Goal: Task Accomplishment & Management: Complete application form

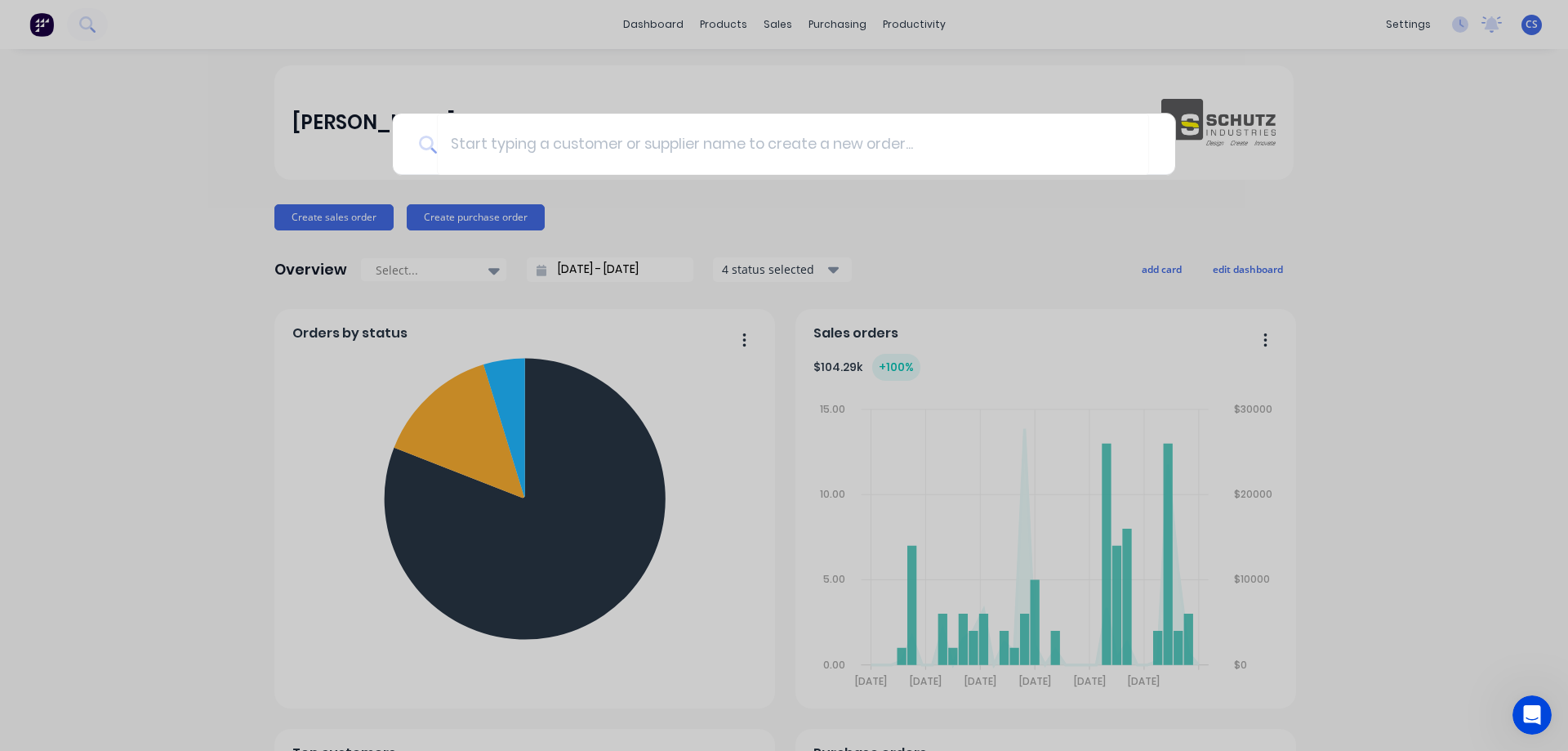
scroll to position [5488, 0]
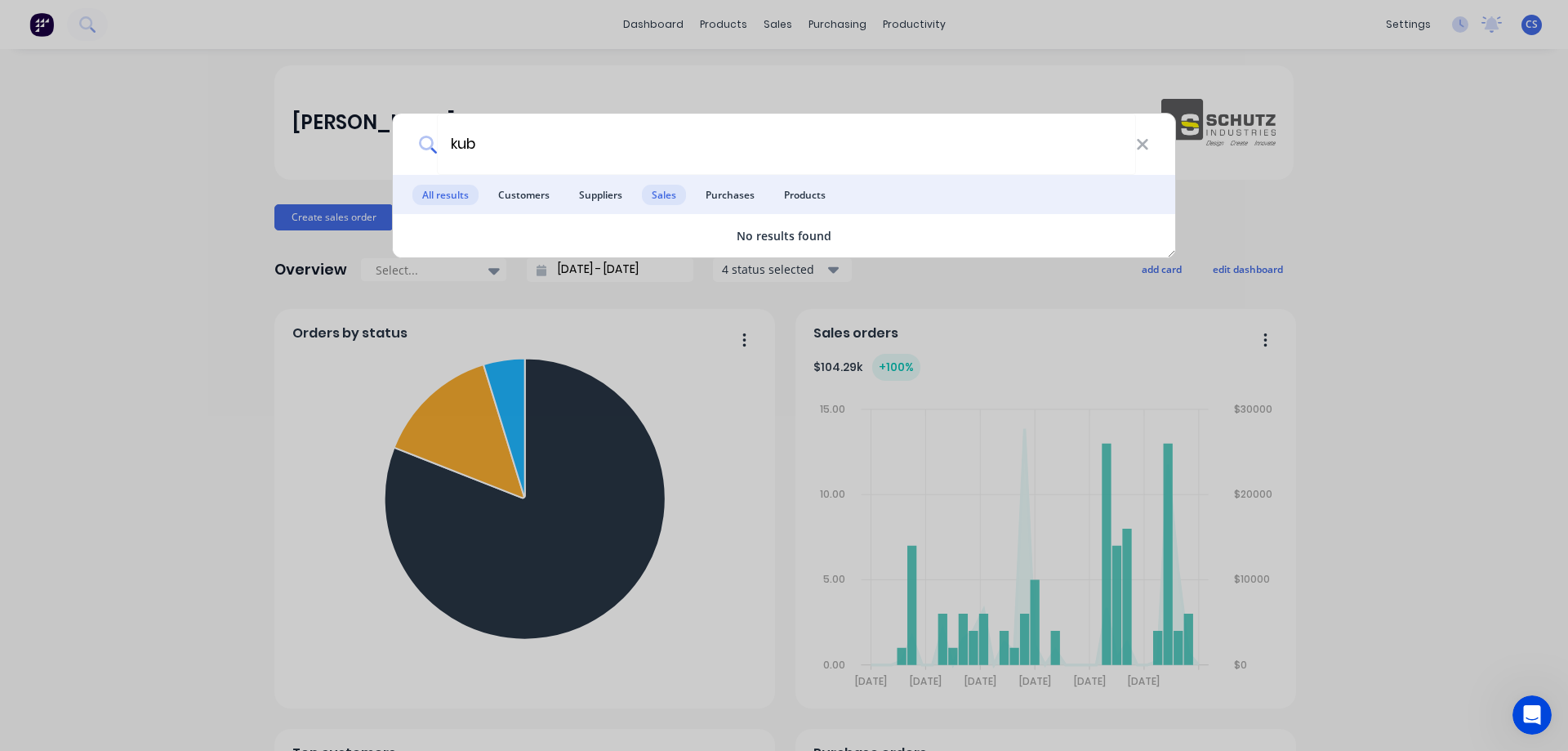
type input "kub"
click at [652, 199] on span "Sales" at bounding box center [664, 194] width 44 height 20
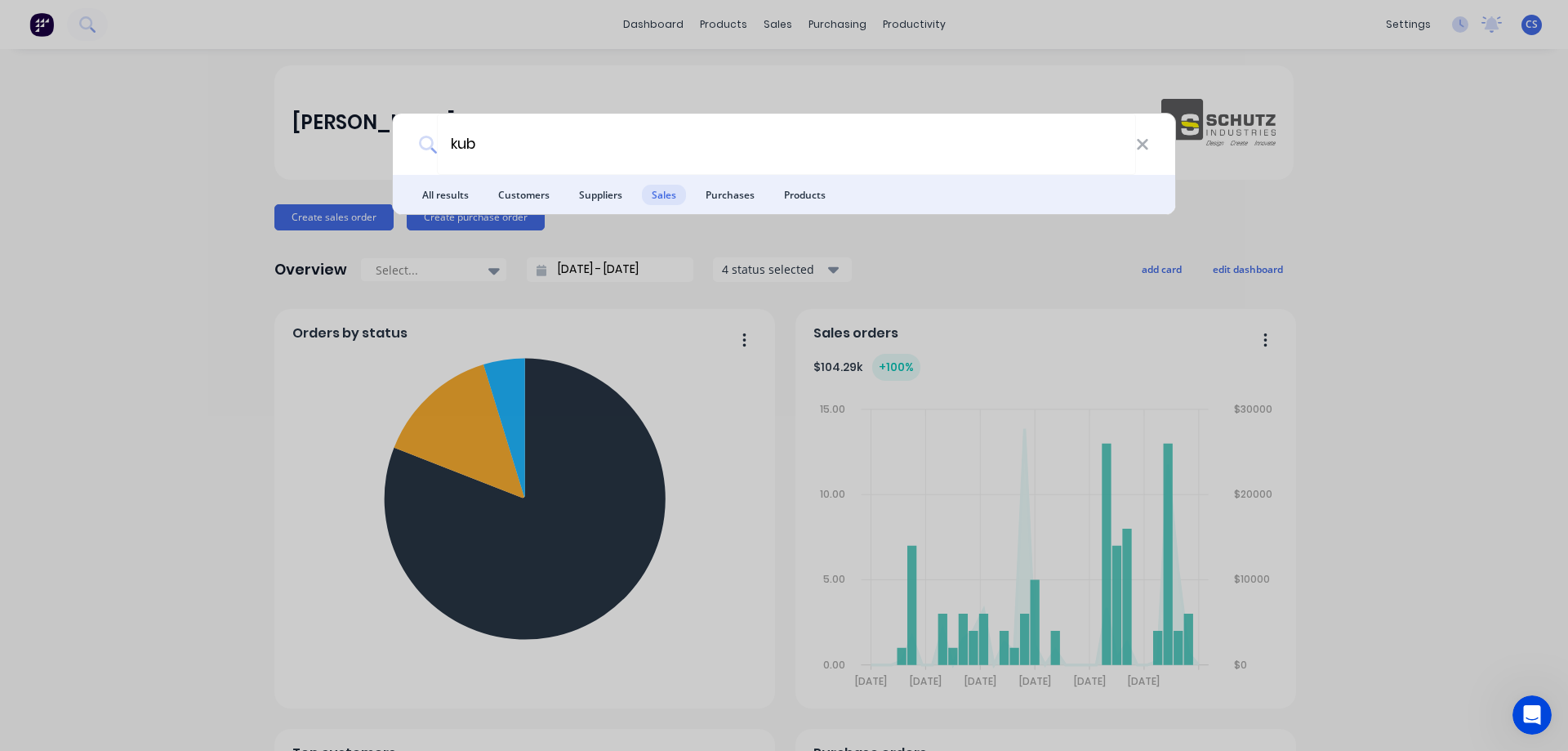
click at [728, 192] on span "Purchases" at bounding box center [730, 194] width 68 height 20
click at [1140, 143] on icon at bounding box center [1142, 144] width 11 height 11
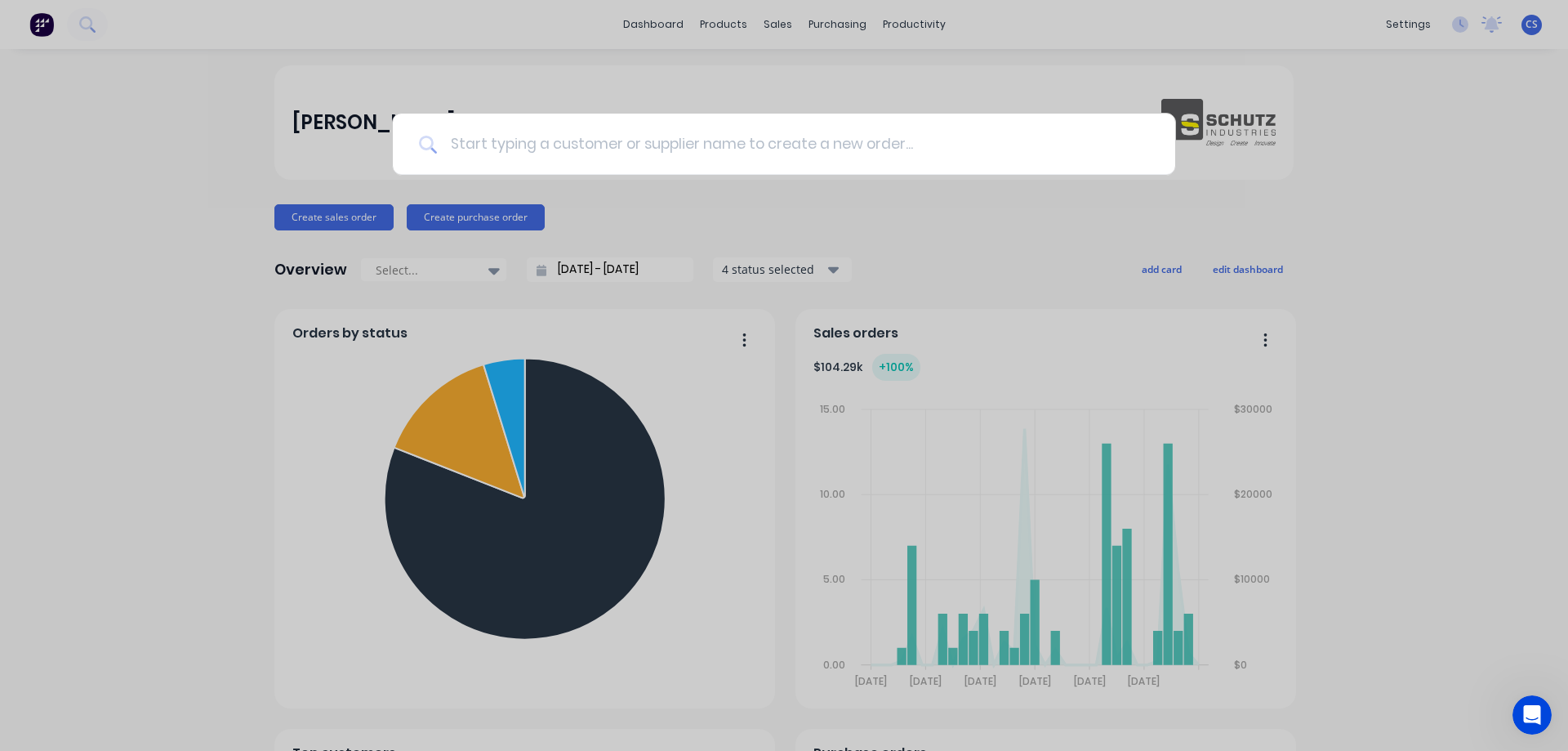
click at [844, 145] on input at bounding box center [793, 143] width 712 height 61
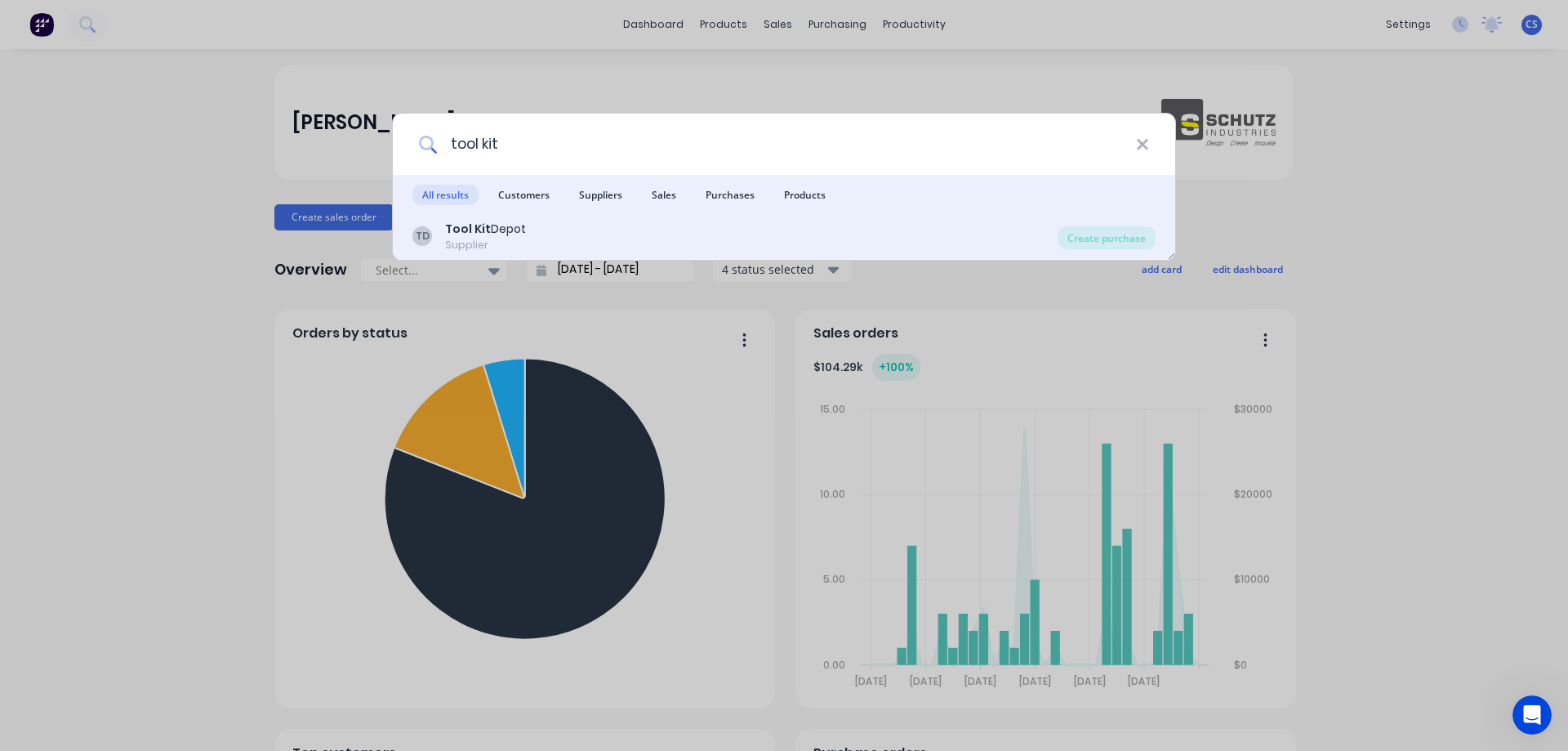
type input "tool kit"
click at [814, 222] on div "TD Tool Kit Depot Supplier" at bounding box center [734, 236] width 645 height 32
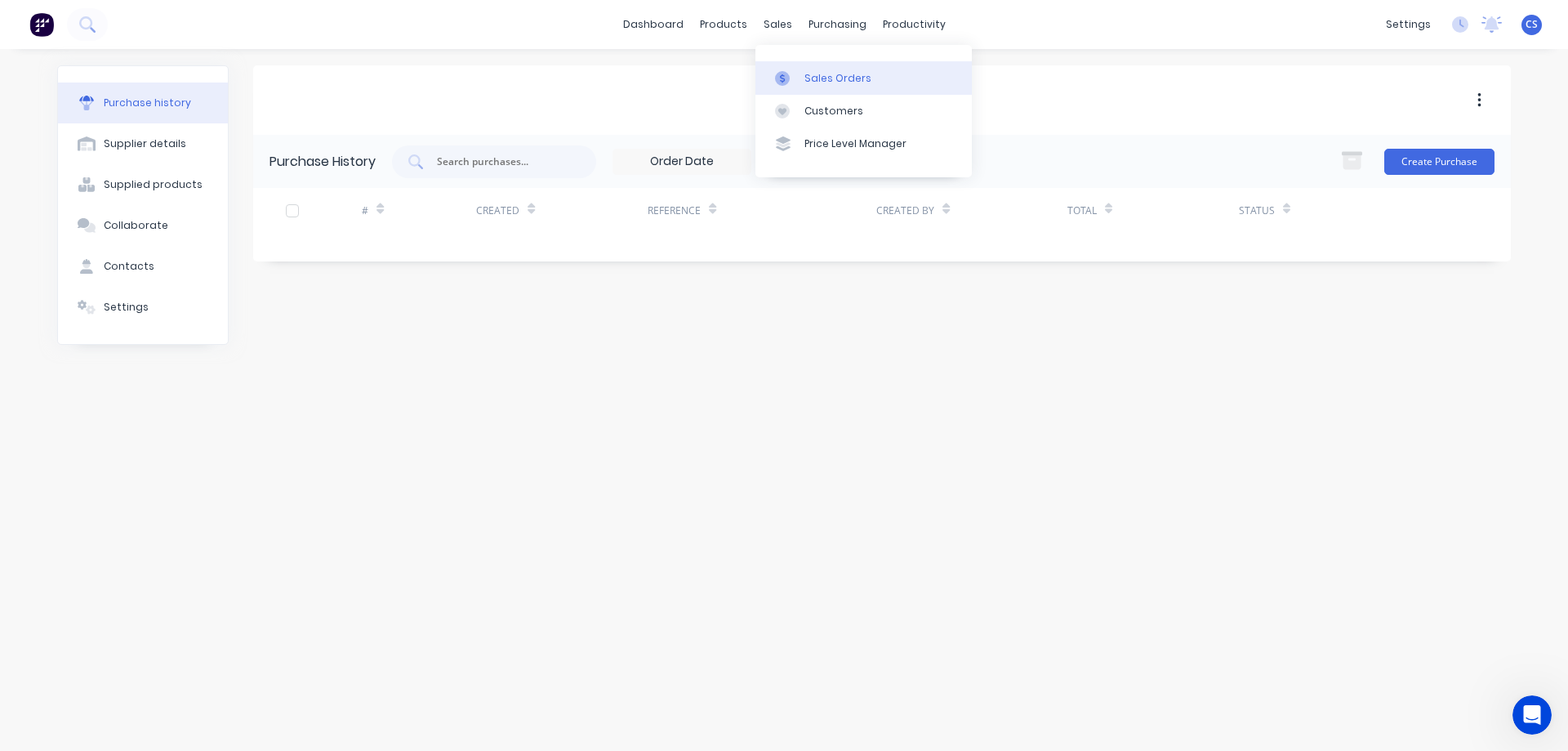
click at [760, 85] on link "Sales Orders" at bounding box center [863, 78] width 216 height 33
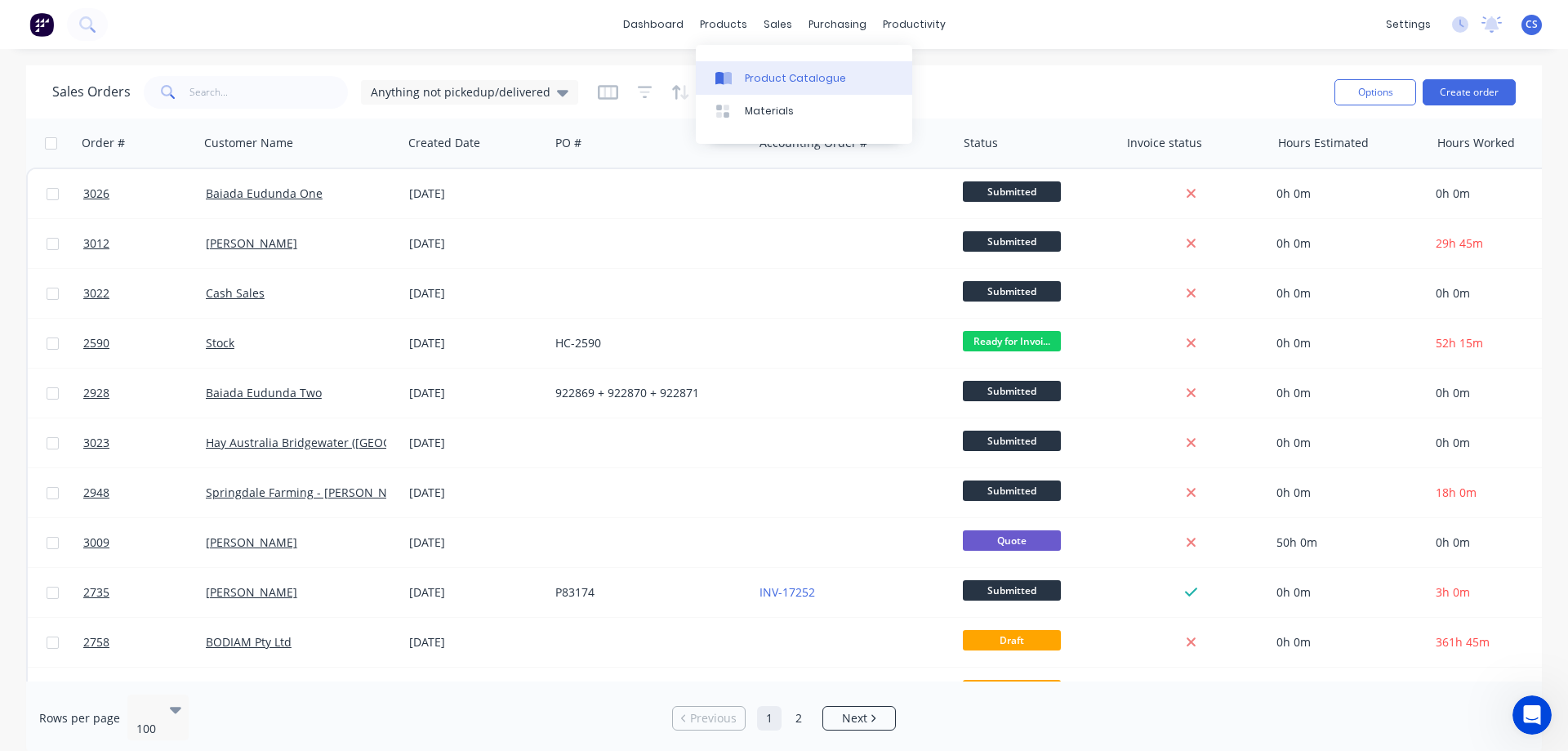
click at [755, 89] on link "Product Catalogue" at bounding box center [804, 78] width 216 height 33
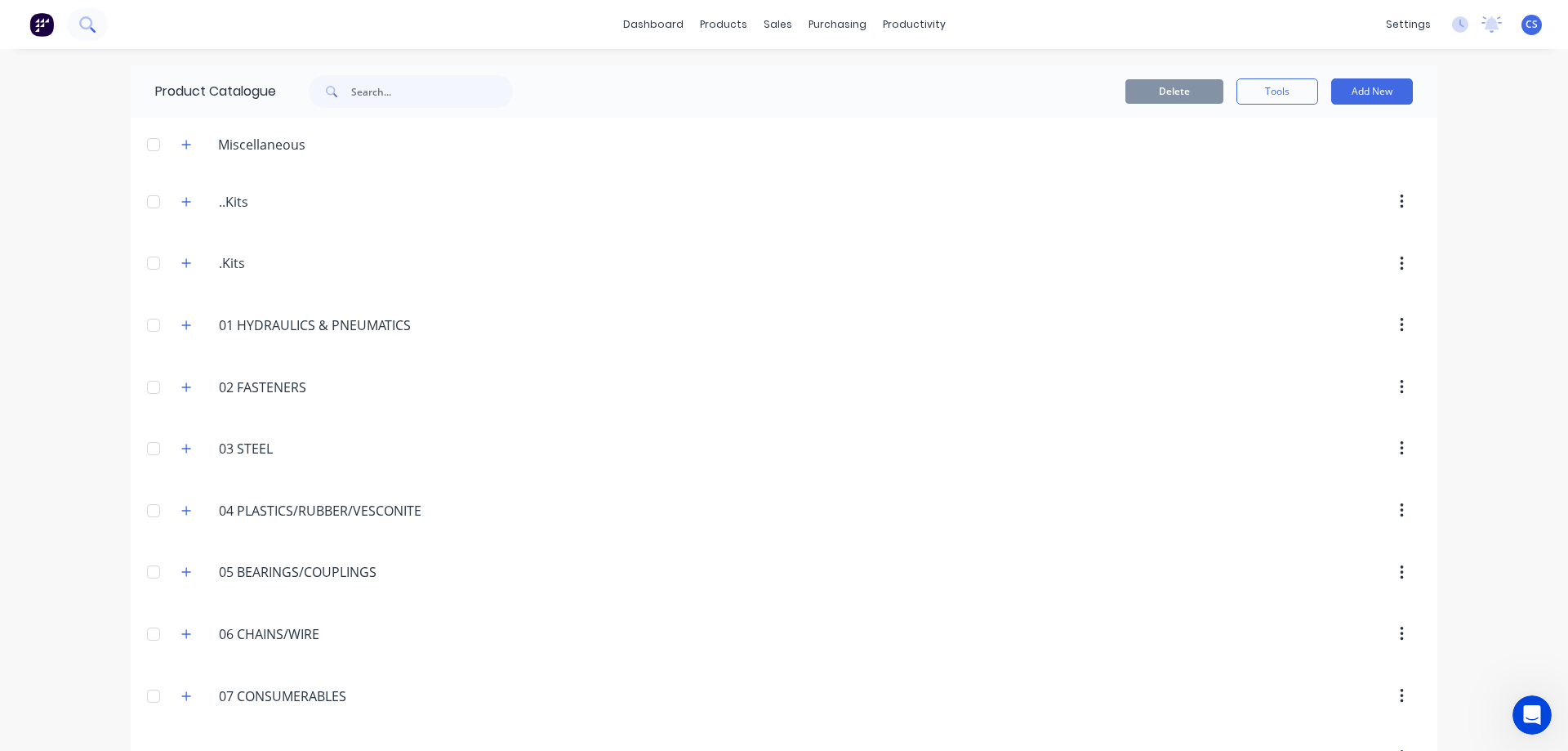
click at [76, 27] on button at bounding box center [87, 25] width 41 height 33
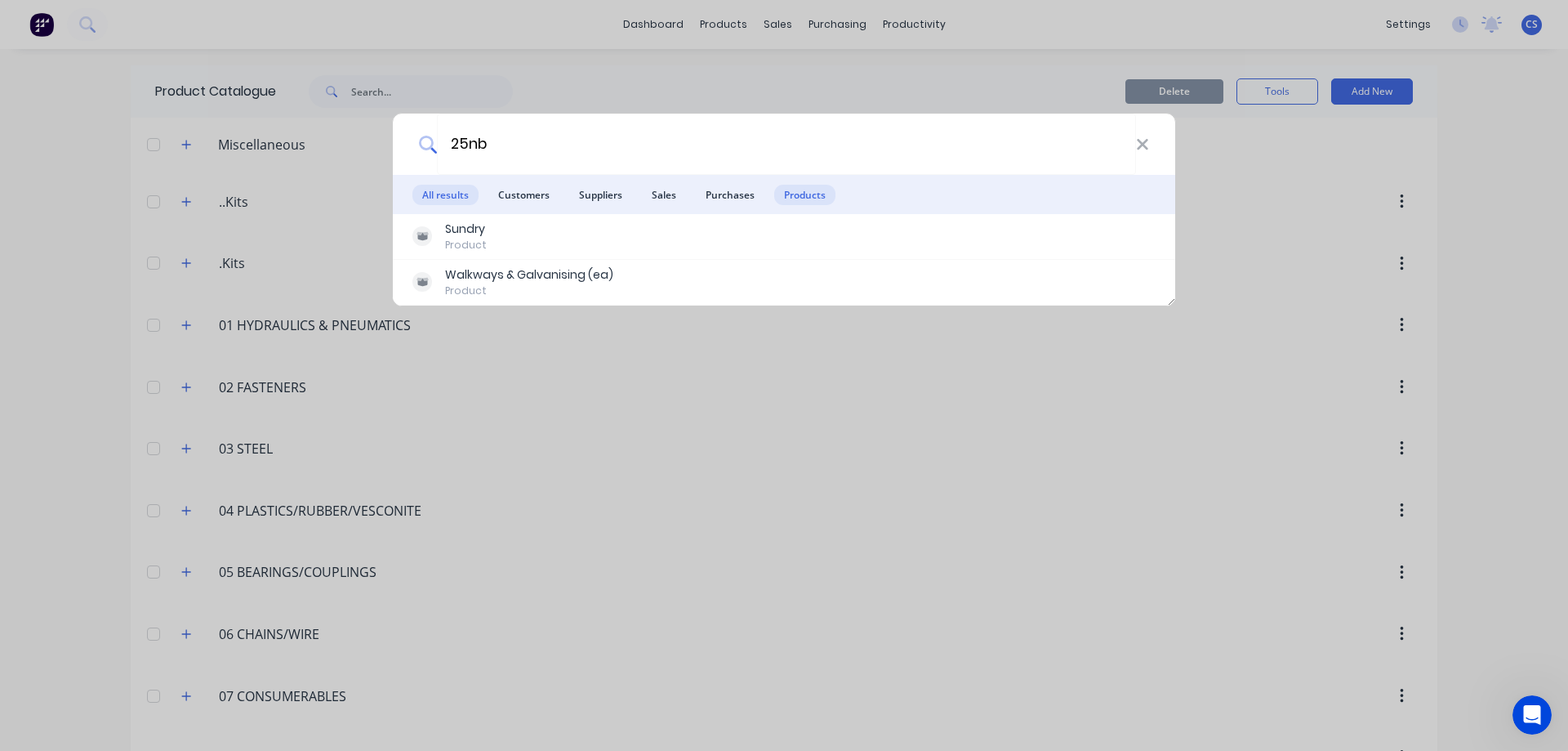
type input "25nb"
click at [792, 193] on span "Products" at bounding box center [805, 194] width 61 height 20
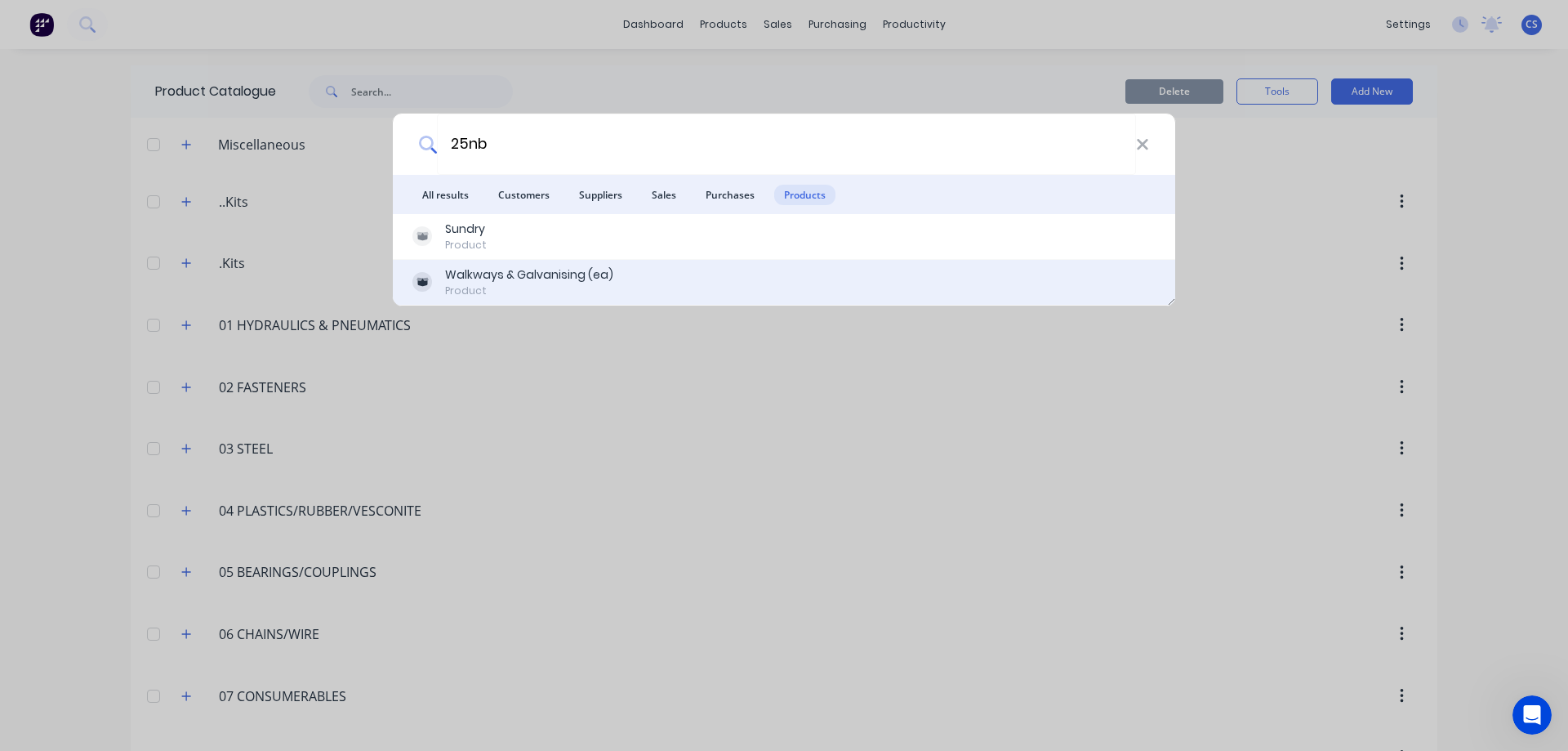
click at [735, 279] on div "Walkways & Galvanising (ea) Product" at bounding box center [784, 282] width 743 height 32
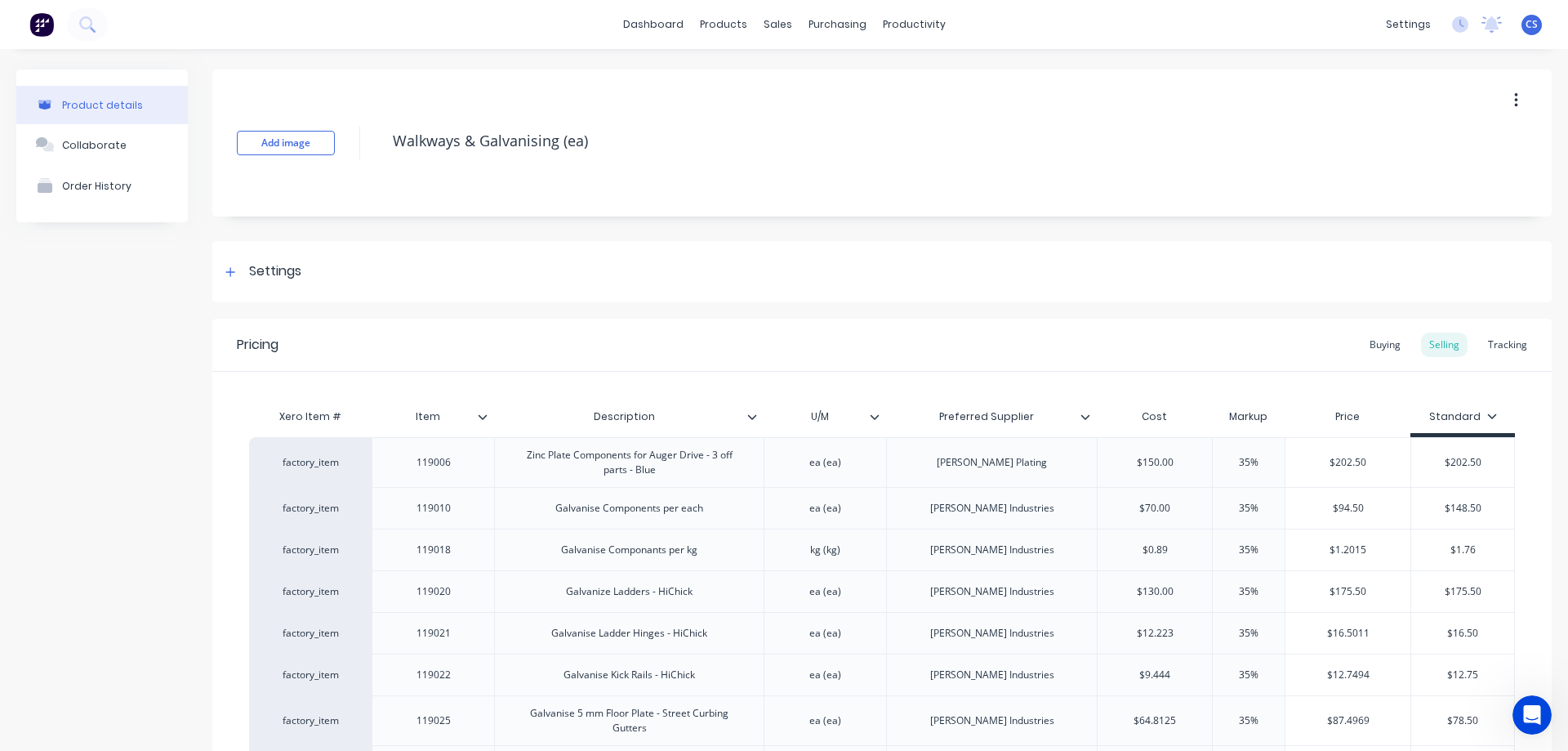
type textarea "x"
click at [87, 22] on icon at bounding box center [87, 24] width 16 height 16
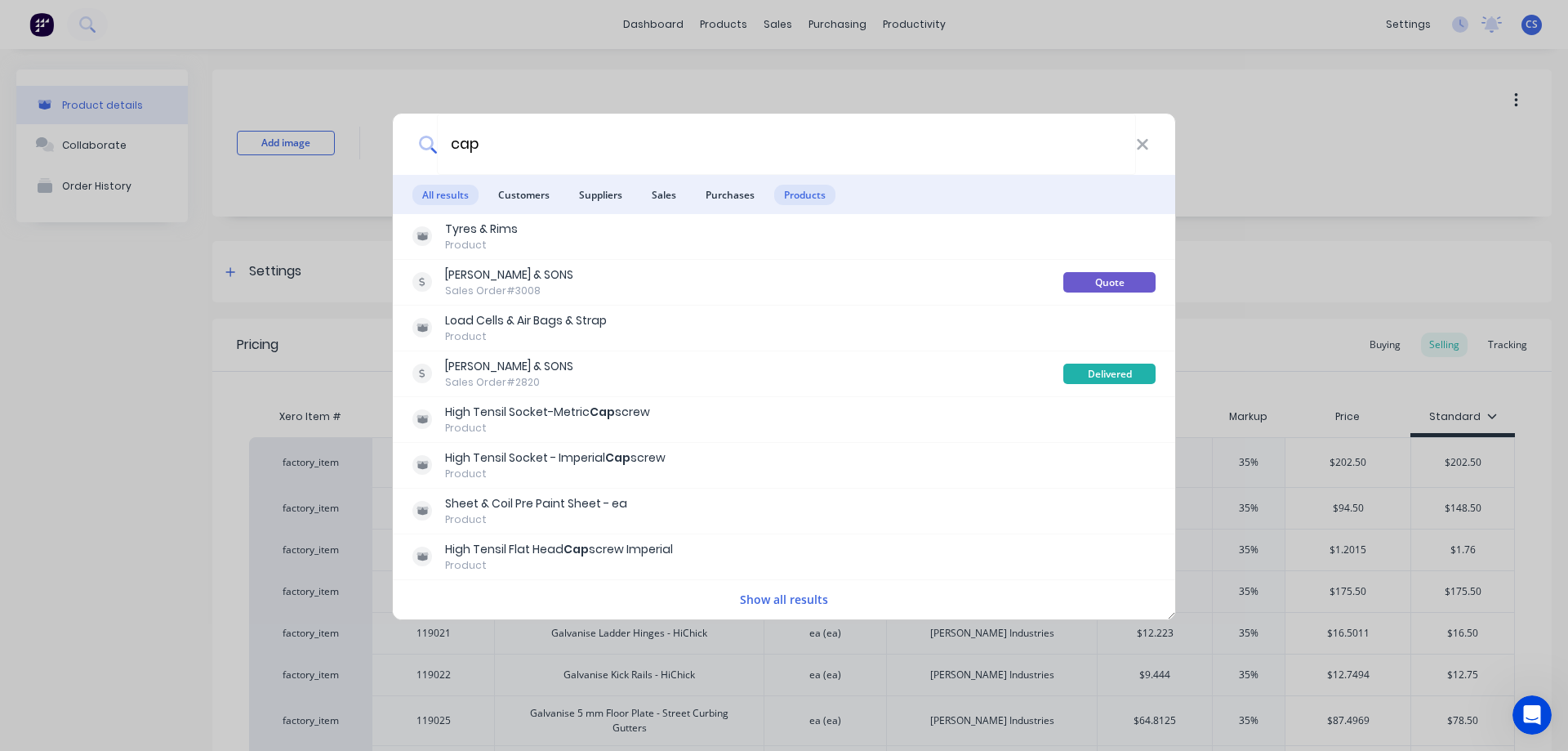
type input "cap"
click at [782, 199] on span "Products" at bounding box center [805, 194] width 61 height 20
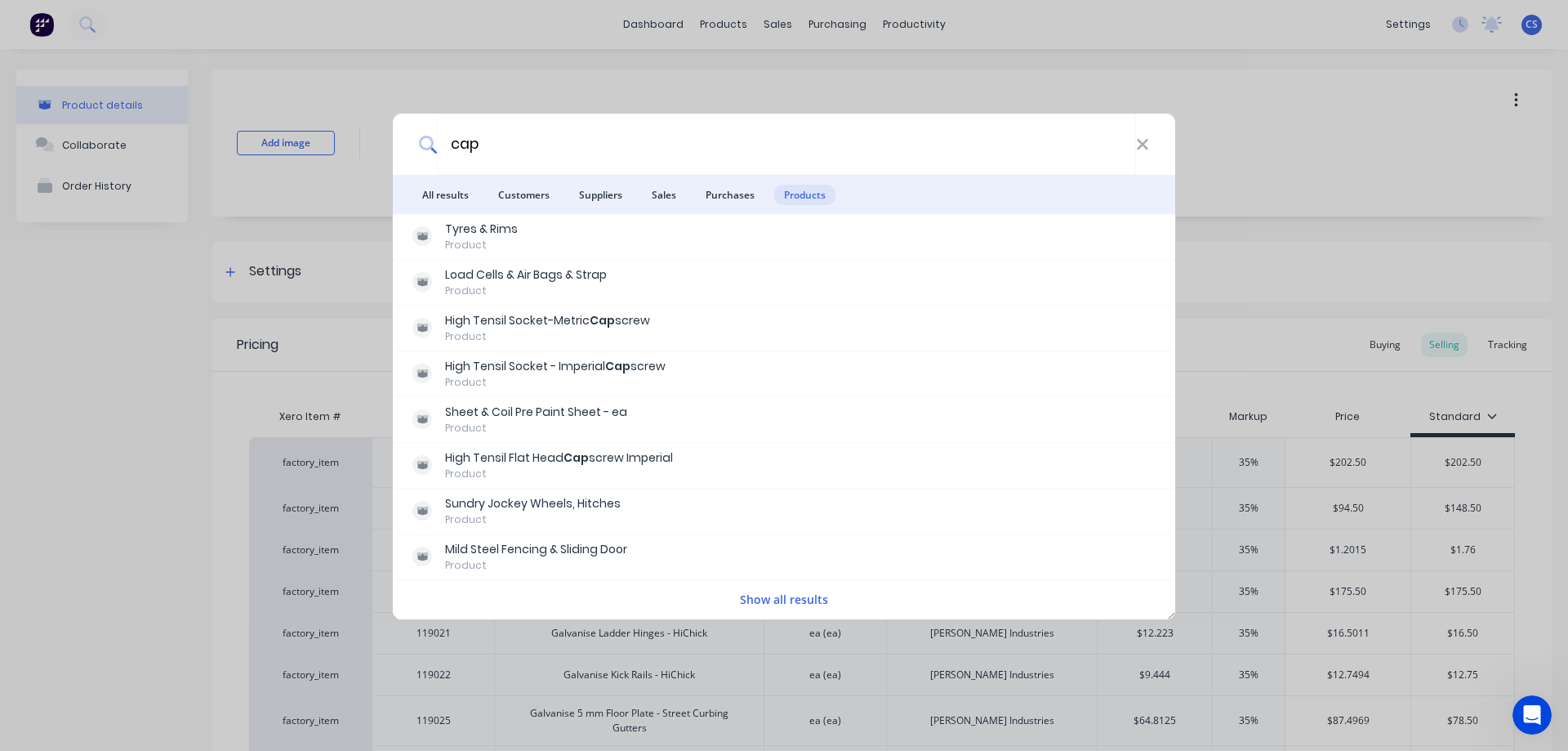
click at [799, 596] on button "Show all results" at bounding box center [784, 599] width 98 height 19
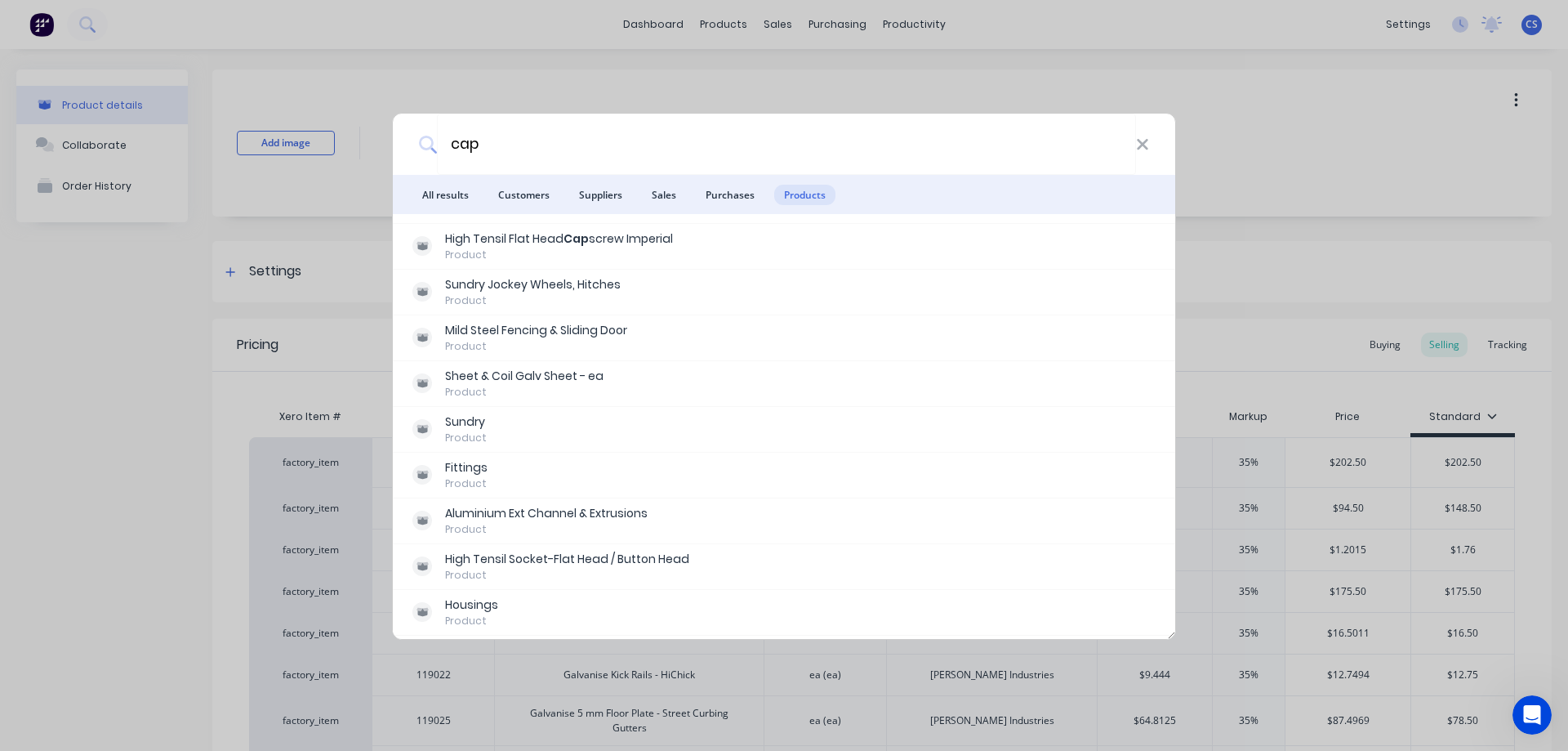
scroll to position [245, 0]
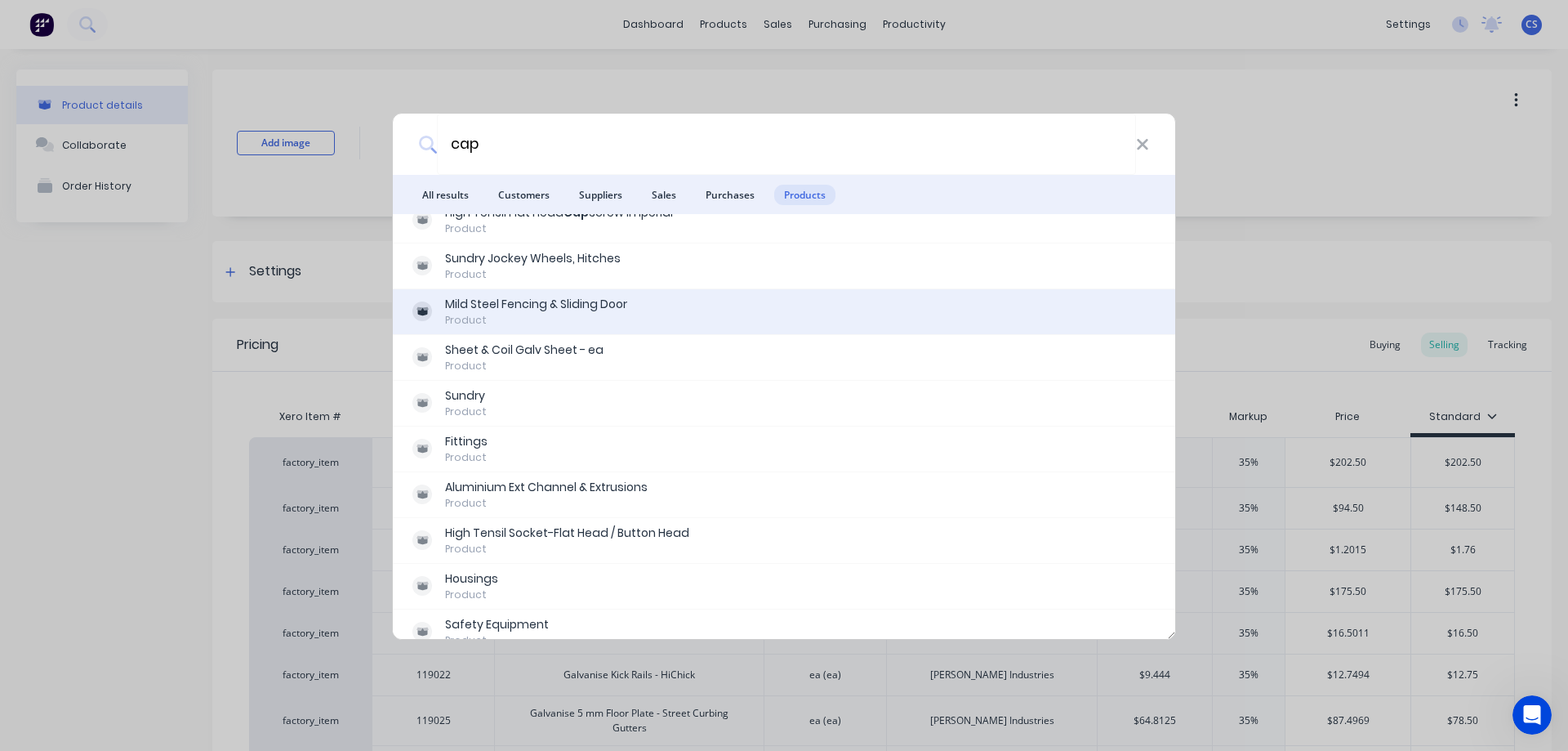
click at [704, 308] on div "Mild Steel Fencing & Sliding Door Product" at bounding box center [784, 311] width 743 height 32
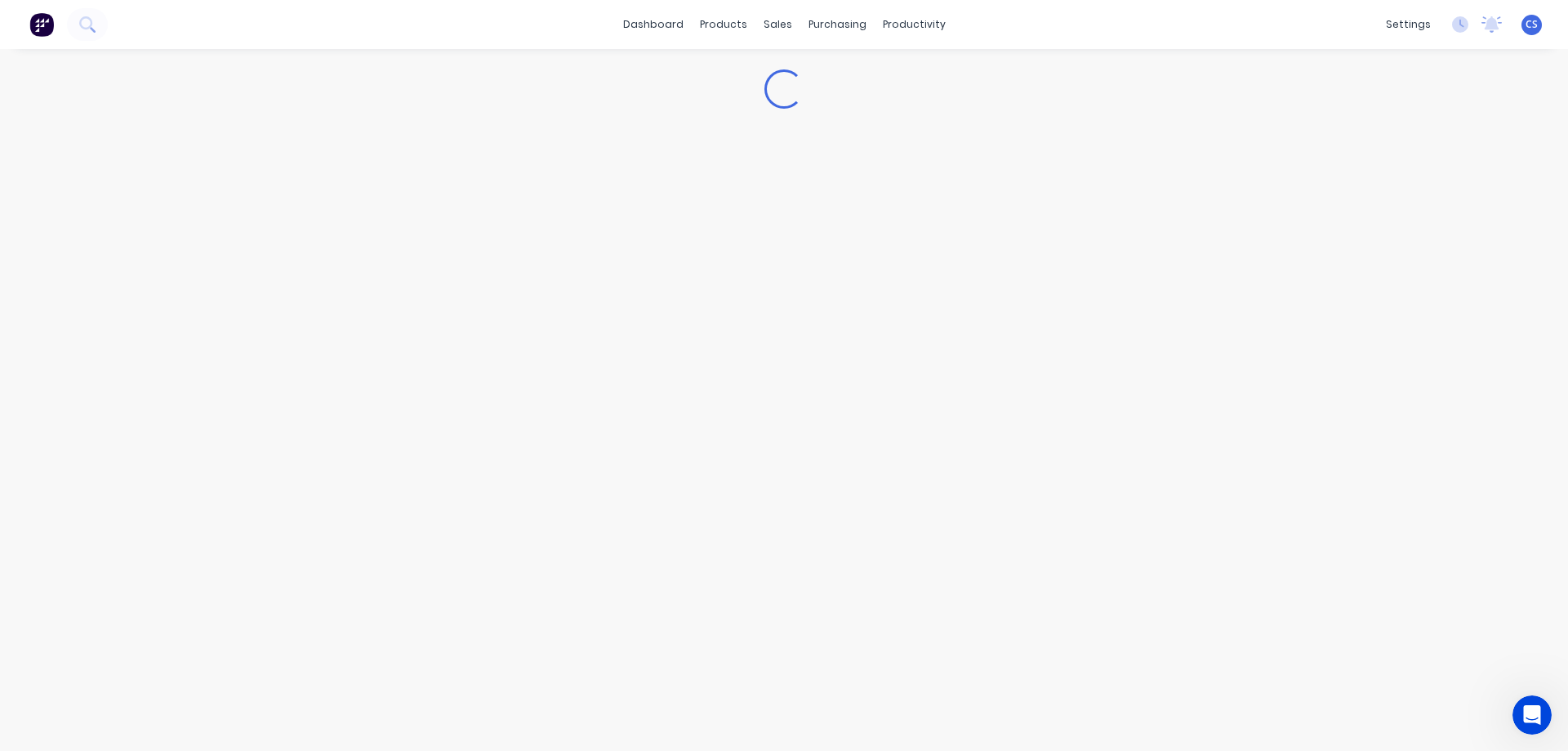
click at [40, 27] on img at bounding box center [41, 24] width 25 height 25
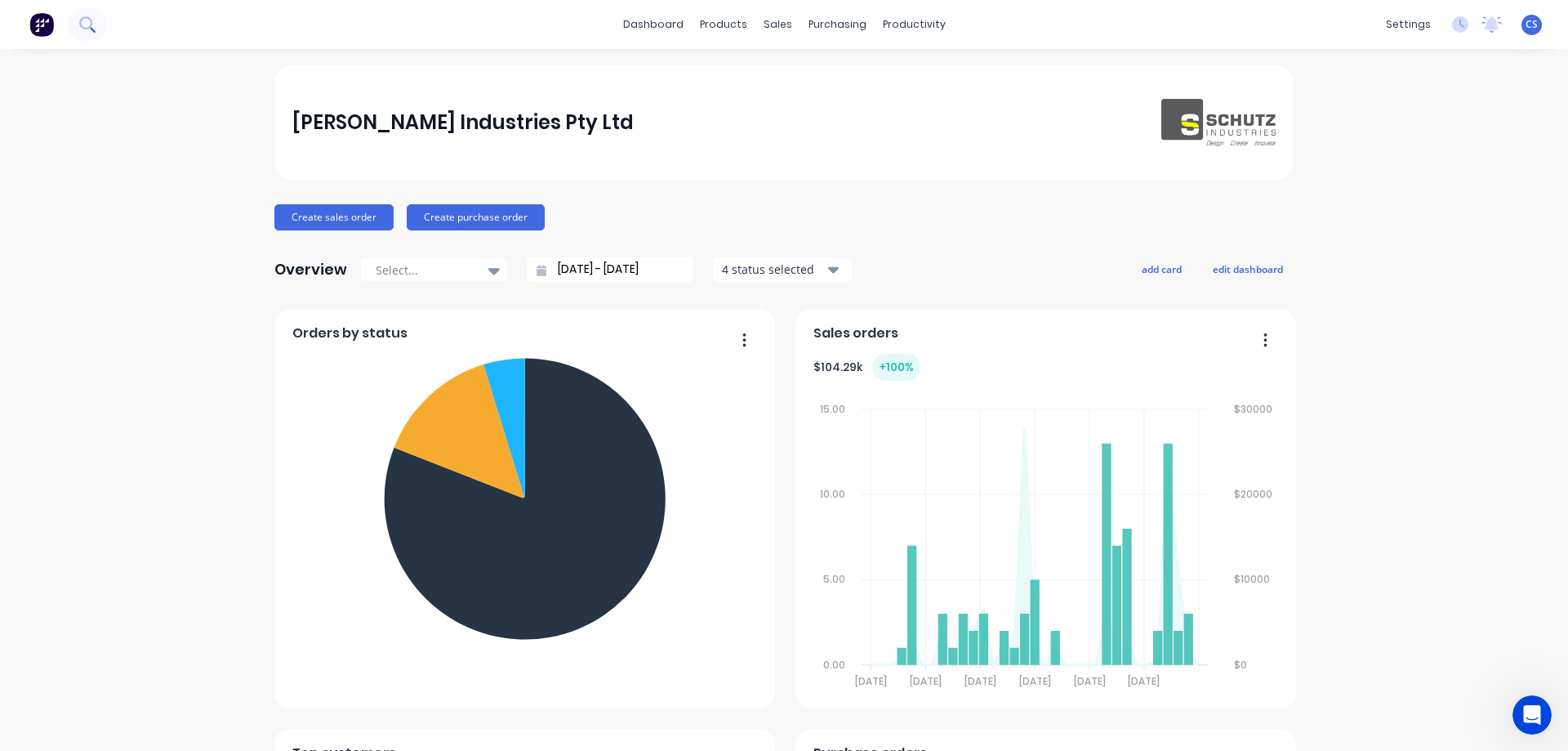
click at [91, 20] on icon at bounding box center [86, 23] width 13 height 13
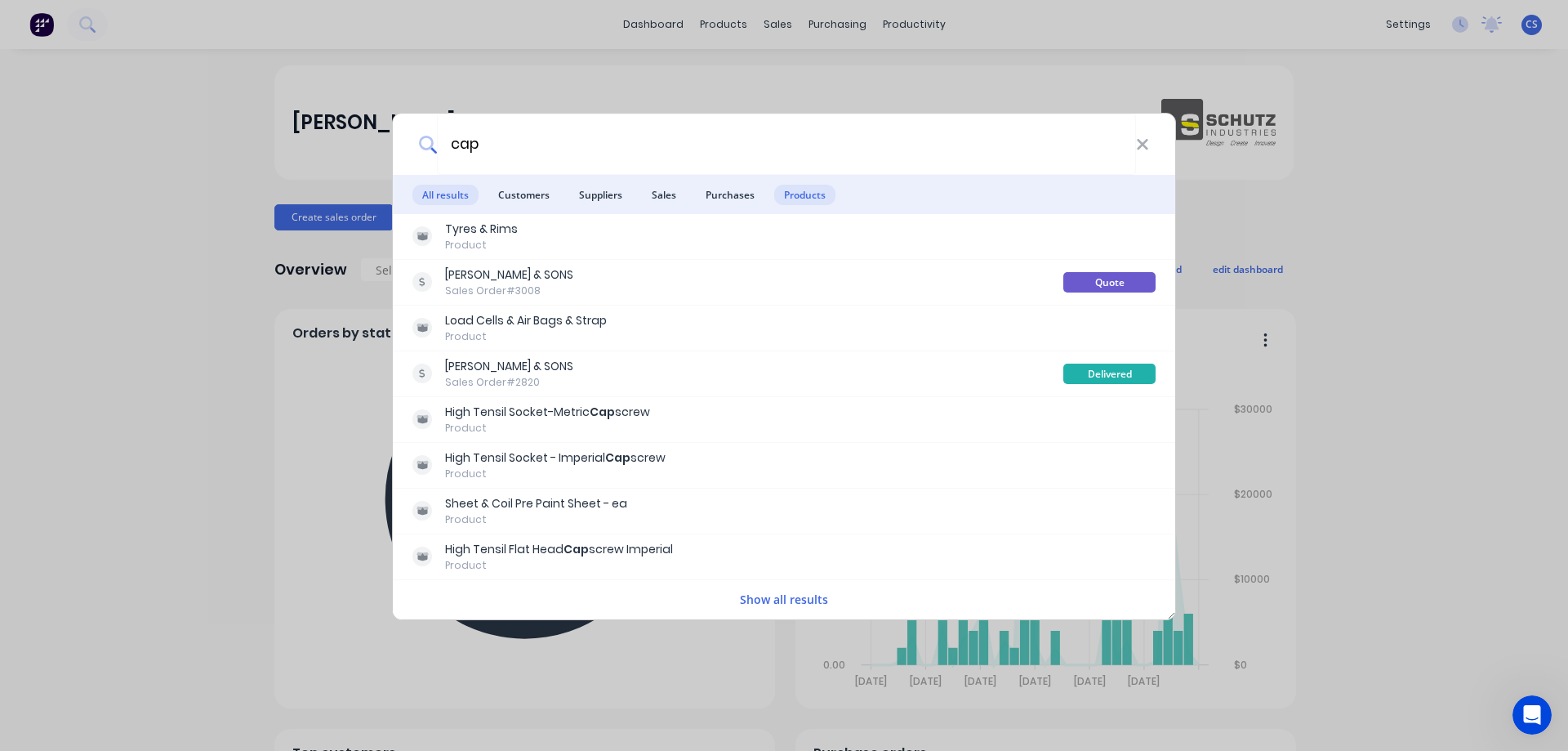
type input "cap"
click at [784, 195] on span "Products" at bounding box center [805, 194] width 61 height 20
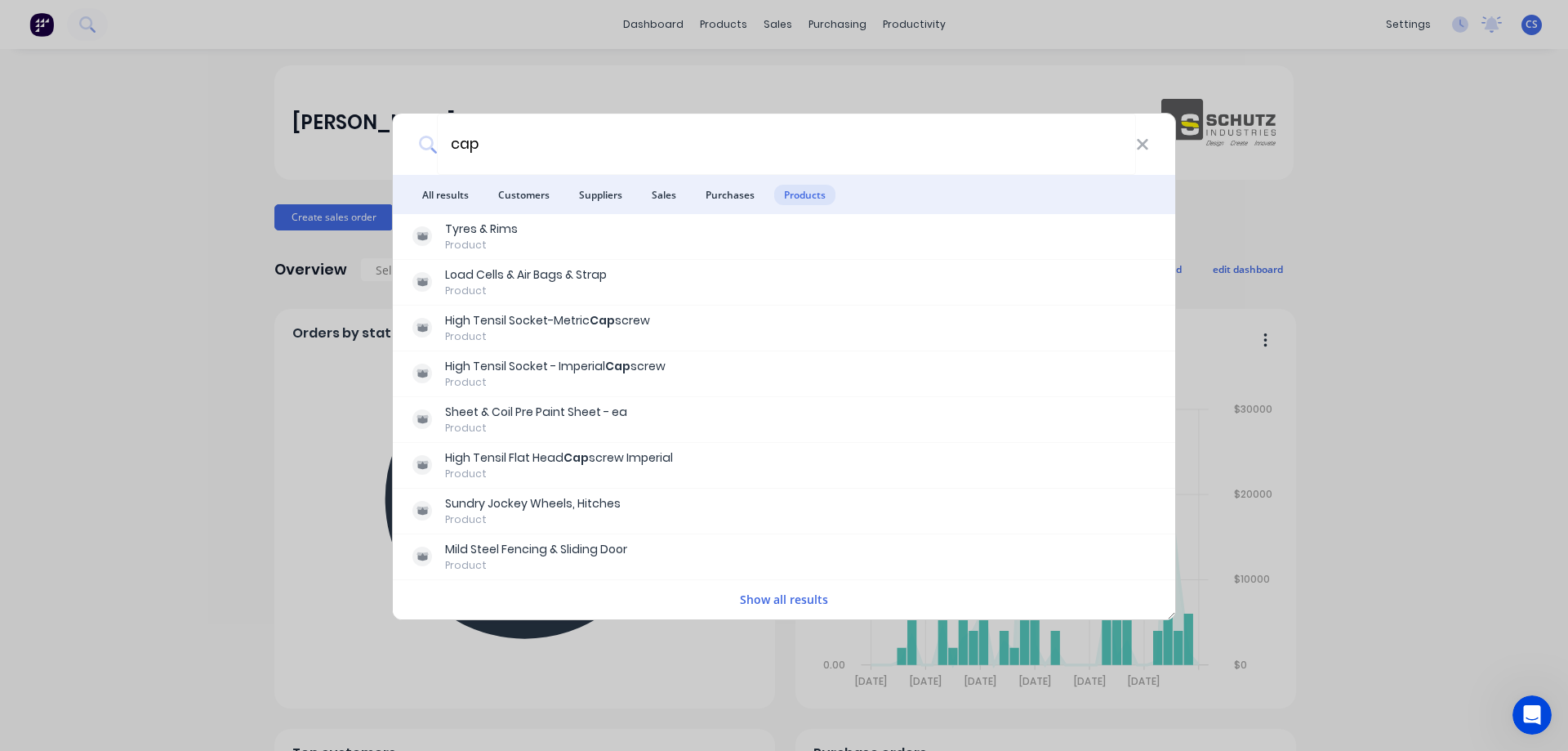
click at [773, 602] on button "Show all results" at bounding box center [784, 599] width 98 height 19
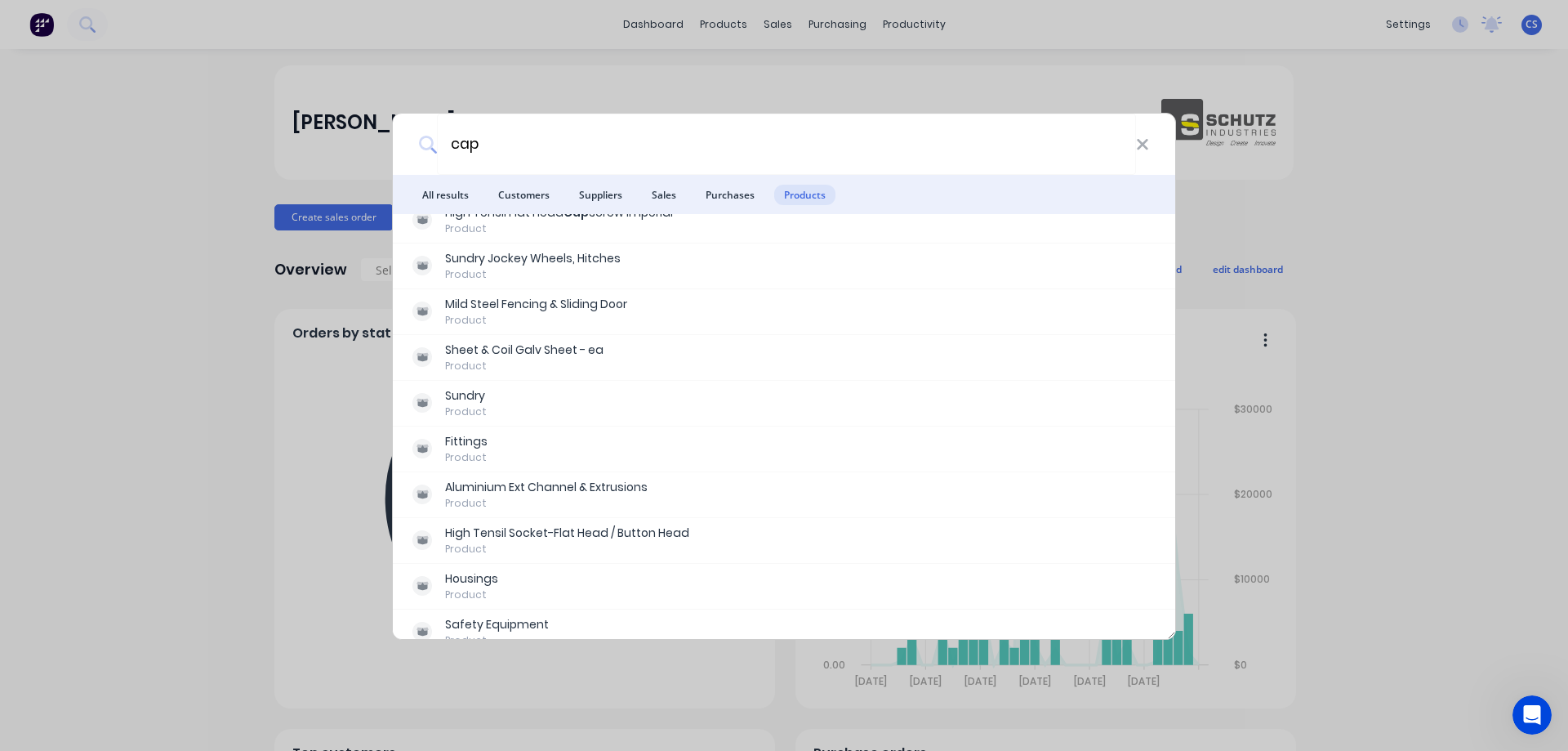
scroll to position [163, 0]
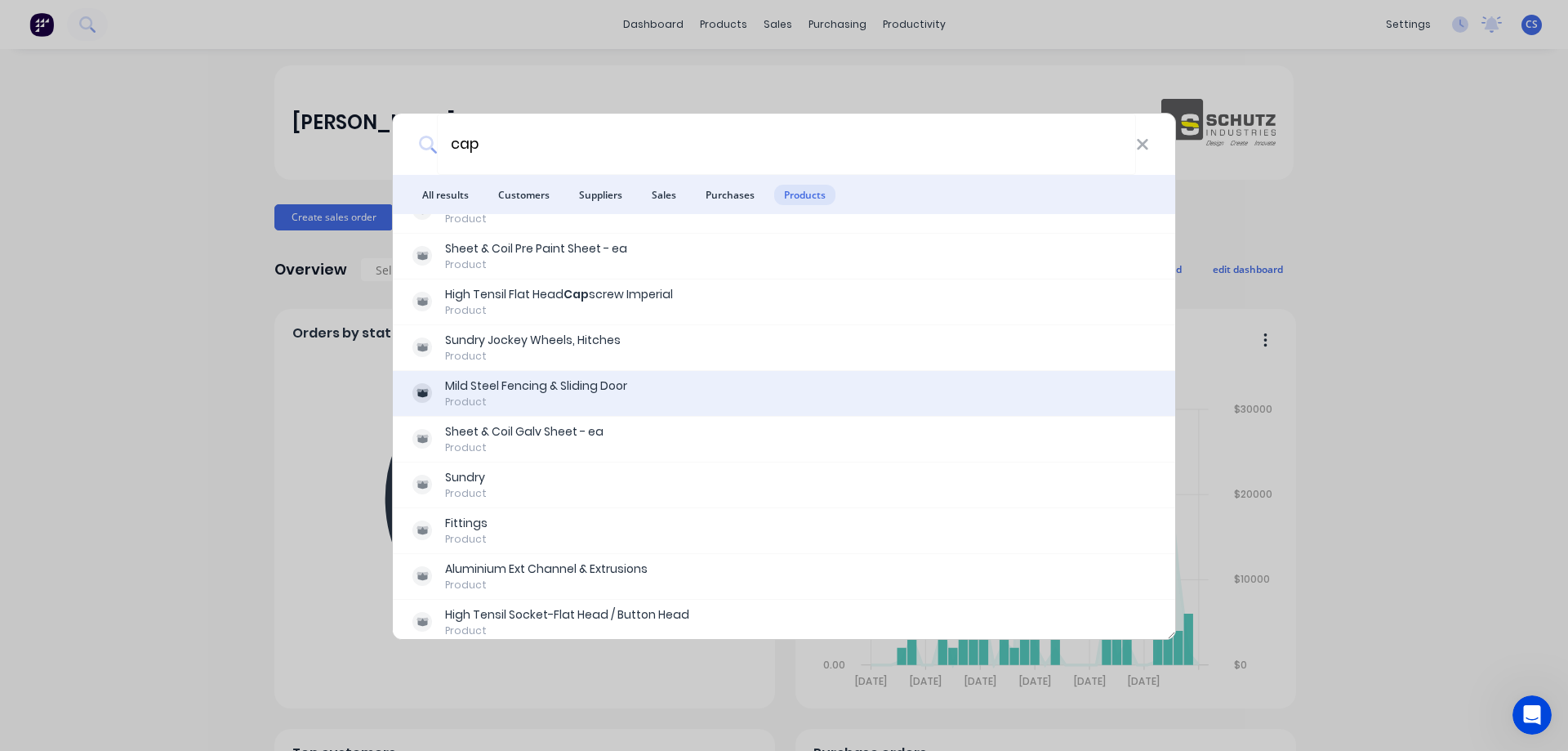
click at [597, 382] on div "Mild Steel Fencing & Sliding Door" at bounding box center [536, 386] width 182 height 17
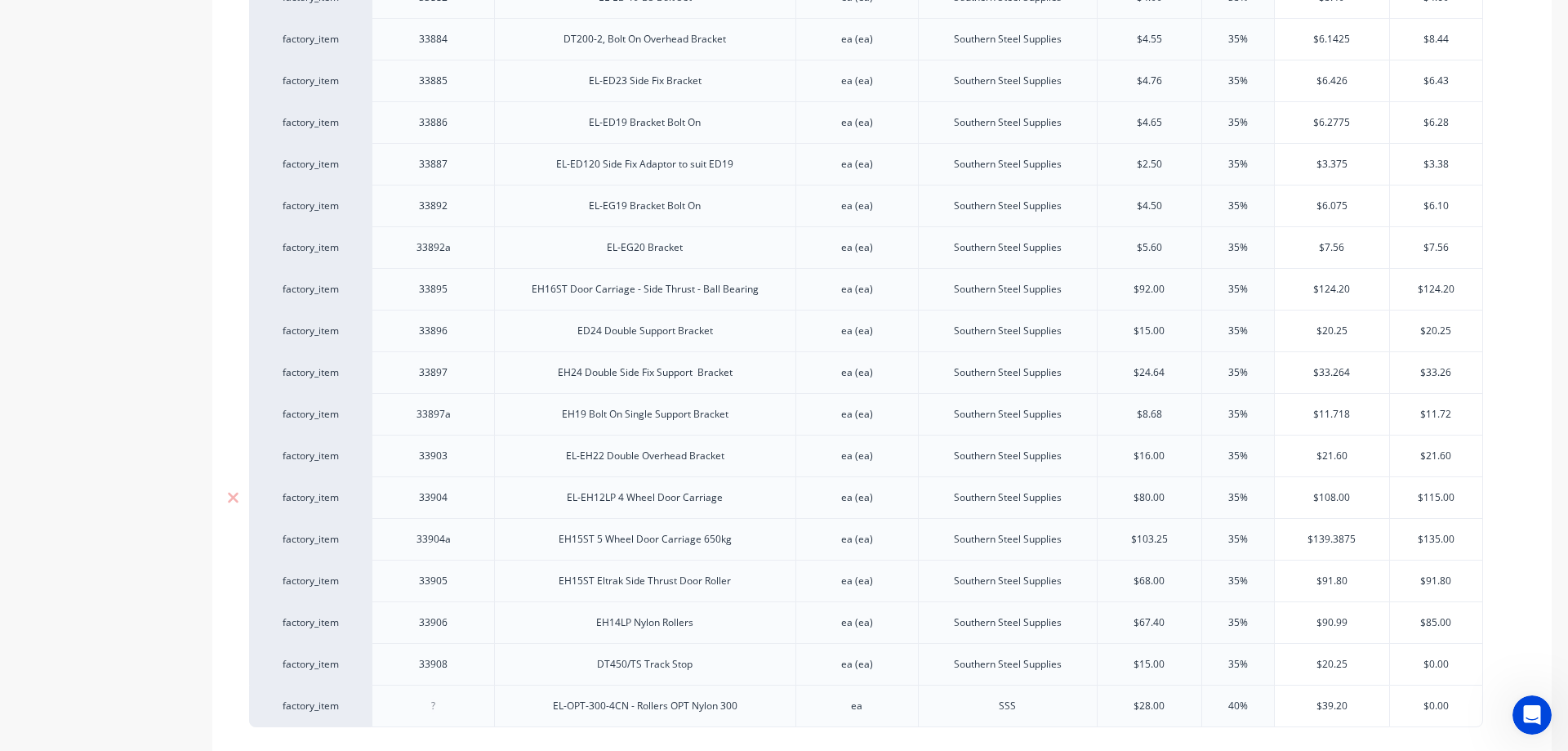
scroll to position [1640, 0]
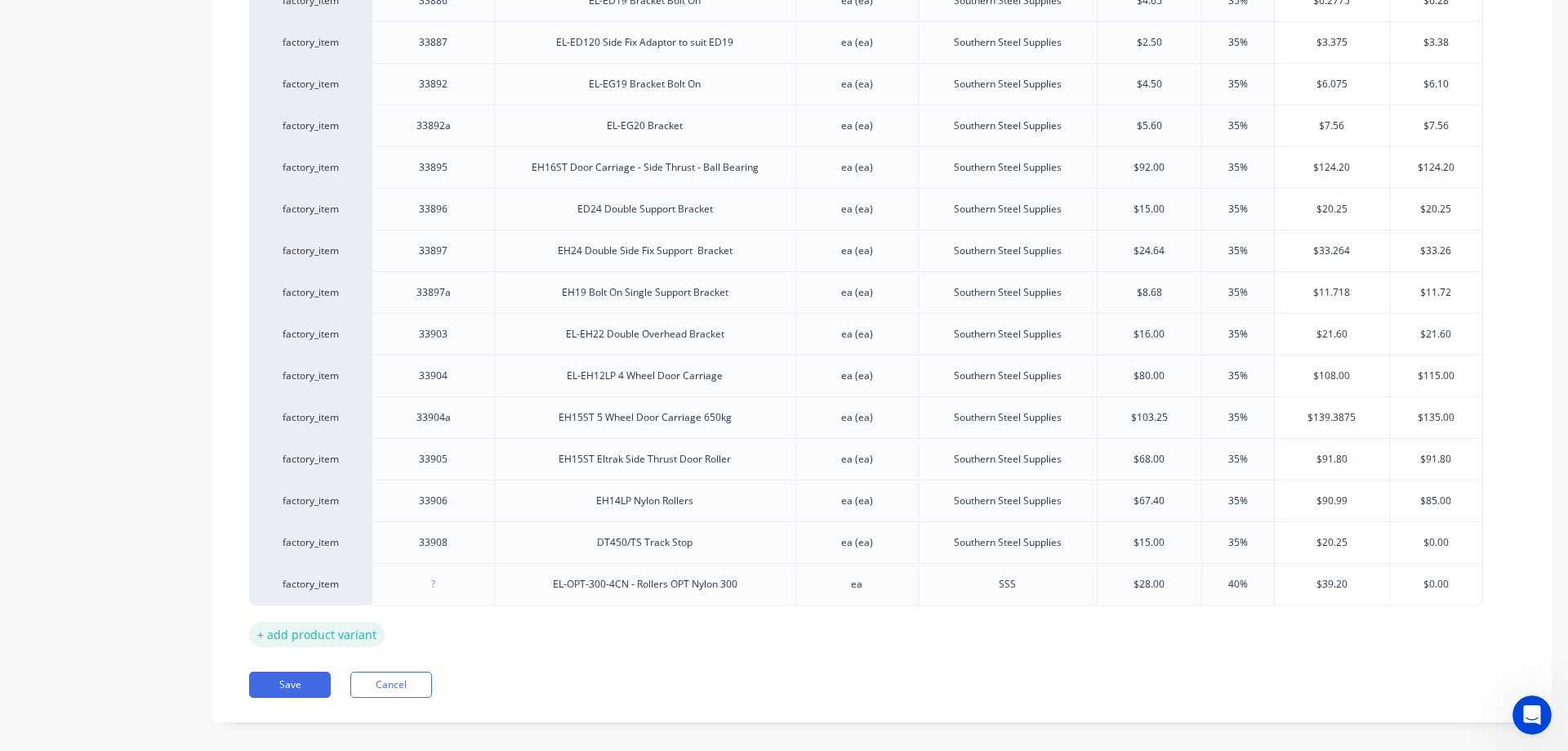
click at [357, 621] on div "+ add product variant" at bounding box center [317, 634] width 136 height 26
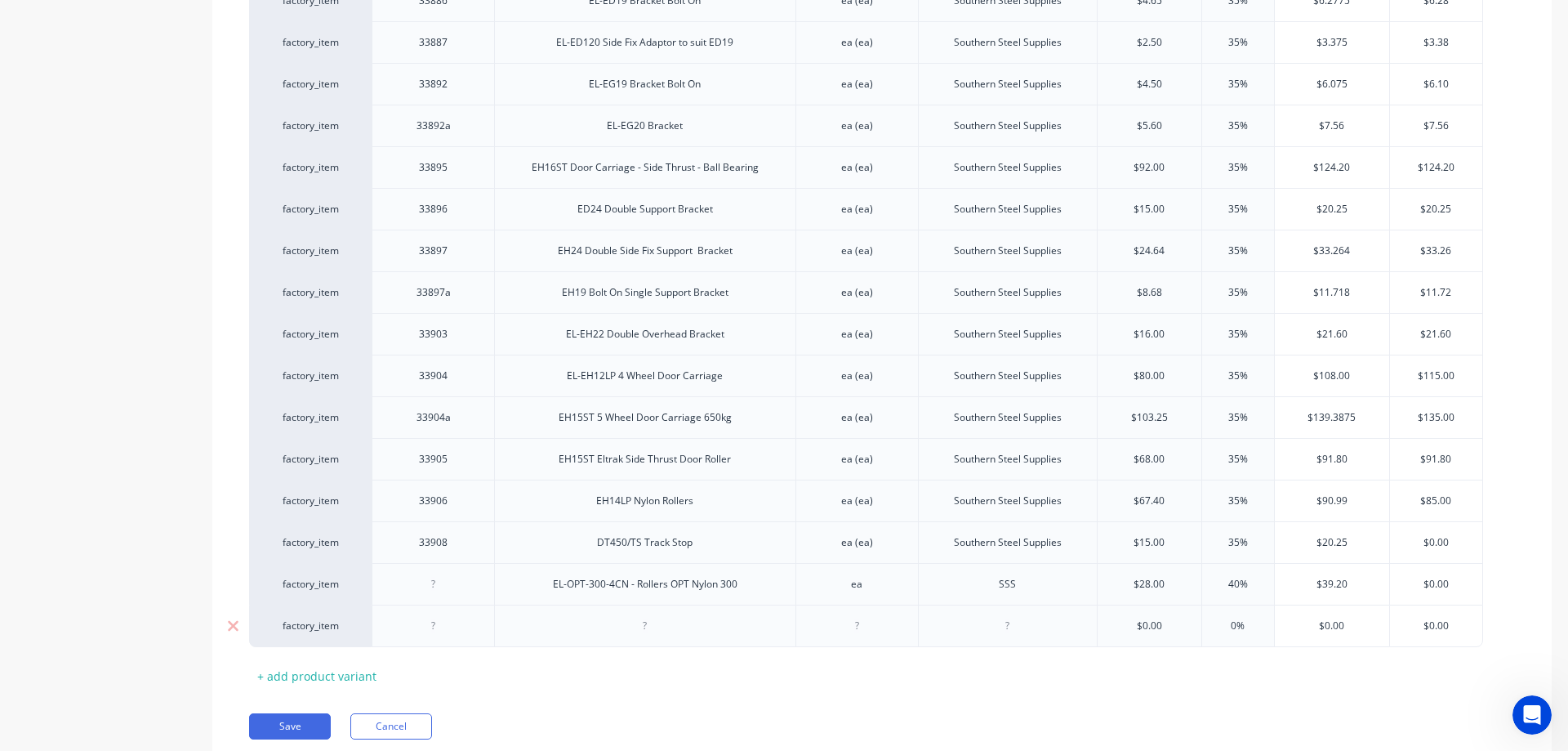
type textarea "x"
click at [433, 575] on div at bounding box center [434, 583] width 82 height 21
click at [456, 615] on div at bounding box center [434, 625] width 82 height 21
type textarea "x"
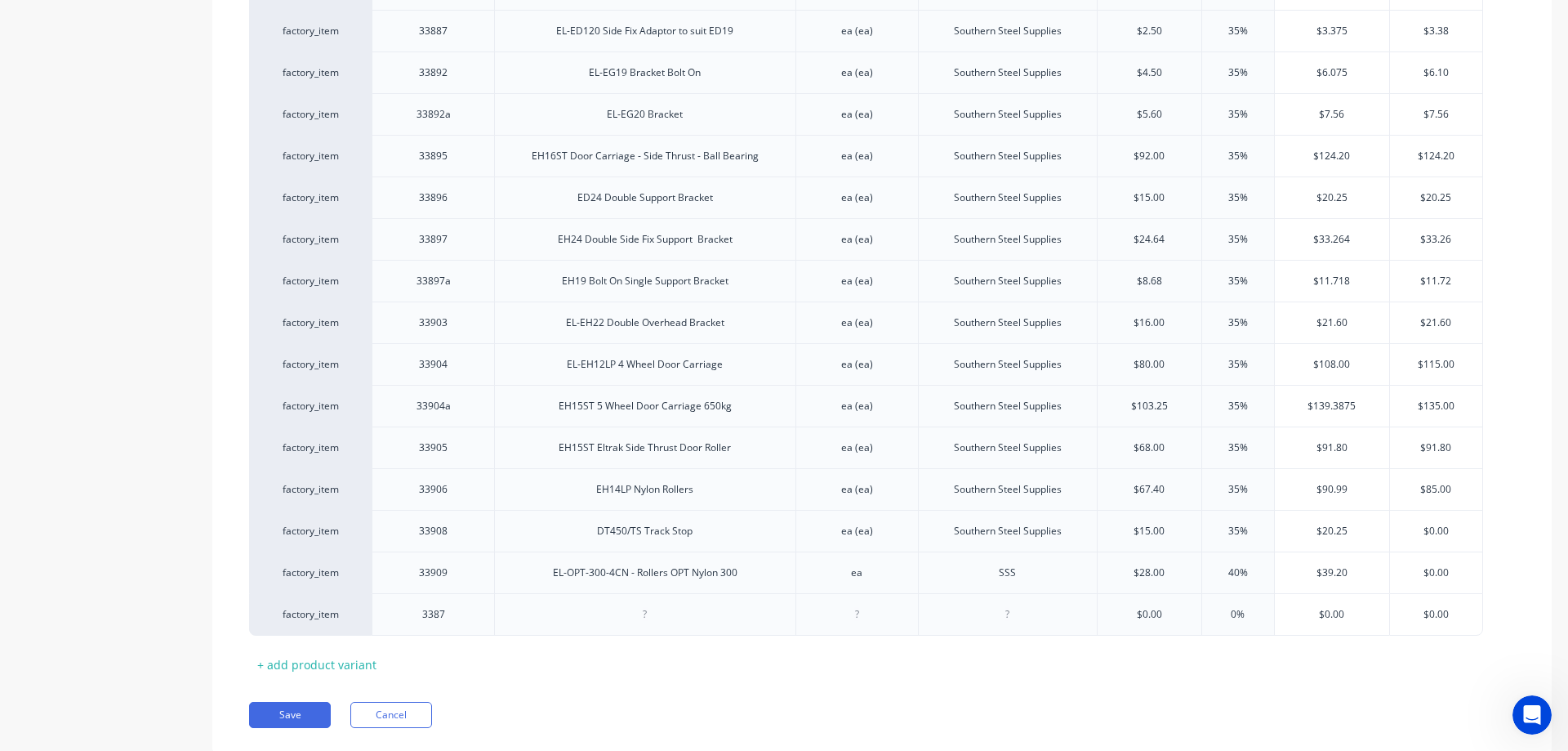
scroll to position [1682, 0]
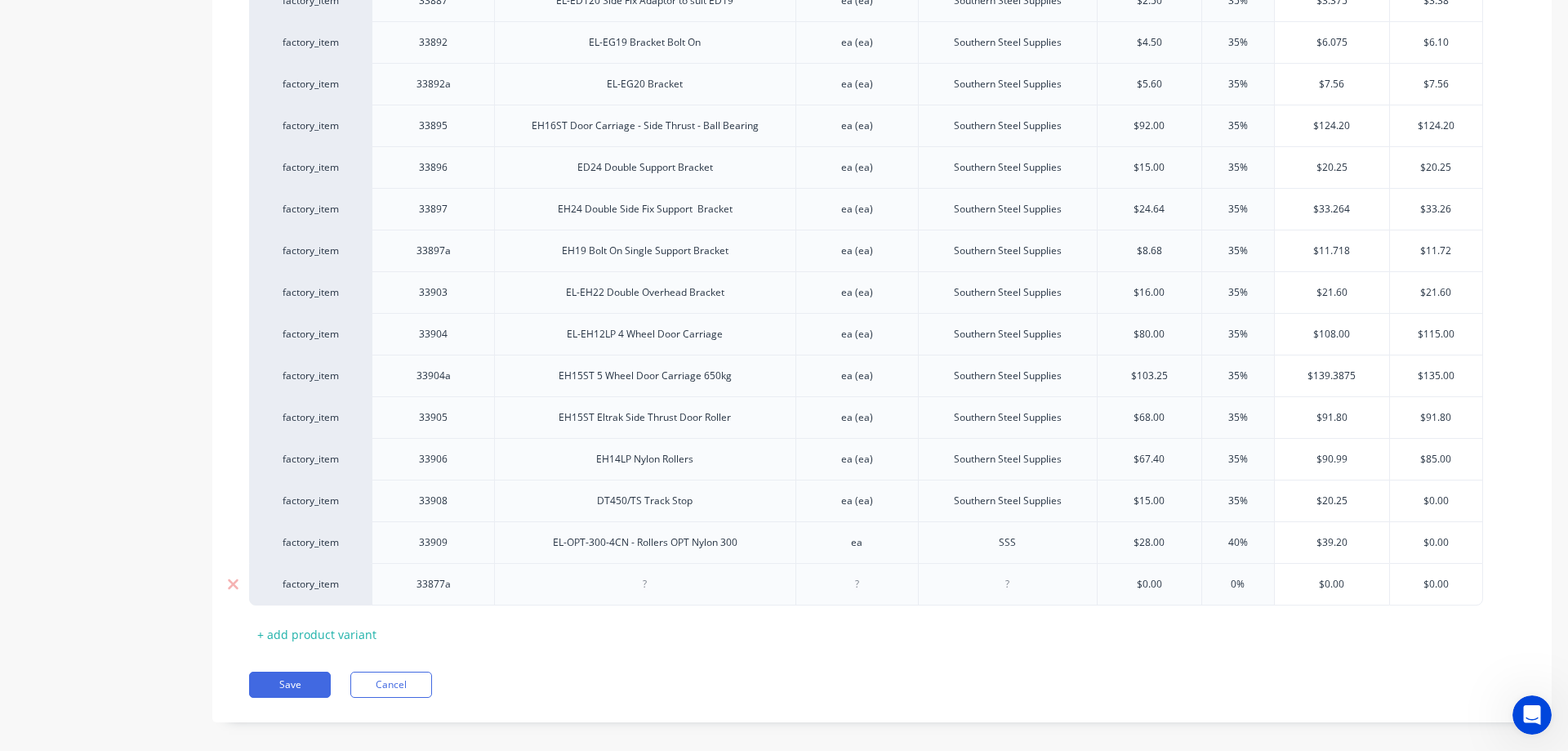
type textarea "x"
click at [886, 490] on div "ea (ea)" at bounding box center [857, 500] width 82 height 21
drag, startPoint x: 876, startPoint y: 488, endPoint x: 823, endPoint y: 491, distance: 53.1
click at [823, 491] on div "ea (ea)" at bounding box center [857, 500] width 82 height 21
copy div "ea (ea)"
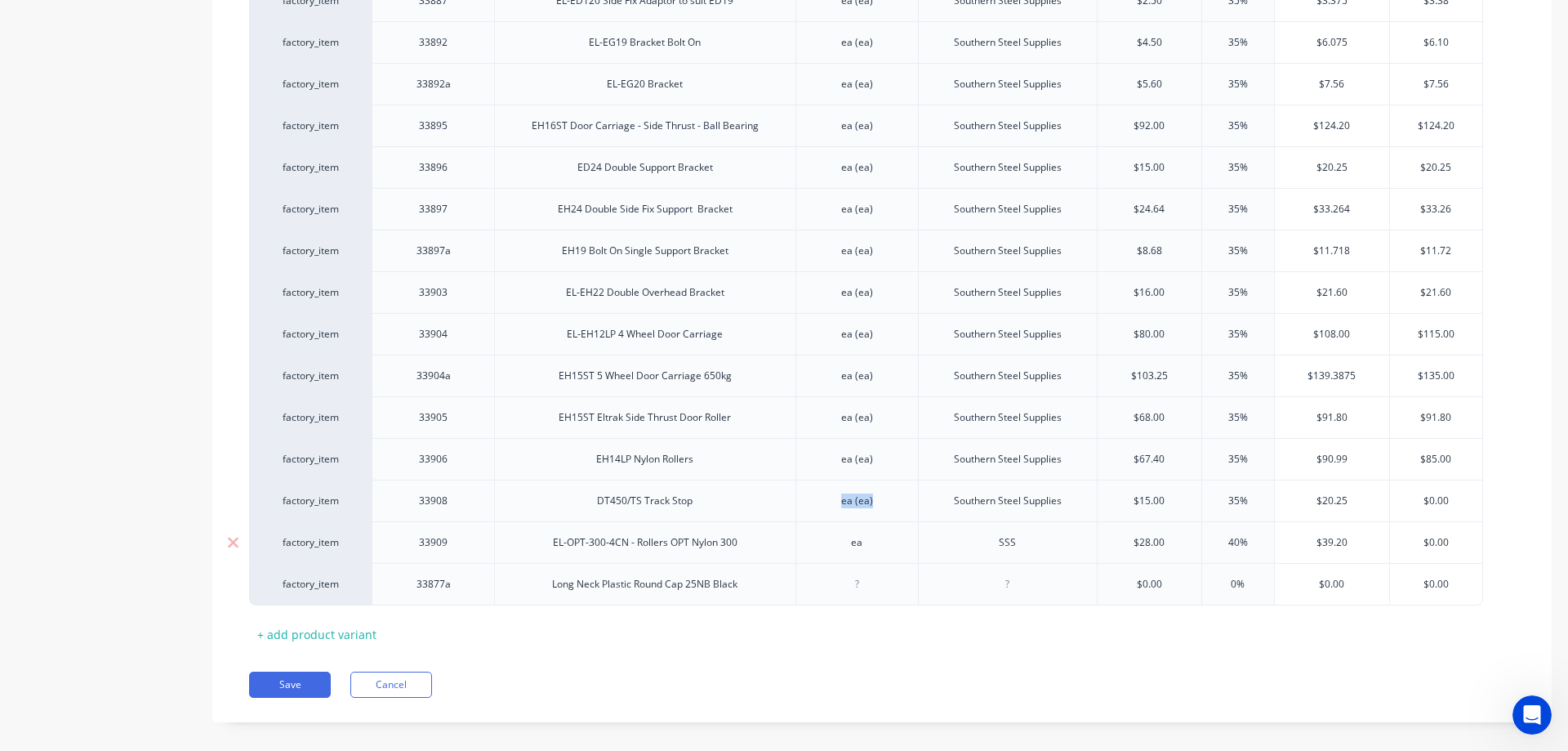
type textarea "x"
drag, startPoint x: 863, startPoint y: 528, endPoint x: 846, endPoint y: 528, distance: 17.0
click at [846, 532] on div "ea" at bounding box center [857, 542] width 82 height 21
paste div
click at [858, 573] on div at bounding box center [857, 583] width 82 height 21
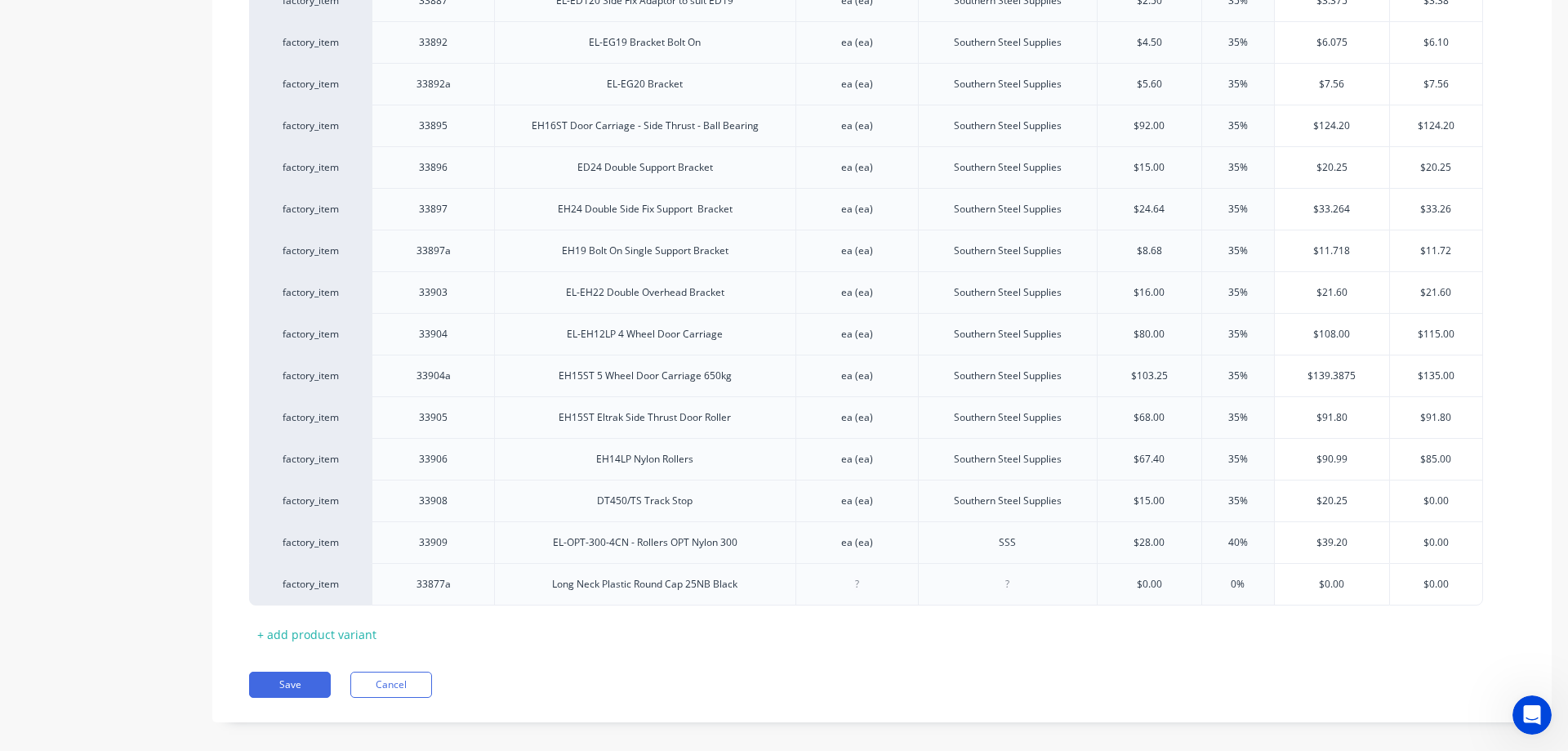
paste div
type textarea "x"
click at [331, 625] on div "+ add product variant" at bounding box center [317, 634] width 136 height 26
type textarea "x"
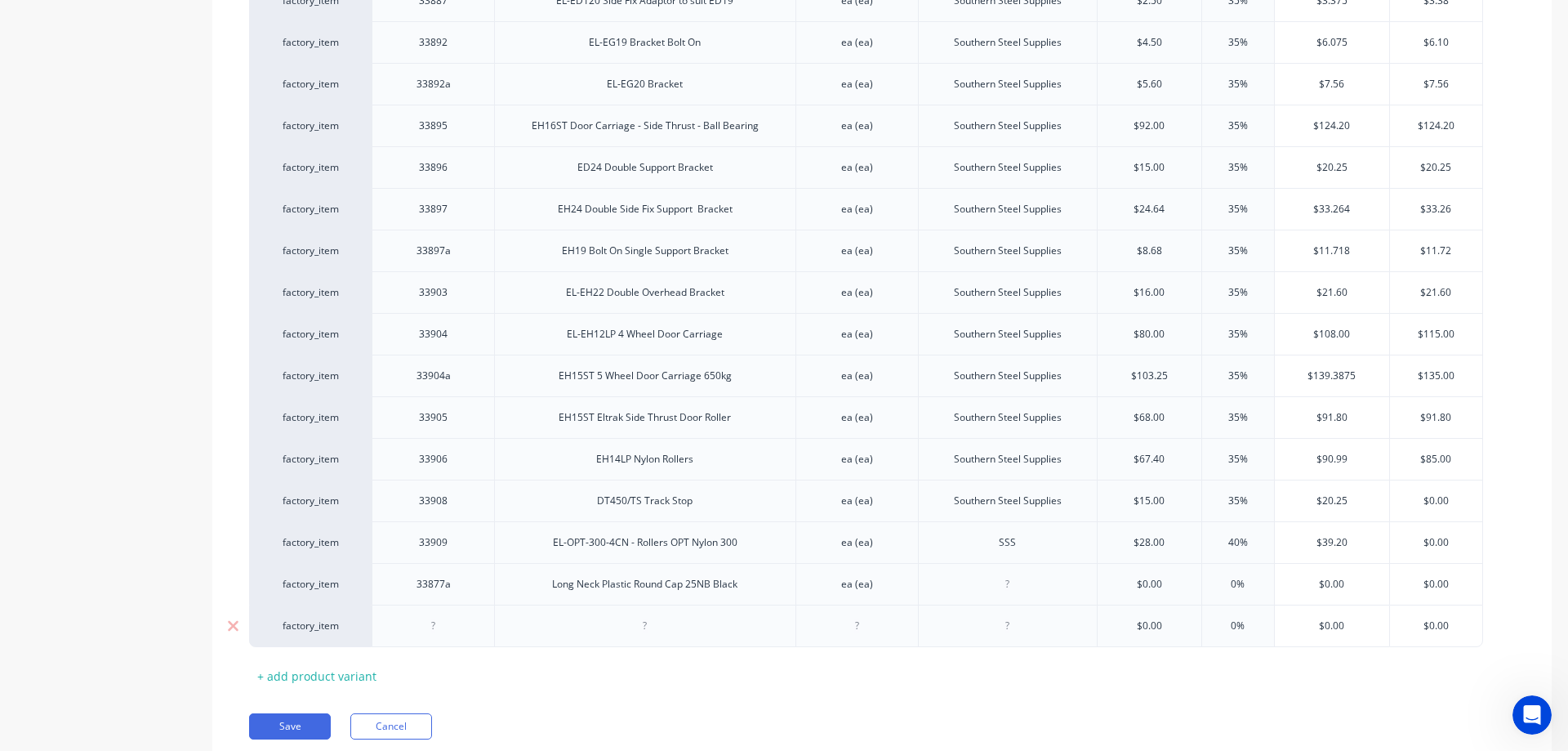
drag, startPoint x: 331, startPoint y: 625, endPoint x: 859, endPoint y: 607, distance: 528.3
click at [859, 615] on div at bounding box center [857, 625] width 82 height 21
paste div
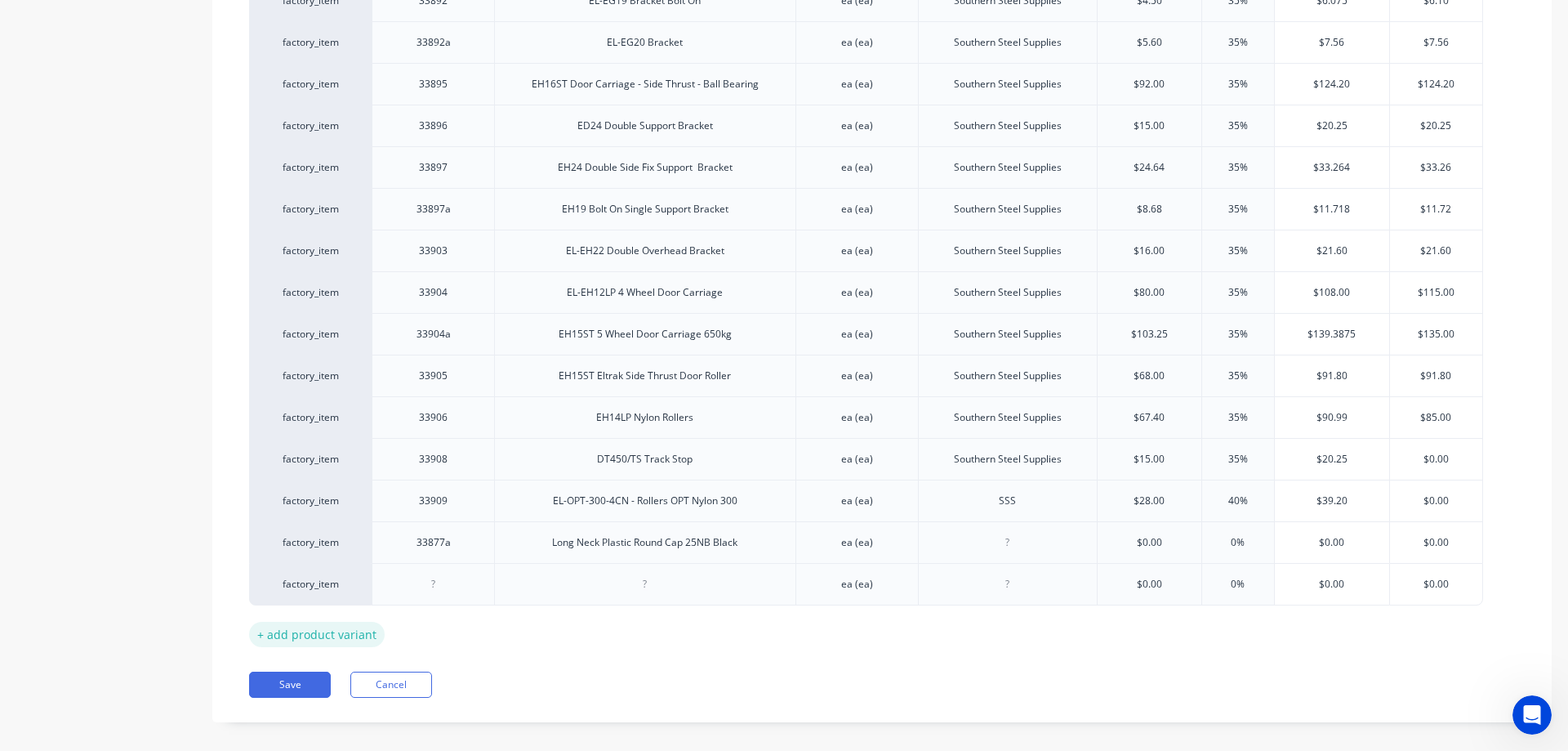
click at [354, 621] on div "+ add product variant" at bounding box center [317, 634] width 136 height 26
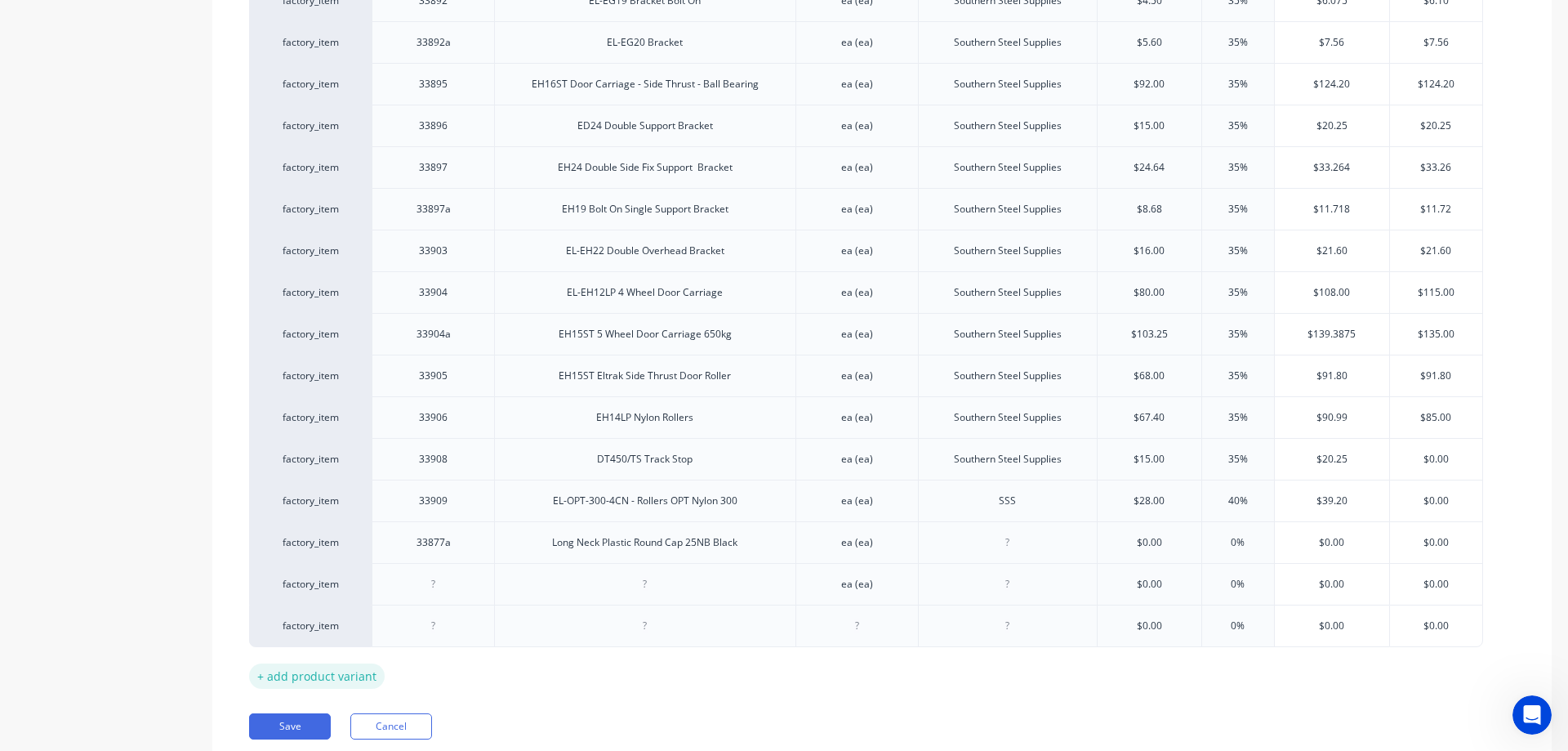
type textarea "x"
click at [863, 615] on div at bounding box center [857, 625] width 82 height 21
paste div
click at [349, 663] on div "+ add product variant" at bounding box center [317, 676] width 136 height 26
type textarea "x"
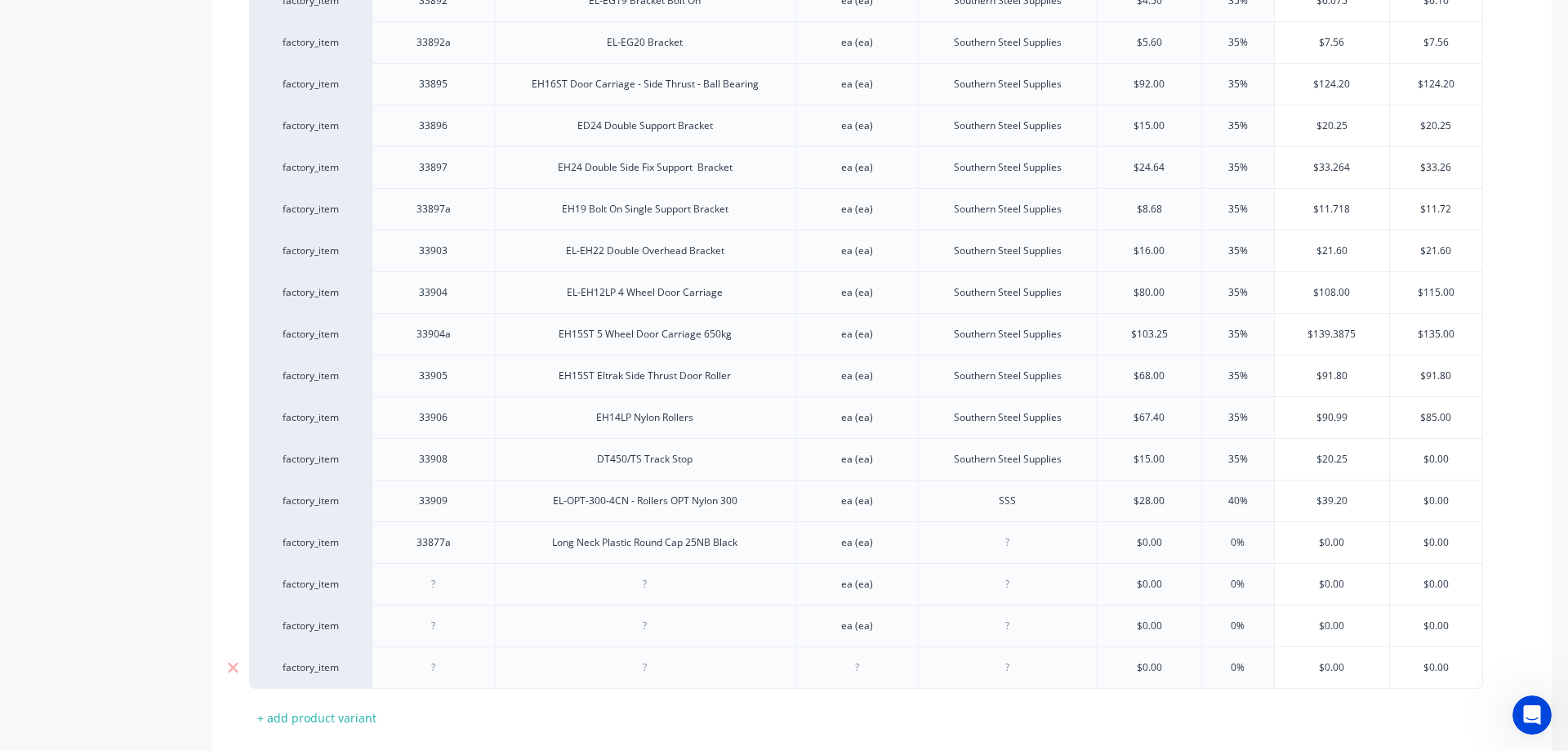
click at [860, 657] on div at bounding box center [857, 667] width 82 height 21
paste div
type textarea "x"
drag, startPoint x: 1247, startPoint y: 528, endPoint x: 1220, endPoint y: 531, distance: 27.2
click at [1220, 535] on input "0%" at bounding box center [1238, 542] width 82 height 15
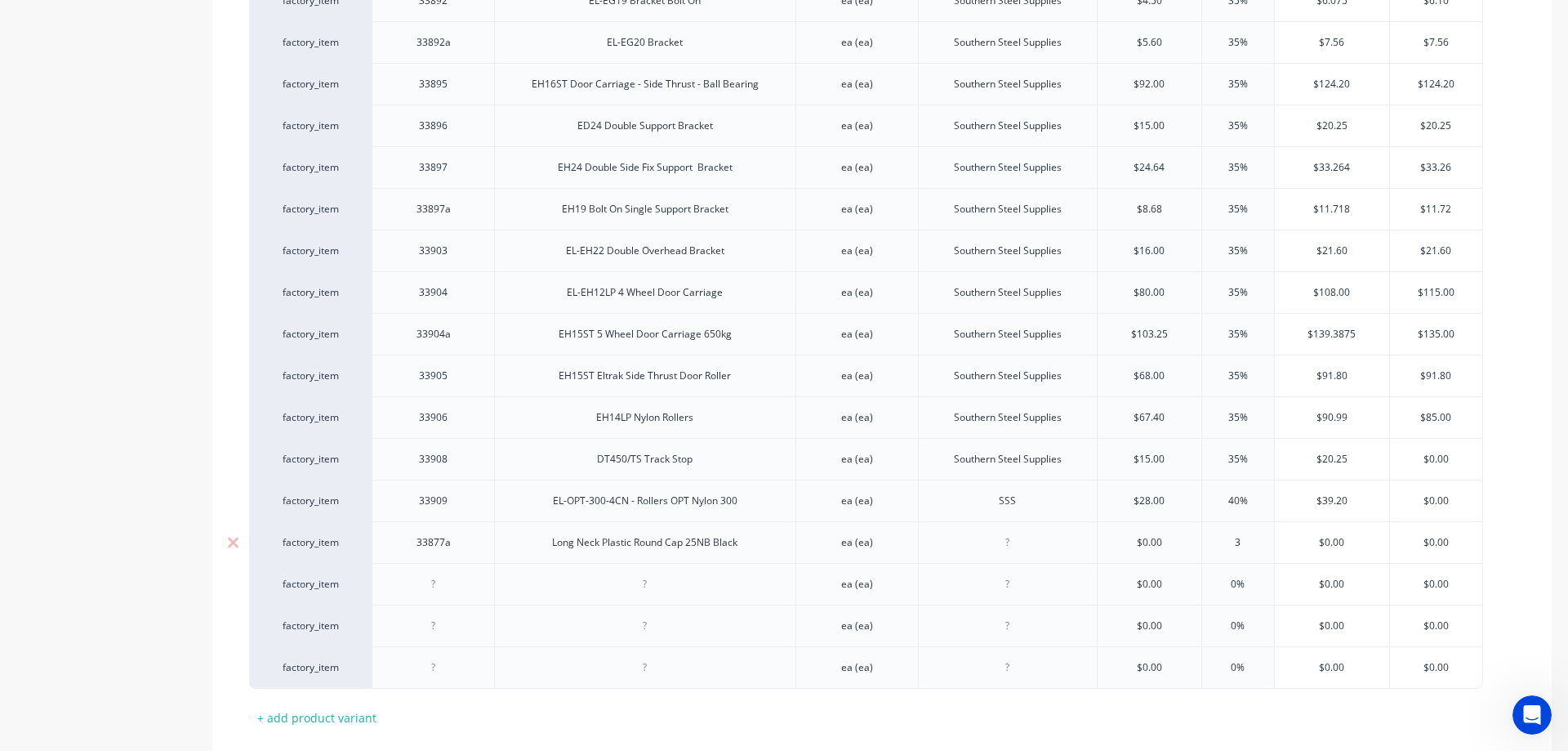
type input "35"
type textarea "x"
type input "35"
drag, startPoint x: 1253, startPoint y: 569, endPoint x: 1227, endPoint y: 572, distance: 26.2
click at [1227, 577] on input "0%" at bounding box center [1238, 584] width 82 height 15
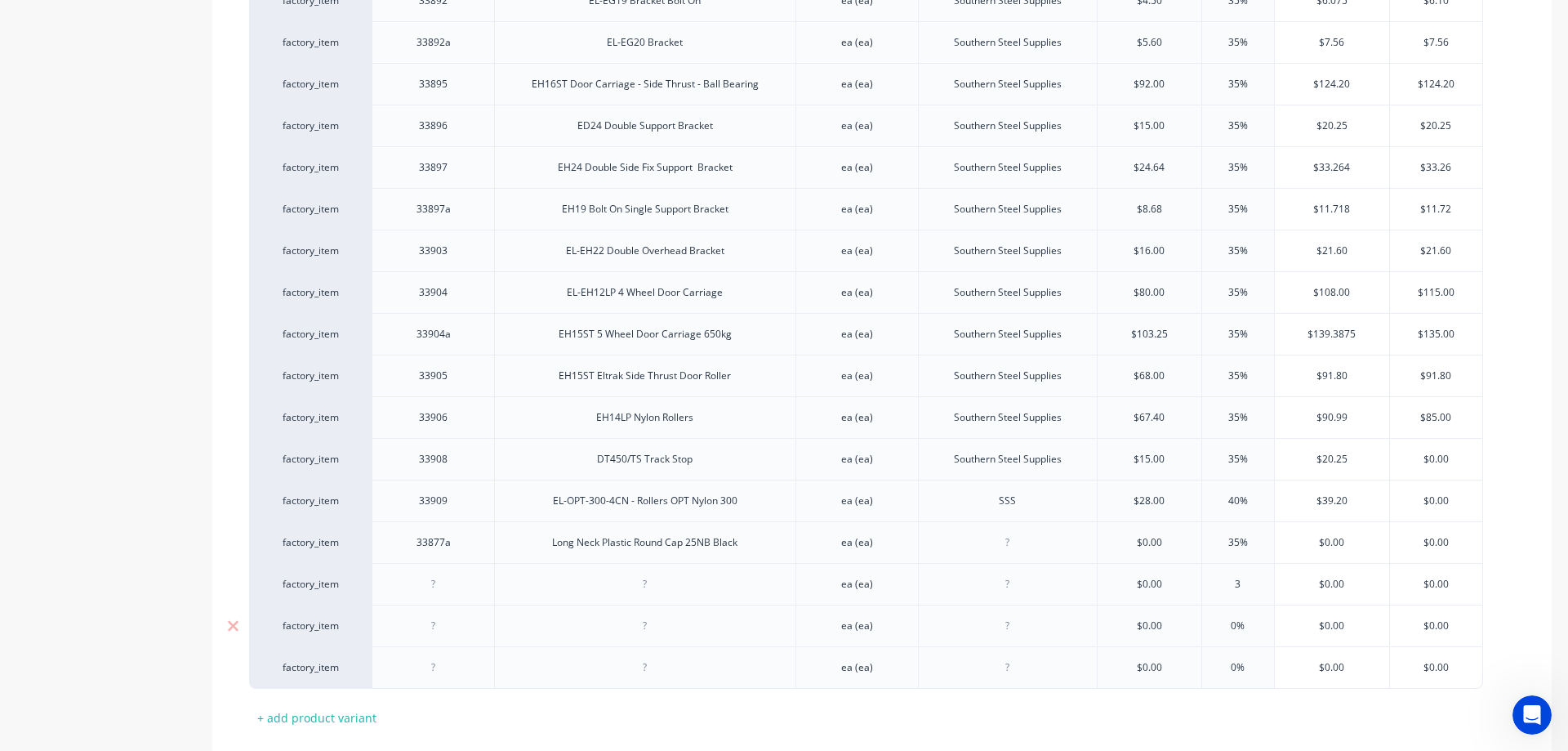
type input "35"
type textarea "x"
type input "35"
drag, startPoint x: 1250, startPoint y: 608, endPoint x: 1224, endPoint y: 602, distance: 26.7
click at [1224, 619] on input "0%" at bounding box center [1238, 626] width 82 height 15
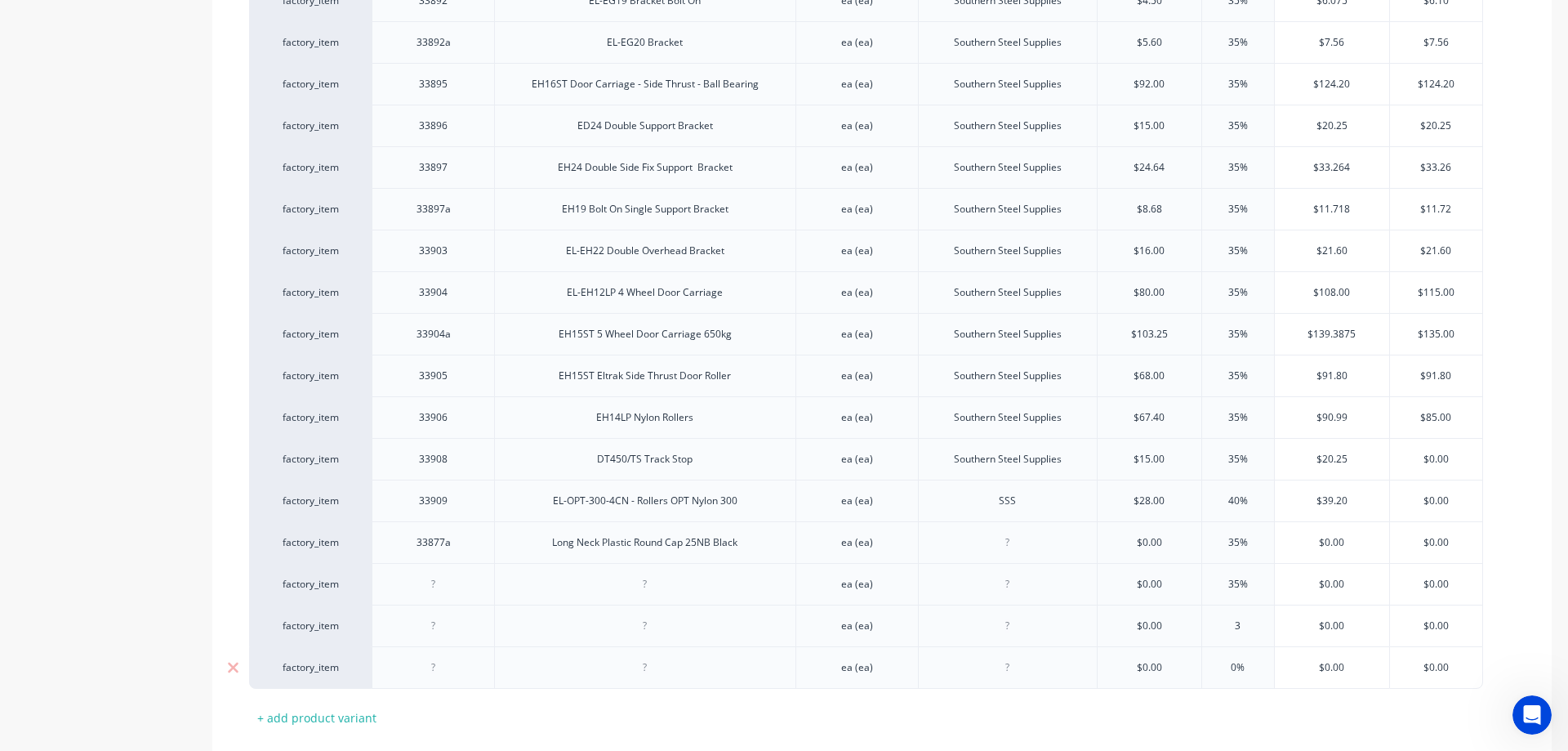
type input "35"
type textarea "x"
type input "35"
drag, startPoint x: 1251, startPoint y: 647, endPoint x: 1222, endPoint y: 644, distance: 29.2
click at [1222, 660] on input "0%" at bounding box center [1238, 667] width 82 height 15
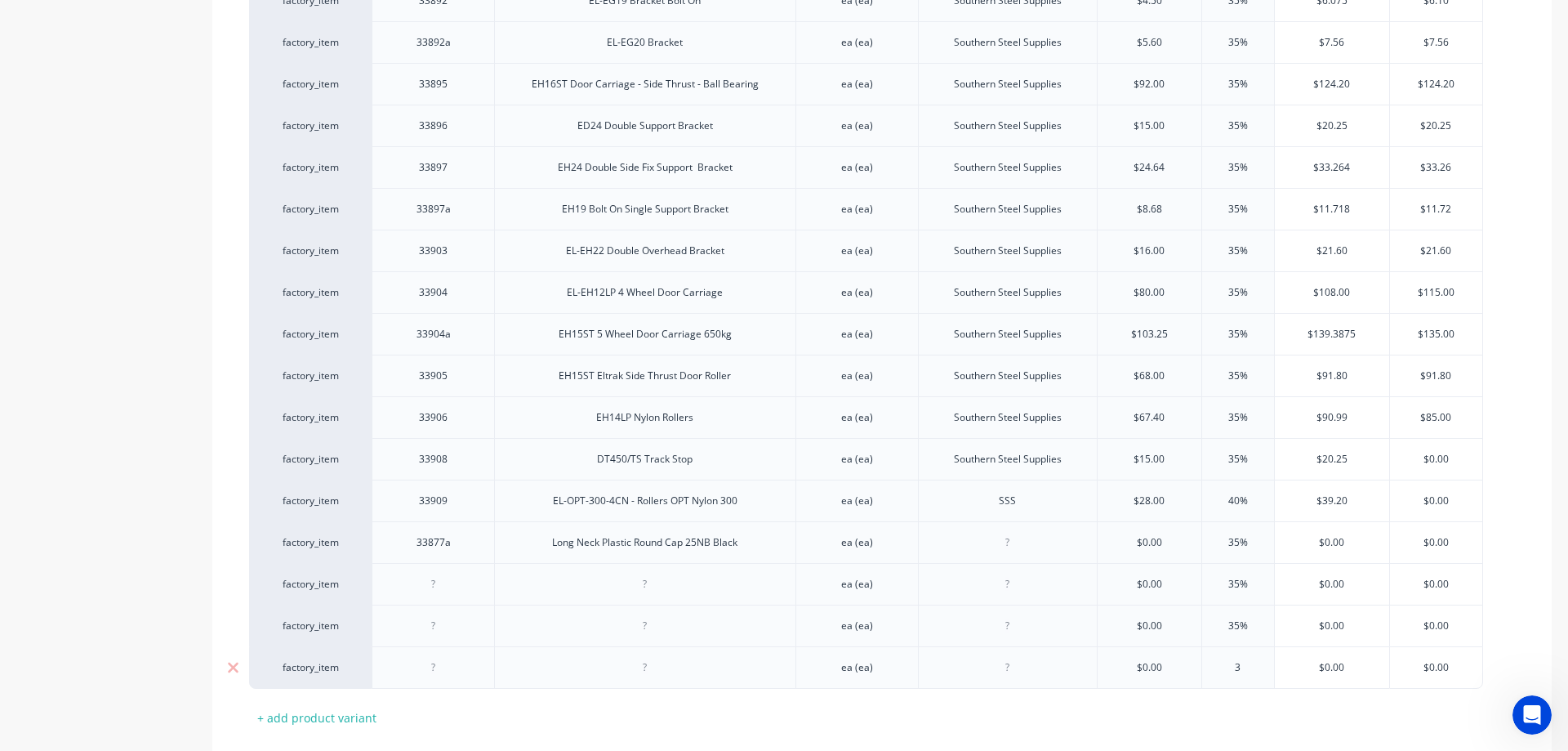
type input "35"
type textarea "x"
type input "35%"
drag, startPoint x: 466, startPoint y: 528, endPoint x: 415, endPoint y: 527, distance: 51.0
click at [415, 532] on div "33877a" at bounding box center [434, 542] width 82 height 21
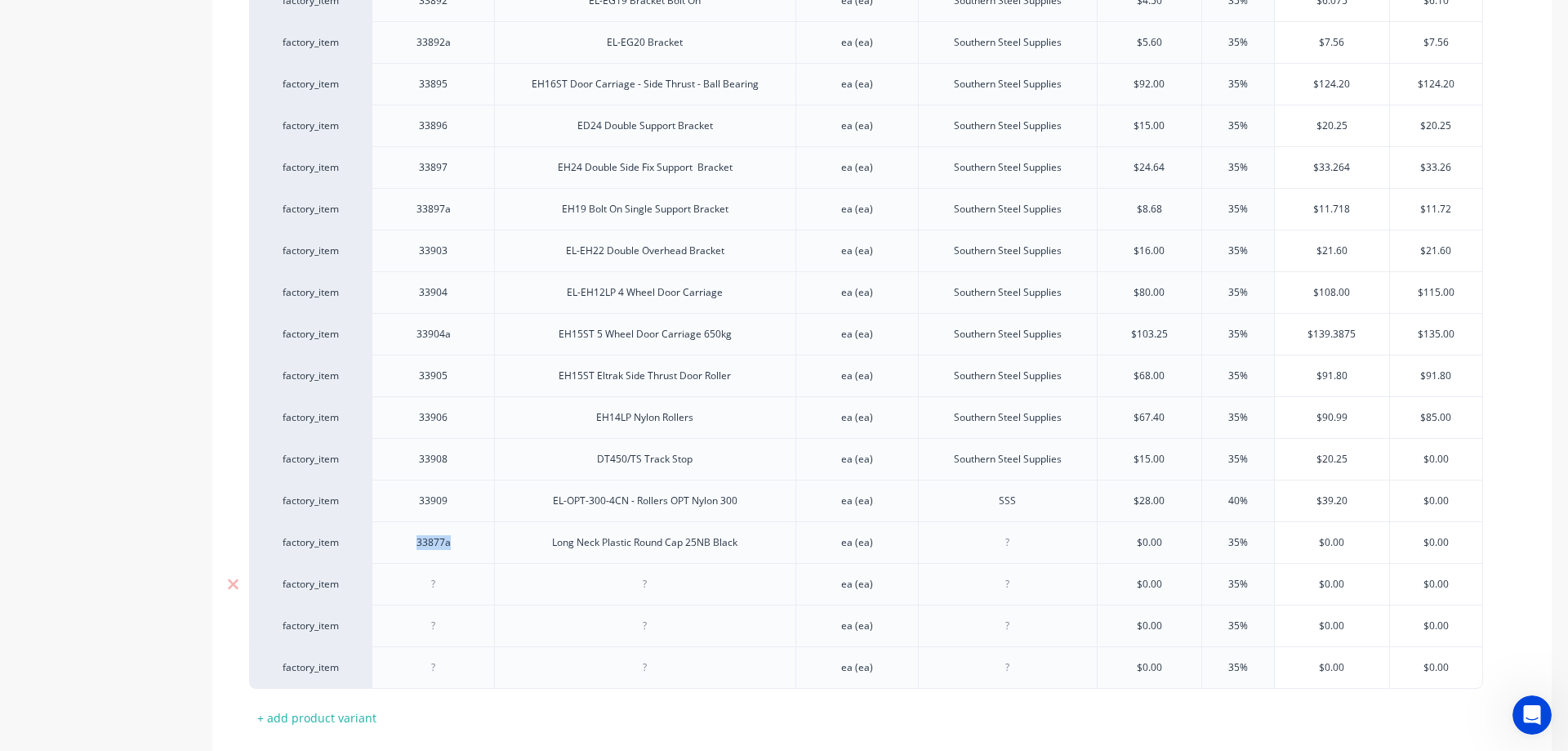
copy div "33877a"
click at [450, 573] on div at bounding box center [434, 583] width 82 height 21
type textarea "x"
paste div
click at [440, 615] on div at bounding box center [434, 625] width 82 height 21
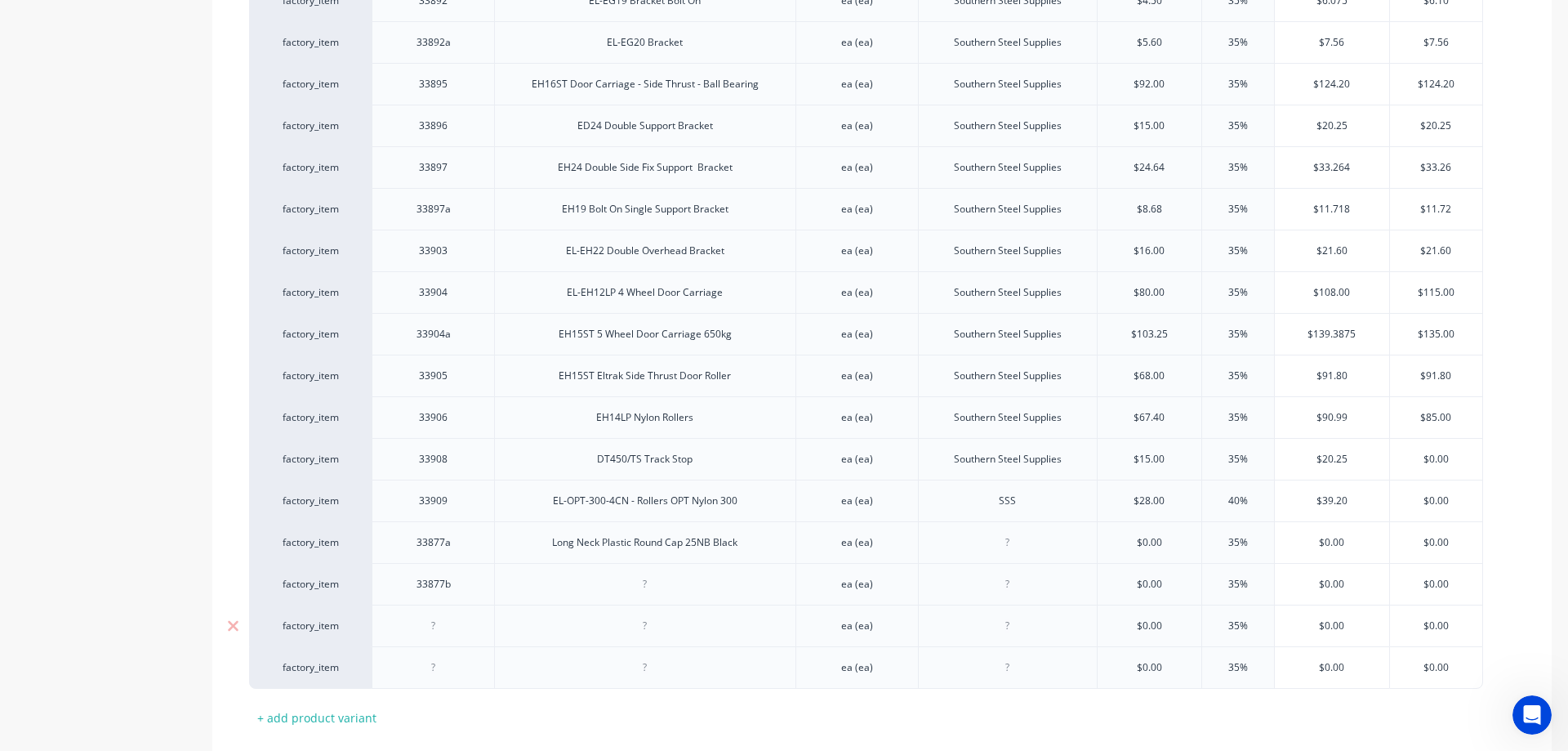
type textarea "x"
paste div
click at [463, 657] on div at bounding box center [434, 667] width 82 height 21
type textarea "x"
paste div
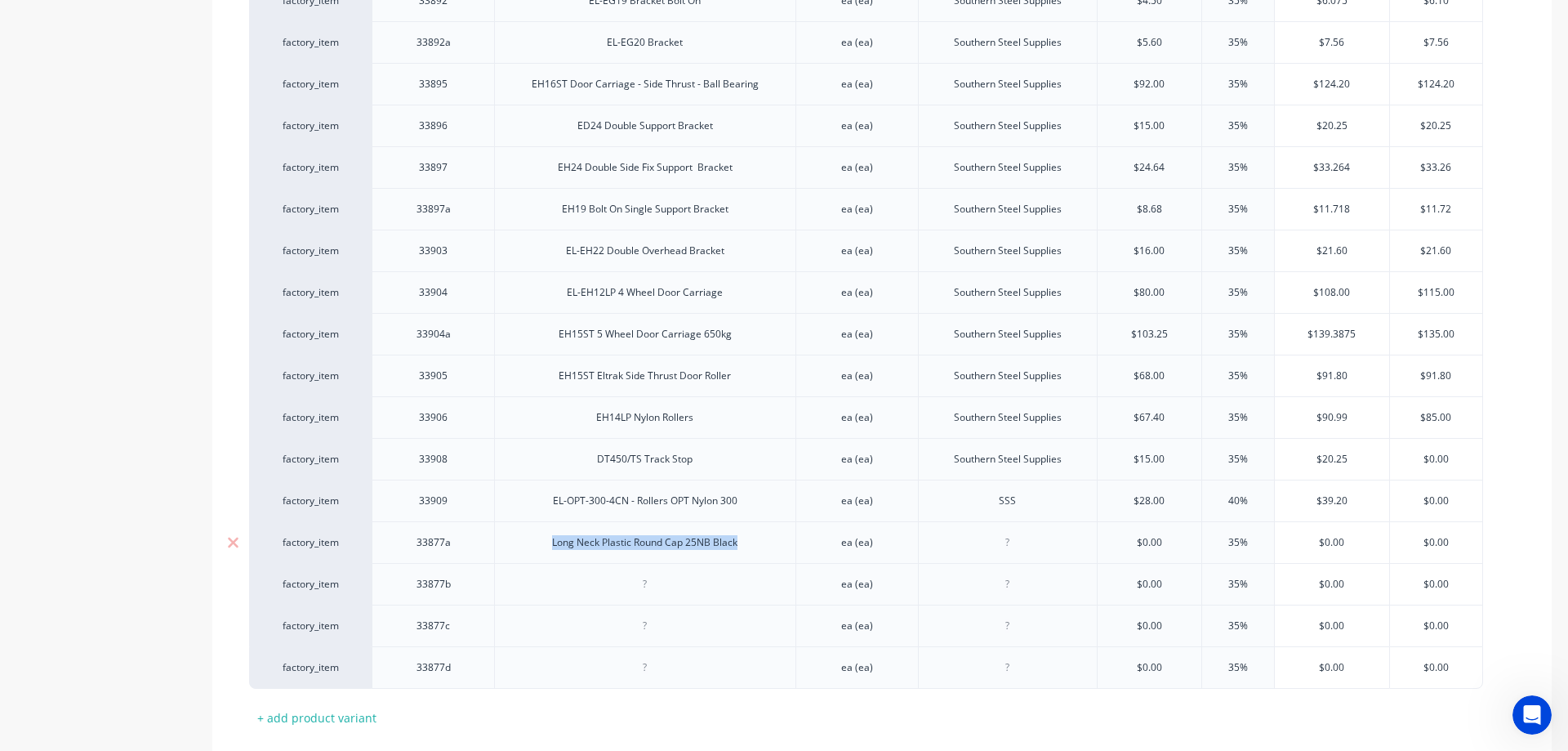
drag, startPoint x: 547, startPoint y: 528, endPoint x: 757, endPoint y: 534, distance: 210.1
click at [757, 534] on div "Long Neck Plastic Round Cap 25NB Black" at bounding box center [645, 542] width 301 height 42
copy div "Long Neck Plastic Round Cap 25NB Black"
click at [647, 574] on div at bounding box center [645, 583] width 82 height 21
type textarea "x"
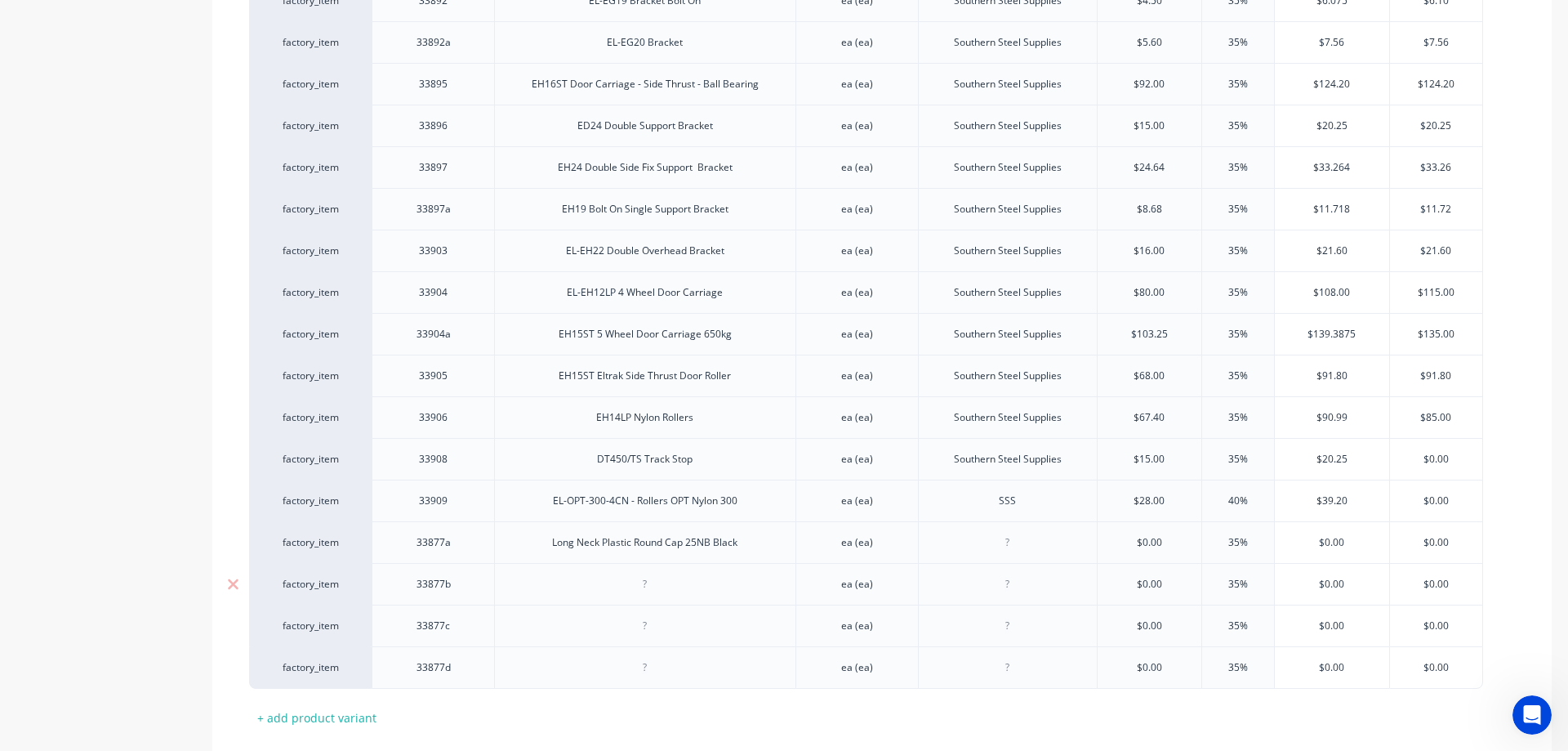
paste div
click at [695, 573] on div "Long Neck Plastic Round Cap 25NB Black" at bounding box center [645, 583] width 212 height 21
click at [642, 615] on div at bounding box center [645, 625] width 82 height 21
type textarea "x"
paste div
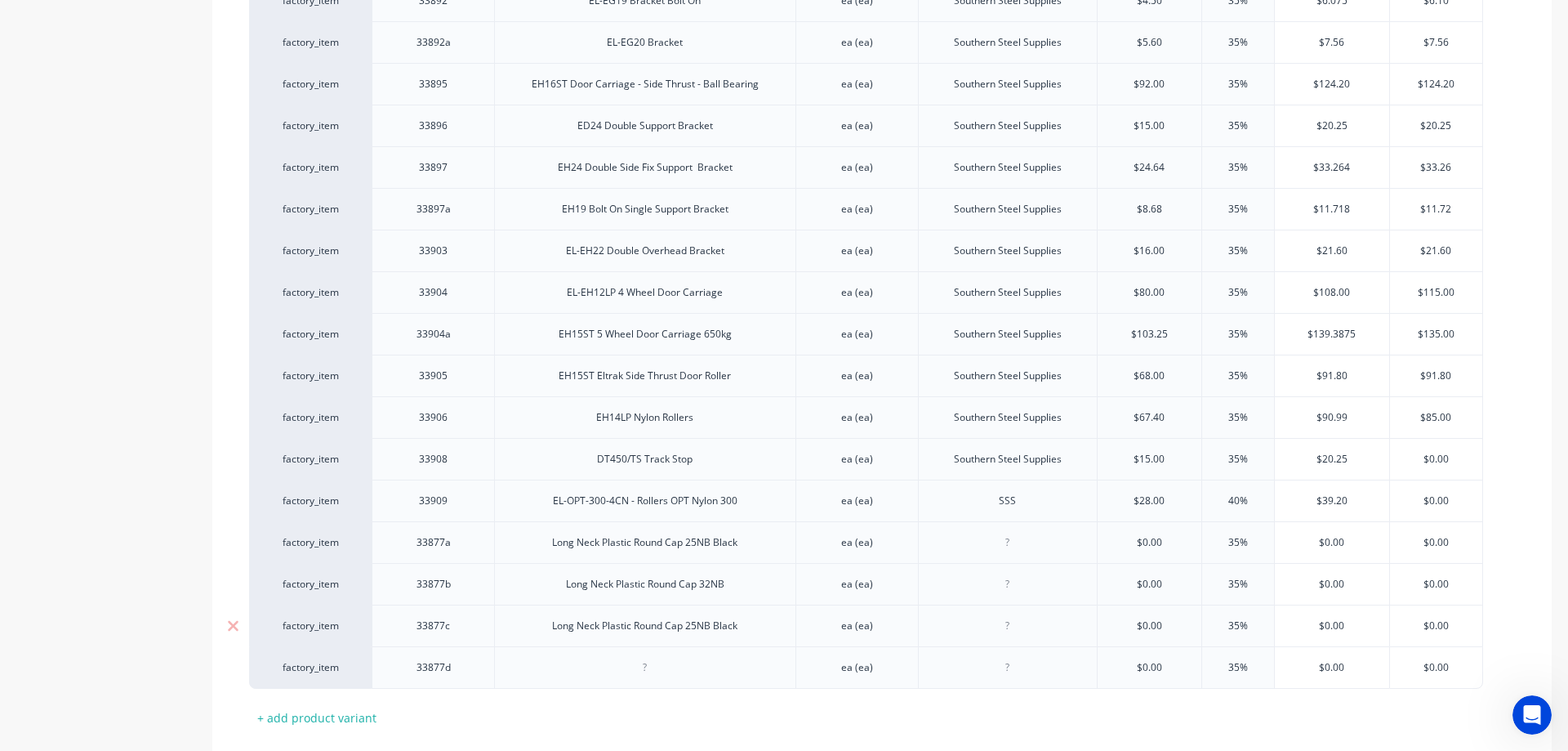
click at [689, 615] on div "Long Neck Plastic Round Cap 25NB Black" at bounding box center [645, 625] width 212 height 21
click at [667, 657] on div at bounding box center [645, 667] width 82 height 21
type textarea "x"
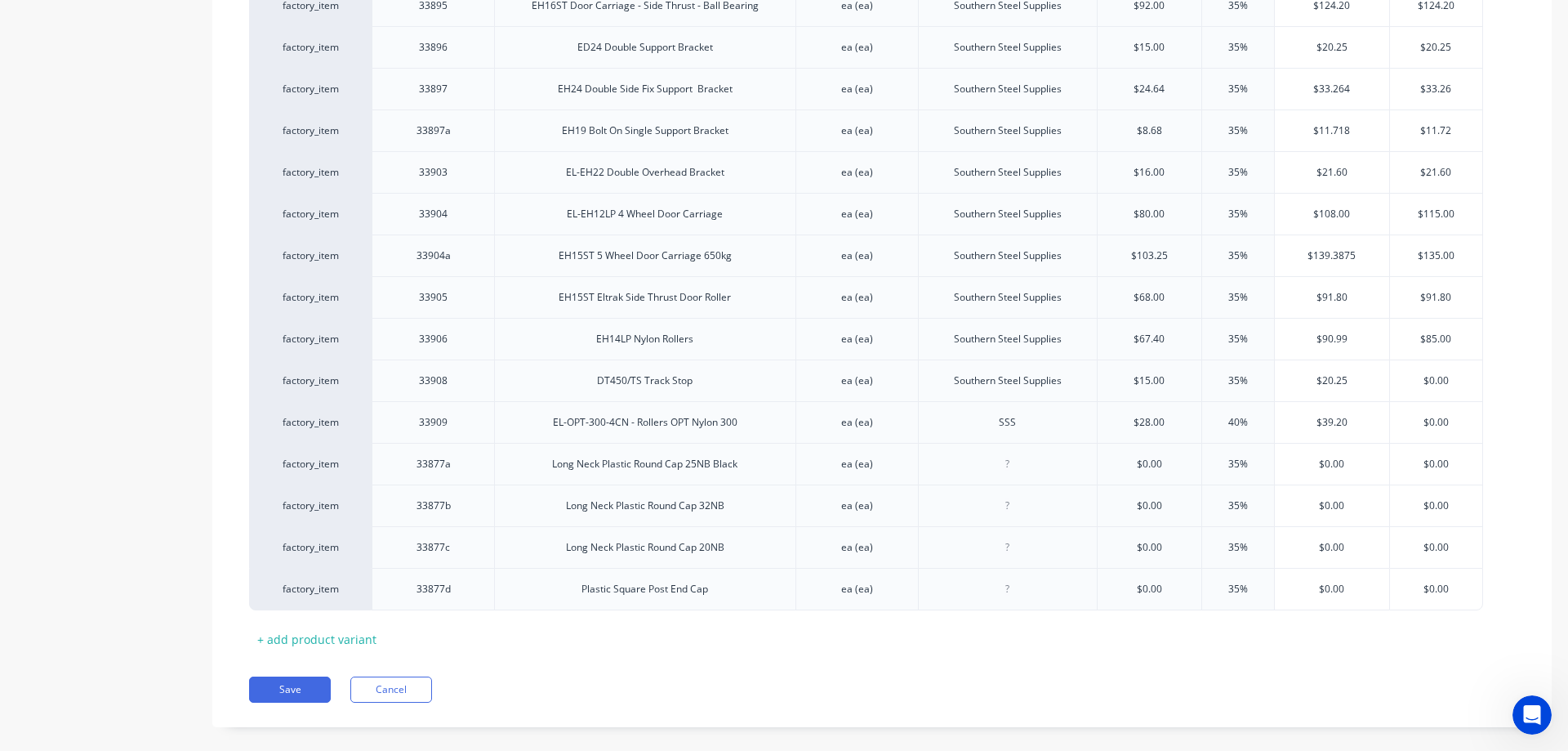
scroll to position [1807, 0]
click at [697, 680] on div "Save Cancel" at bounding box center [900, 693] width 1303 height 26
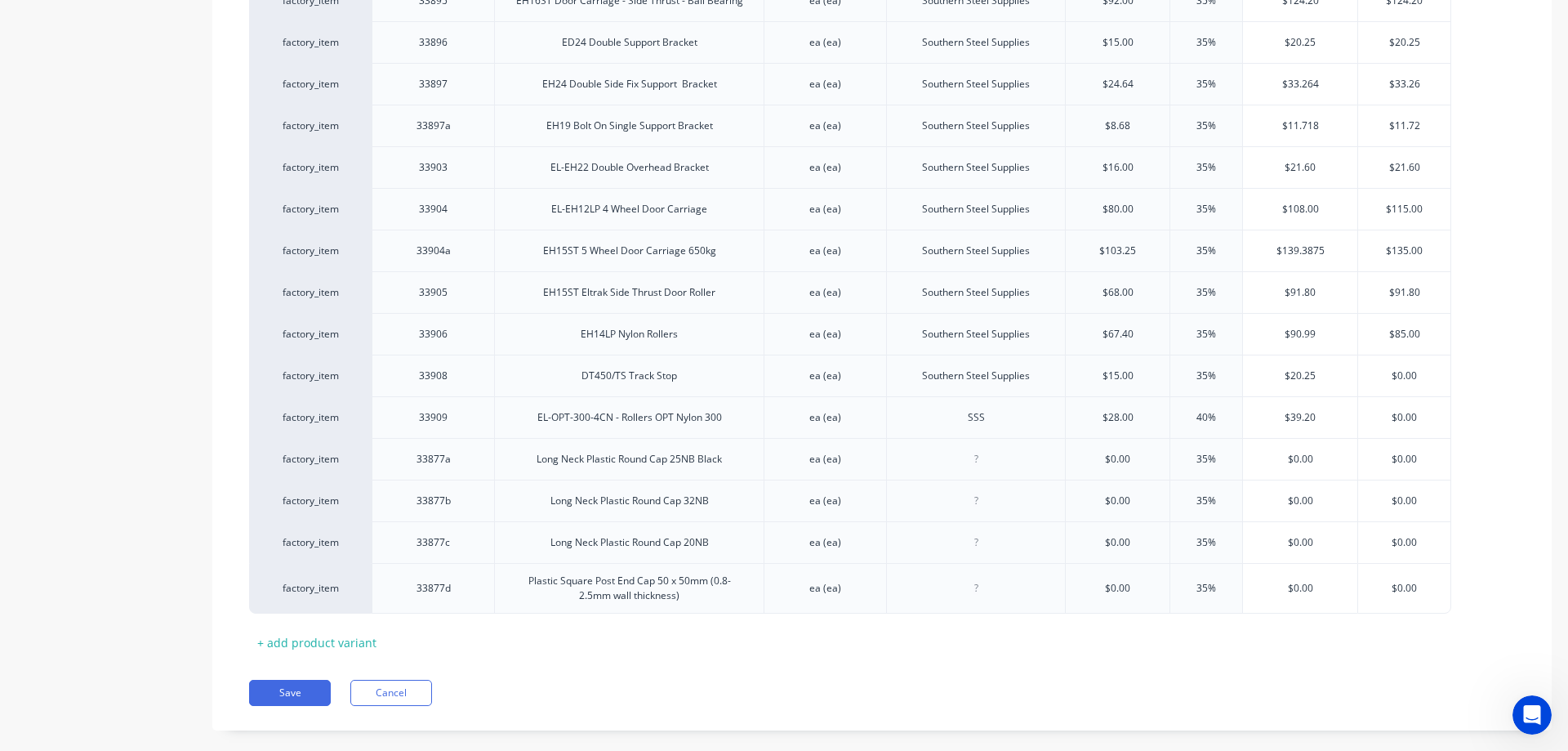
scroll to position [1815, 0]
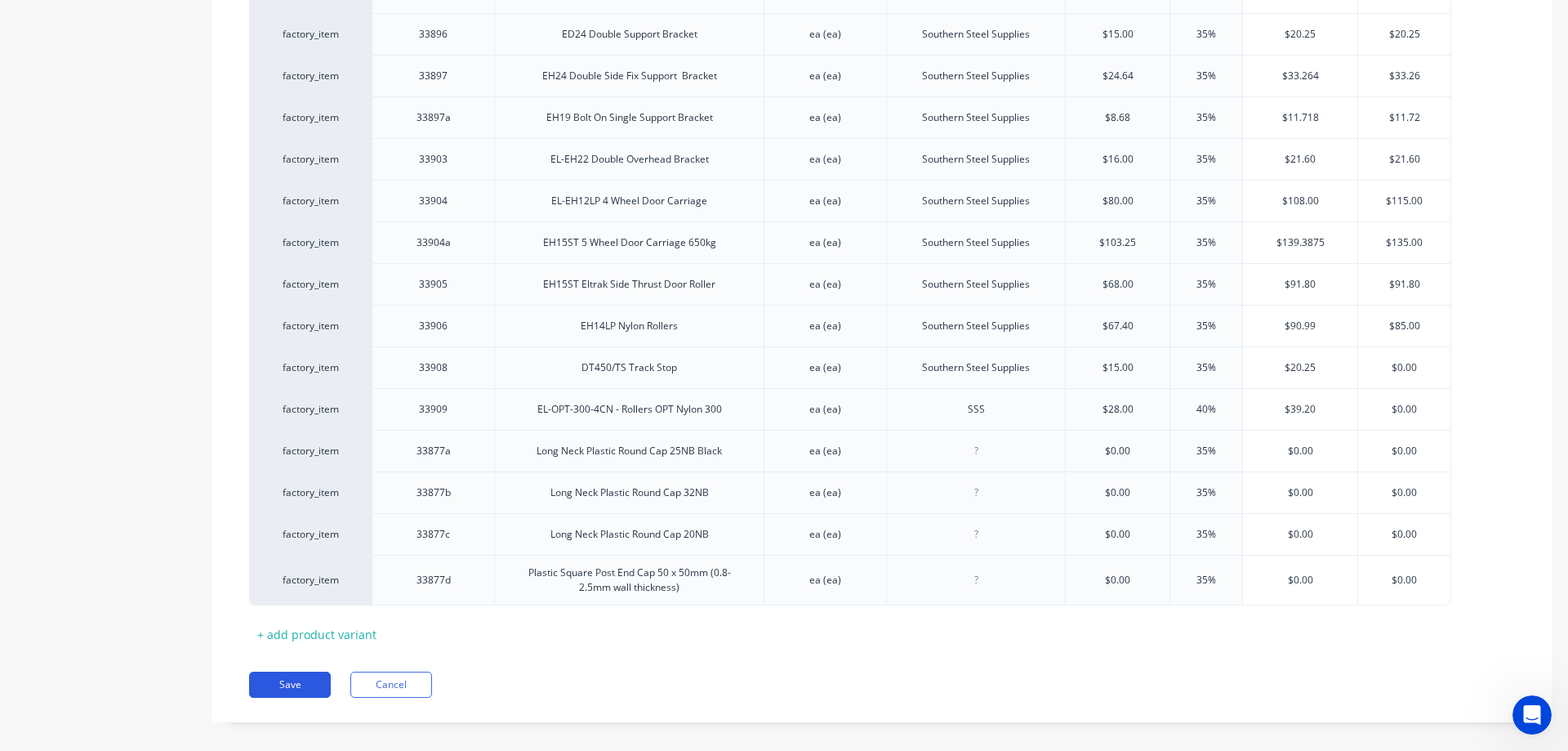
click at [304, 672] on button "Save" at bounding box center [290, 684] width 82 height 26
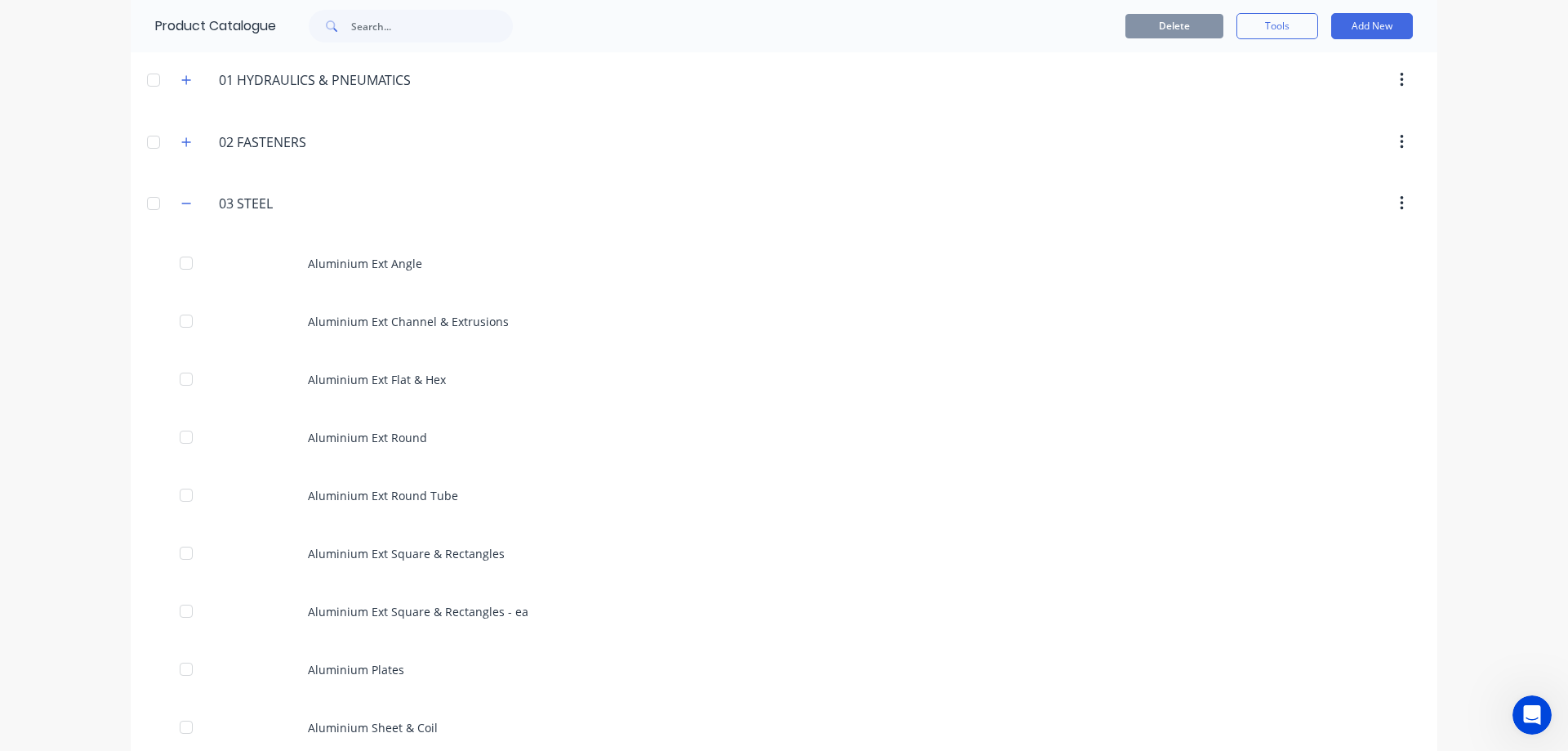
scroll to position [1583, 0]
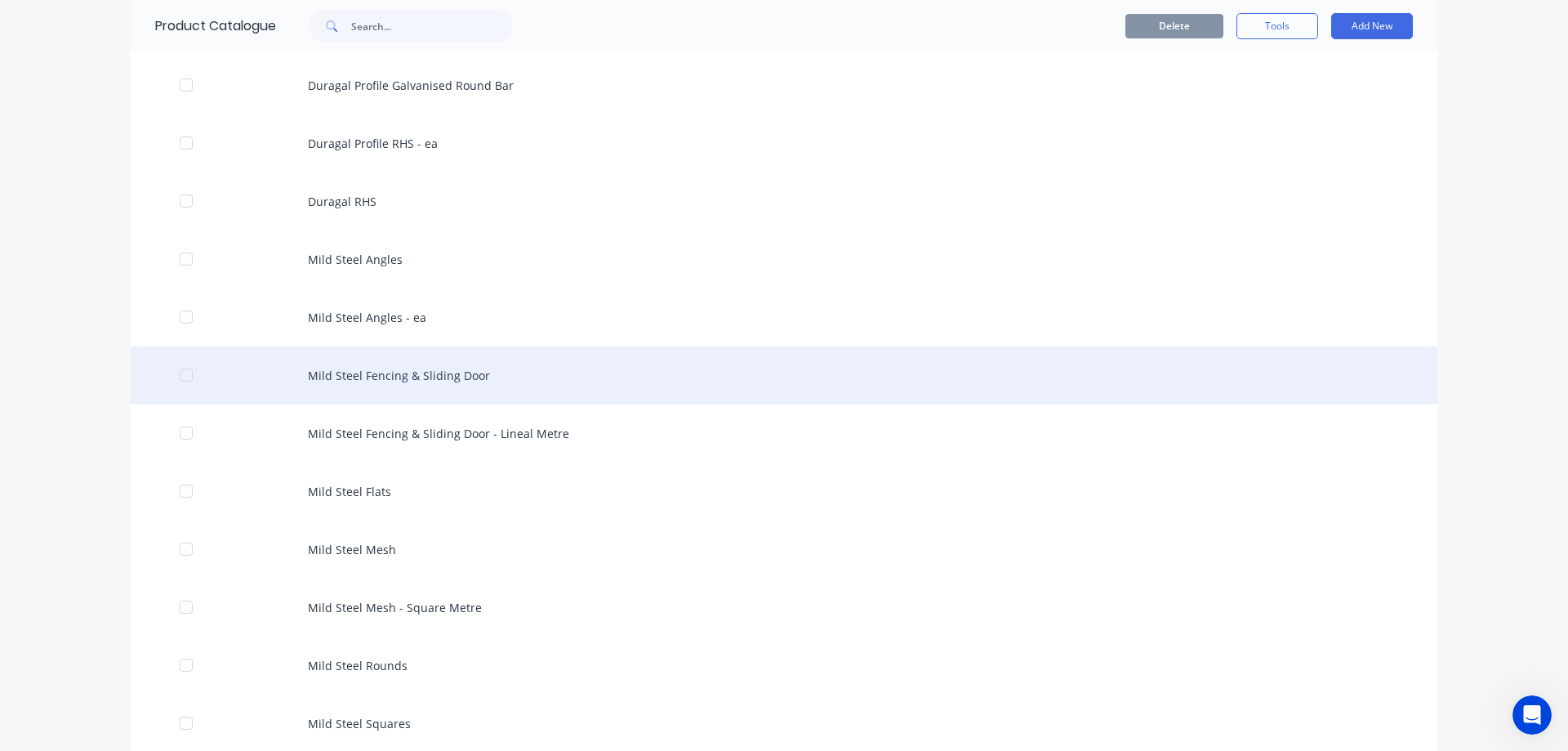
click at [513, 368] on div "Mild Steel Fencing & Sliding Door" at bounding box center [784, 376] width 1306 height 58
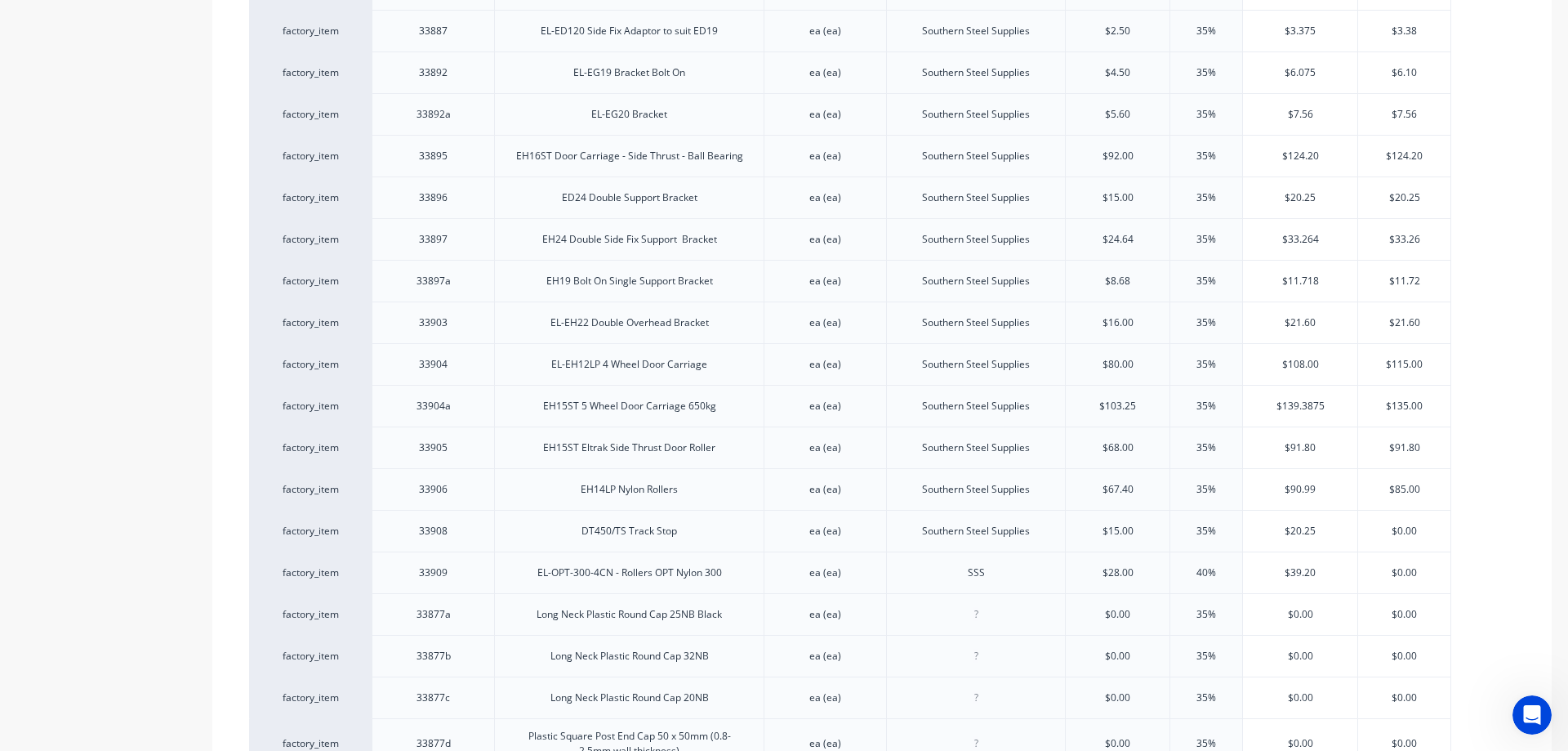
scroll to position [1570, 0]
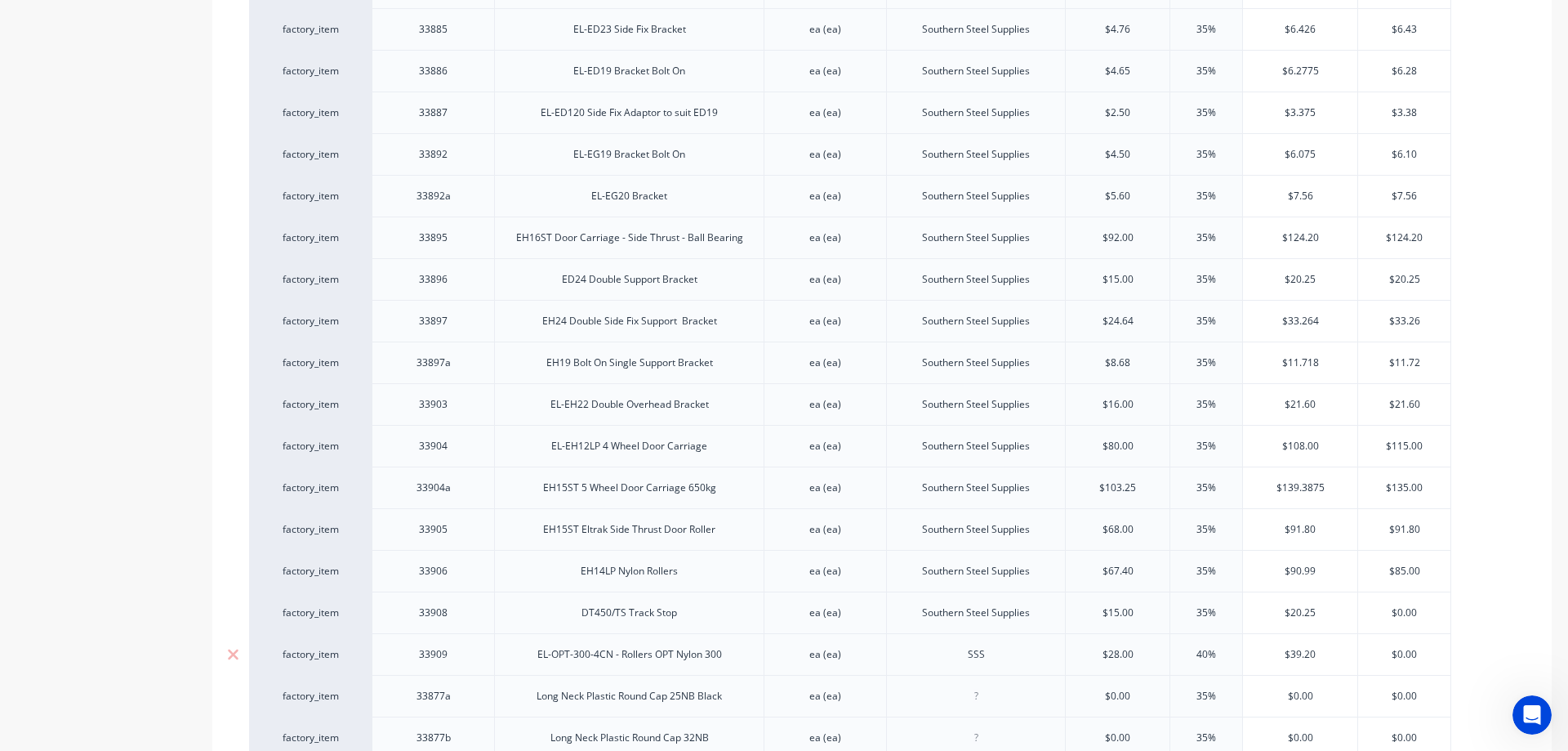
drag, startPoint x: 471, startPoint y: 685, endPoint x: 538, endPoint y: 626, distance: 89.3
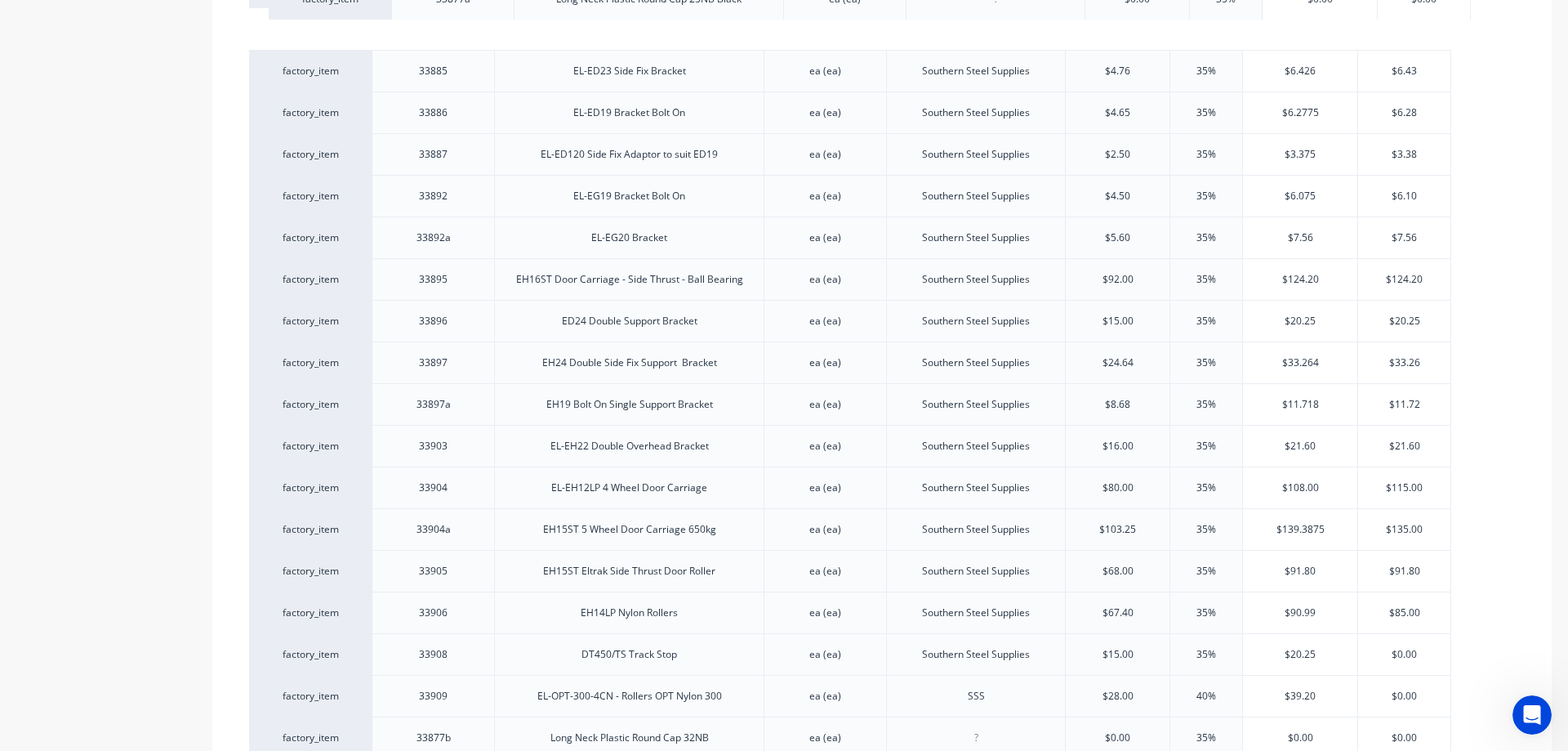
drag, startPoint x: 510, startPoint y: 684, endPoint x: 541, endPoint y: 4, distance: 680.7
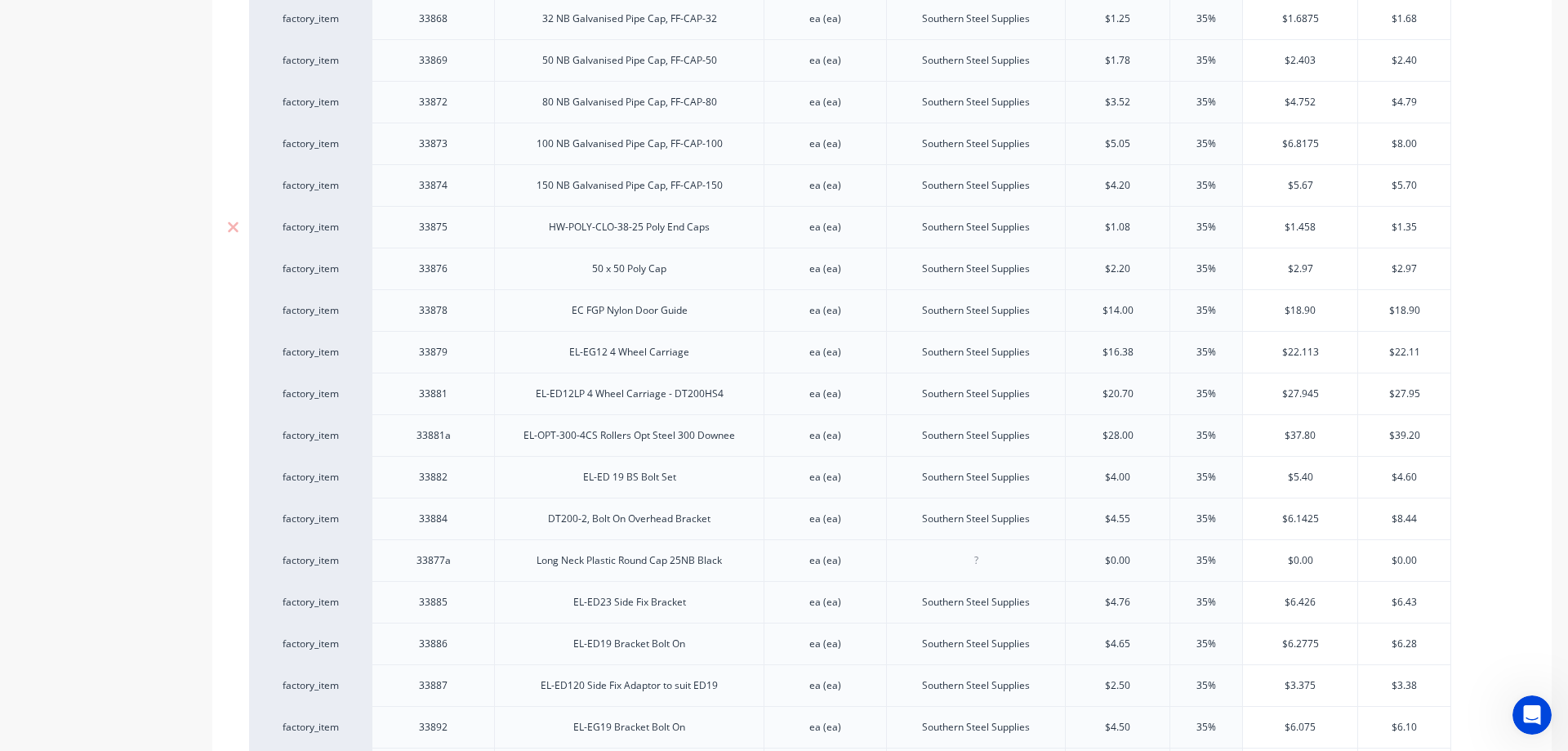
scroll to position [998, 0]
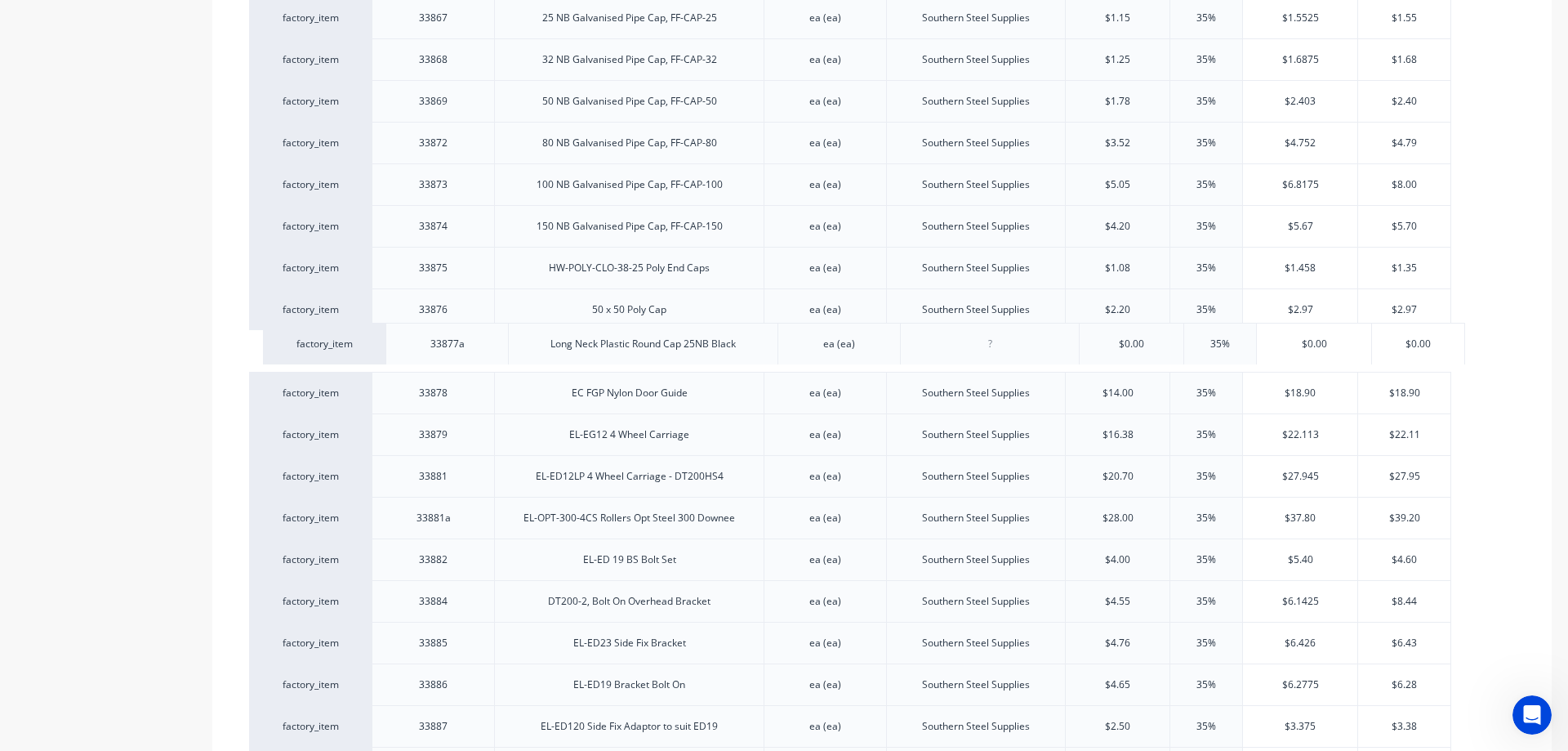
drag, startPoint x: 512, startPoint y: 588, endPoint x: 529, endPoint y: 339, distance: 249.6
click at [529, 339] on div "factory_item 33840 GNPH2415, Garden Panel, Galv, 2405mm x 1520 ea (ea) BlueScop…" at bounding box center [881, 430] width 1265 height 1982
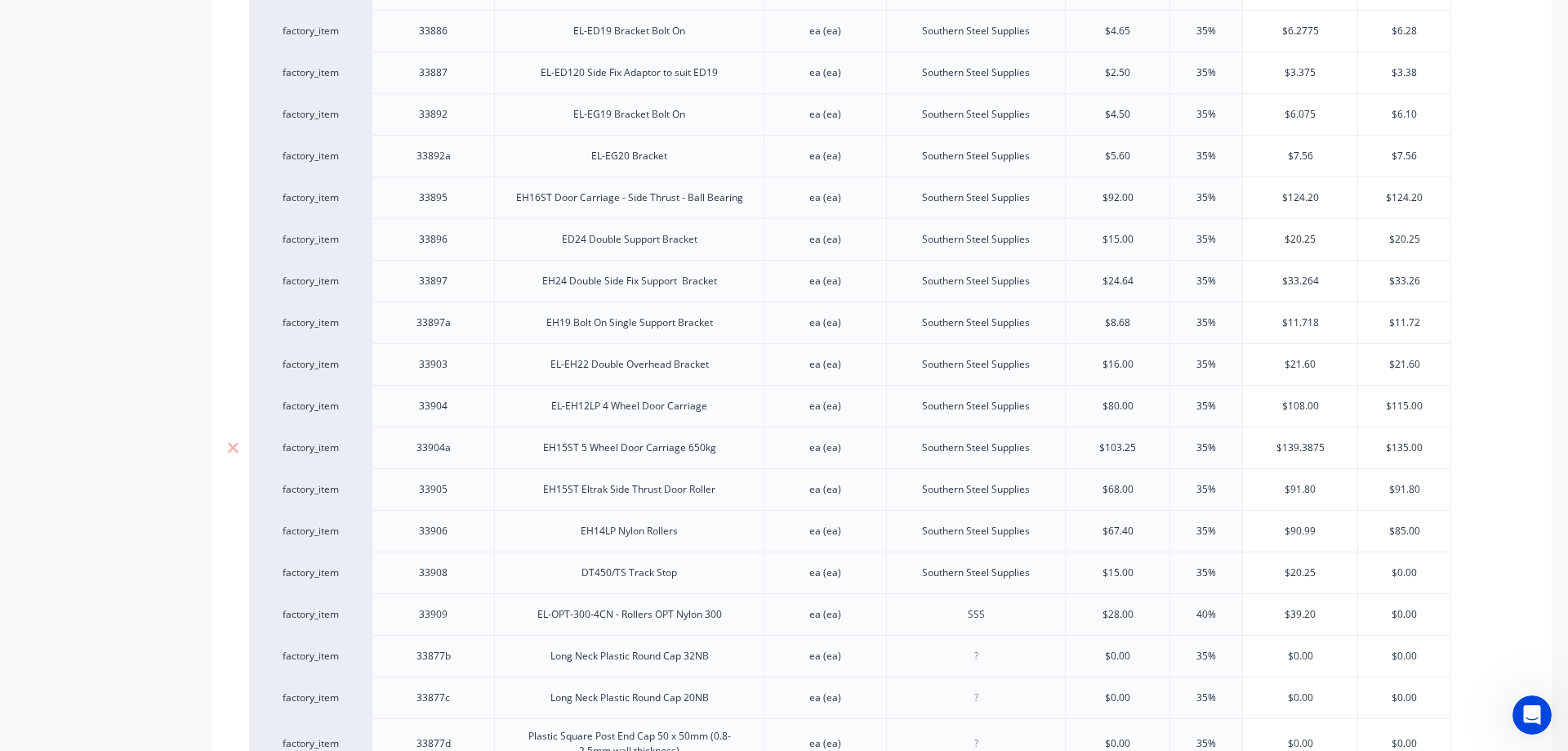
scroll to position [1570, 0]
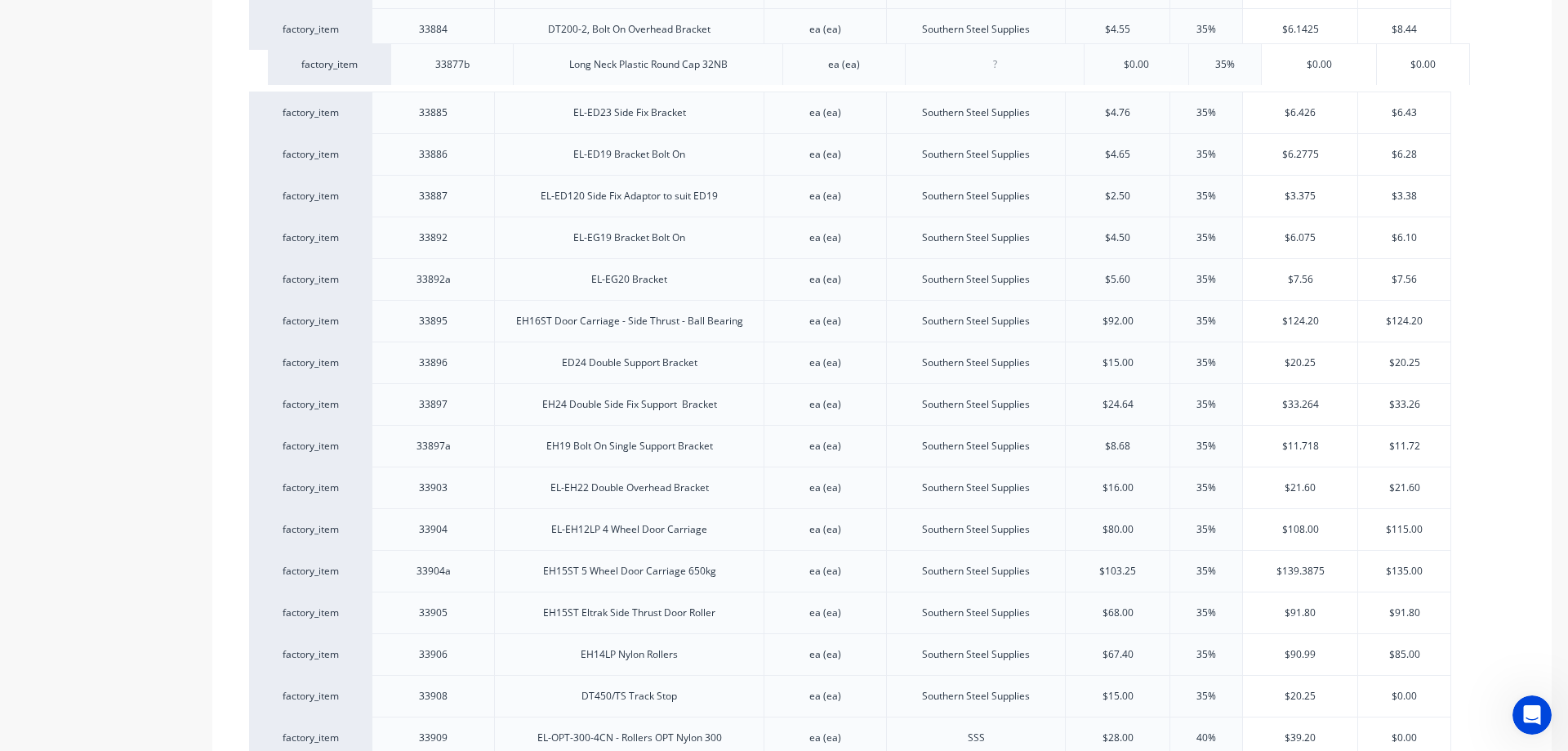
drag, startPoint x: 505, startPoint y: 719, endPoint x: 527, endPoint y: 47, distance: 672.4
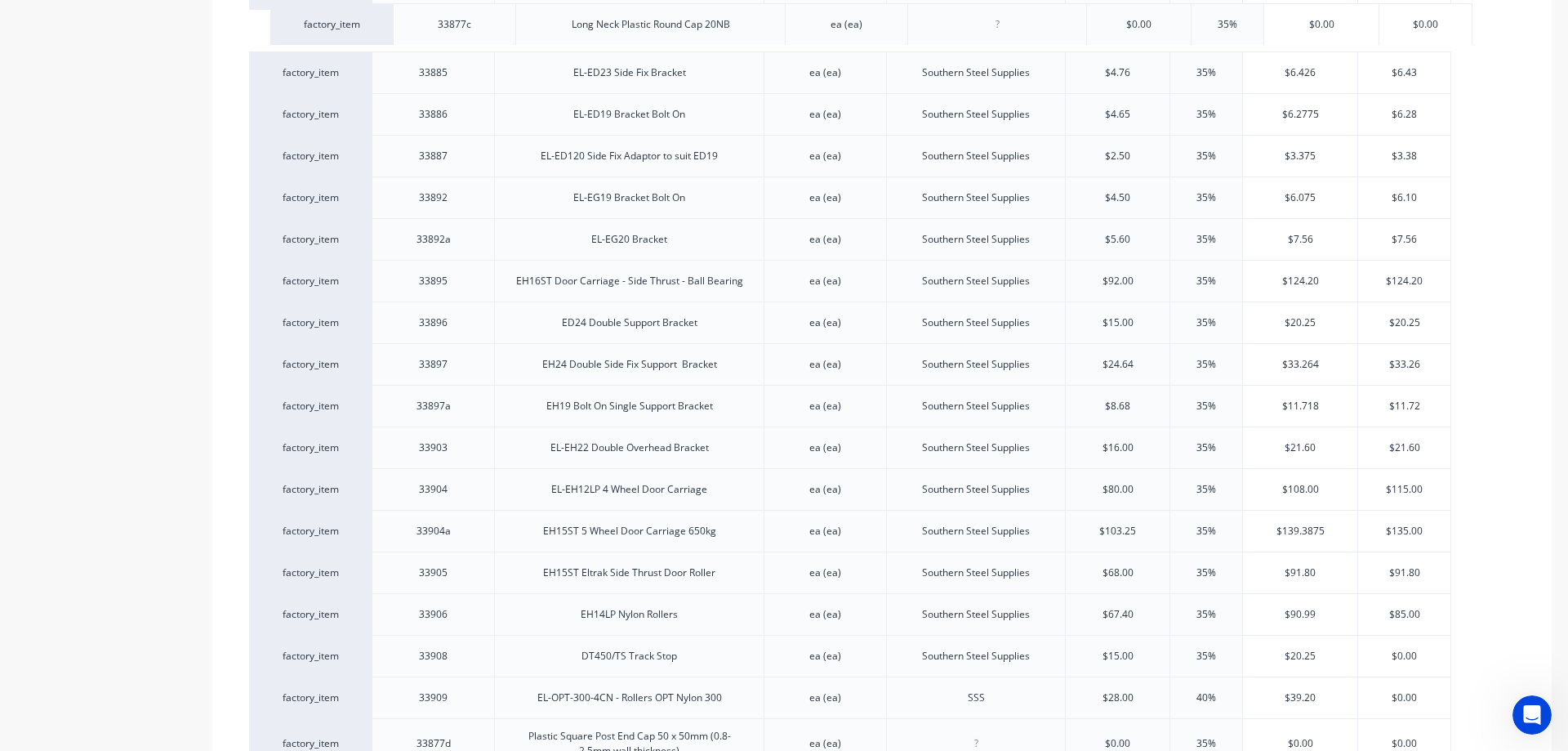
drag, startPoint x: 507, startPoint y: 683, endPoint x: 536, endPoint y: 7, distance: 676.6
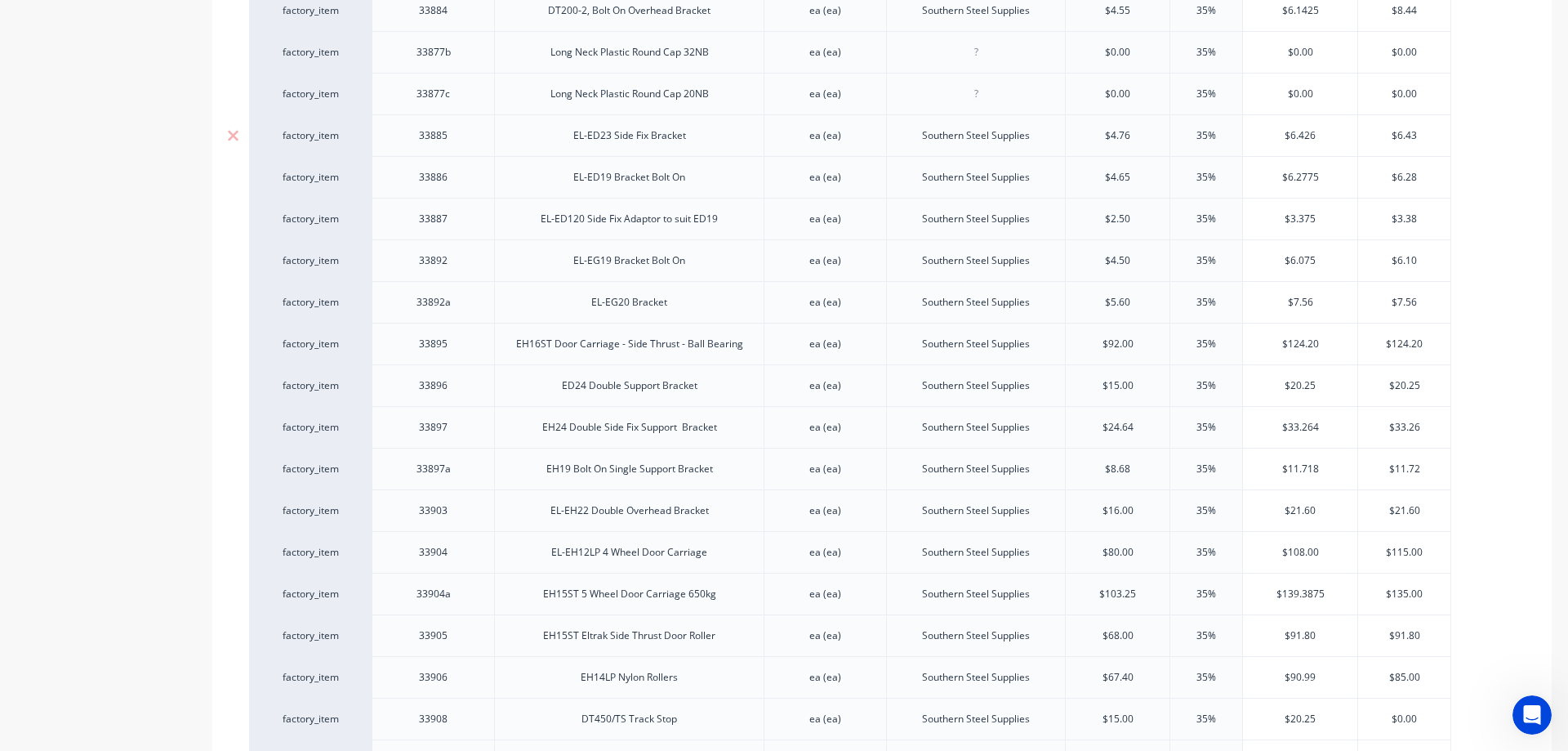
drag, startPoint x: 556, startPoint y: 203, endPoint x: 549, endPoint y: 6, distance: 197.1
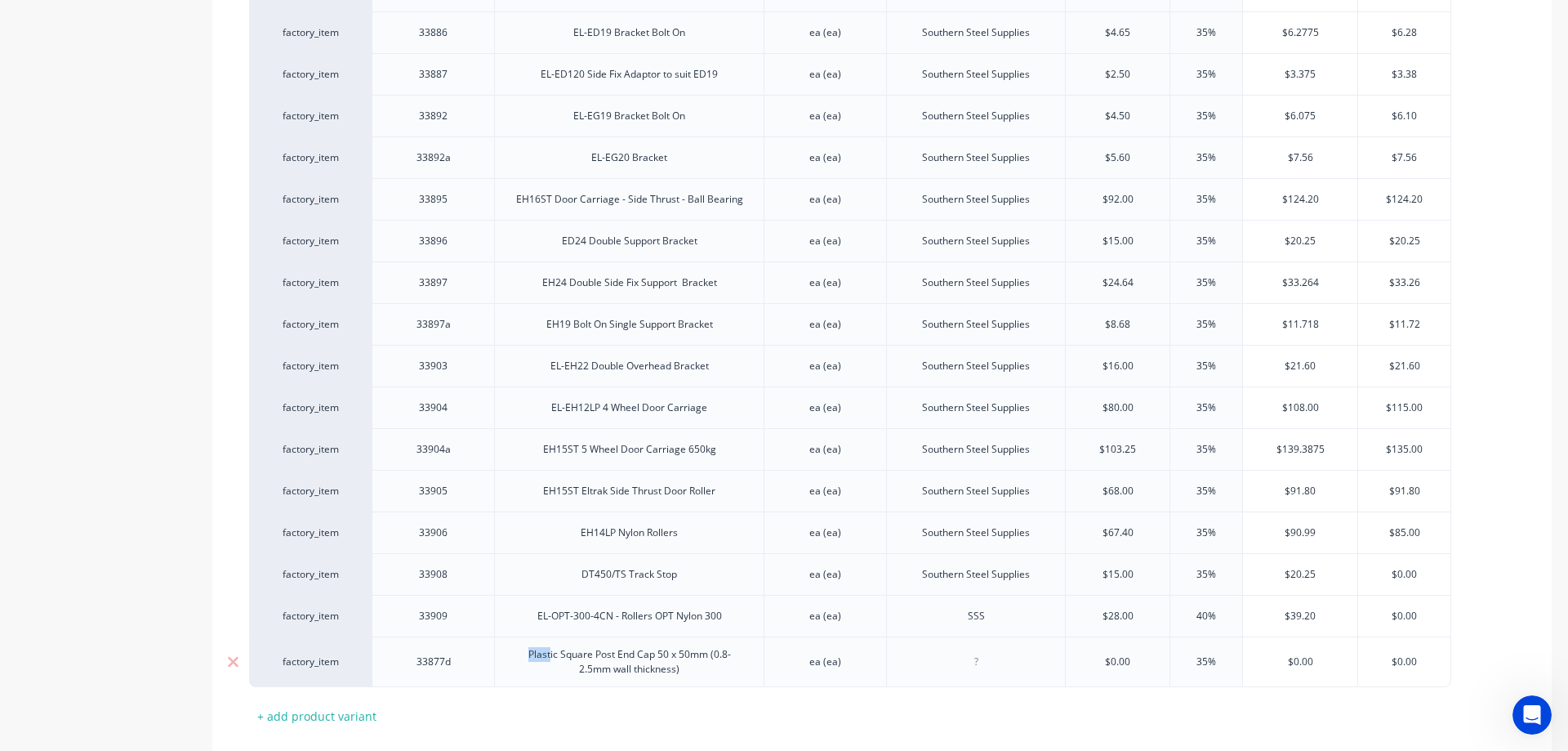
drag, startPoint x: 503, startPoint y: 644, endPoint x: 504, endPoint y: 7, distance: 637.0
drag, startPoint x: 509, startPoint y: 635, endPoint x: 490, endPoint y: 568, distance: 69.6
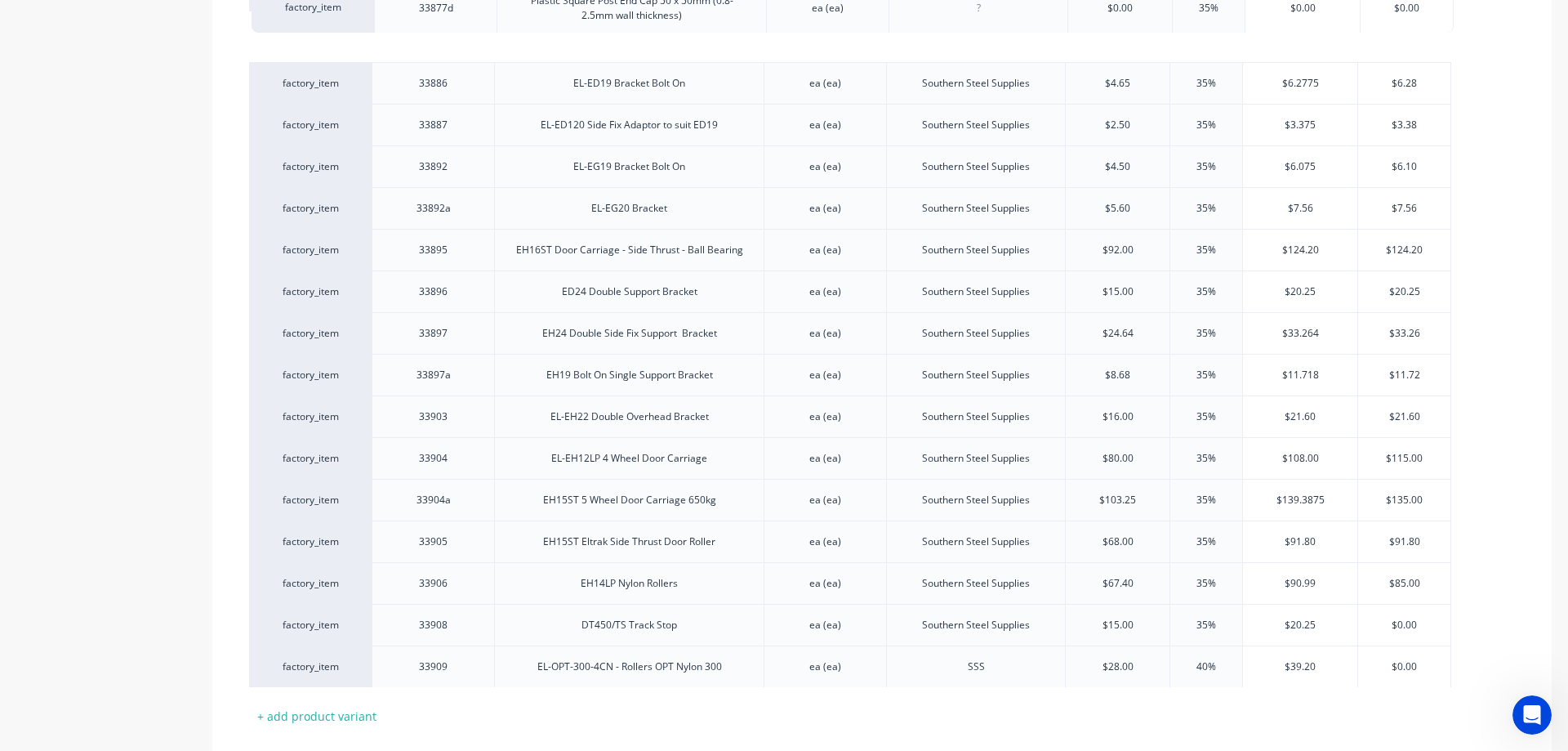
drag, startPoint x: 473, startPoint y: 632, endPoint x: 481, endPoint y: -11, distance: 643.0
click at [481, 0] on html "dashboard products sales purchasing productivity dashboard products Product Cat…" at bounding box center [784, 375] width 1568 height 751
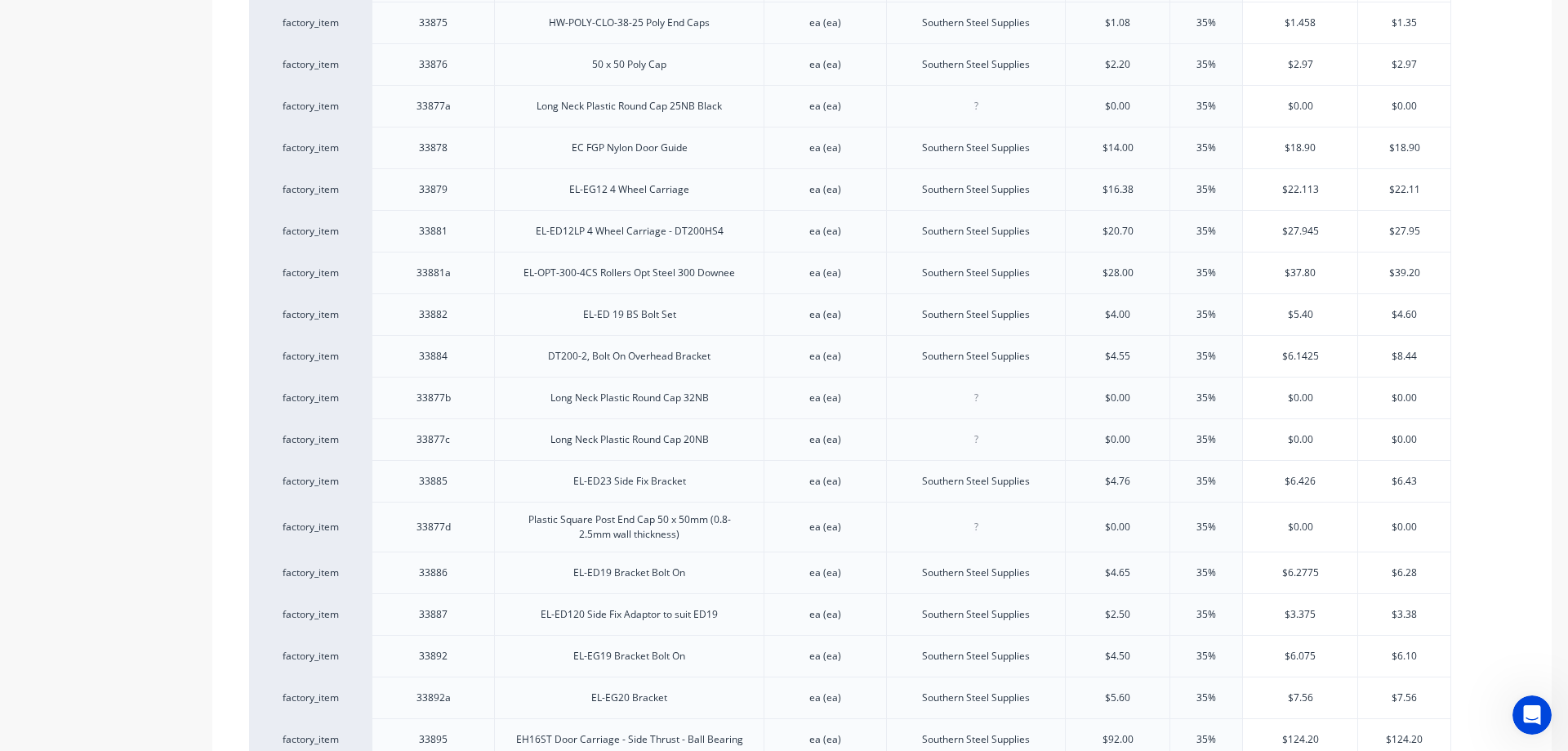
scroll to position [1162, 0]
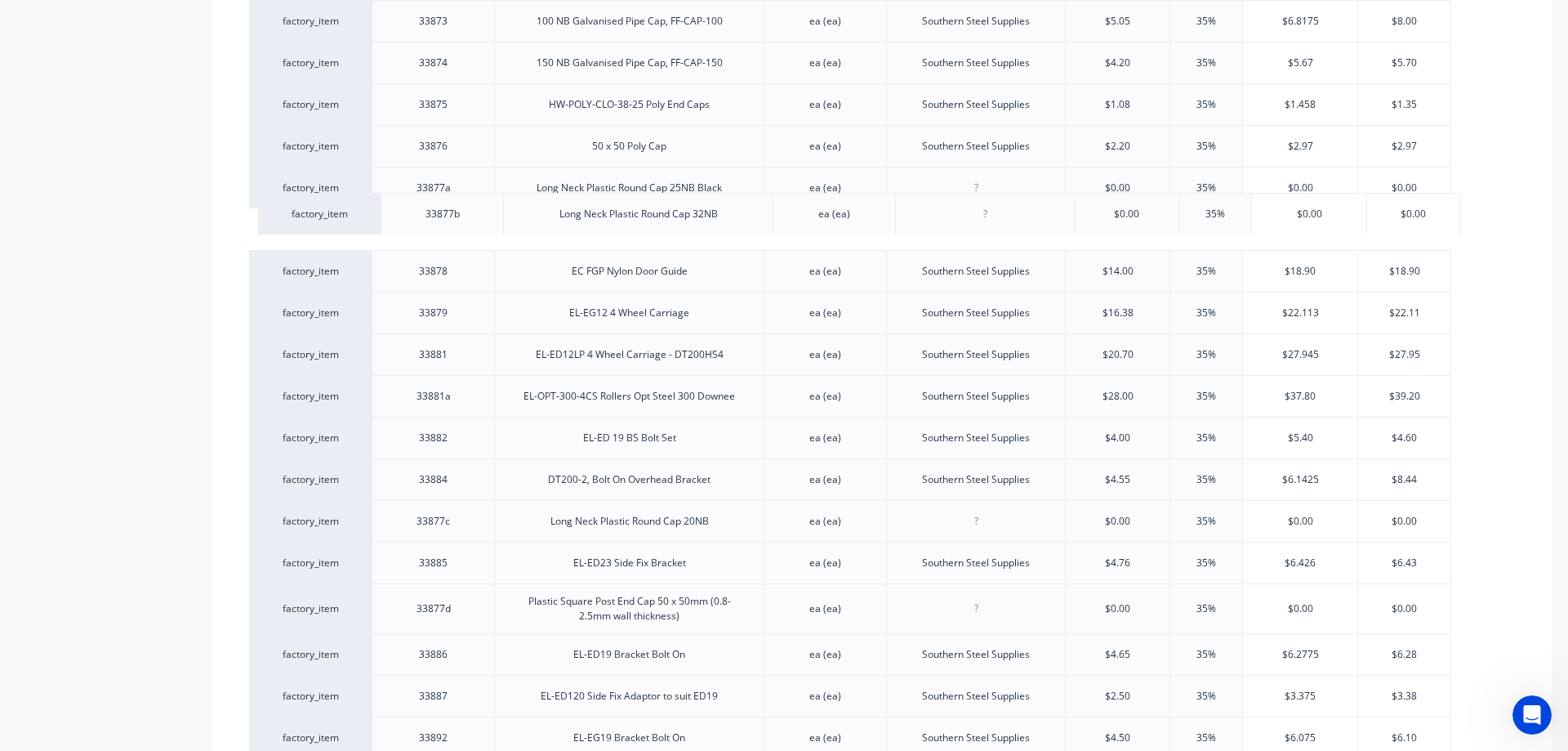
drag, startPoint x: 479, startPoint y: 463, endPoint x: 493, endPoint y: 203, distance: 260.4
click at [493, 203] on div "factory_item 33840 GNPH2415, Garden Panel, Galv, 2405mm x 1520 ea (ea) BlueScop…" at bounding box center [881, 266] width 1265 height 1982
drag, startPoint x: 471, startPoint y: 506, endPoint x: 464, endPoint y: 244, distance: 262.1
click at [464, 244] on div "factory_item 33840 GNPH2415, Garden Panel, Galv, 2405mm x 1520 ea (ea) BlueScop…" at bounding box center [881, 266] width 1265 height 1983
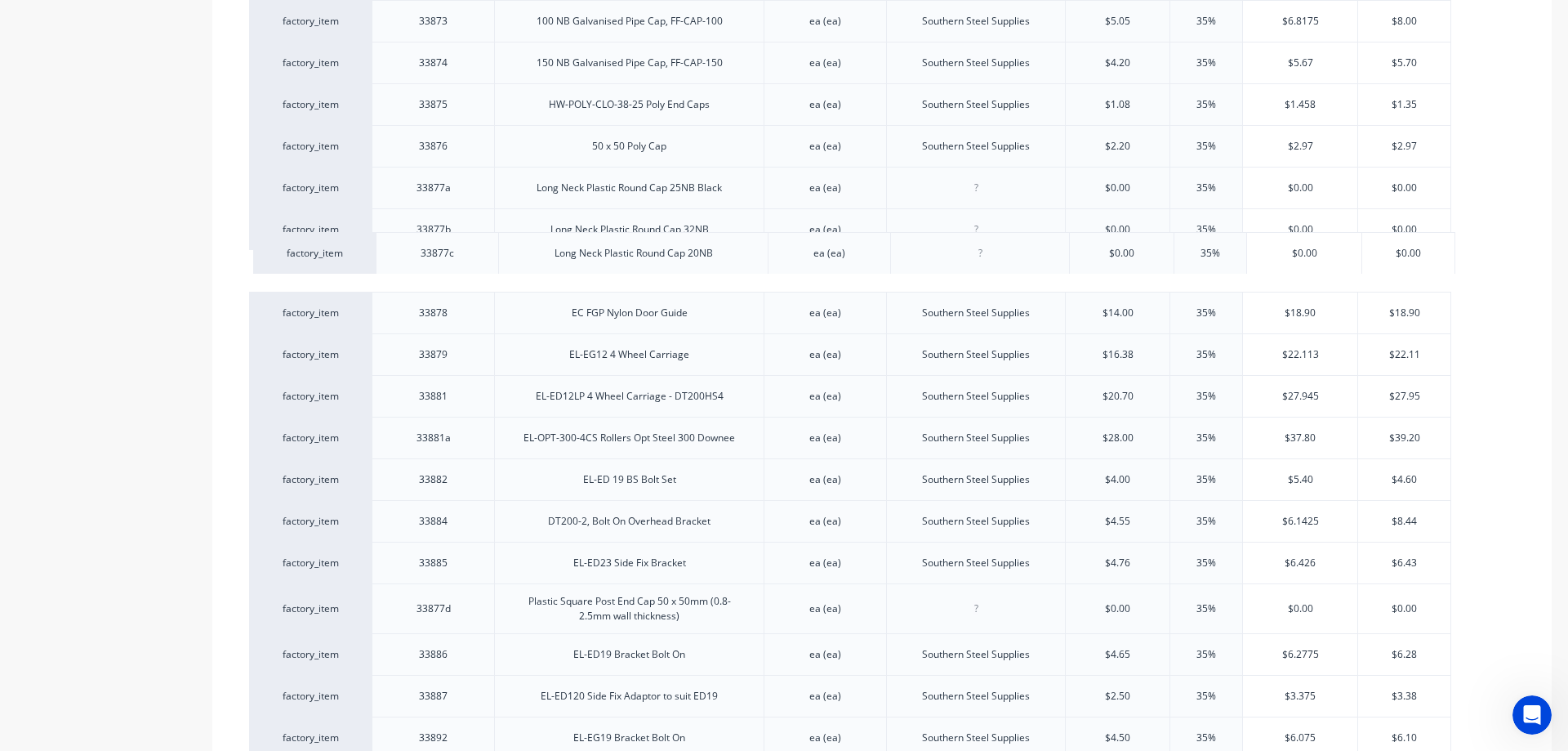
drag, startPoint x: 474, startPoint y: 506, endPoint x: 476, endPoint y: 250, distance: 256.0
click at [476, 250] on div "factory_item 33840 GNPH2415, Garden Panel, Galv, 2405mm x 1520 ea (ea) BlueScop…" at bounding box center [881, 266] width 1265 height 1982
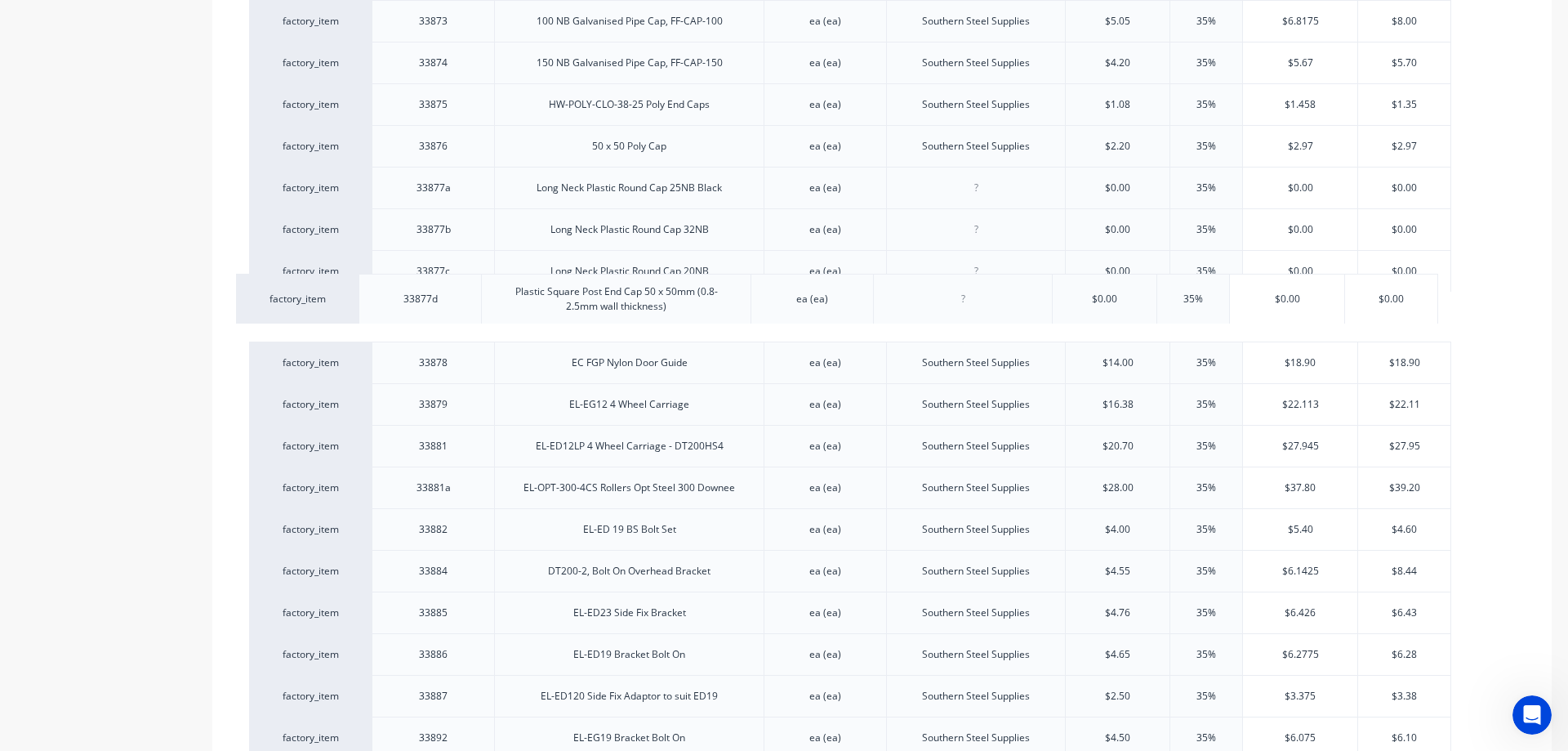
drag, startPoint x: 477, startPoint y: 594, endPoint x: 477, endPoint y: 298, distance: 296.0
click at [477, 298] on div "factory_item 33840 GNPH2415, Garden Panel, Galv, 2405mm x 1520 ea (ea) BlueScop…" at bounding box center [881, 266] width 1265 height 1982
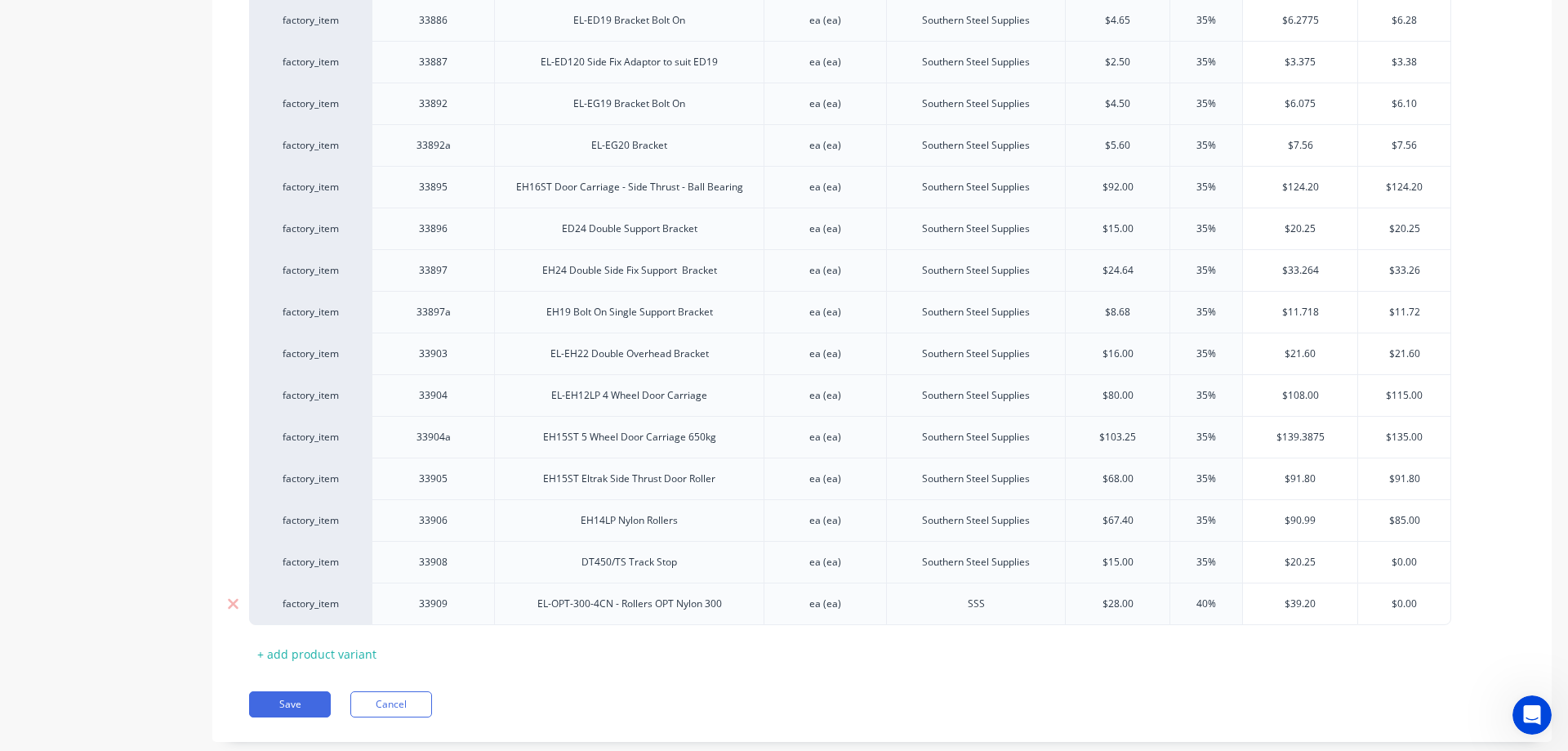
scroll to position [1815, 0]
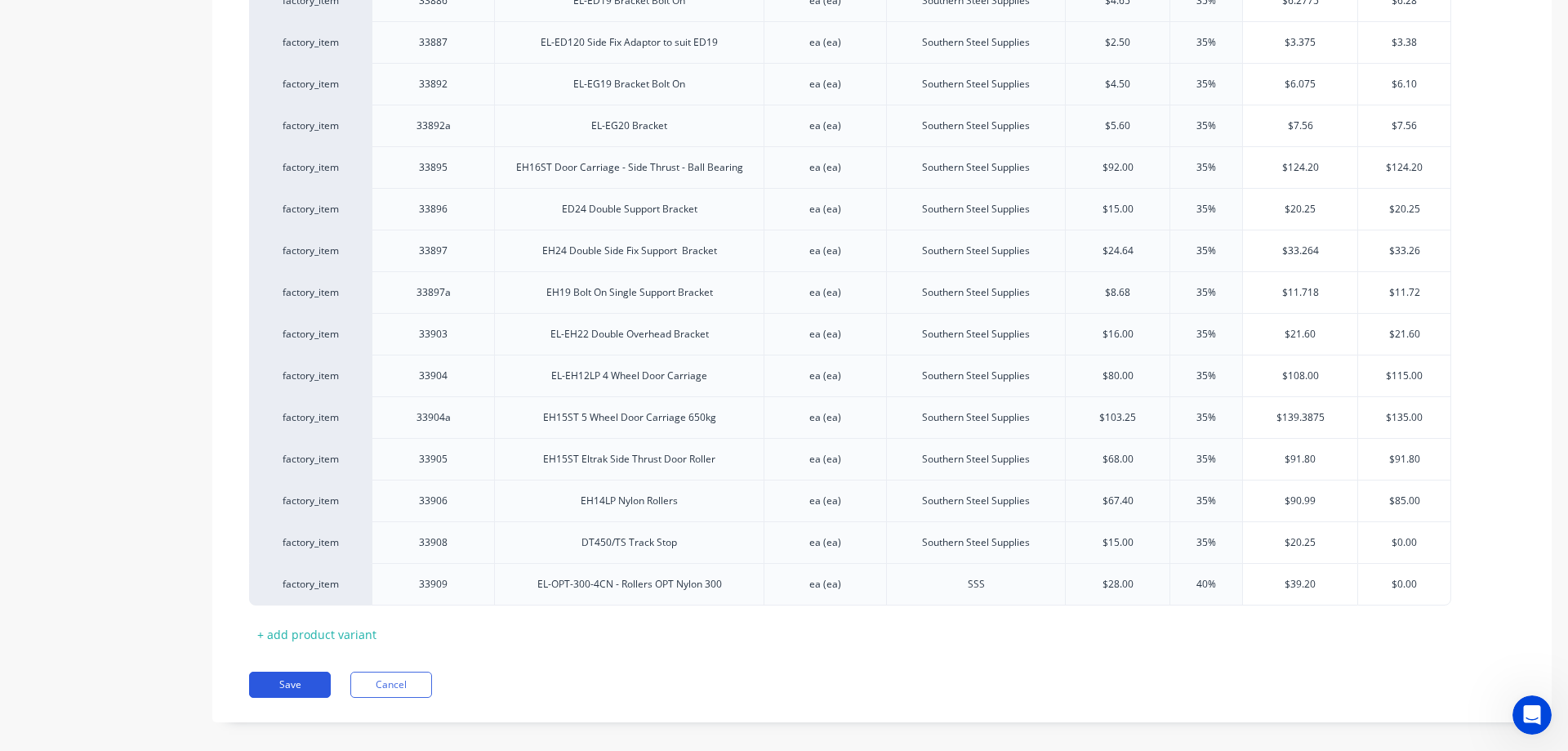
click at [306, 672] on button "Save" at bounding box center [290, 684] width 82 height 26
type textarea "x"
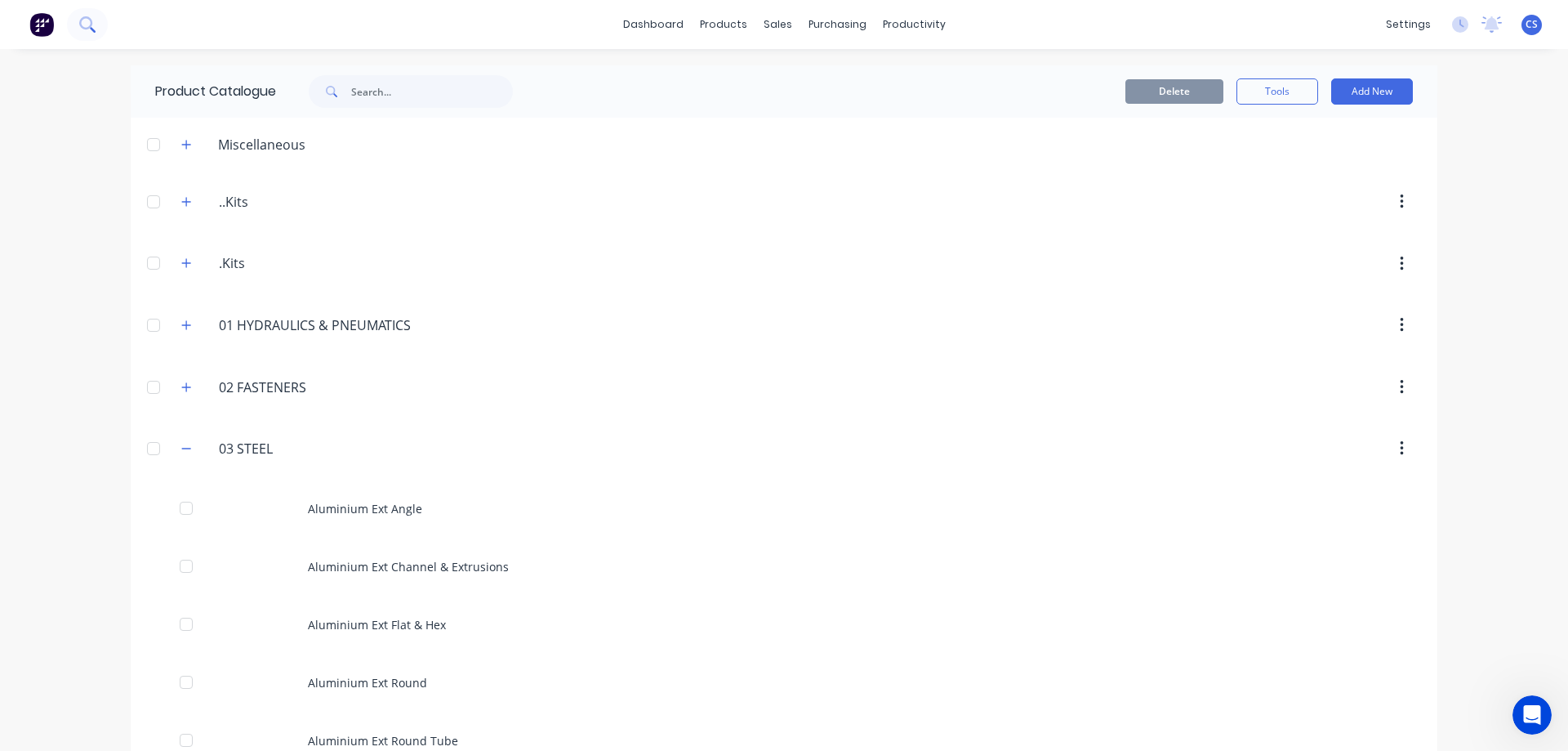
click at [88, 27] on icon at bounding box center [86, 23] width 13 height 13
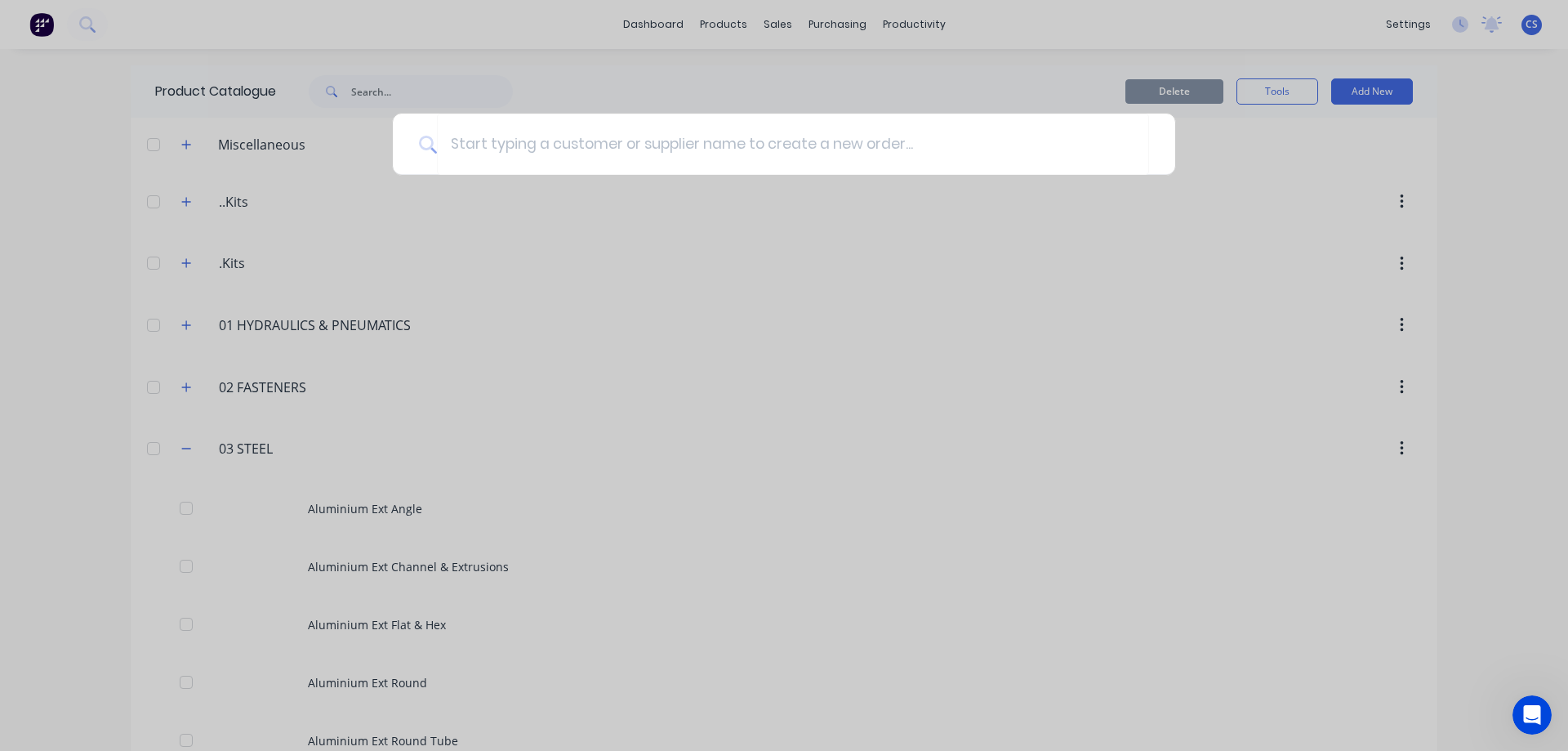
click at [36, 26] on div at bounding box center [784, 375] width 1568 height 751
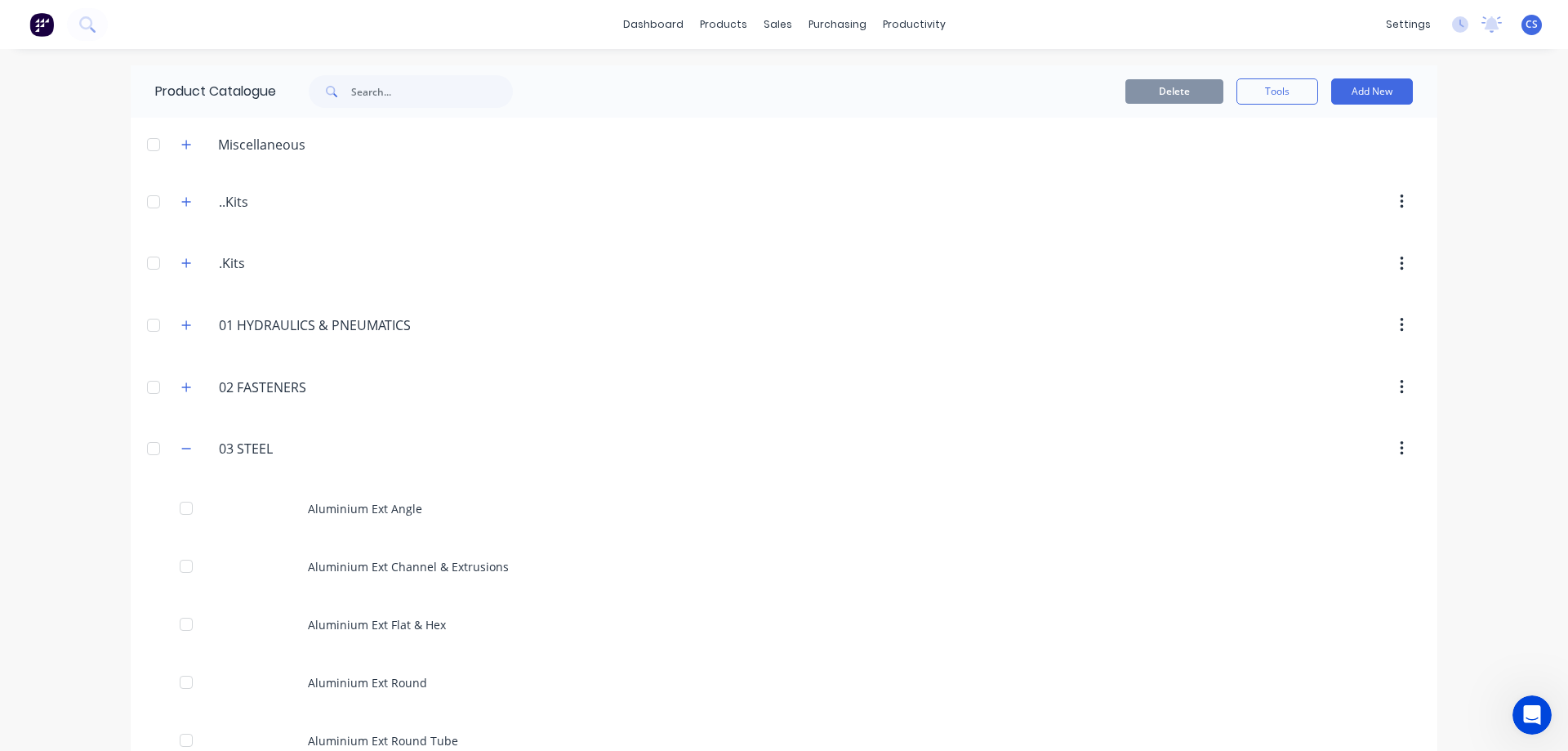
click at [36, 26] on img at bounding box center [41, 24] width 25 height 25
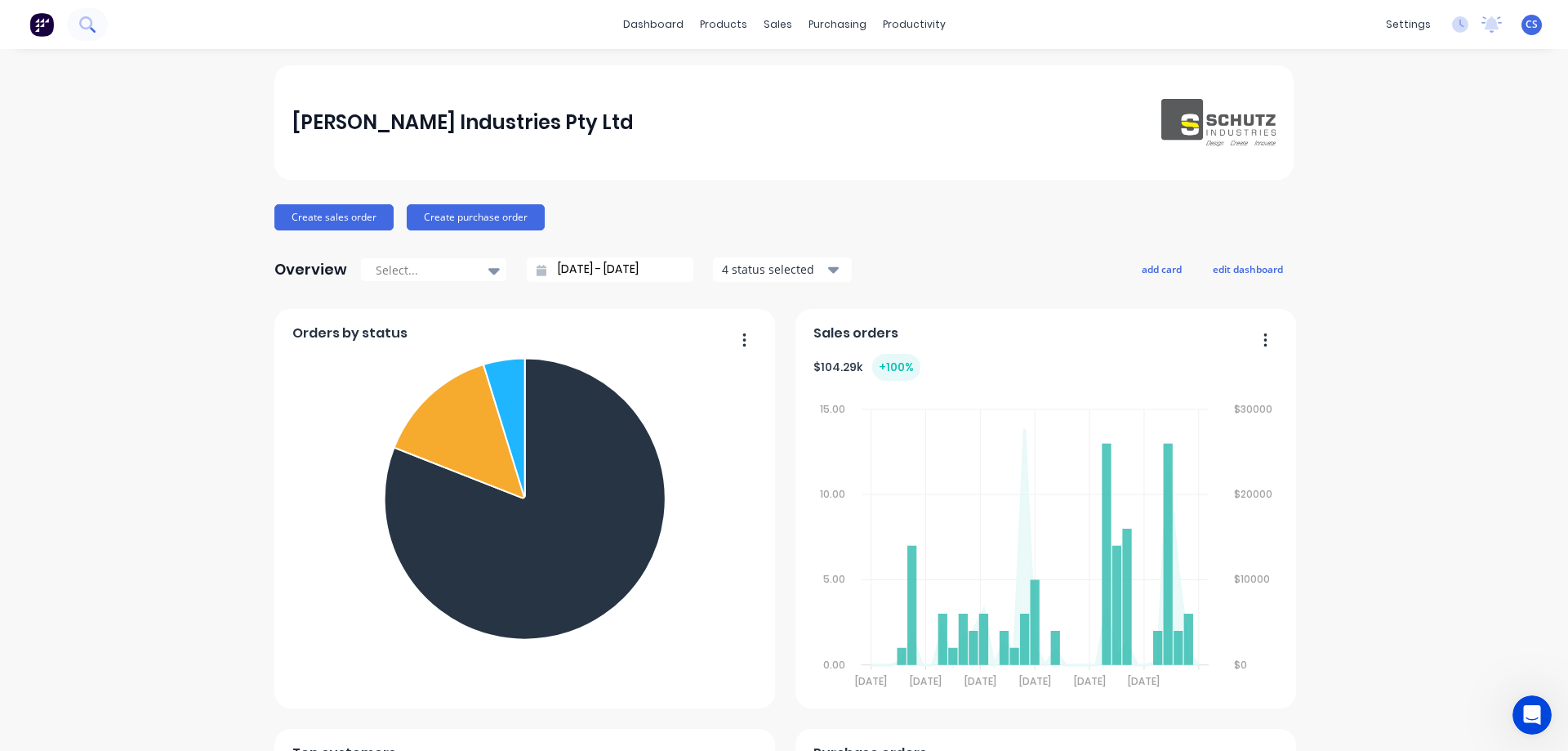
click at [88, 16] on icon at bounding box center [87, 24] width 16 height 16
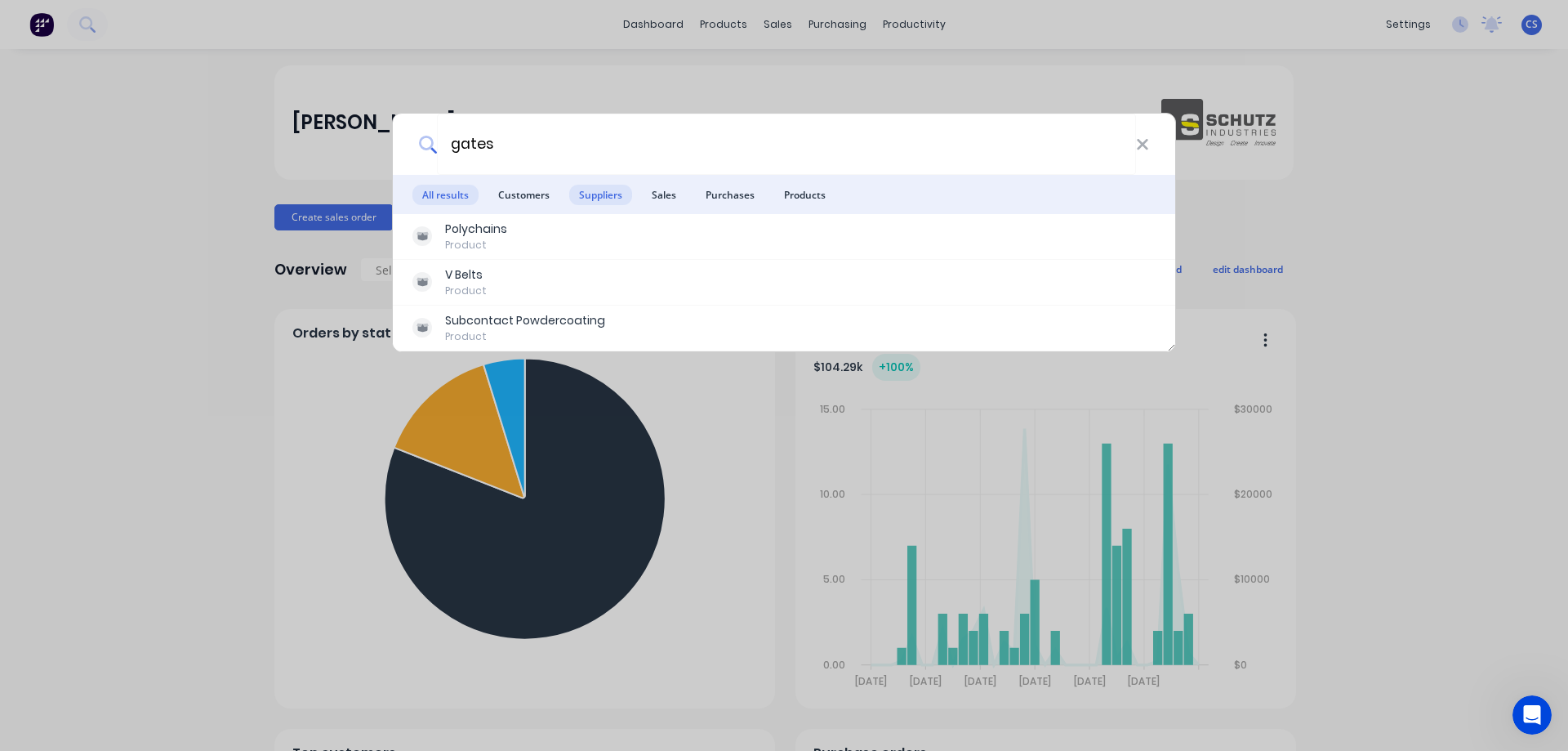
type input "gates"
click at [603, 185] on span "Suppliers" at bounding box center [600, 194] width 63 height 20
click at [1138, 143] on icon at bounding box center [1142, 145] width 13 height 18
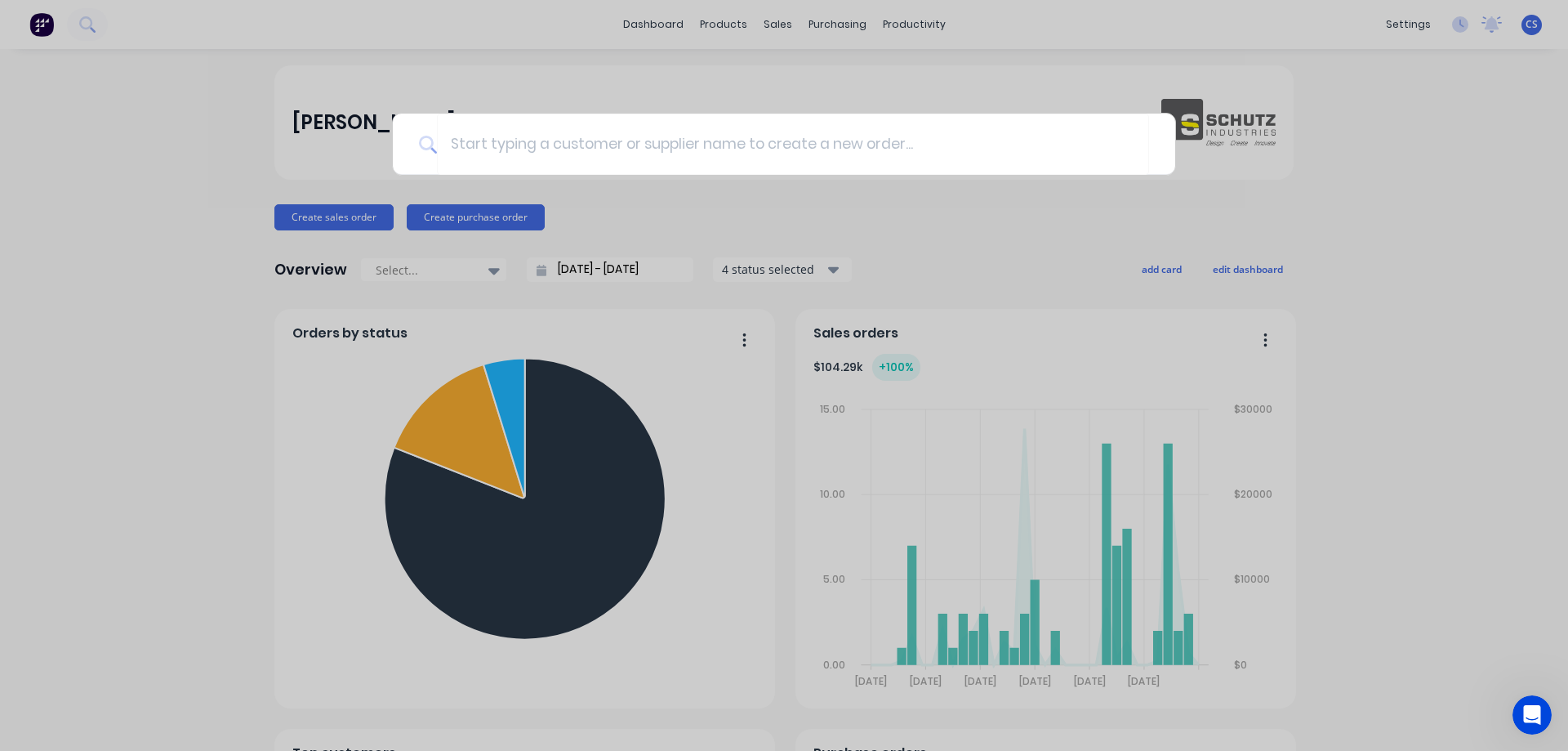
click at [1463, 162] on div at bounding box center [784, 375] width 1568 height 751
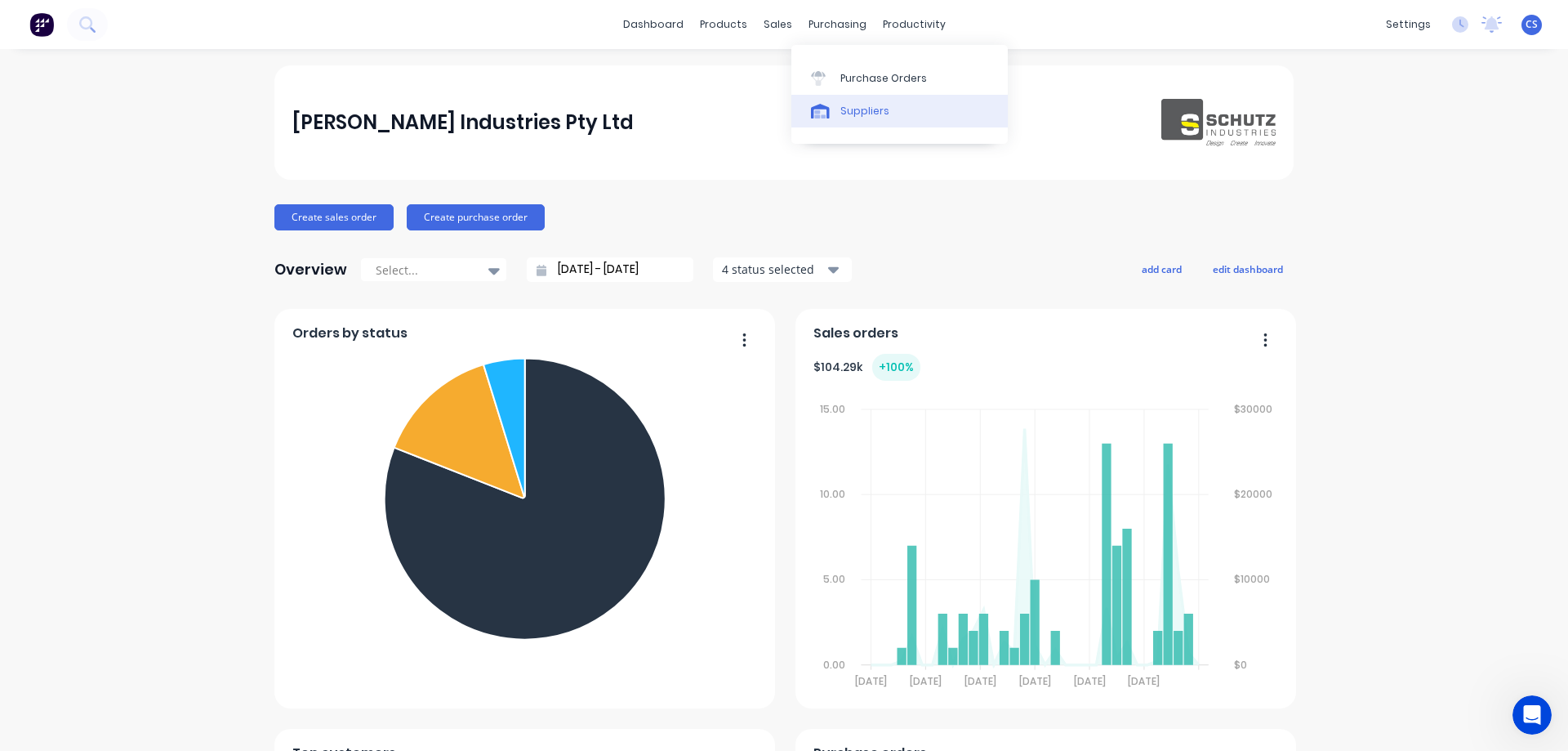
click at [858, 102] on link "Suppliers" at bounding box center [898, 111] width 216 height 33
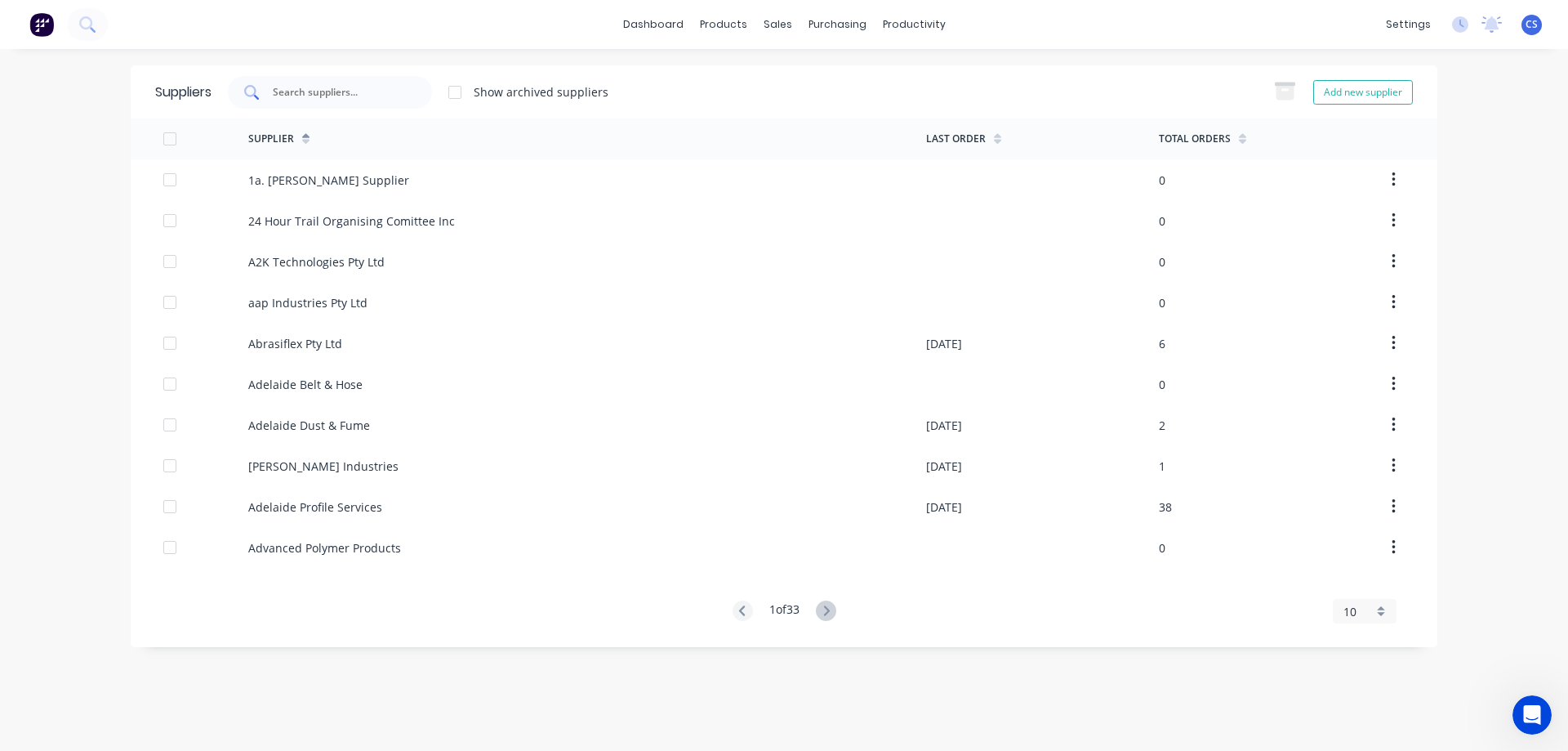
click at [327, 101] on div at bounding box center [330, 92] width 204 height 33
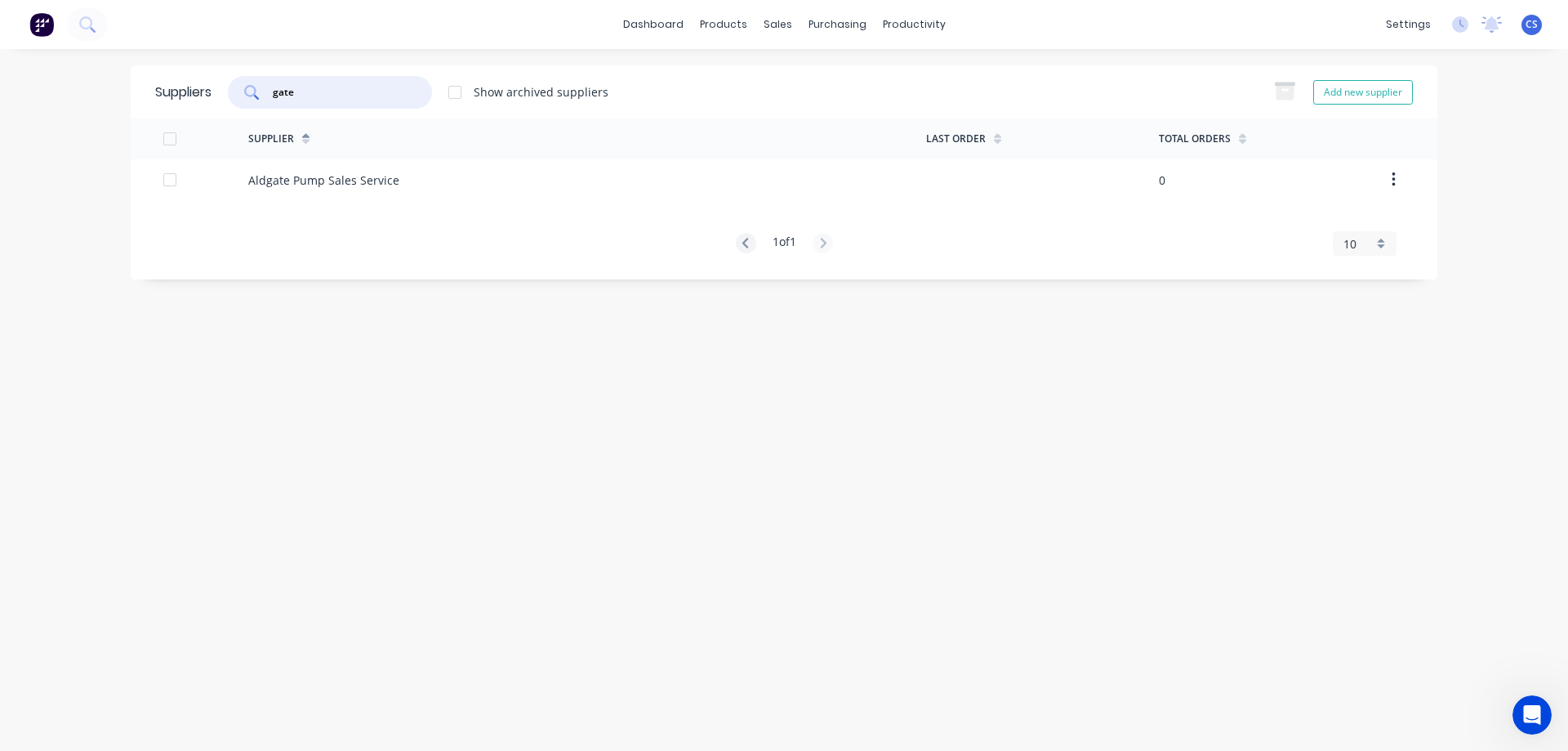
drag, startPoint x: 312, startPoint y: 99, endPoint x: 275, endPoint y: 98, distance: 37.0
click at [275, 98] on input "gate" at bounding box center [338, 92] width 136 height 16
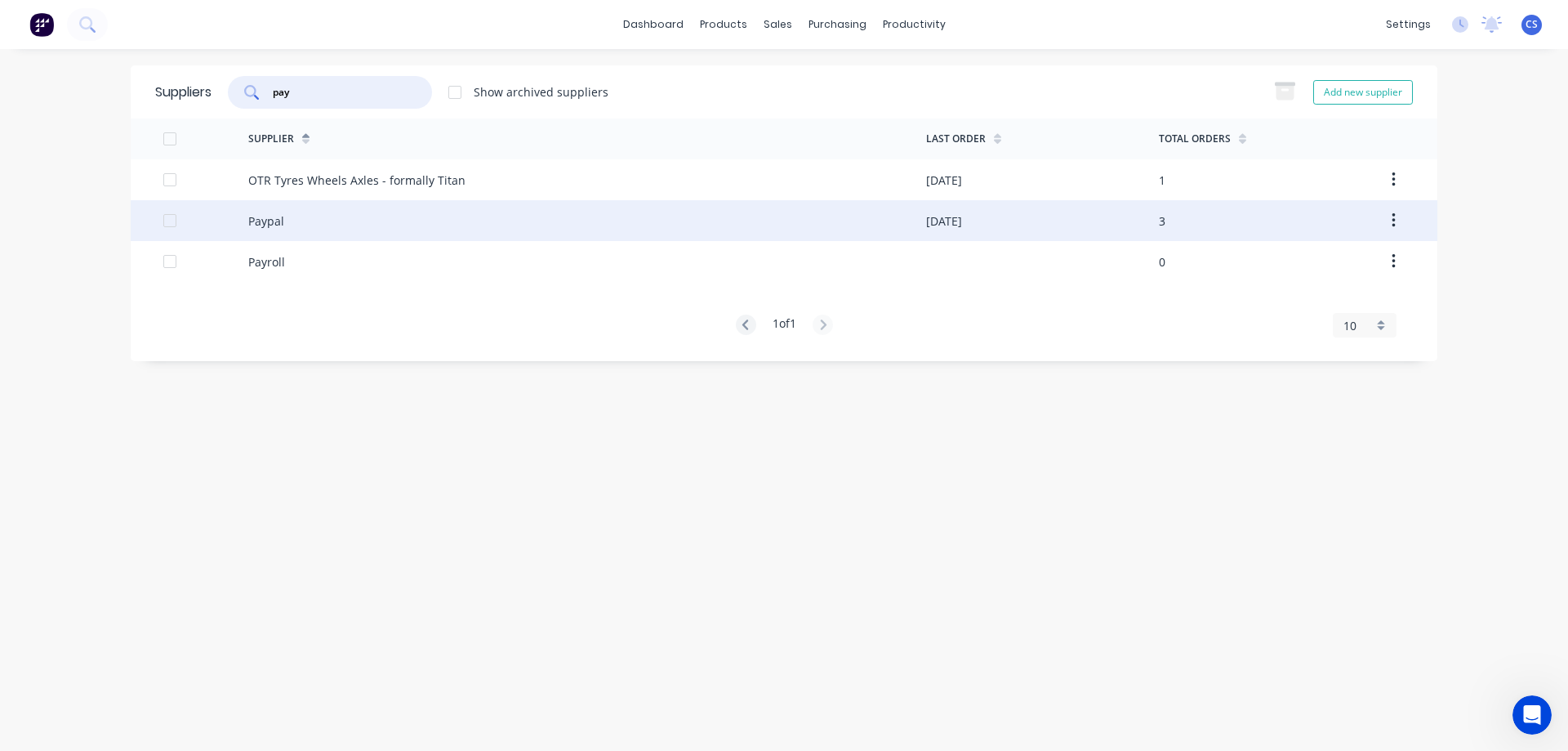
type input "pay"
click at [358, 210] on div "Paypal" at bounding box center [587, 220] width 678 height 41
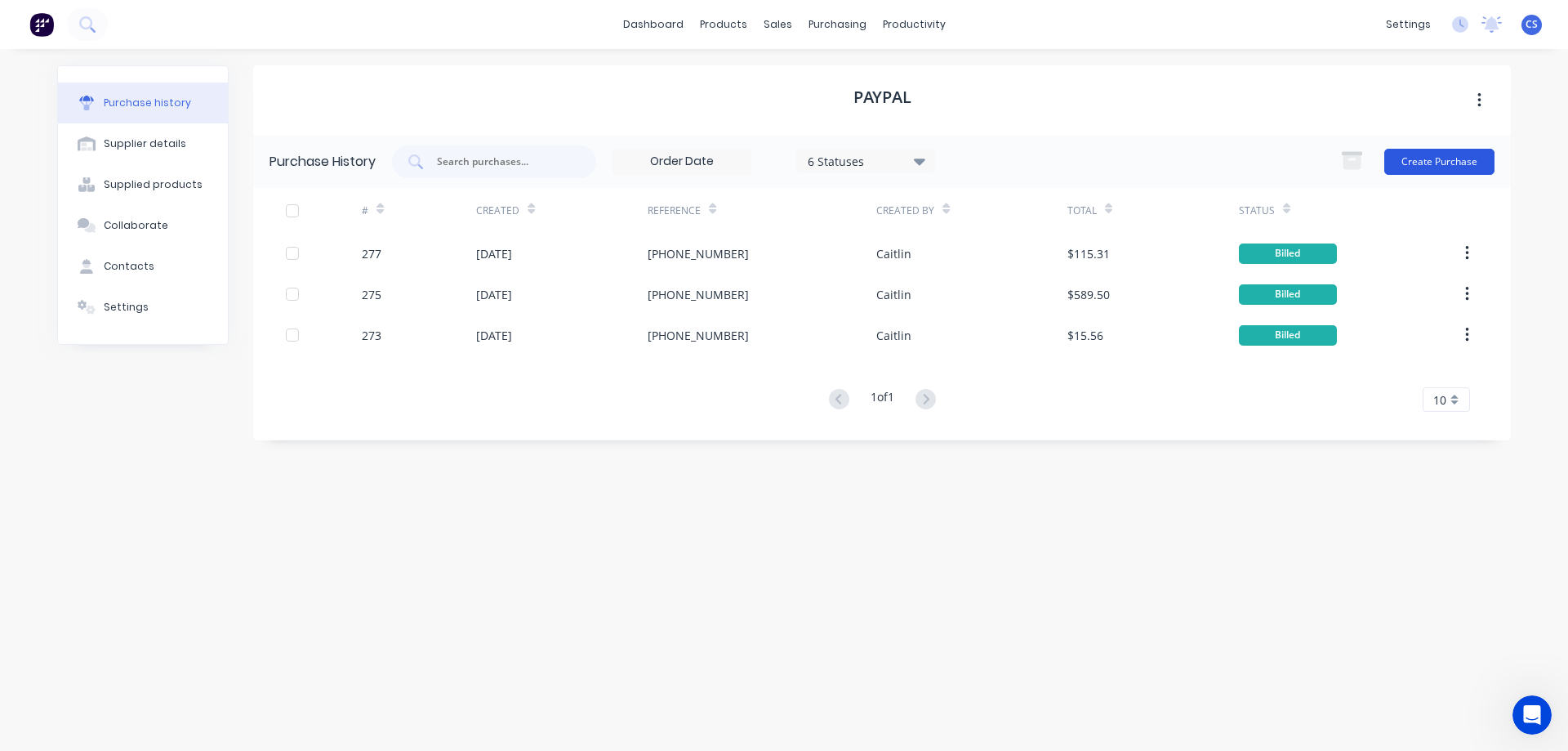
click at [1438, 160] on button "Create Purchase" at bounding box center [1438, 162] width 110 height 26
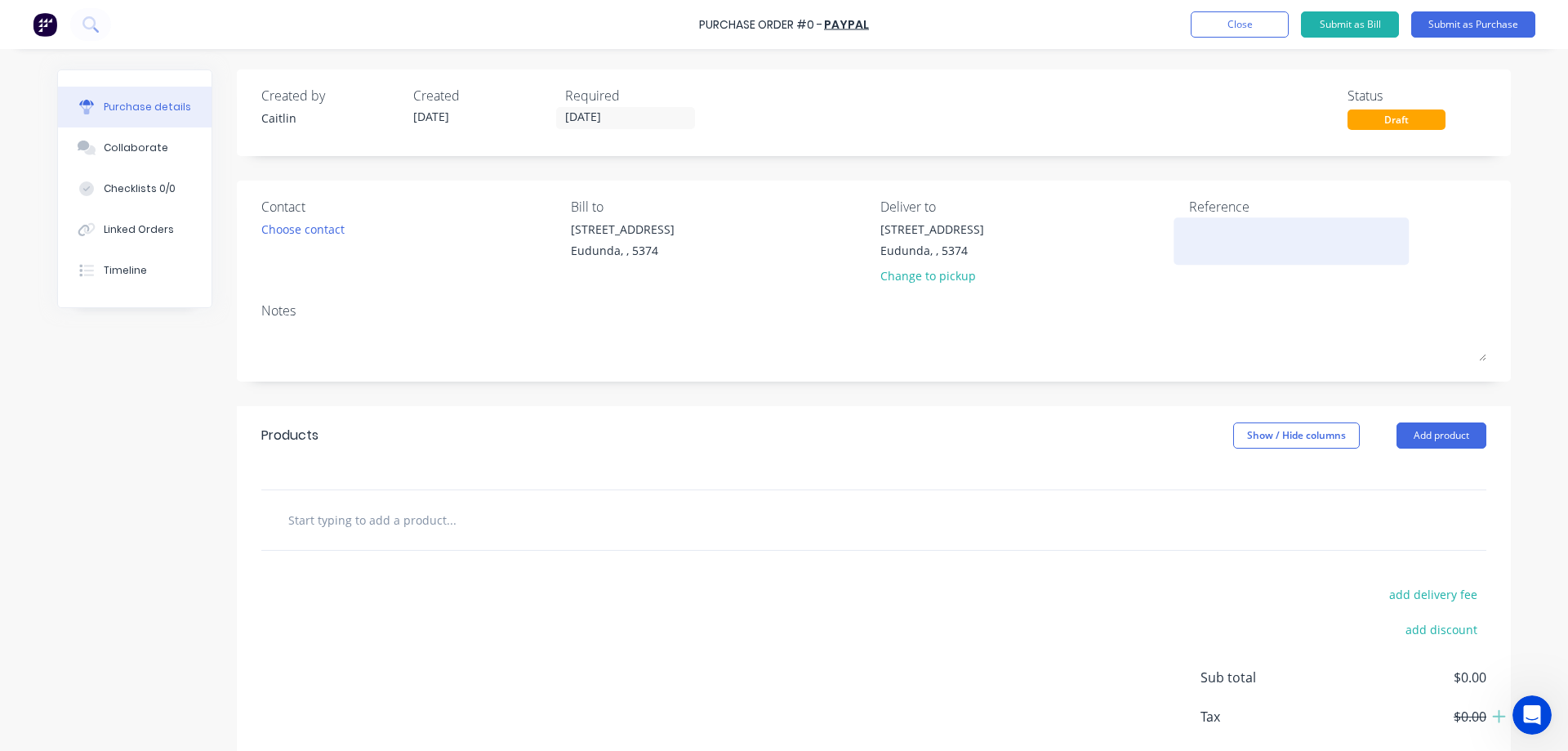
click at [1221, 245] on textarea at bounding box center [1291, 239] width 204 height 37
type textarea "INV/2025/03740"
type textarea "x"
type textarea "INV/2025/03740"
click at [1523, 343] on div "Purchase Order #0 - Paypal Add product Close Submit as Bill Submit as Purchase …" at bounding box center [784, 375] width 1568 height 751
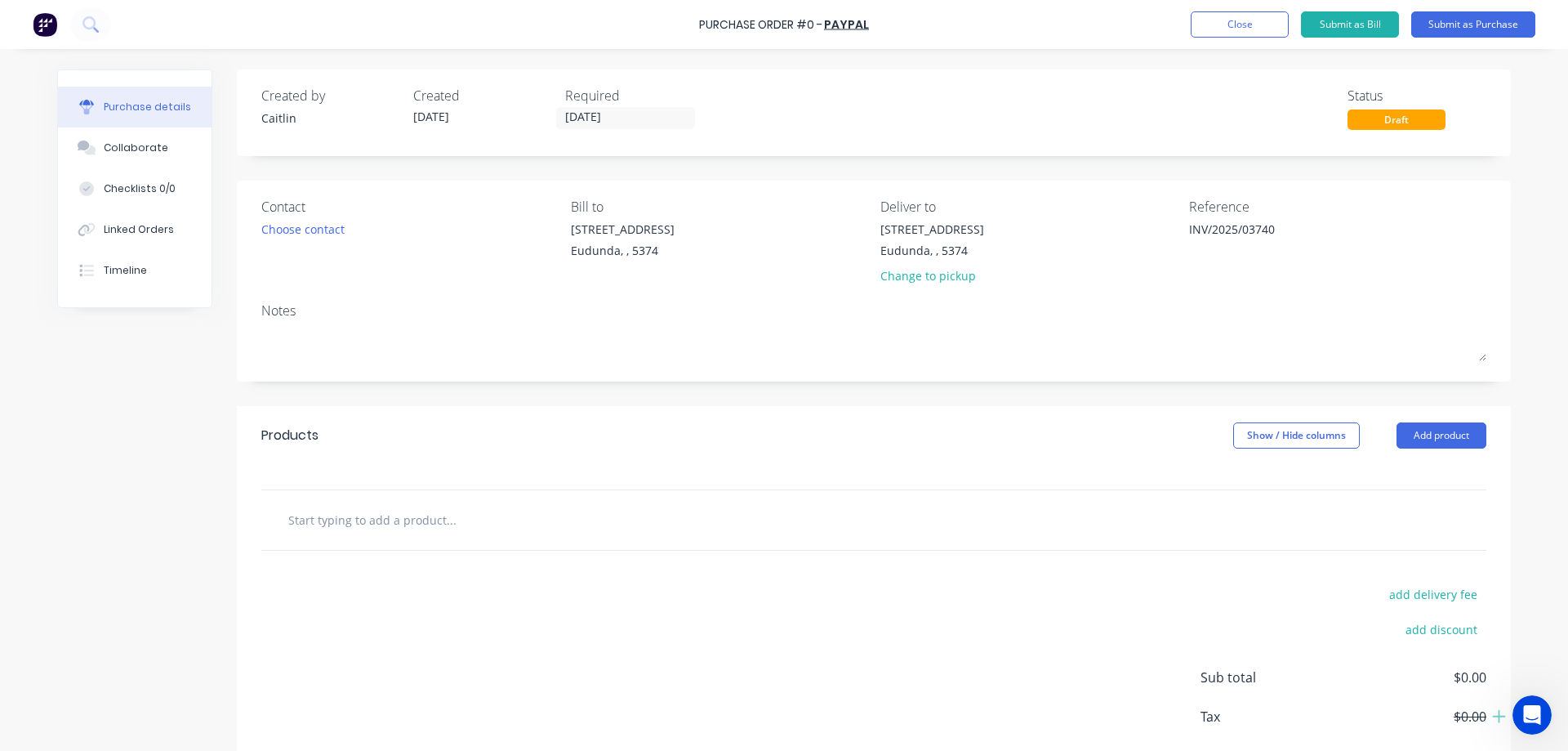
click at [1516, 155] on div "Purchase details Collaborate Checklists 0/0 Linked Orders Timeline Created by […" at bounding box center [784, 350] width 1486 height 669
click at [1487, 160] on div "Created by [PERSON_NAME] Created [DATE] Required [DATE] Status Draft Contact Ch…" at bounding box center [874, 444] width 1273 height 750
type textarea "x"
click at [108, 229] on div "Linked Orders" at bounding box center [139, 229] width 70 height 15
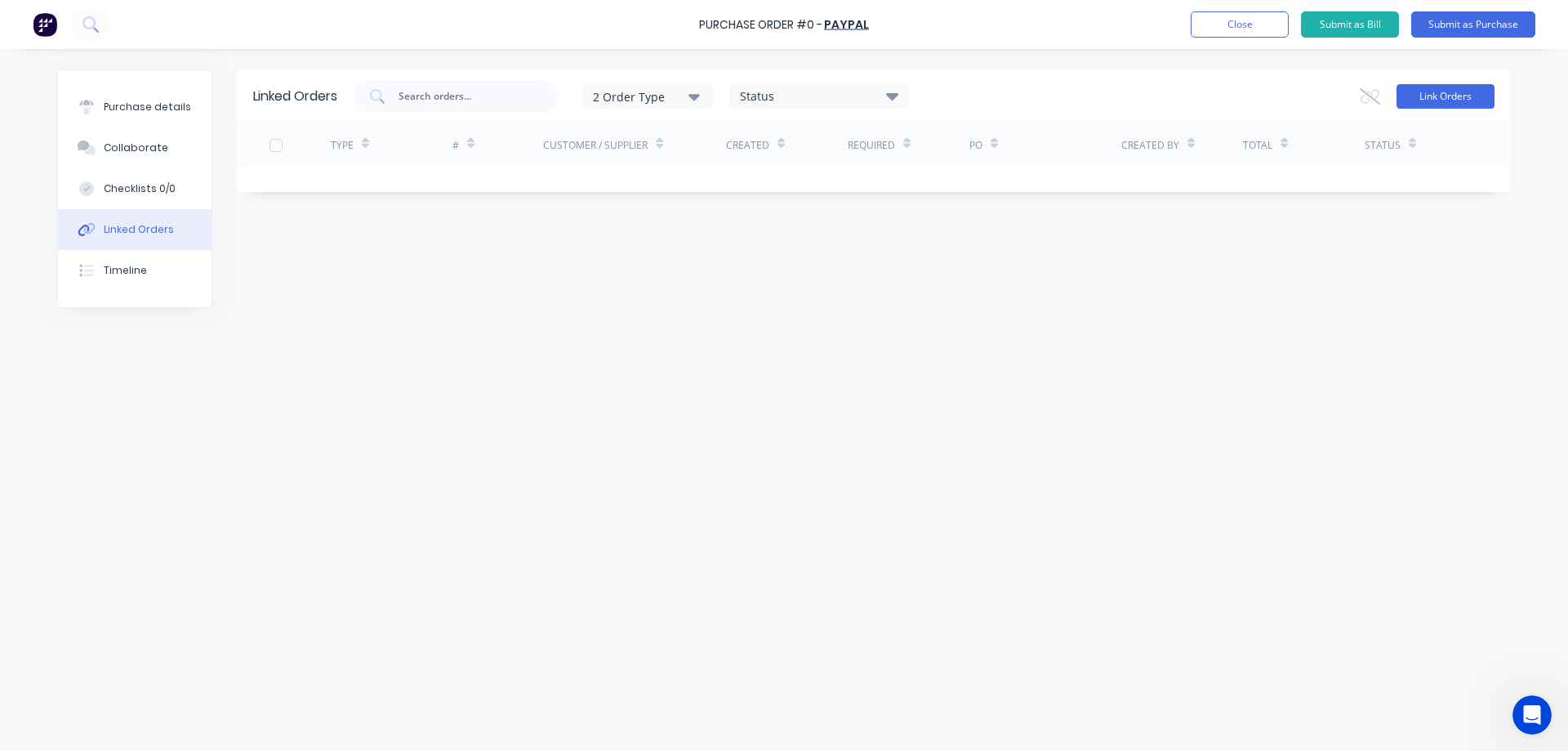
click at [1436, 103] on button "Link Orders" at bounding box center [1445, 96] width 98 height 25
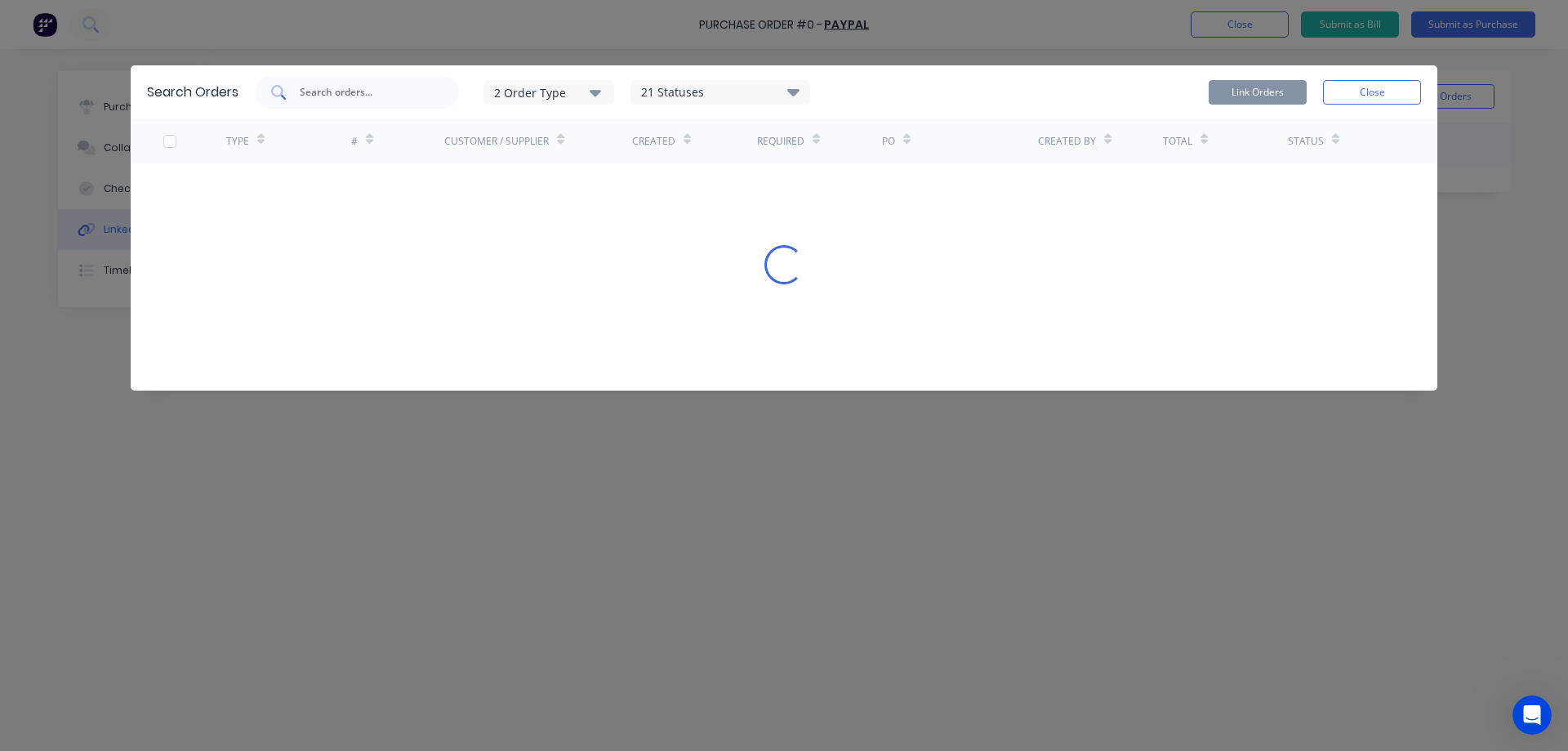
click at [348, 89] on input "text" at bounding box center [366, 92] width 136 height 16
type input "2812"
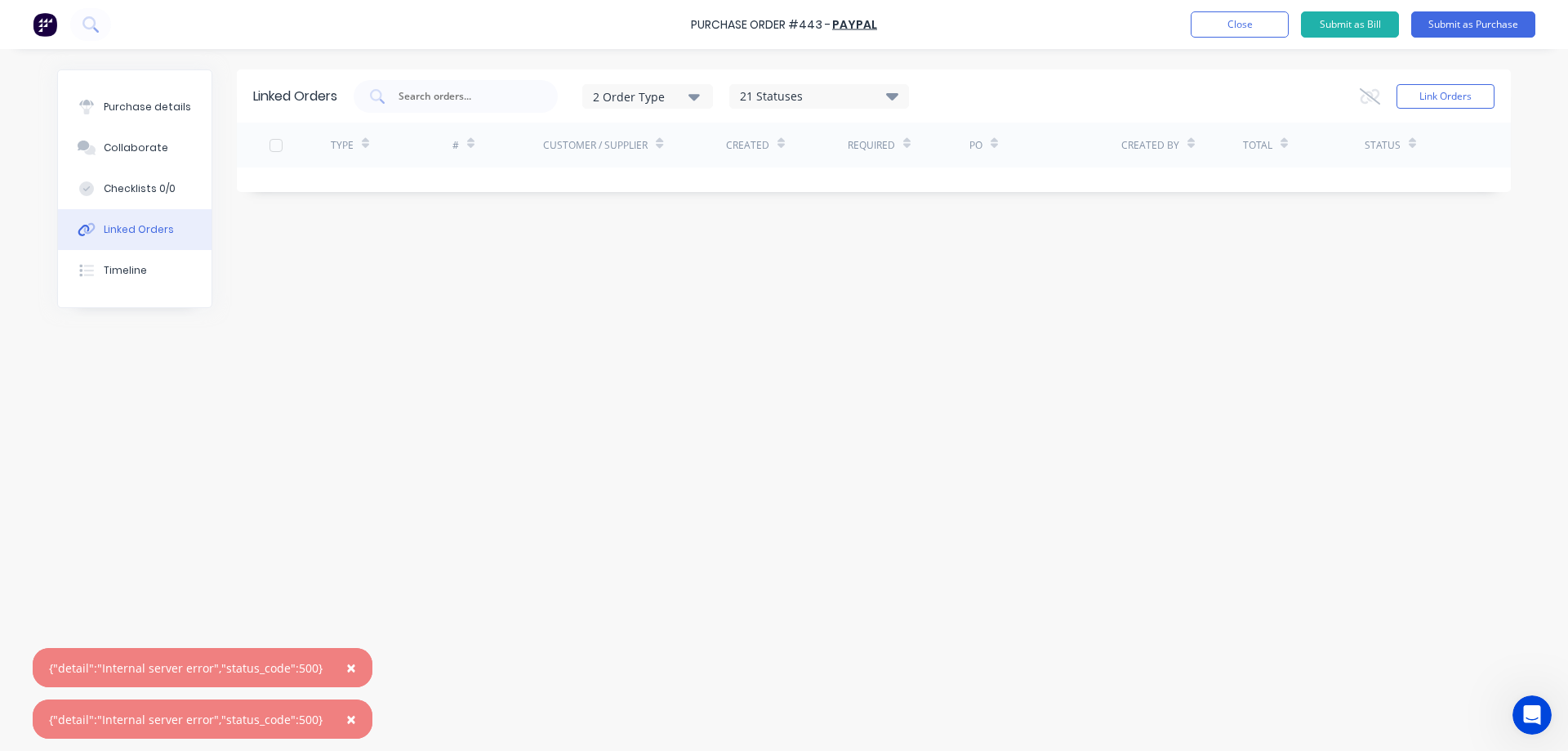
click at [347, 724] on span "×" at bounding box center [351, 718] width 10 height 23
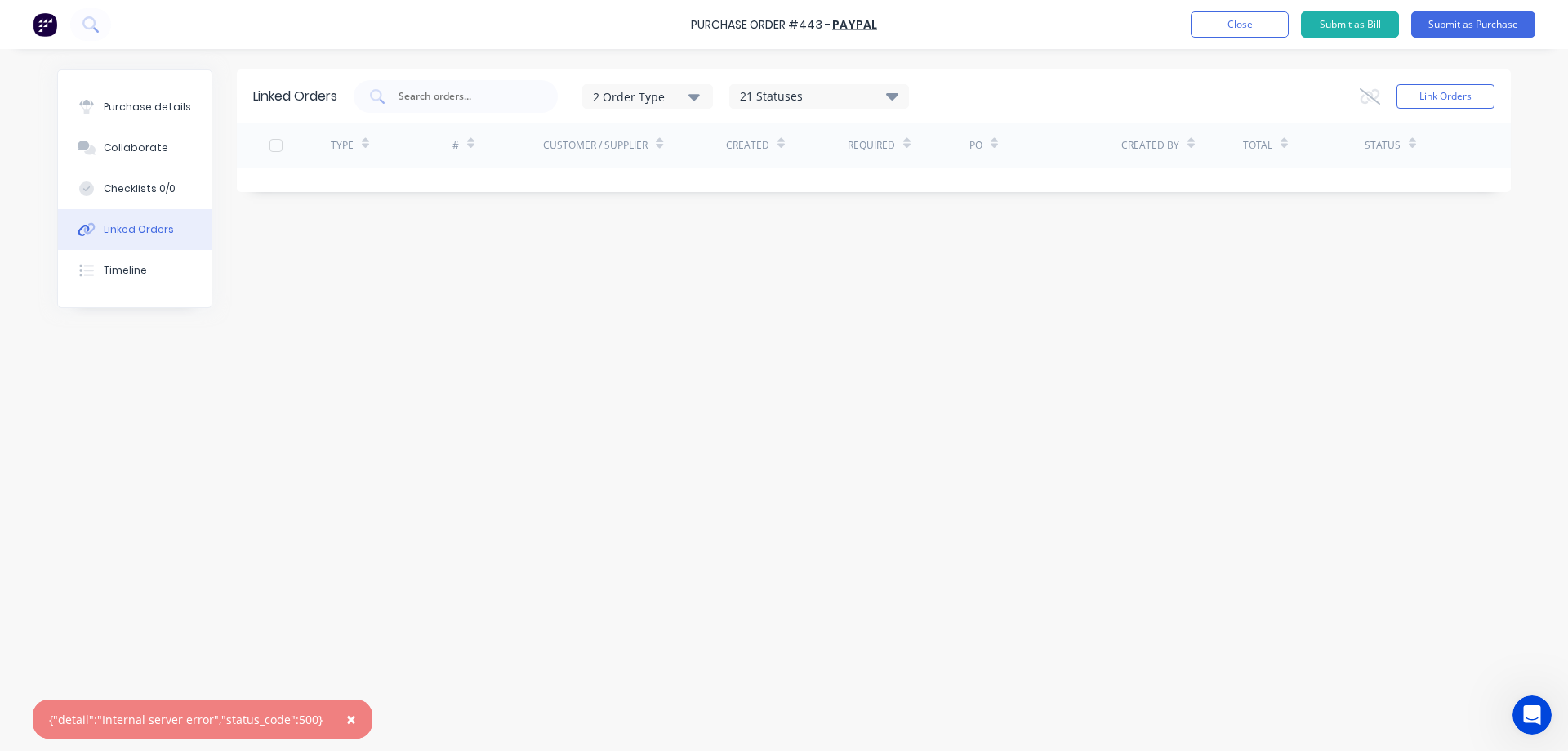
click at [347, 724] on span "×" at bounding box center [351, 718] width 10 height 23
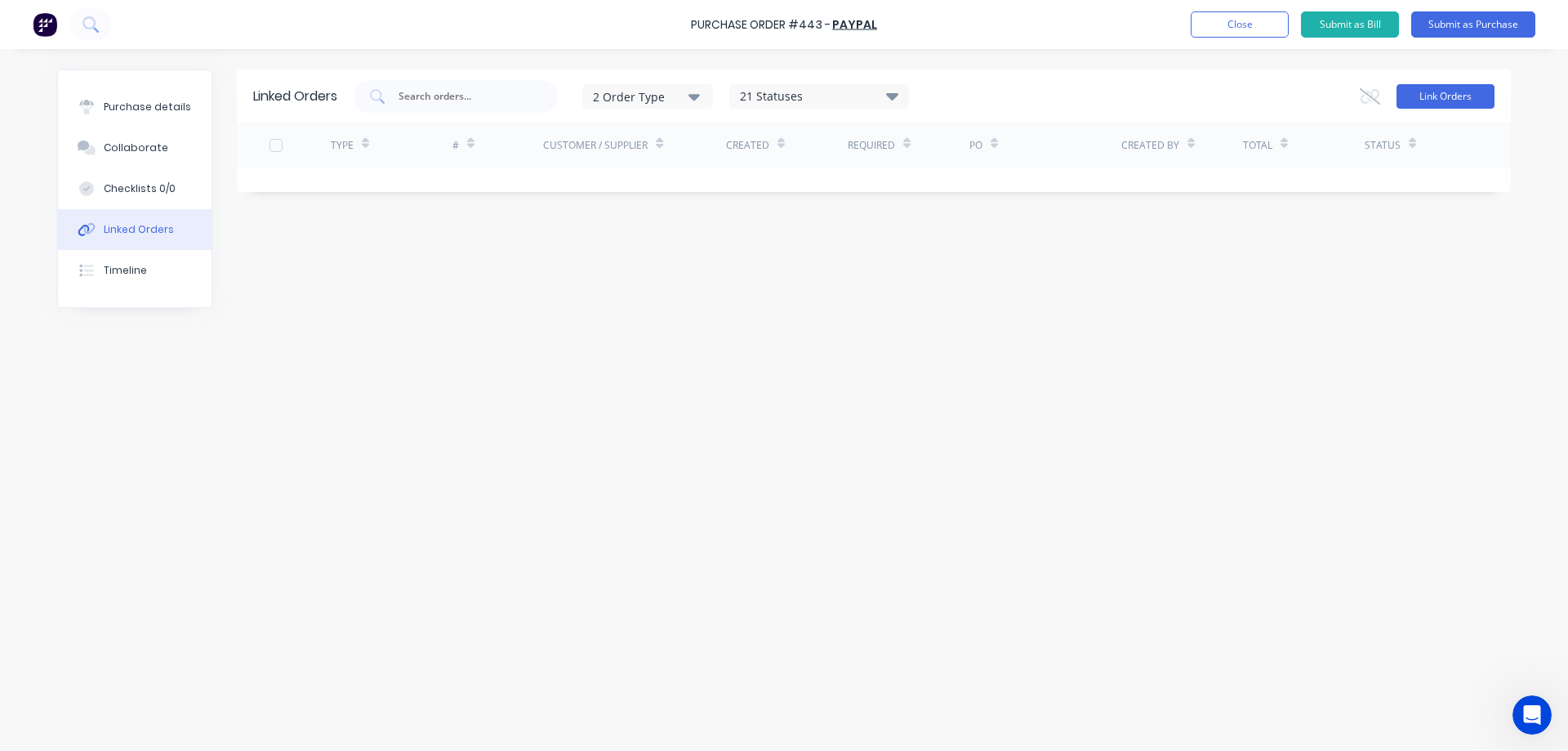
click at [1443, 100] on button "Link Orders" at bounding box center [1445, 96] width 98 height 25
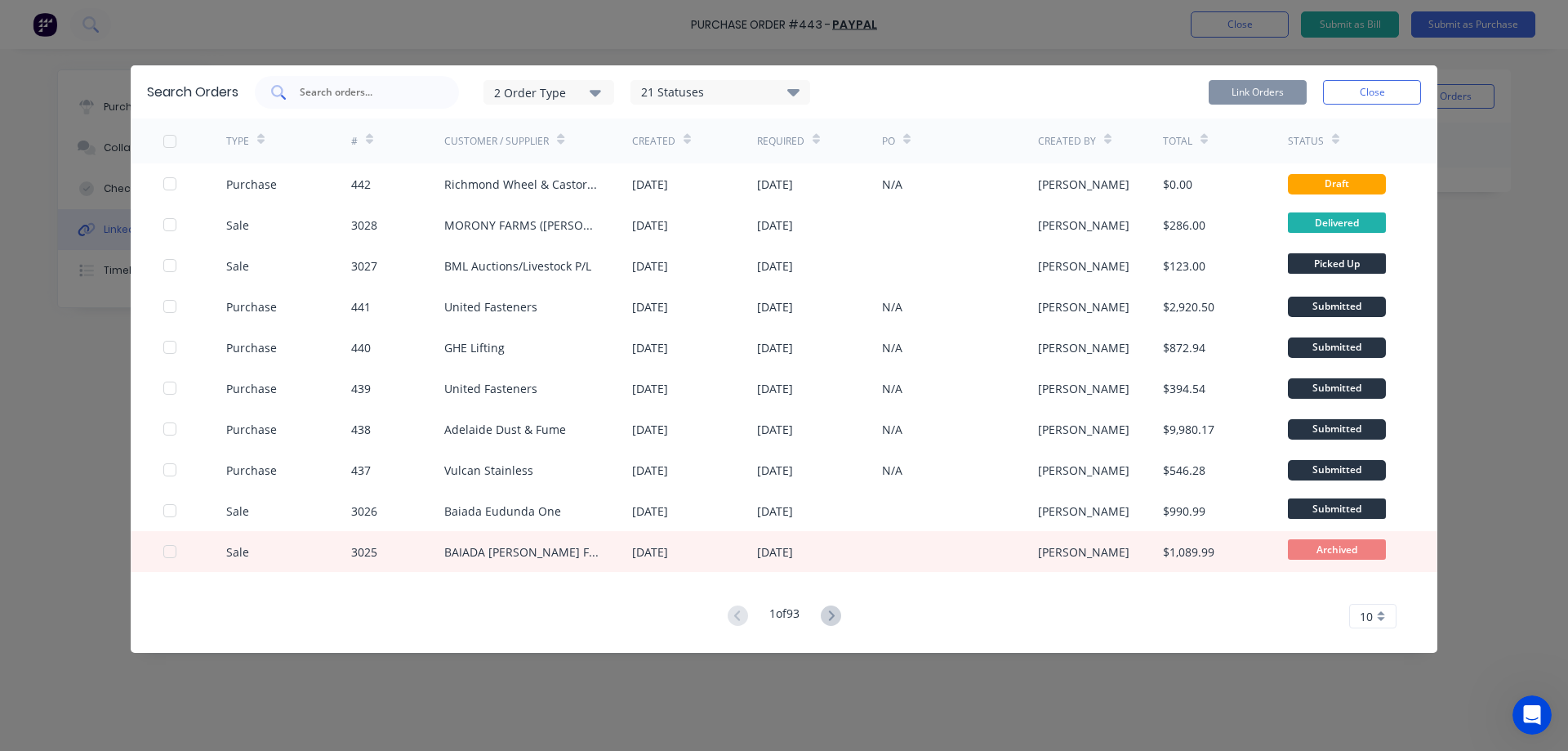
click at [370, 99] on input "text" at bounding box center [366, 92] width 136 height 16
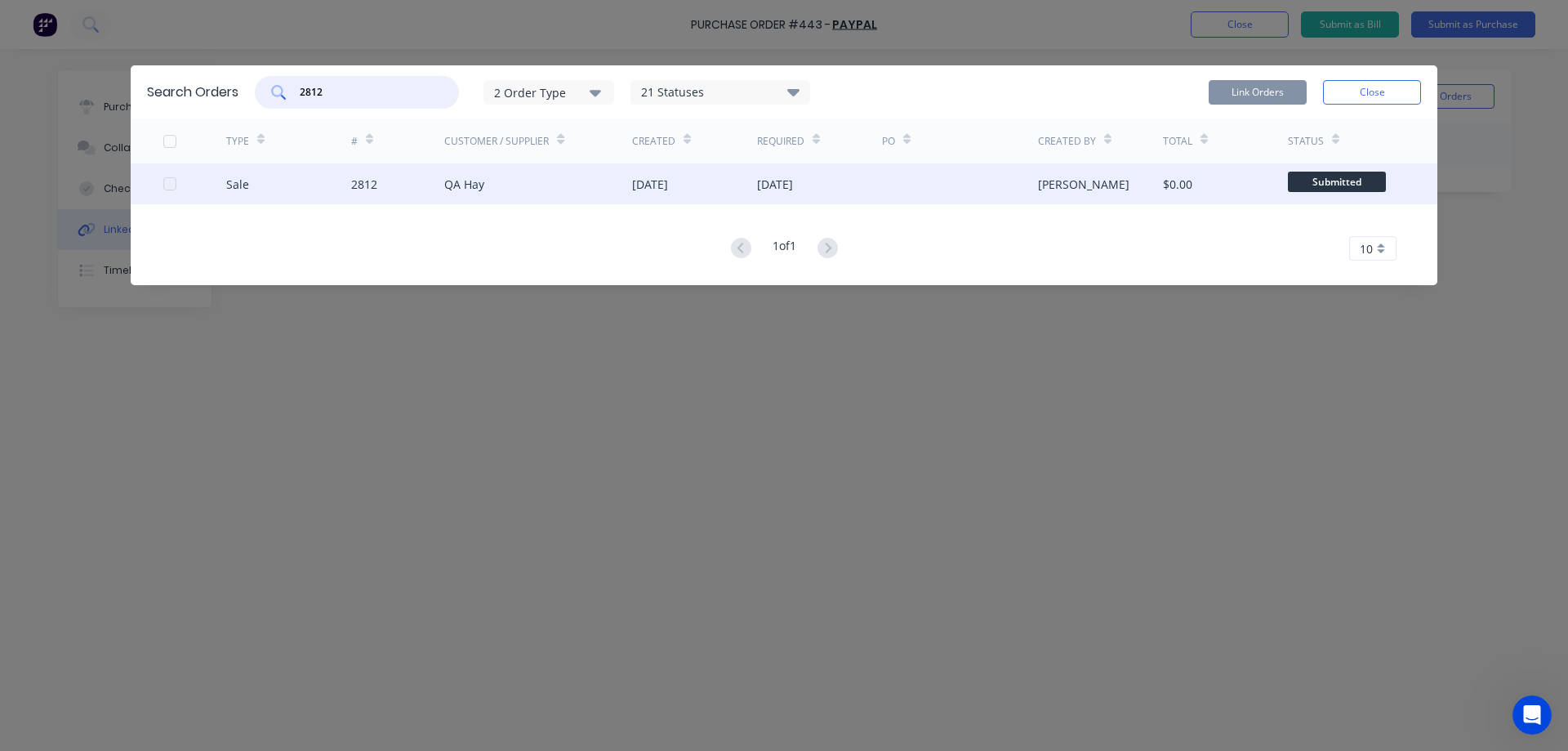
click at [170, 182] on div at bounding box center [170, 184] width 33 height 33
type input "2812"
click at [1273, 98] on button "Link Orders" at bounding box center [1257, 92] width 98 height 25
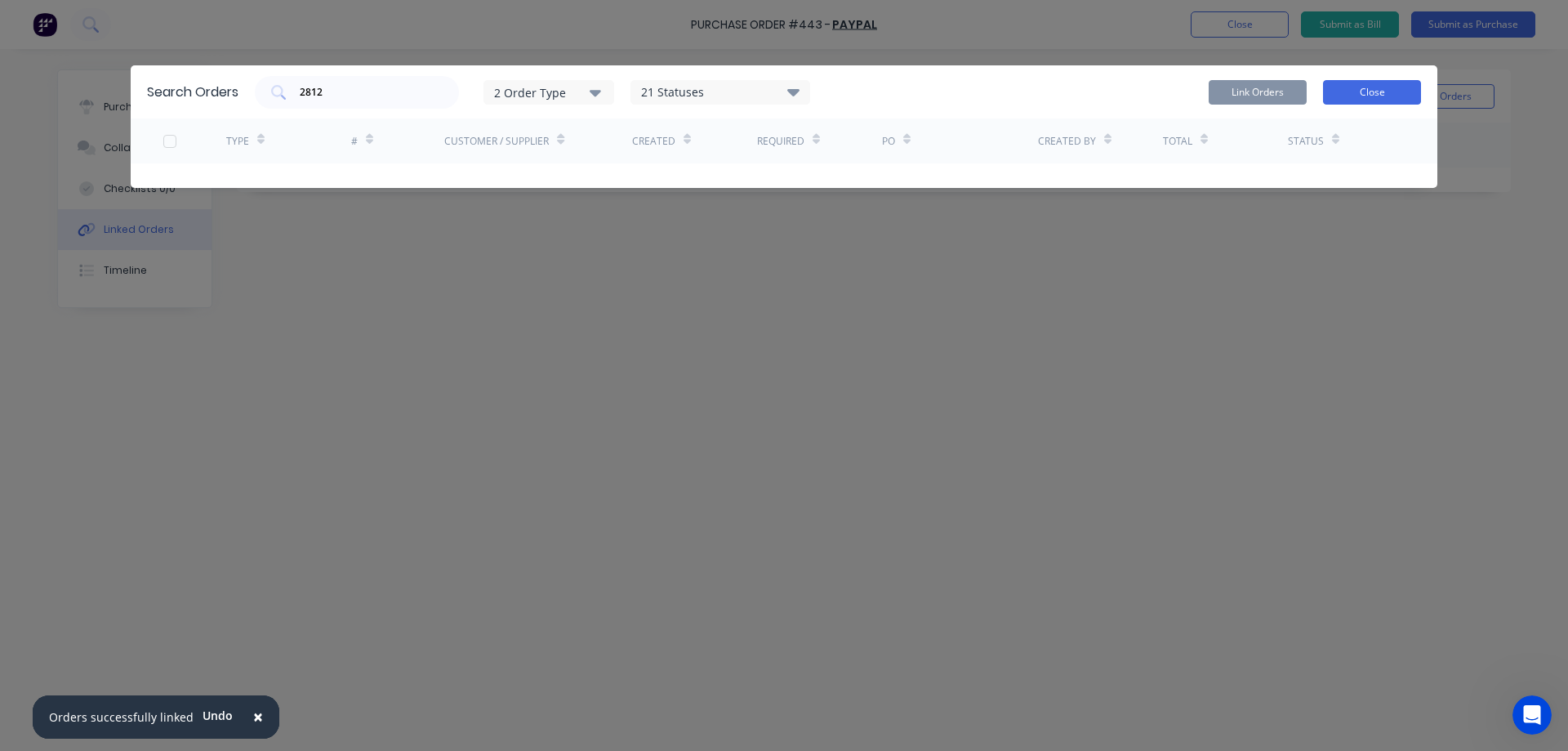
click at [1401, 104] on div "Link Orders Close" at bounding box center [1314, 92] width 213 height 33
click at [1397, 98] on button "Close" at bounding box center [1371, 92] width 98 height 25
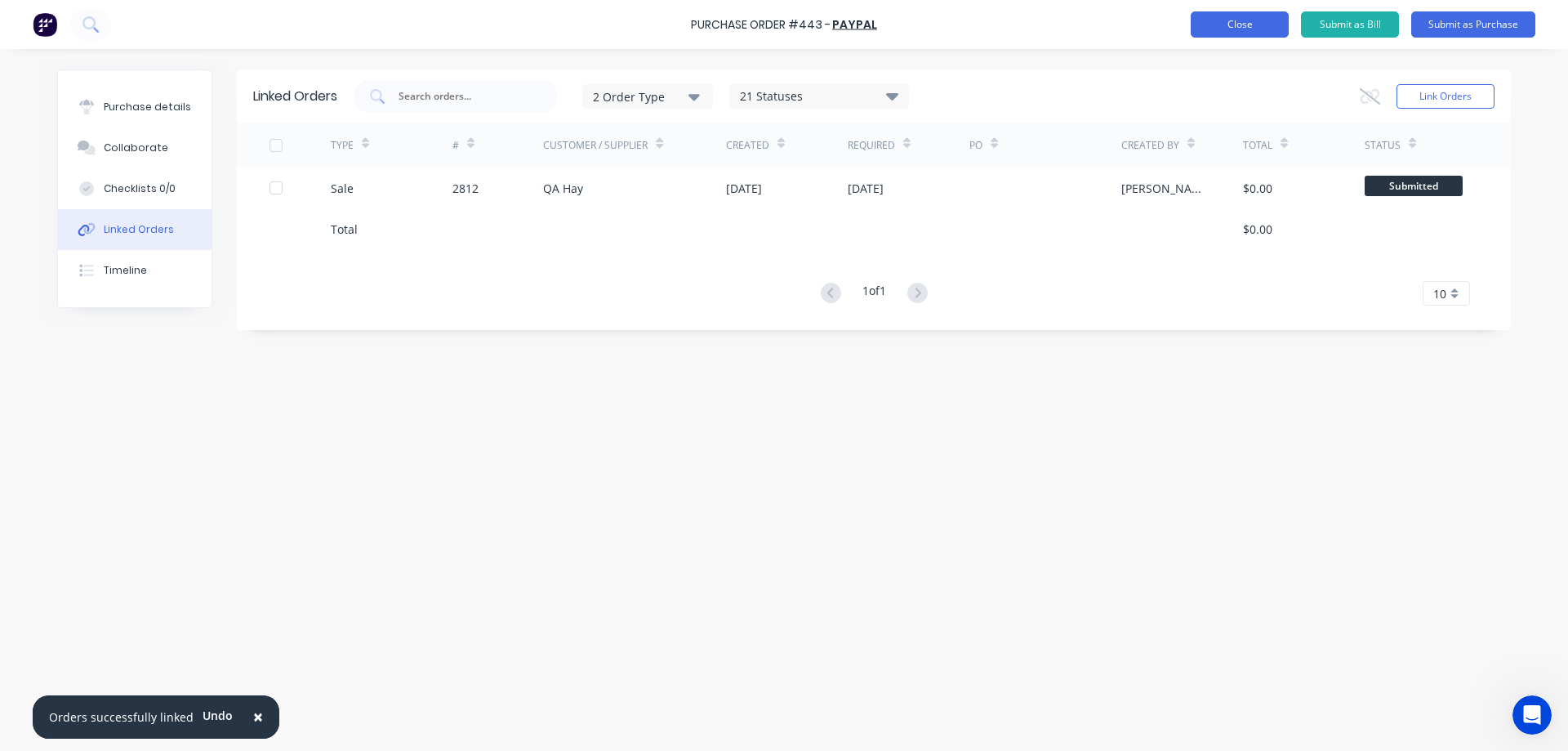
click at [1258, 29] on button "Close" at bounding box center [1239, 25] width 98 height 26
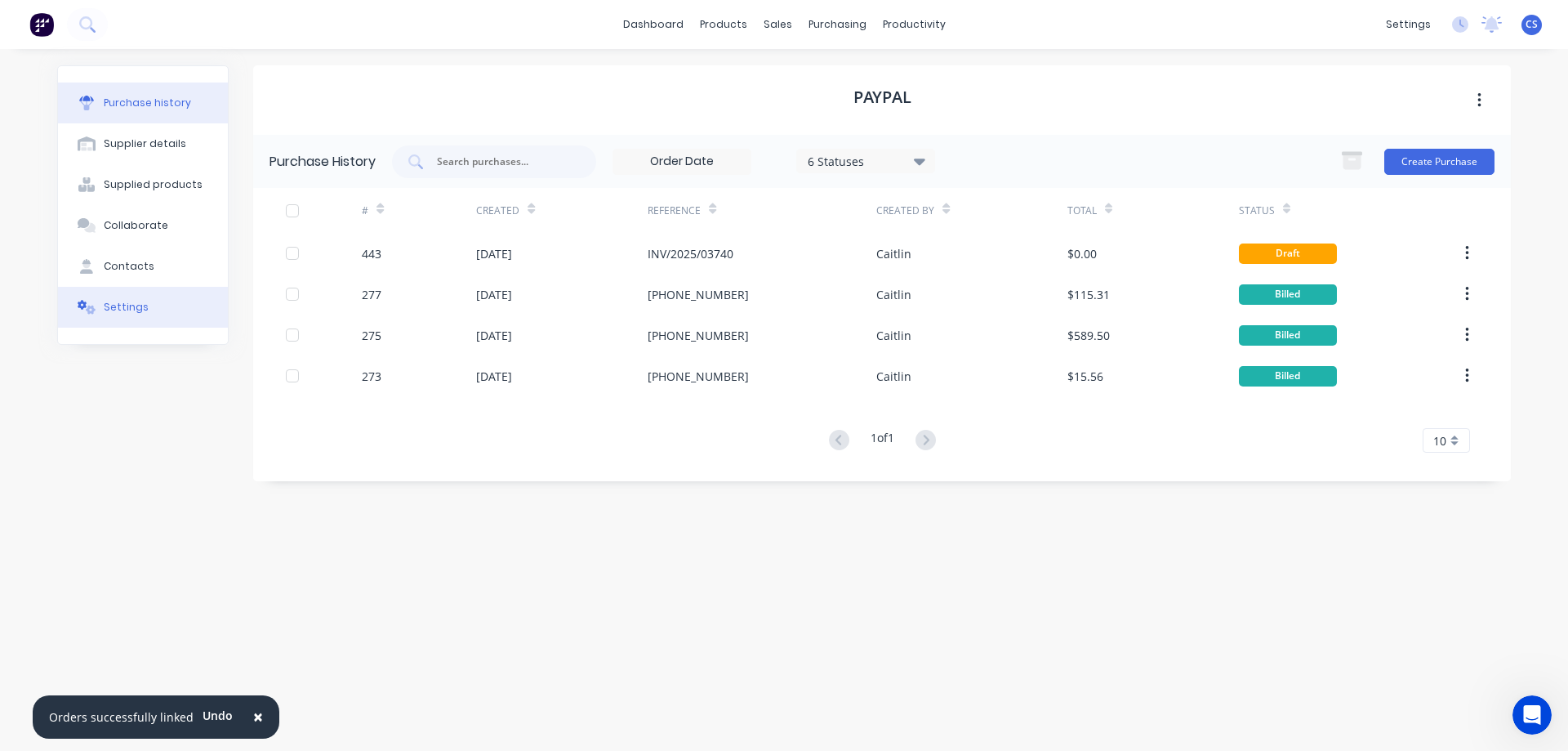
click at [167, 300] on button "Settings" at bounding box center [143, 307] width 170 height 41
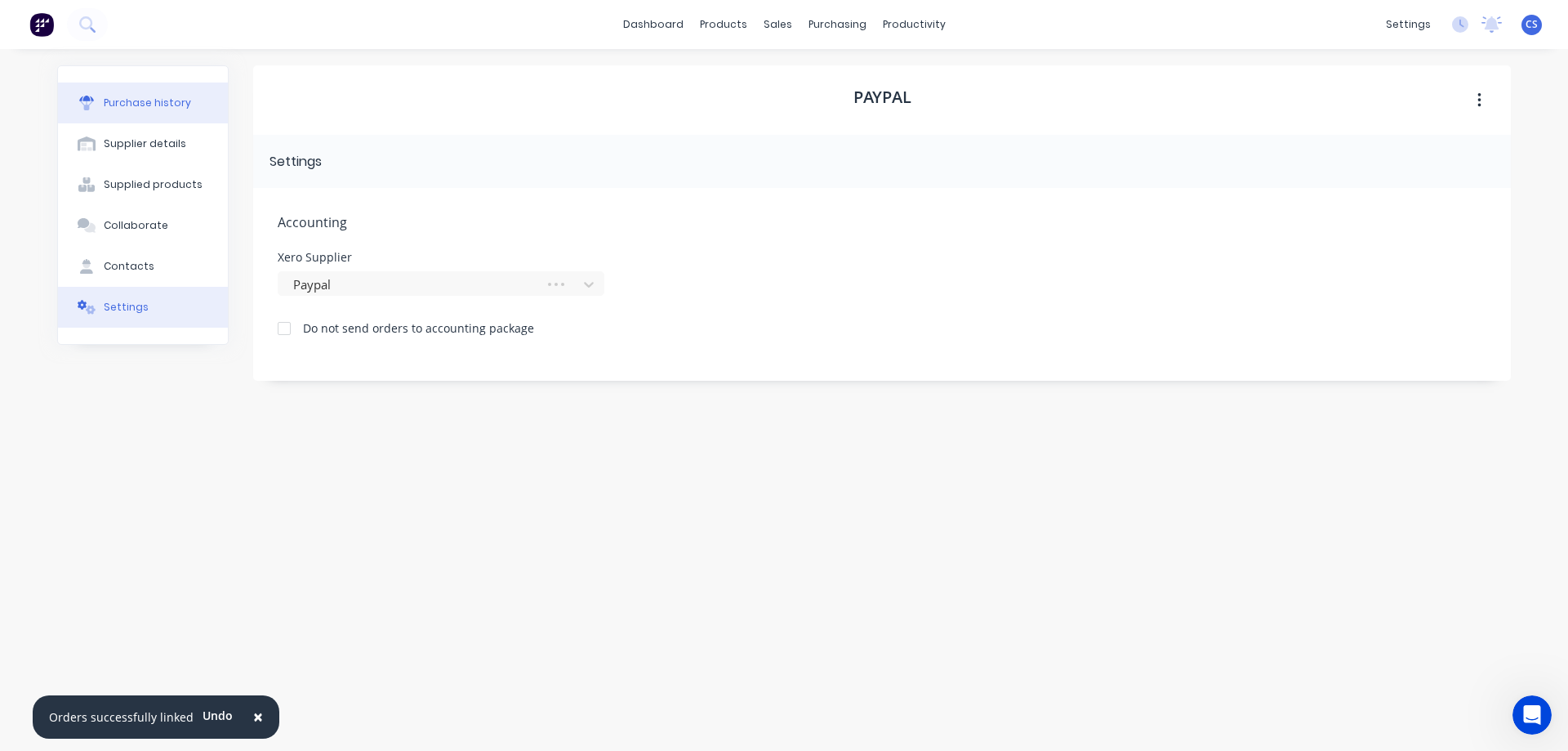
click at [162, 110] on div "Purchase history" at bounding box center [148, 103] width 88 height 15
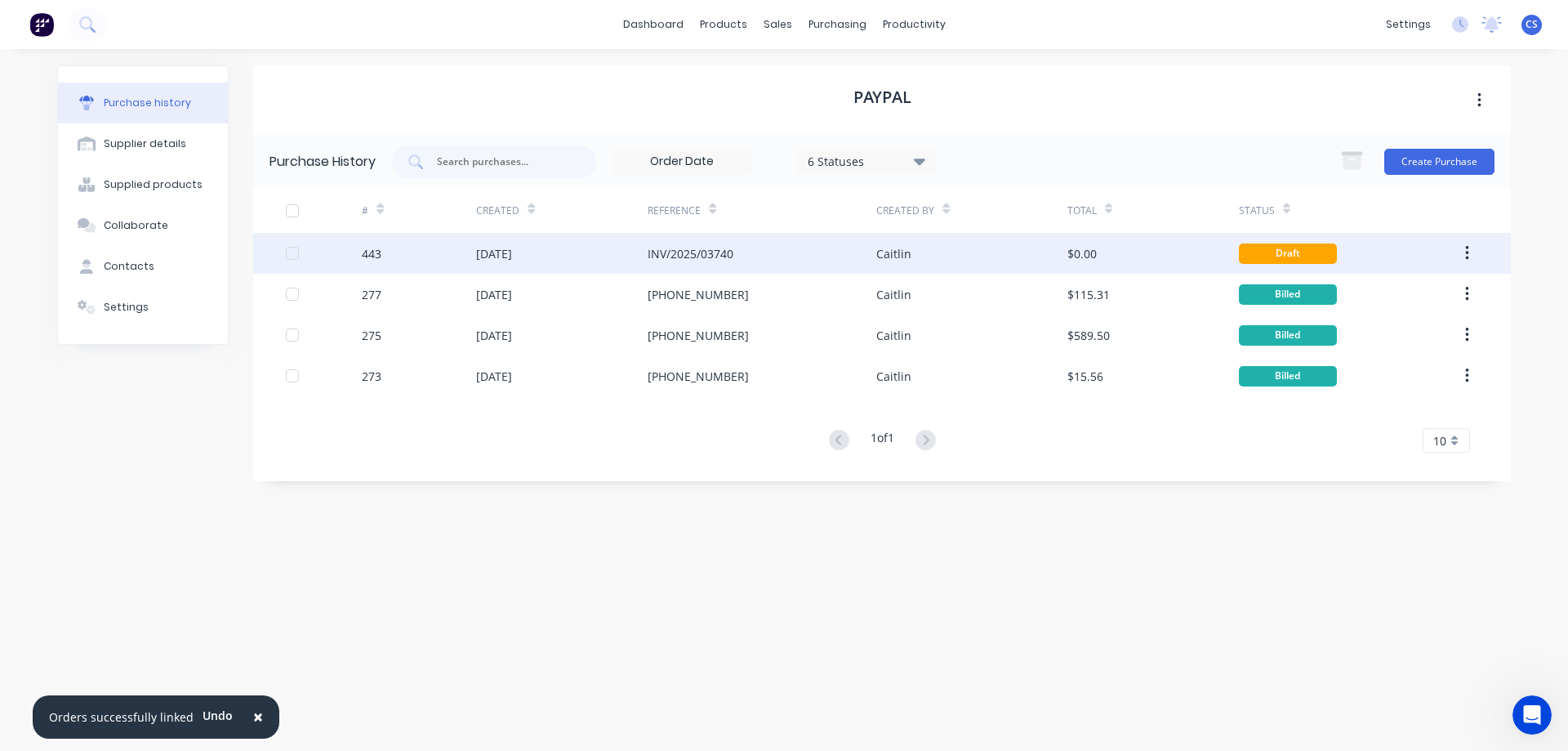
click at [658, 252] on div "INV/2025/03740" at bounding box center [691, 254] width 86 height 17
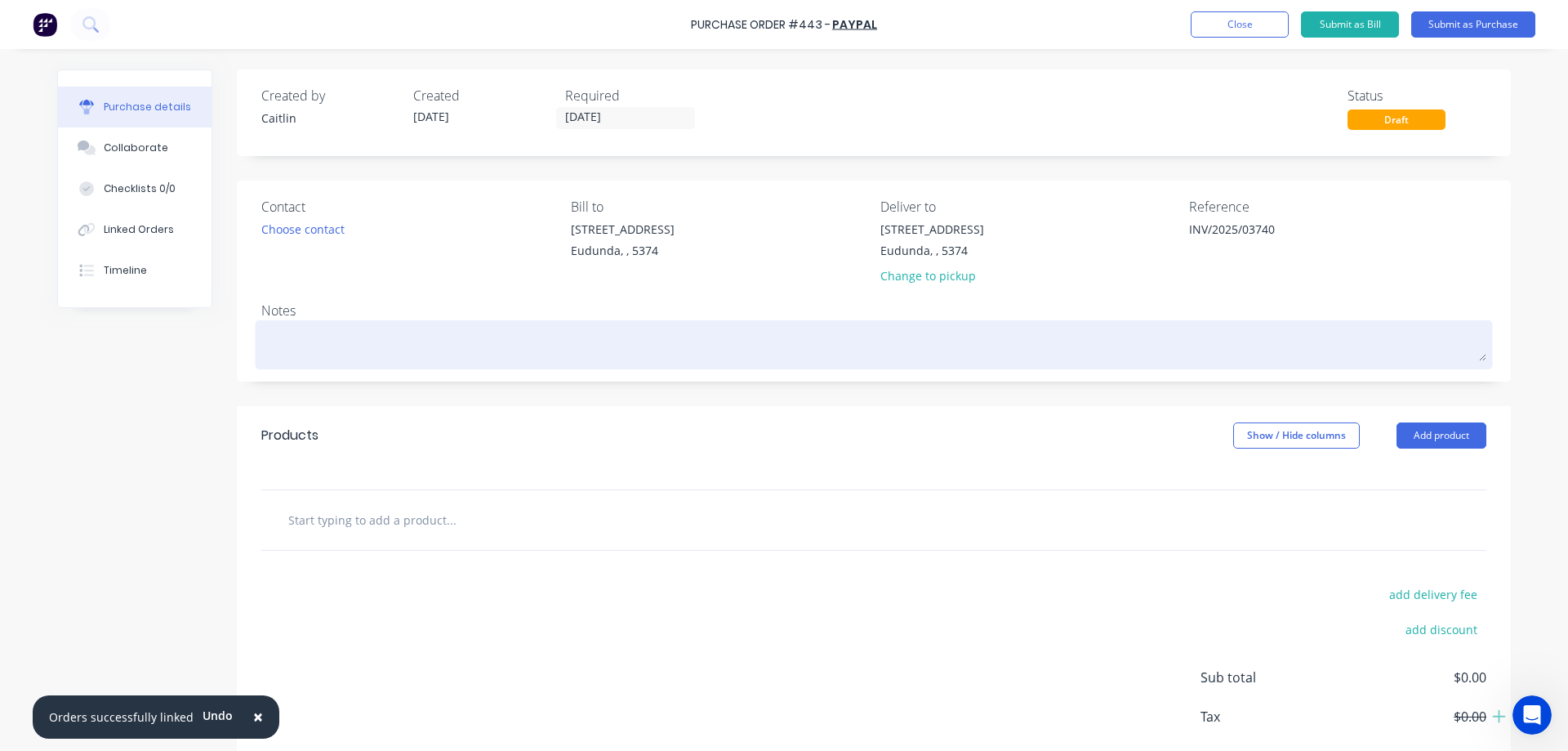
click at [393, 351] on textarea at bounding box center [873, 342] width 1225 height 37
type textarea "x"
type textarea "F"
type textarea "x"
type textarea "Fr"
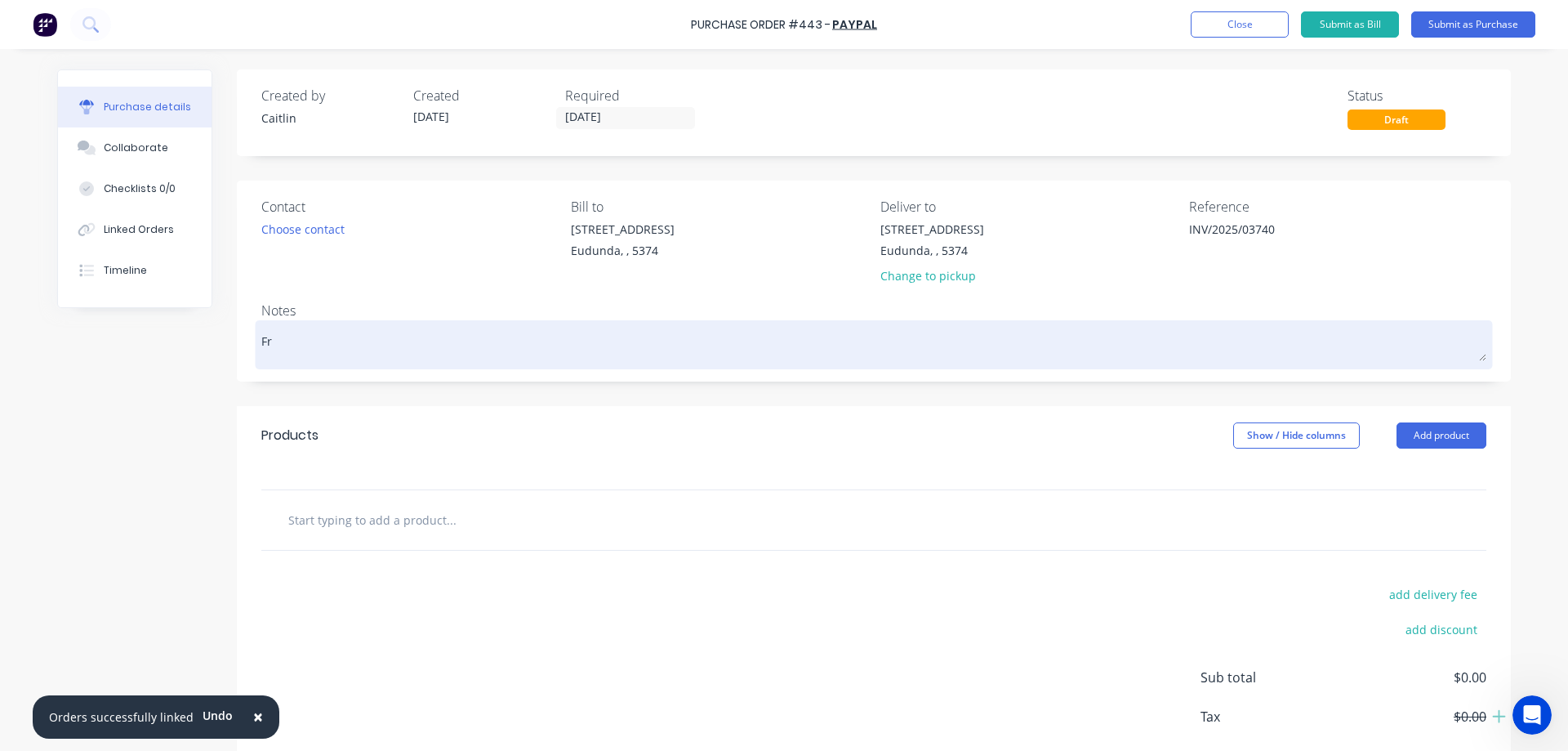
type textarea "x"
type textarea "Fro"
type textarea "x"
type textarea "From"
type textarea "x"
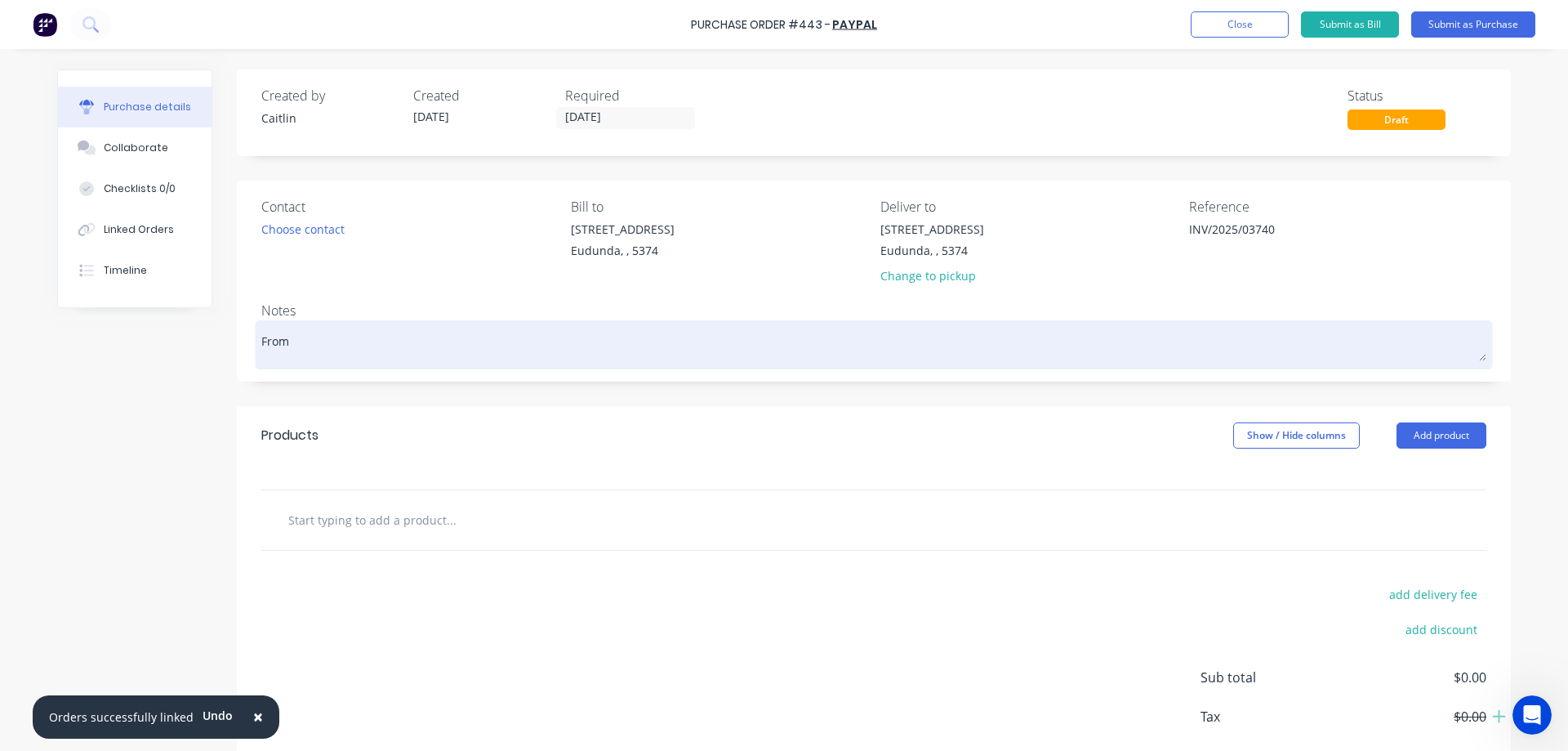
type textarea "From G"
type textarea "x"
type textarea "From Ga"
type textarea "x"
type textarea "From Gat"
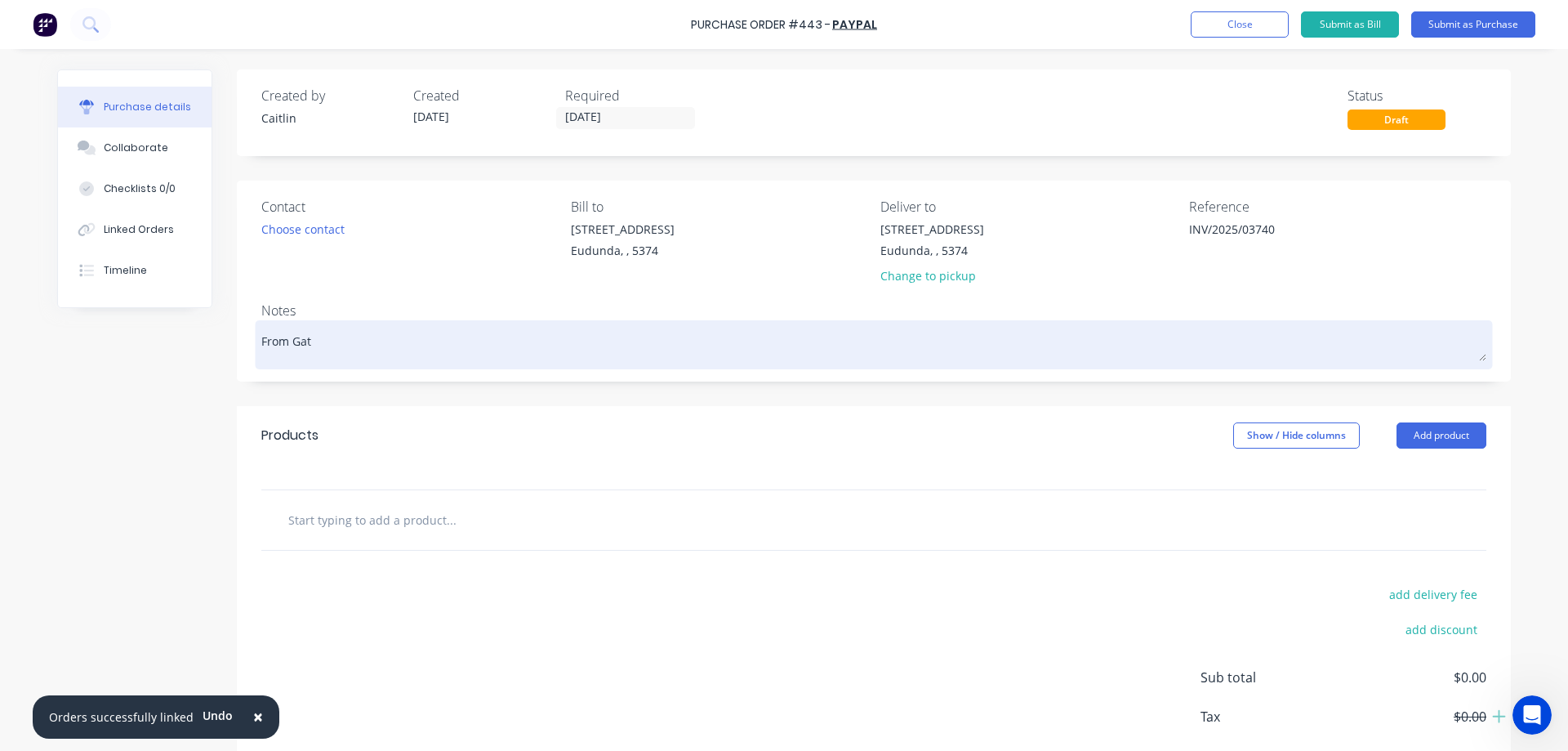
type textarea "x"
type textarea "From Gate"
type textarea "x"
type textarea "From Gates"
type textarea "x"
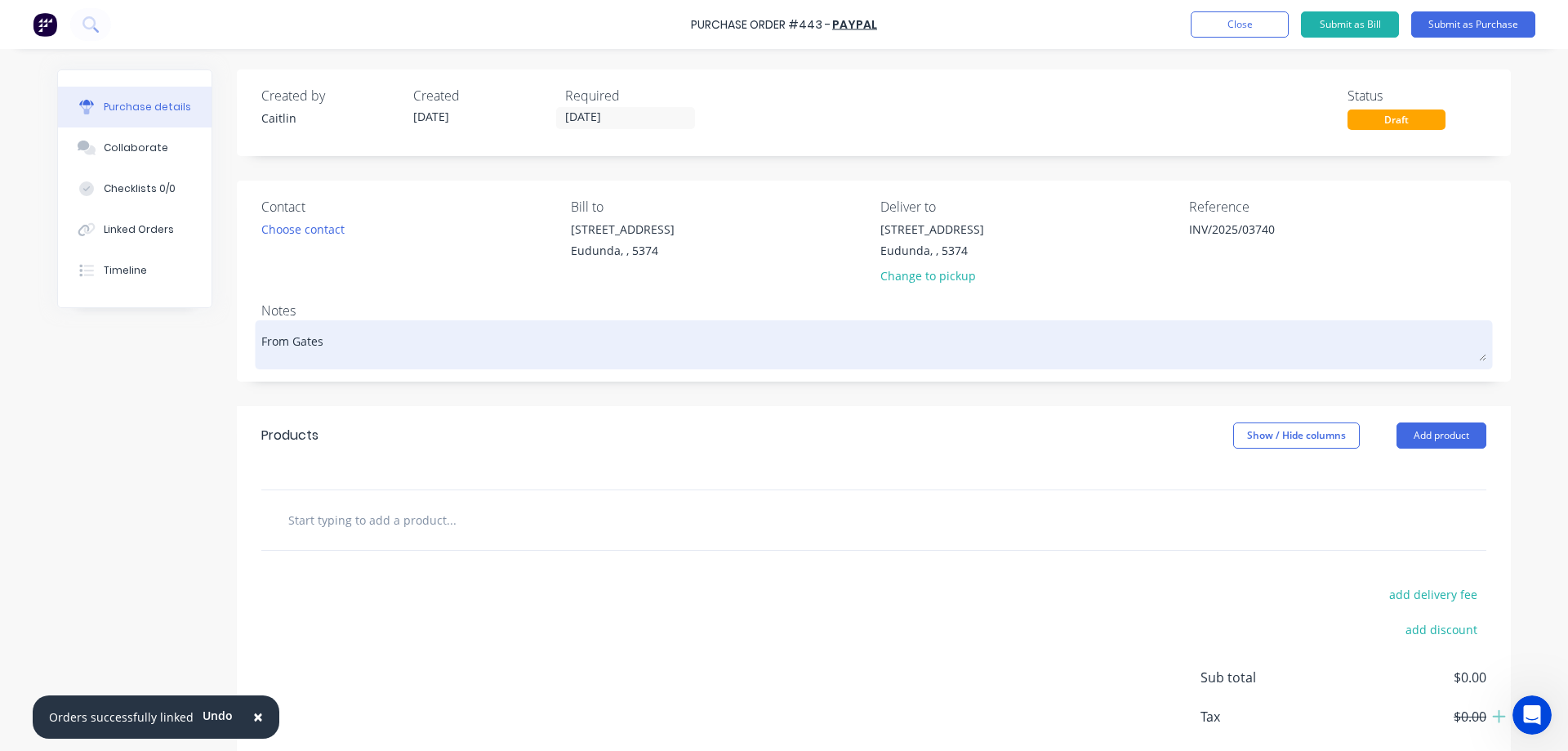
type textarea "From Gates"
type textarea "x"
type textarea "From Gates P"
type textarea "x"
type textarea "From [PERSON_NAME]"
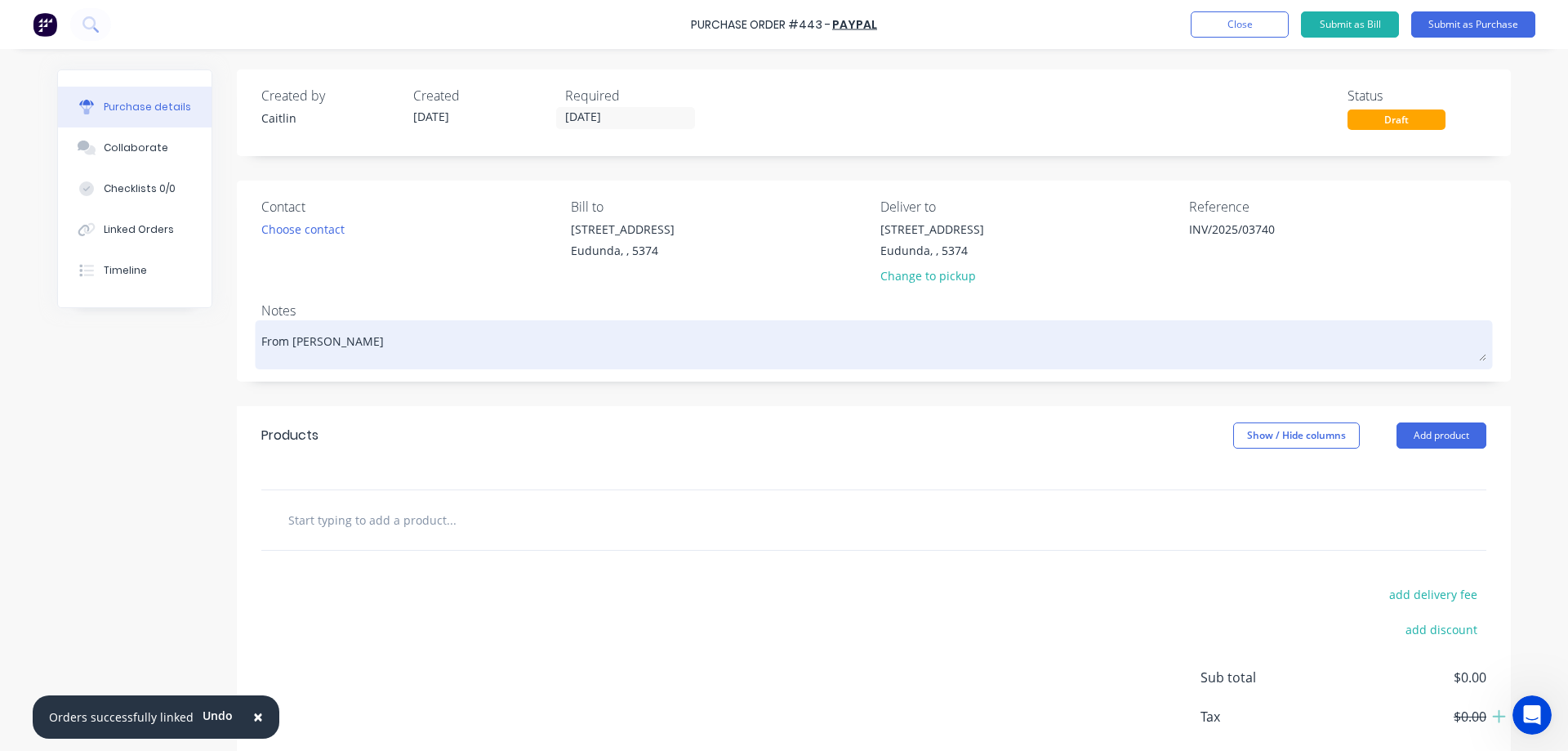
type textarea "x"
type textarea "From Gates Plu"
type textarea "x"
type textarea "From Gates Plus"
type textarea "x"
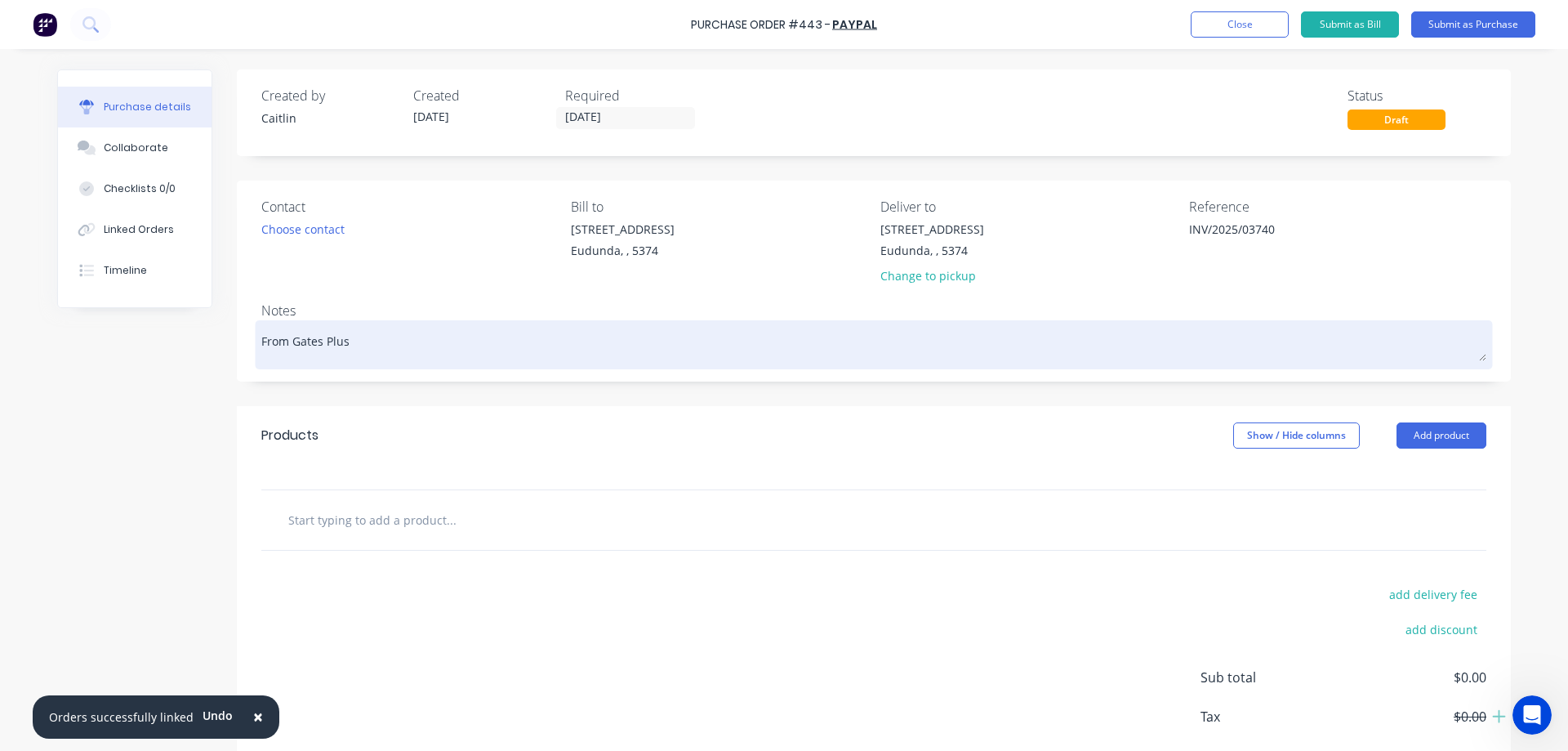
type textarea "From Gates Plus"
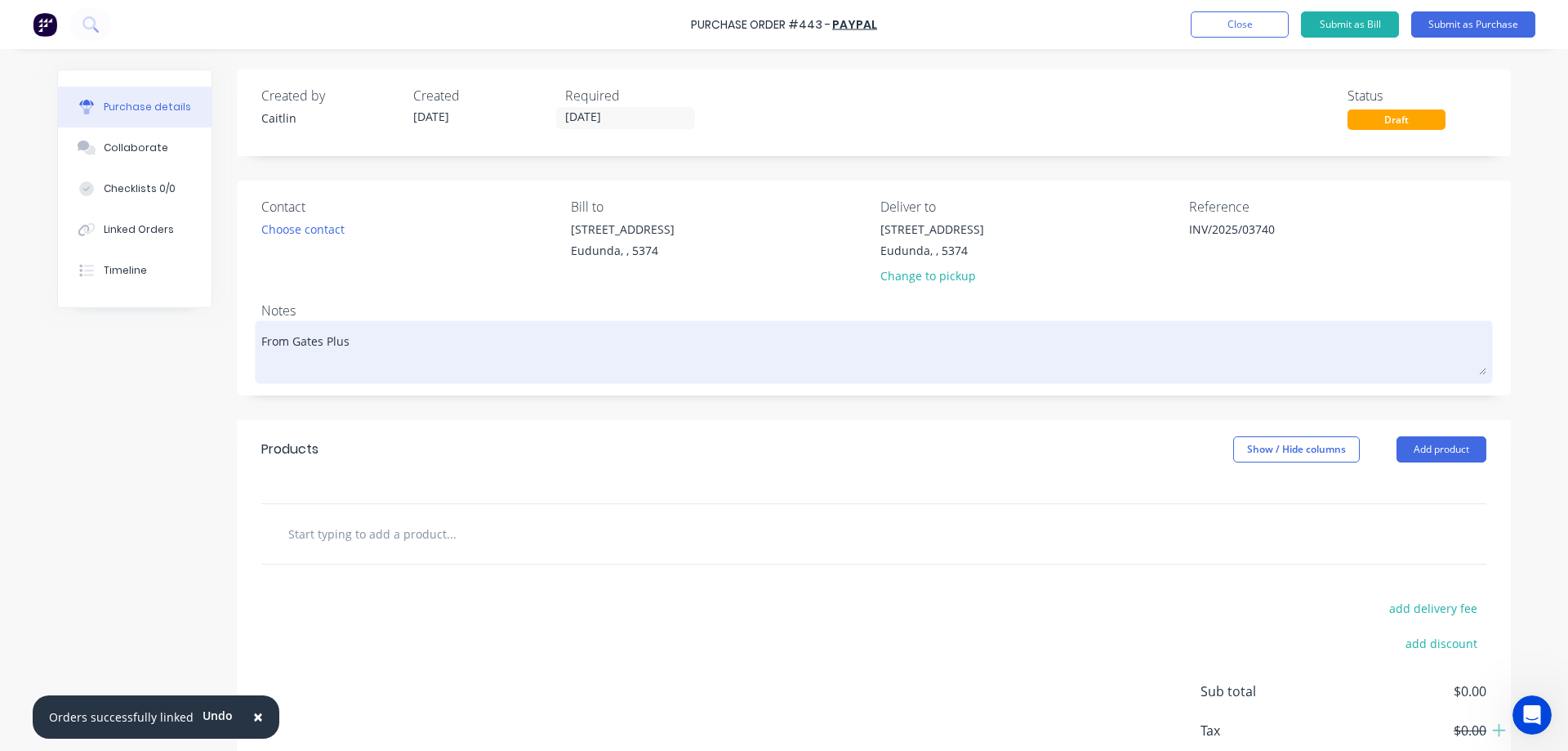
type textarea "x"
type textarea "From Gates Plus P"
type textarea "x"
type textarea "From Gates Plus Pr"
type textarea "x"
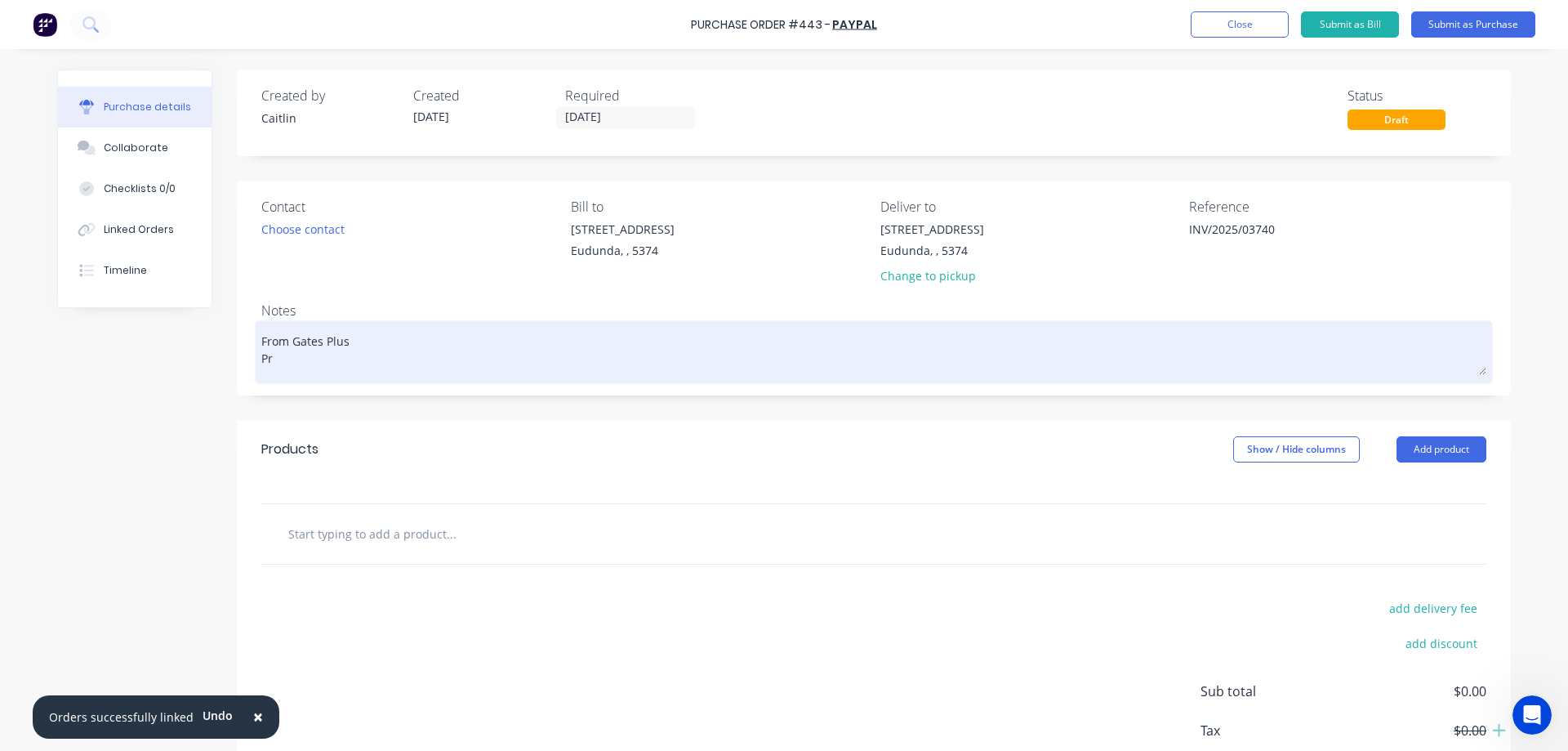
type textarea "From Gates Plus Pre"
type textarea "x"
type textarea "From Gates Plus Pres"
type textarea "x"
type textarea "From Gates Plus [PERSON_NAME]"
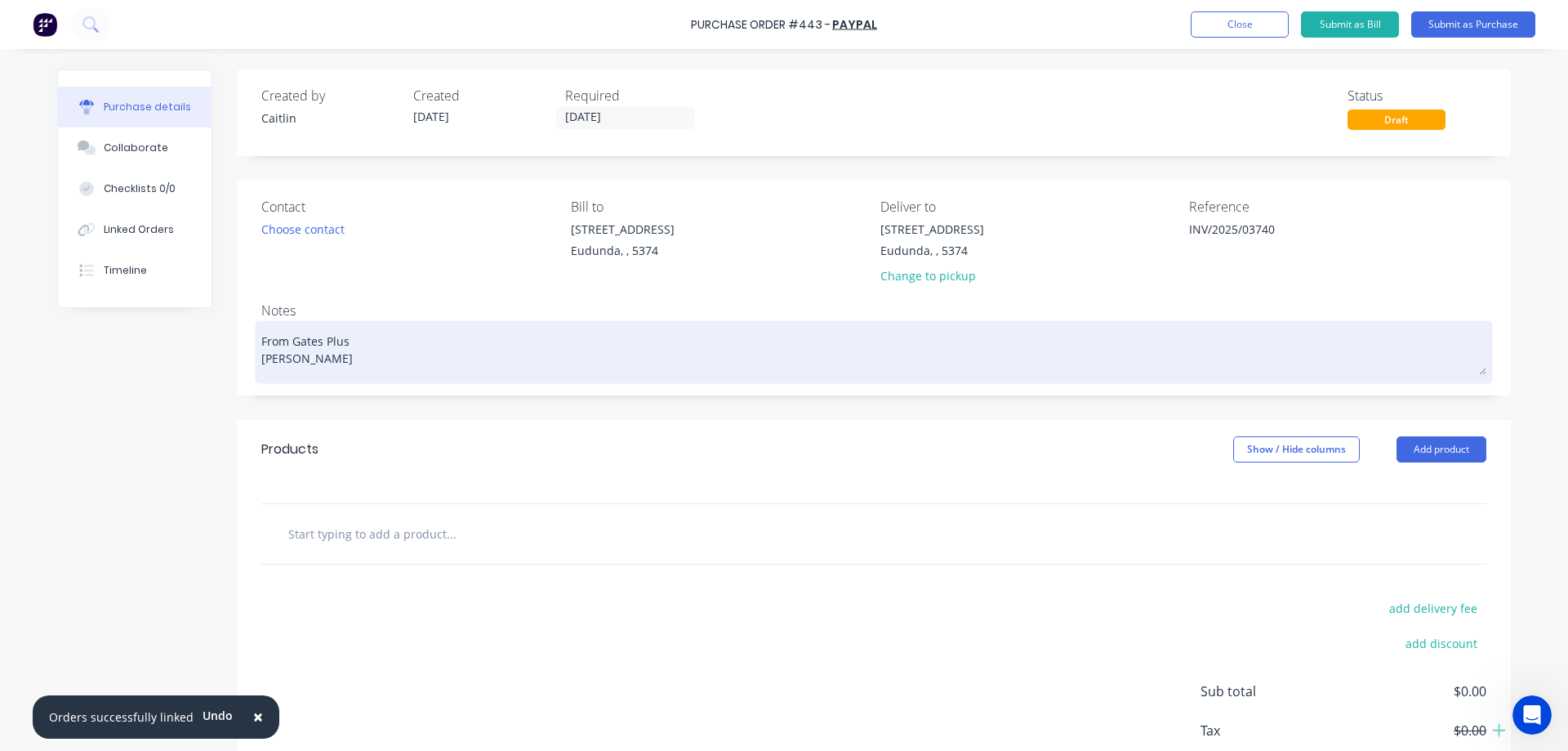
type textarea "x"
type textarea "From Gates Plus Presto"
type textarea "x"
type textarea "From Gates Plus Preston"
type textarea "x"
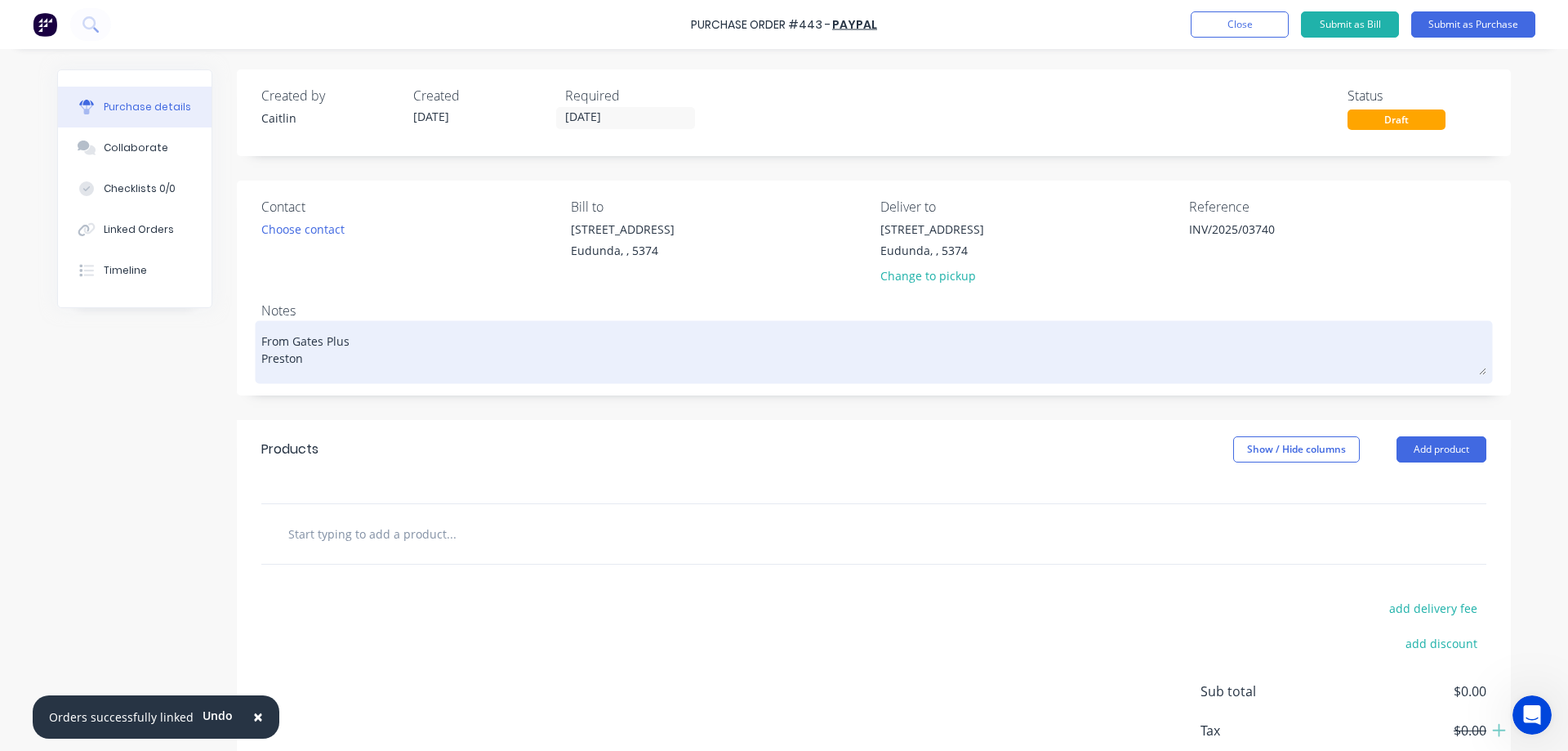
type textarea "From Gates Plus Preston"
type textarea "x"
type textarea "From Gates Plus Preston V"
type textarea "x"
type textarea "From Gates Plus Preston VI"
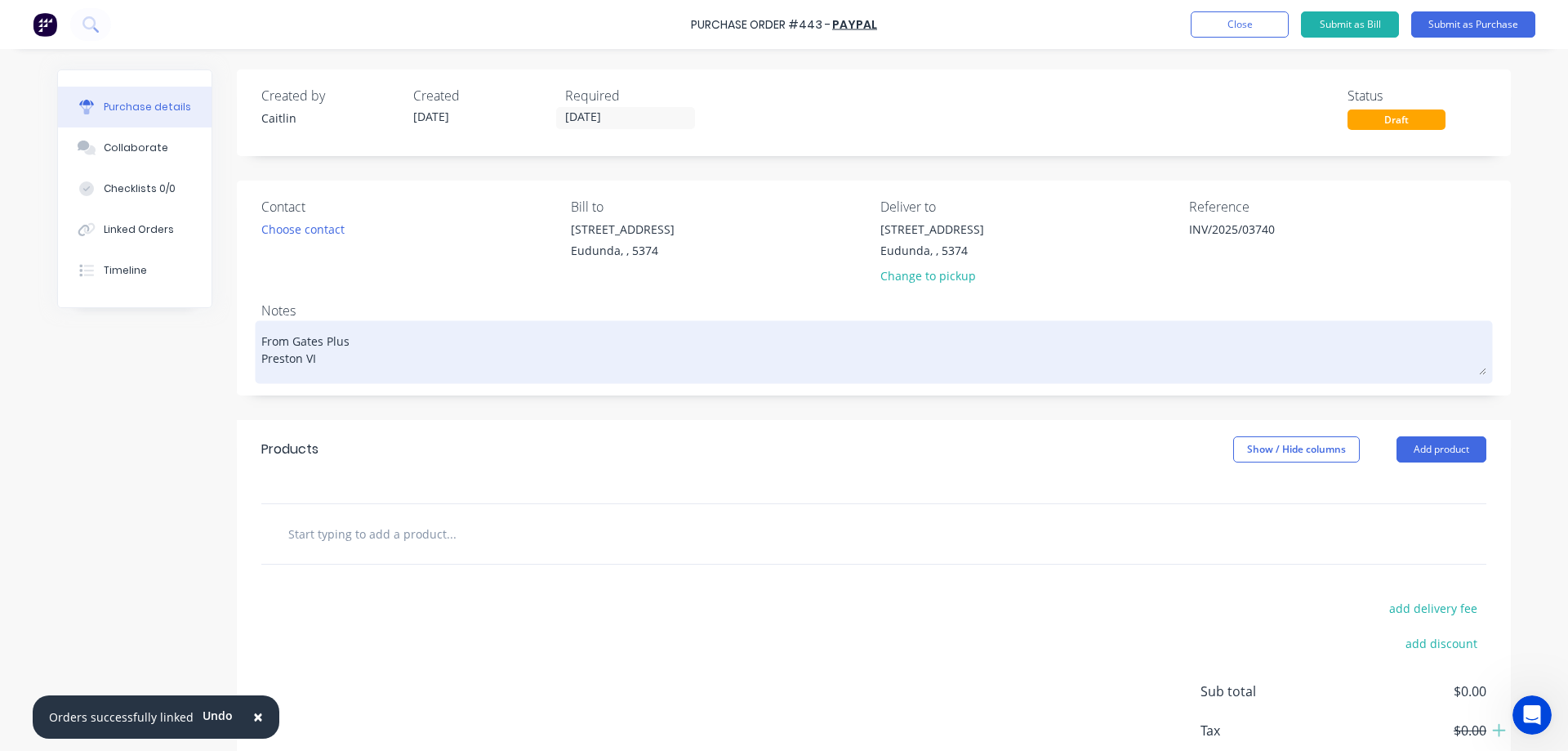
type textarea "x"
type textarea "From Gates Plus [PERSON_NAME][GEOGRAPHIC_DATA]"
type textarea "x"
type textarea "From Gates Plus [PERSON_NAME][GEOGRAPHIC_DATA]"
type textarea "x"
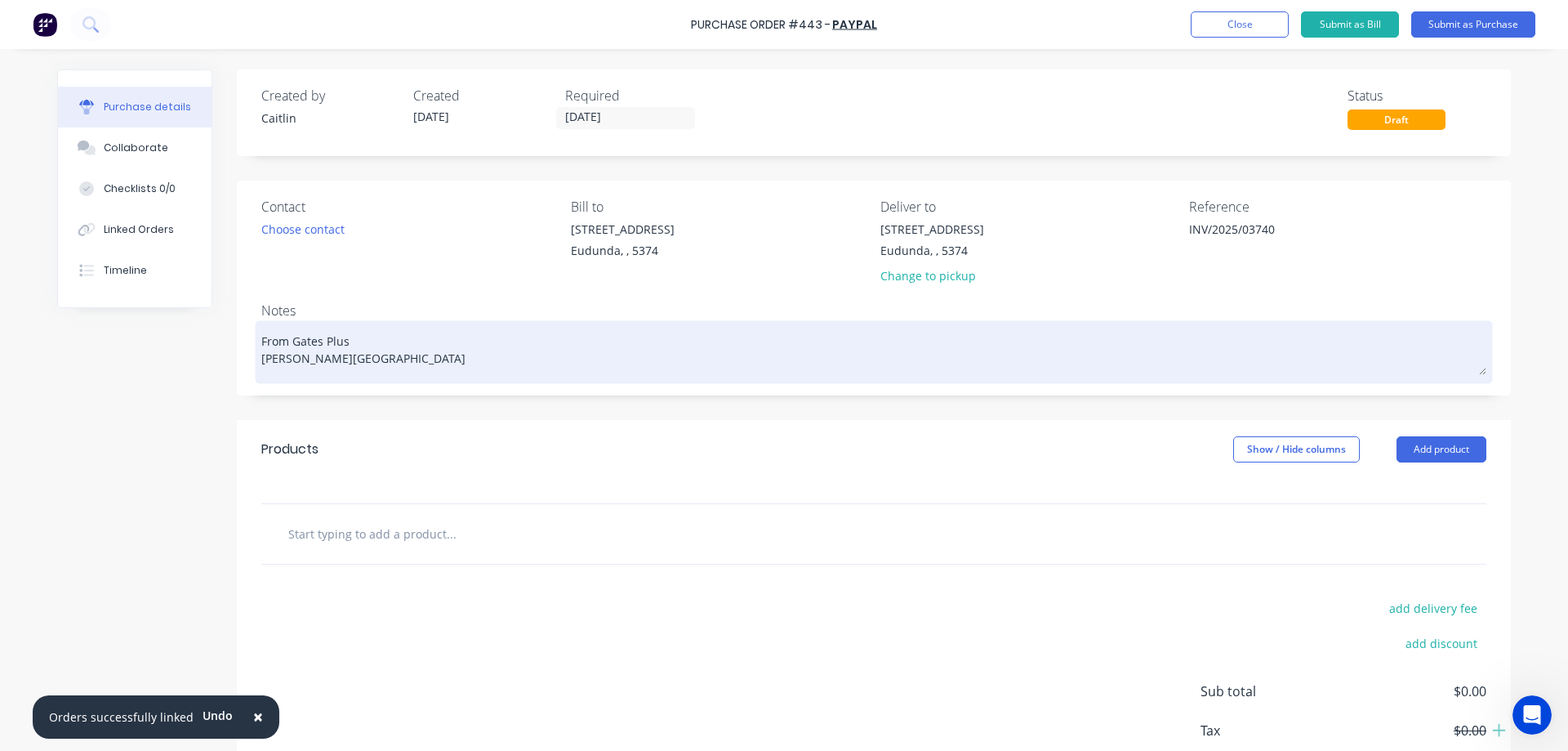
type textarea "From Gates Plus [PERSON_NAME] 3"
type textarea "x"
type textarea "From Gates Plus [PERSON_NAME][GEOGRAPHIC_DATA] 30"
type textarea "x"
type textarea "From Gates Plus [PERSON_NAME] 307"
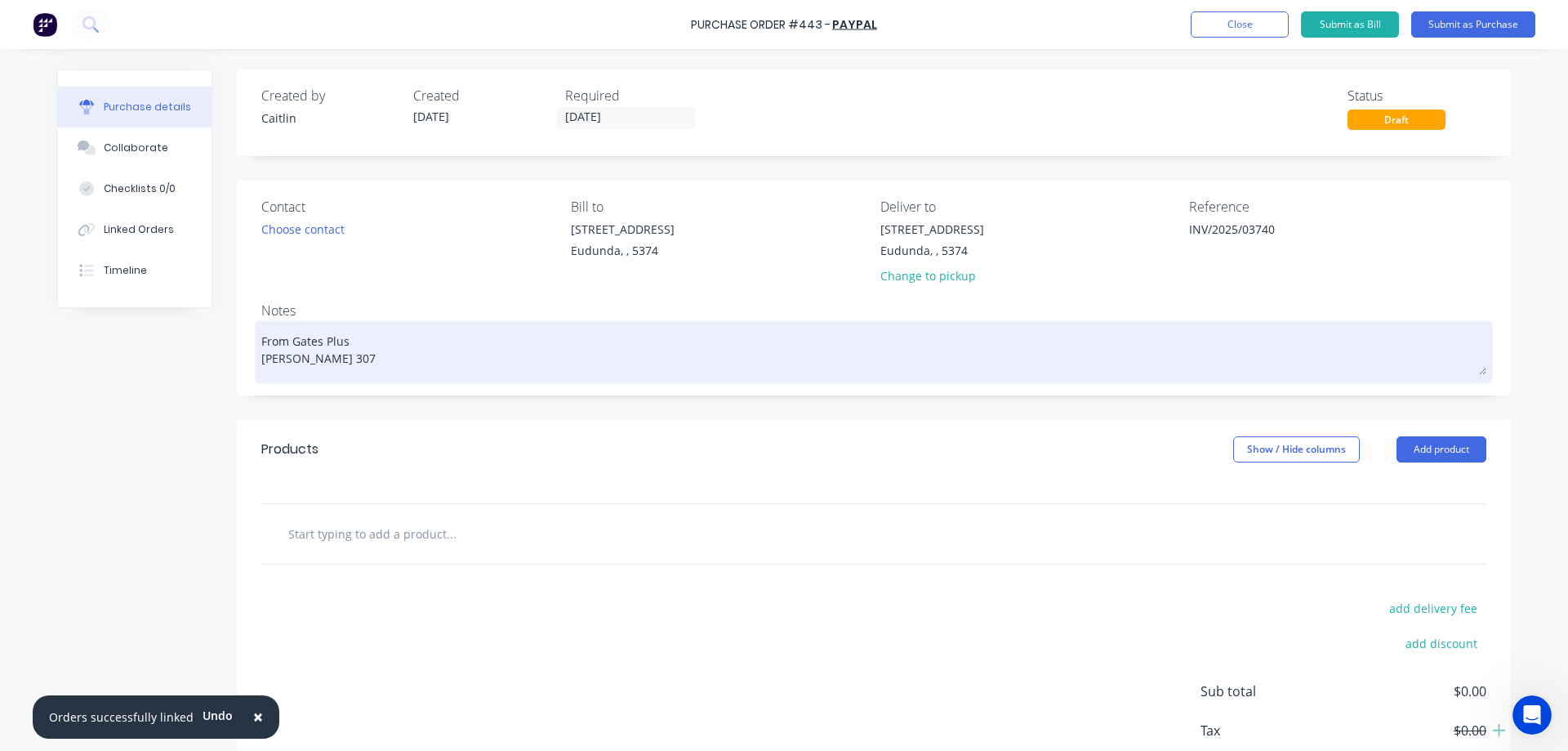
type textarea "x"
type textarea "From Gates Plus [PERSON_NAME][GEOGRAPHIC_DATA]"
type textarea "x"
type textarea "From Gates Plus [PERSON_NAME] 307"
type textarea "x"
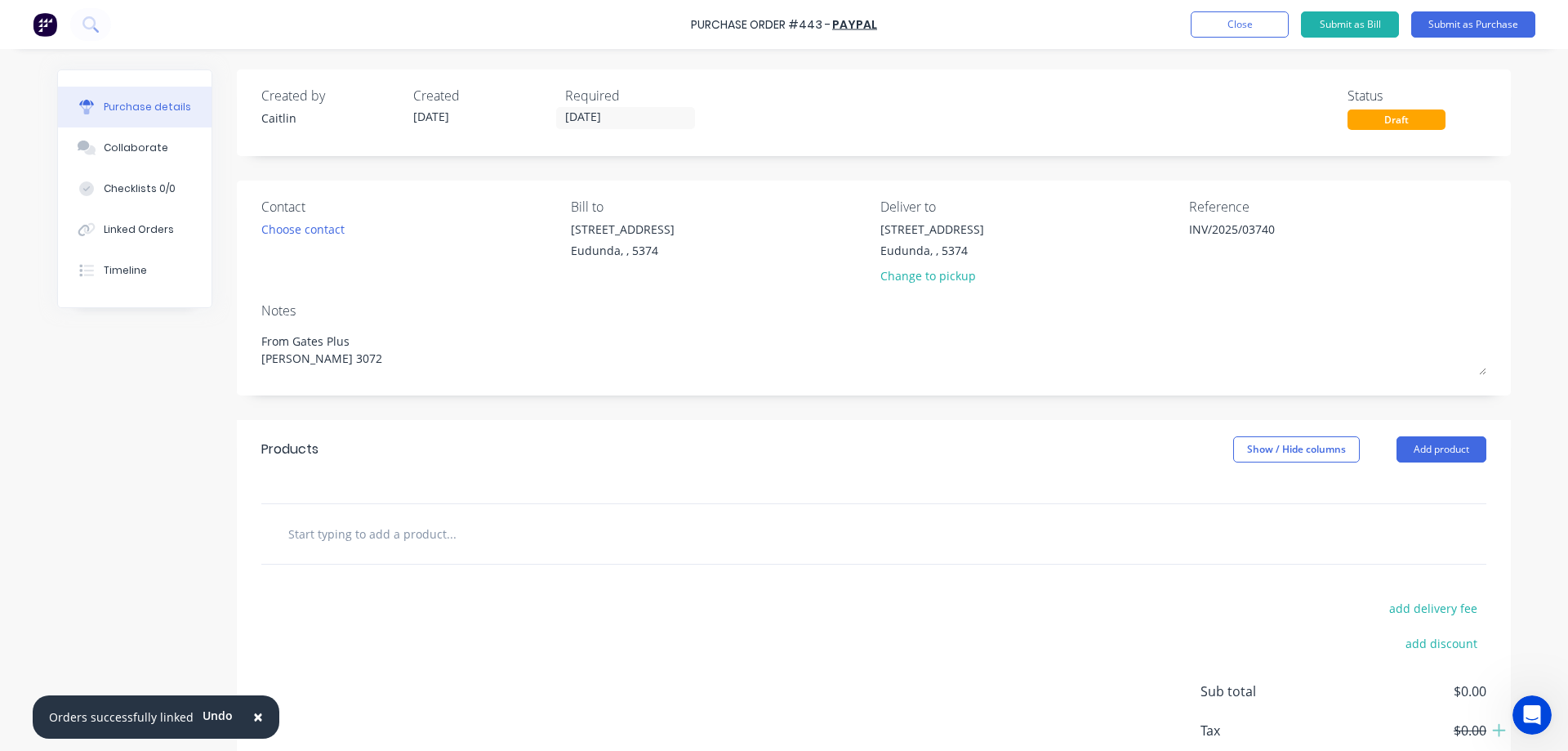
type textarea "From Gates Plus [PERSON_NAME] 3072"
click at [429, 534] on input "text" at bounding box center [451, 534] width 327 height 33
type textarea "x"
type textarea "From Gates Plus [PERSON_NAME] 3072"
type textarea "x"
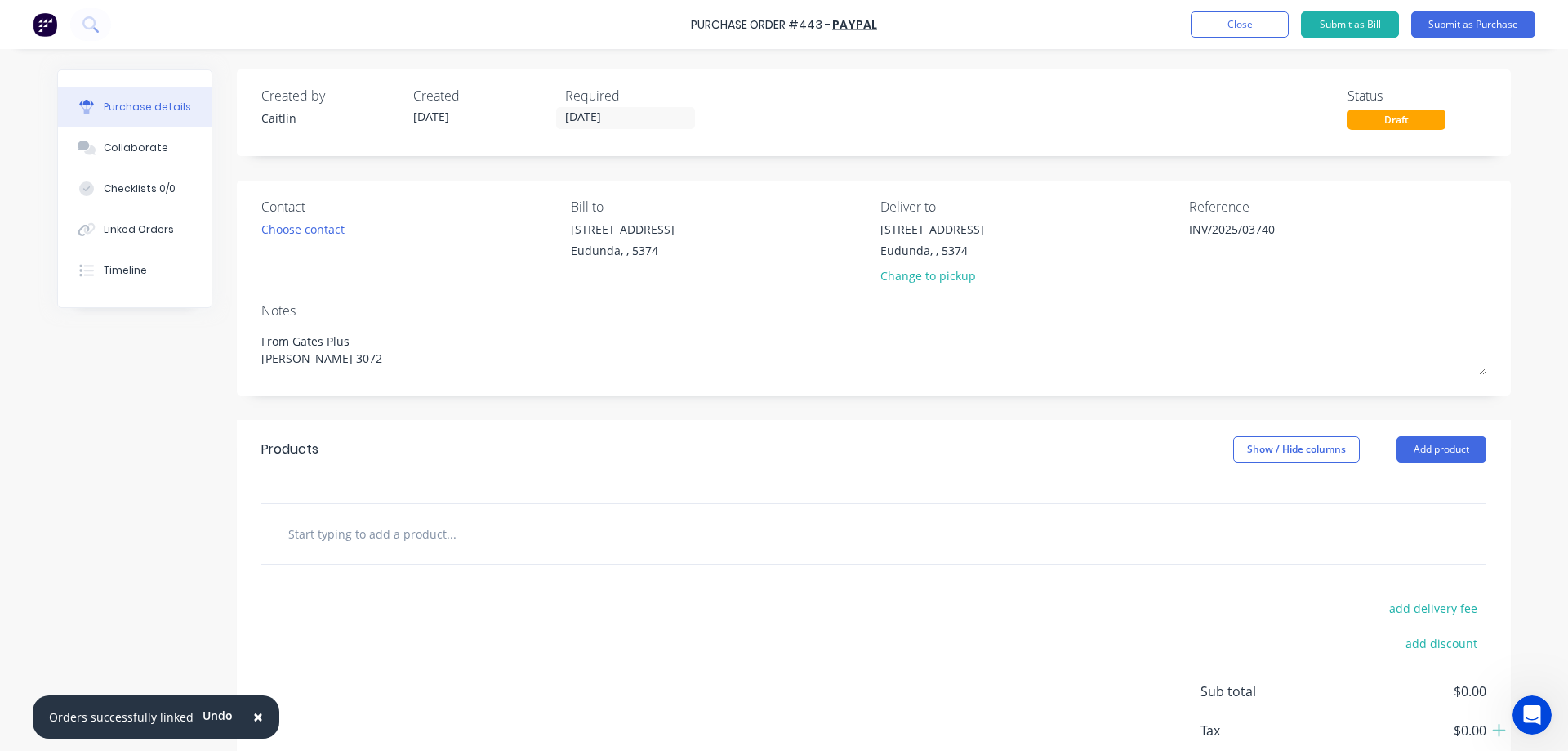
type input "2"
type textarea "x"
type input "25"
type textarea "x"
type input "25nb"
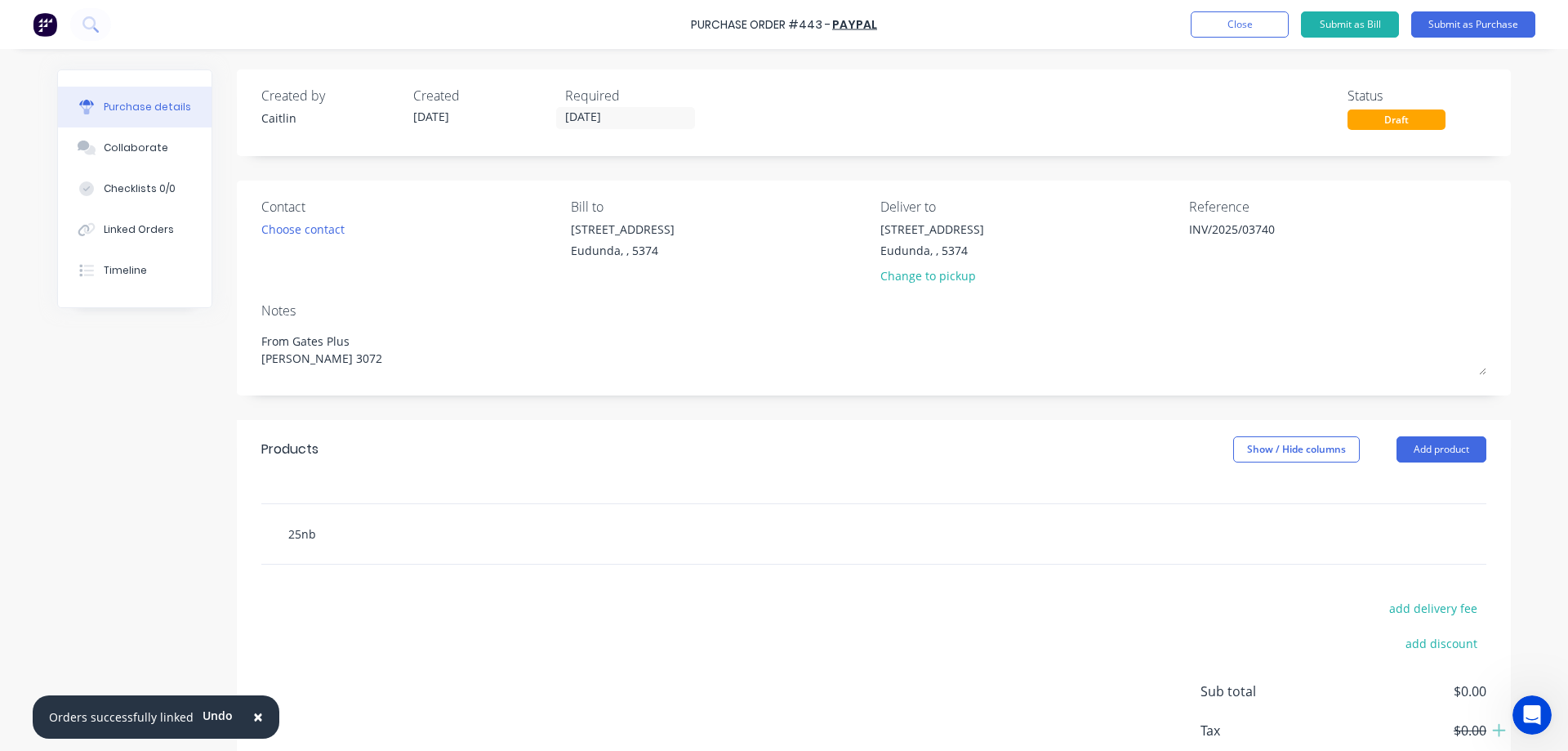
type textarea "x"
type input "25nb"
type textarea "x"
type input "25nb b"
type textarea "x"
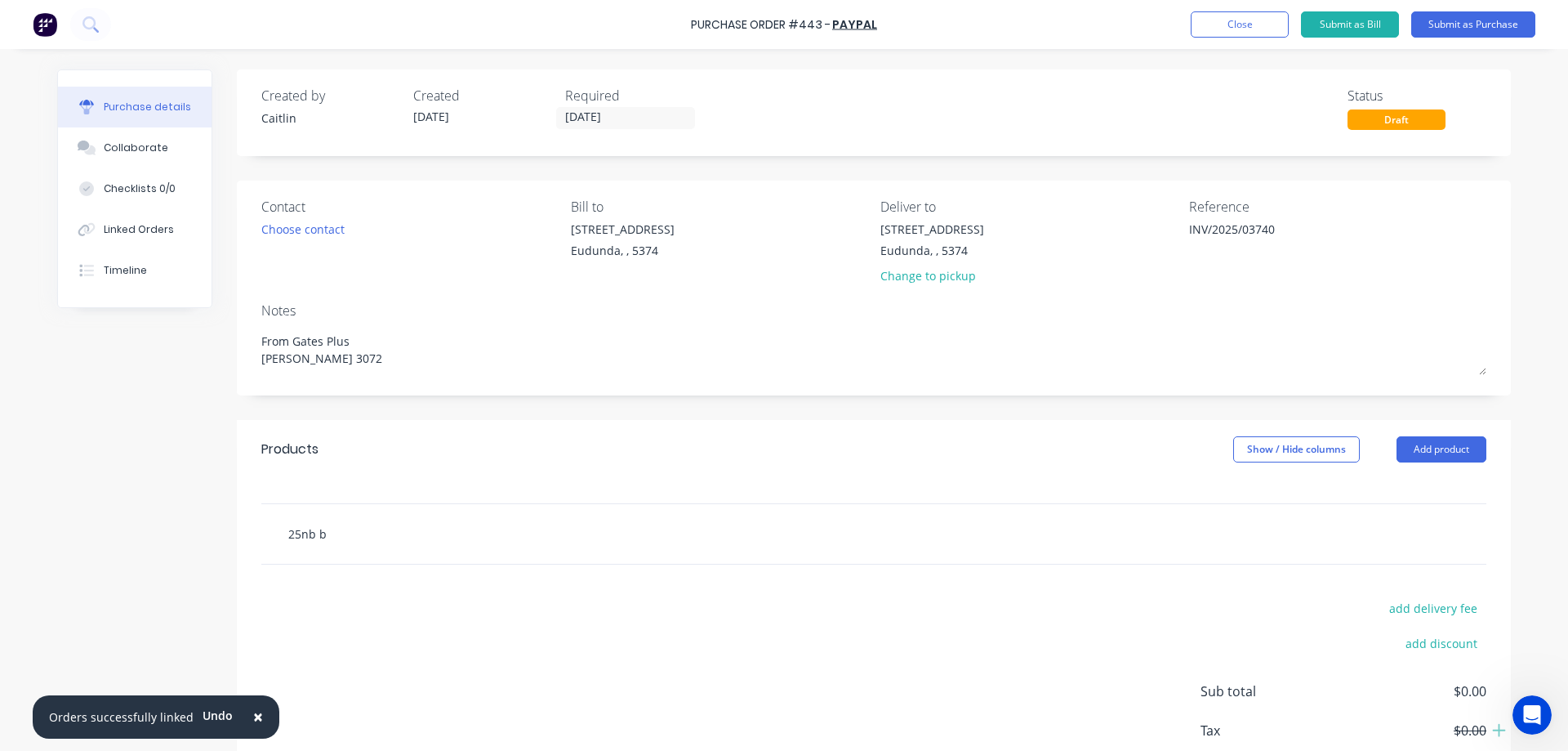
type input "25nb bl"
type textarea "x"
type input "25nb bla"
type textarea "x"
type input "25nb blac"
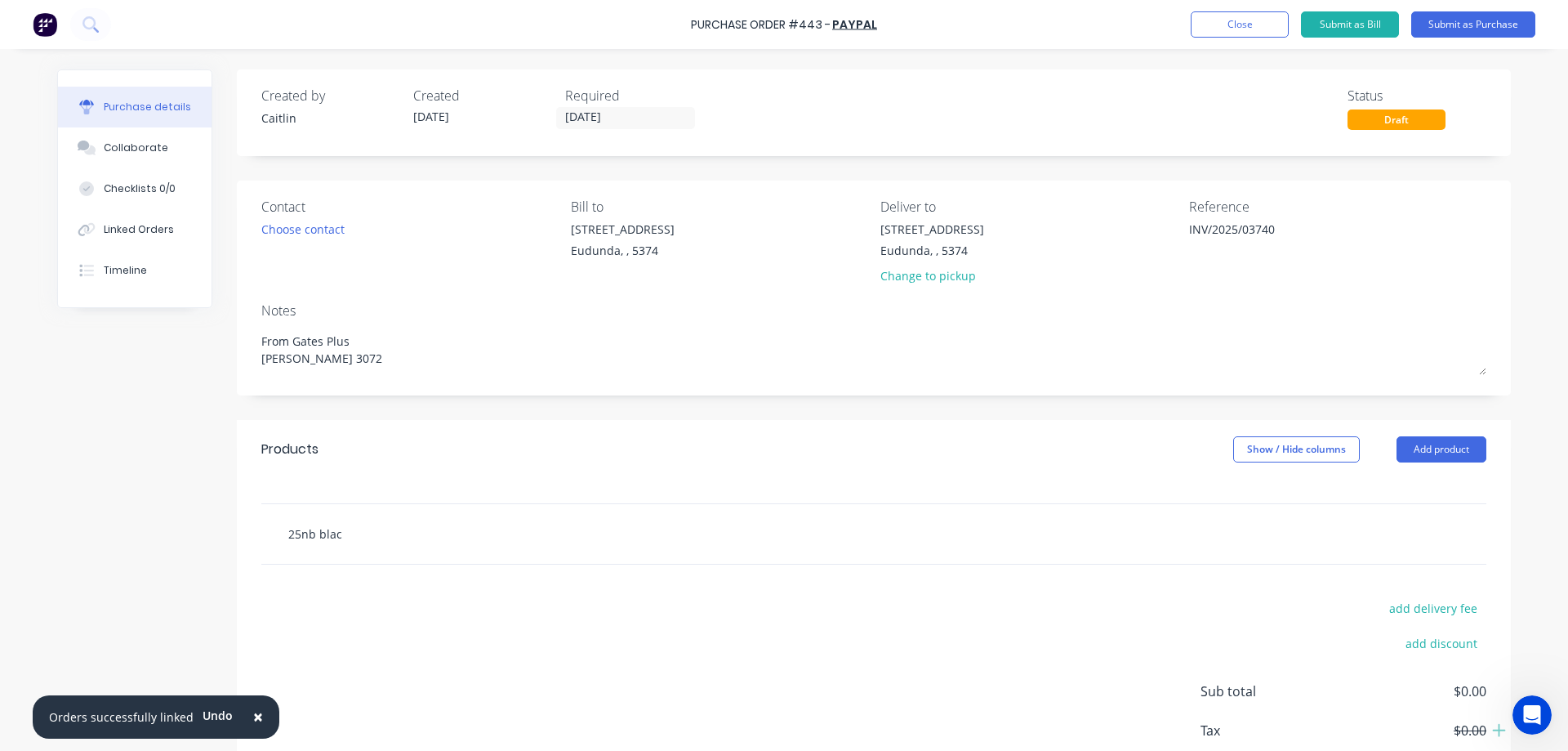
type textarea "x"
type input "25nb black"
type textarea "x"
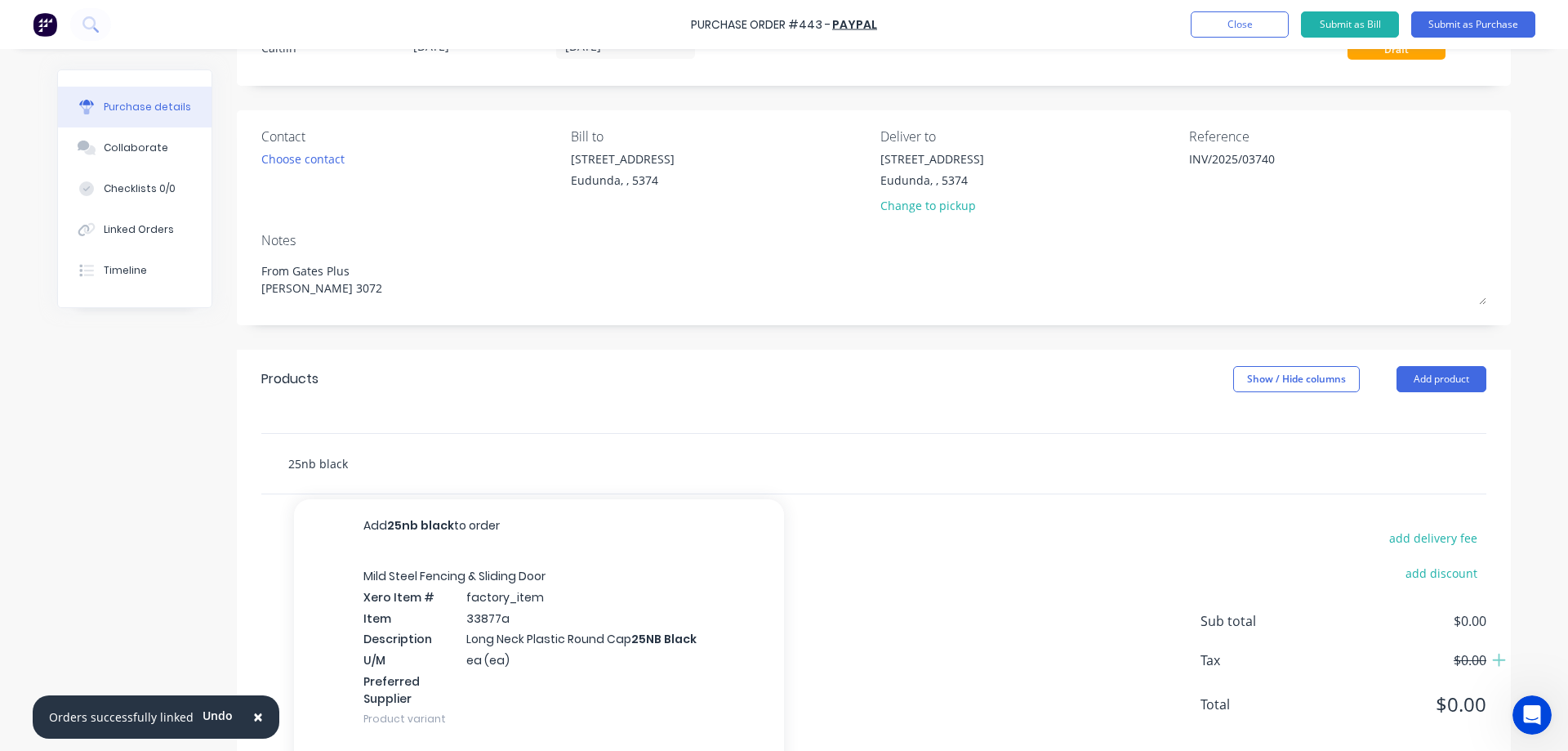
scroll to position [120, 0]
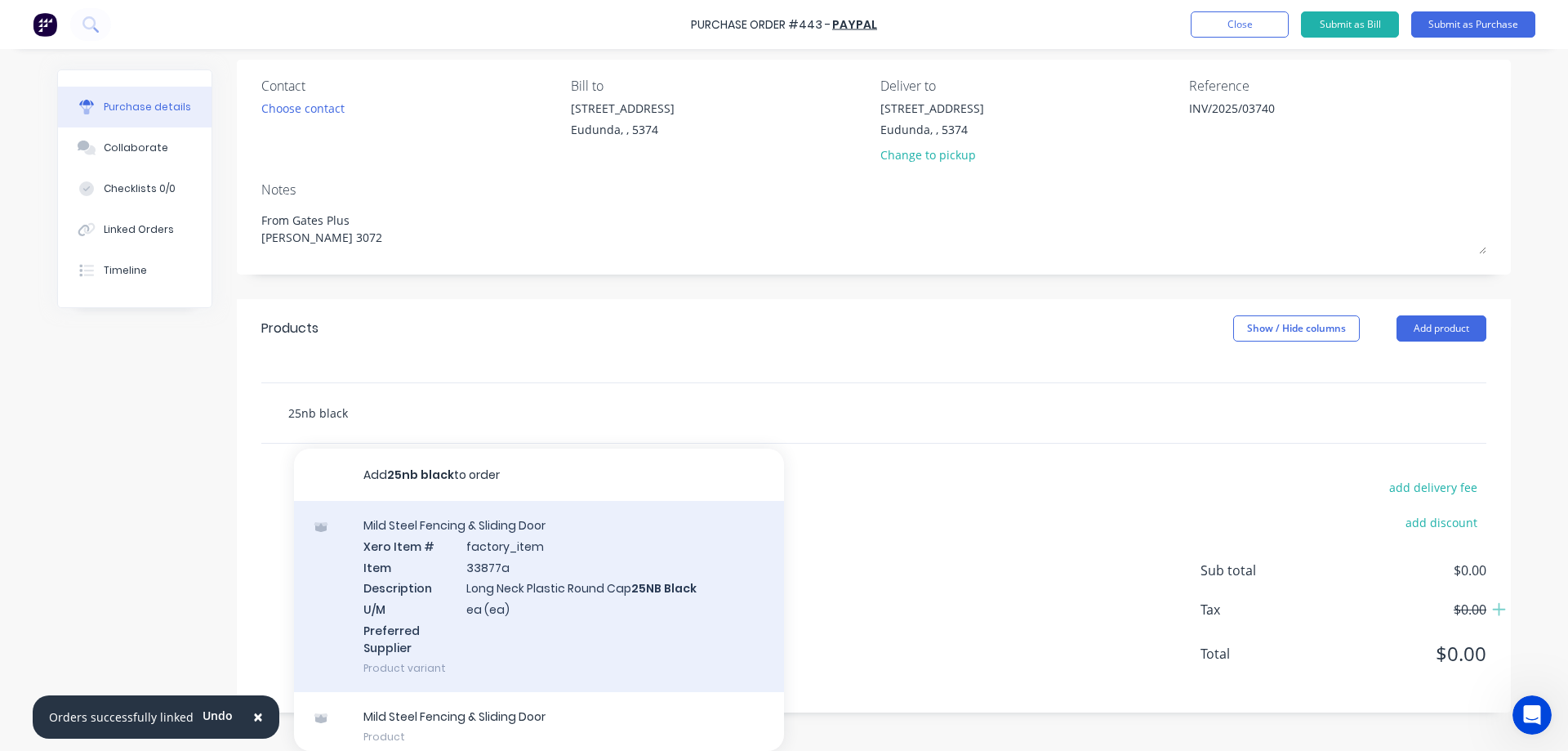
type input "25nb black"
click at [649, 538] on div "Mild Steel Fencing & Sliding Door Xero Item # factory_item Item 33877a Descript…" at bounding box center [538, 596] width 490 height 191
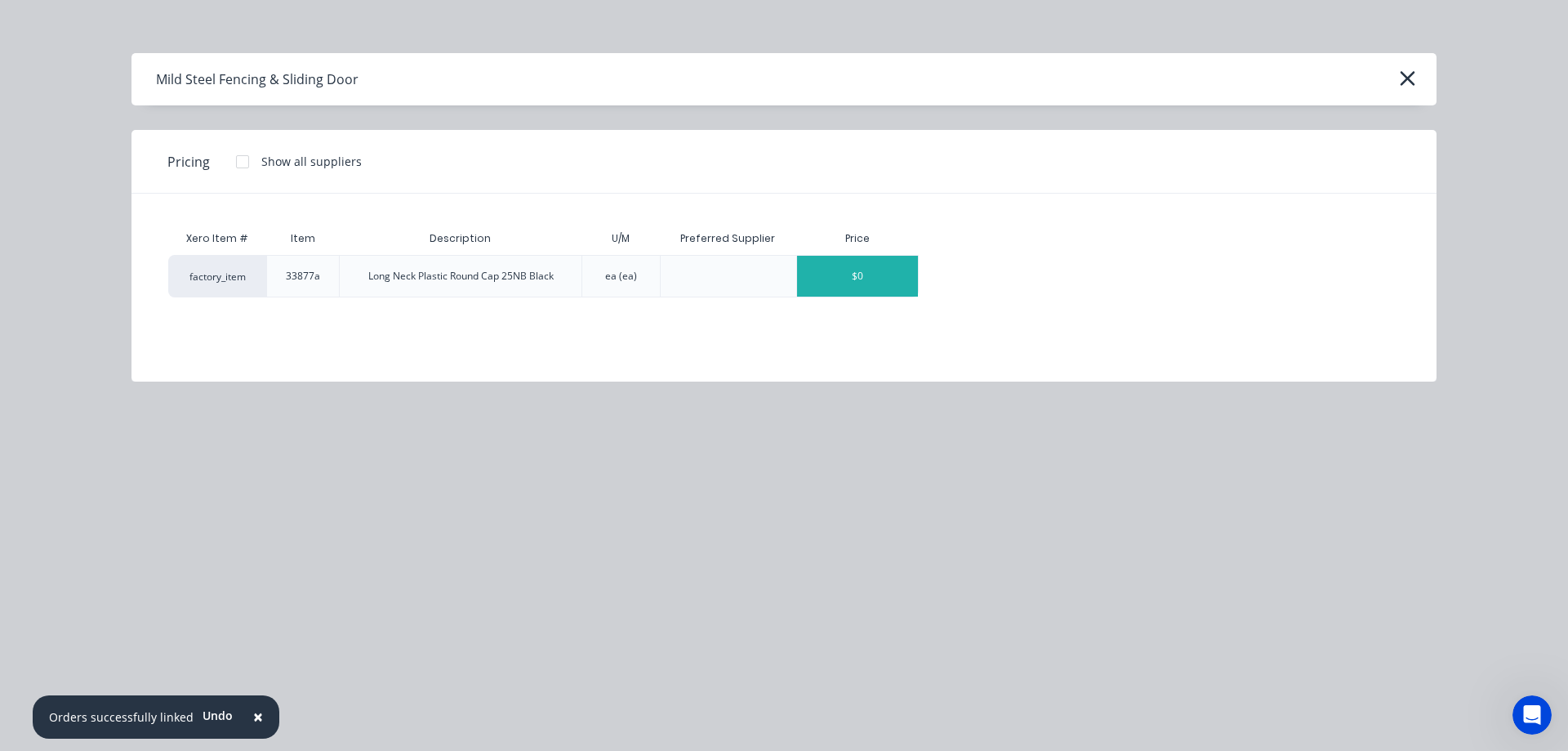
click at [842, 276] on div "$0" at bounding box center [857, 276] width 120 height 41
type textarea "x"
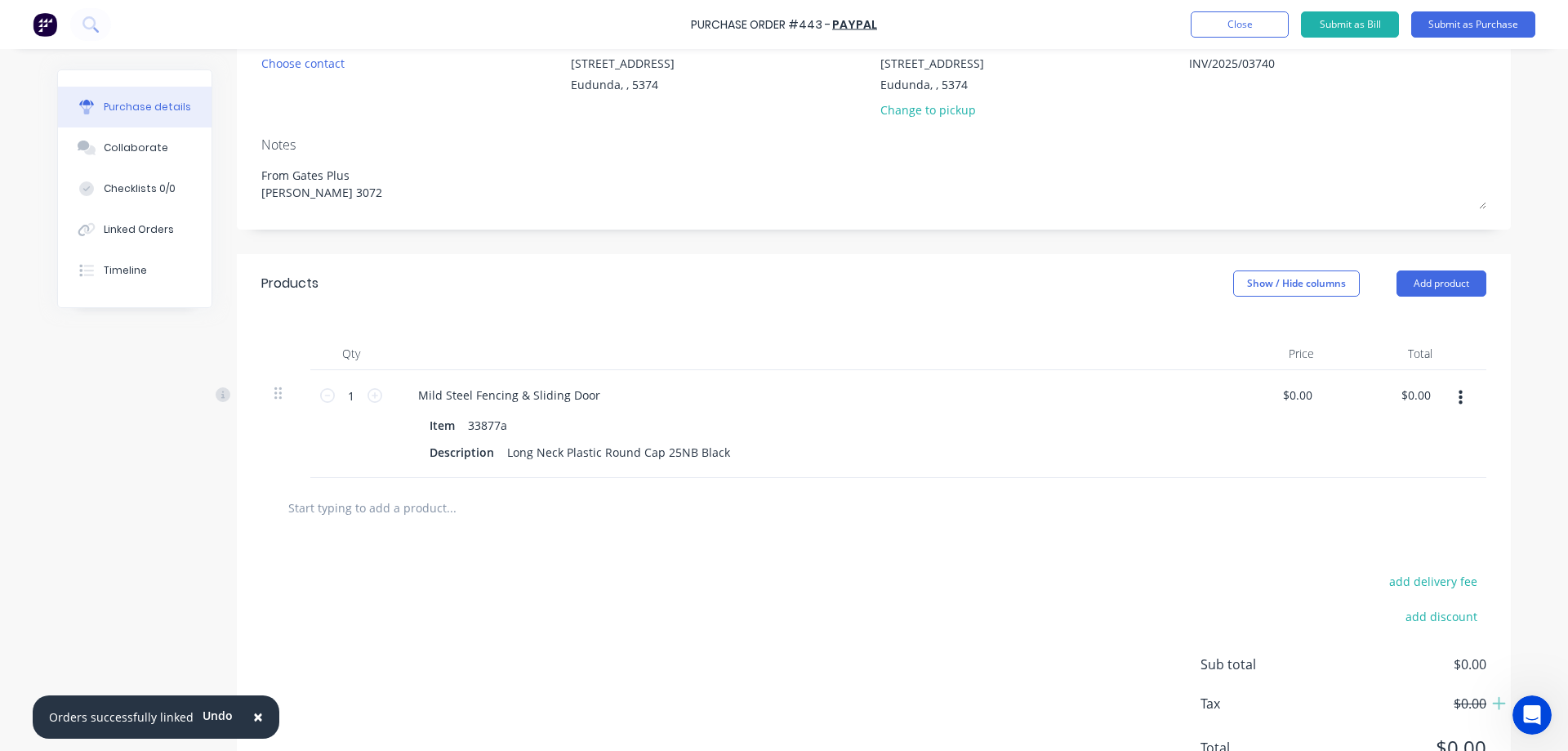
scroll to position [237, 0]
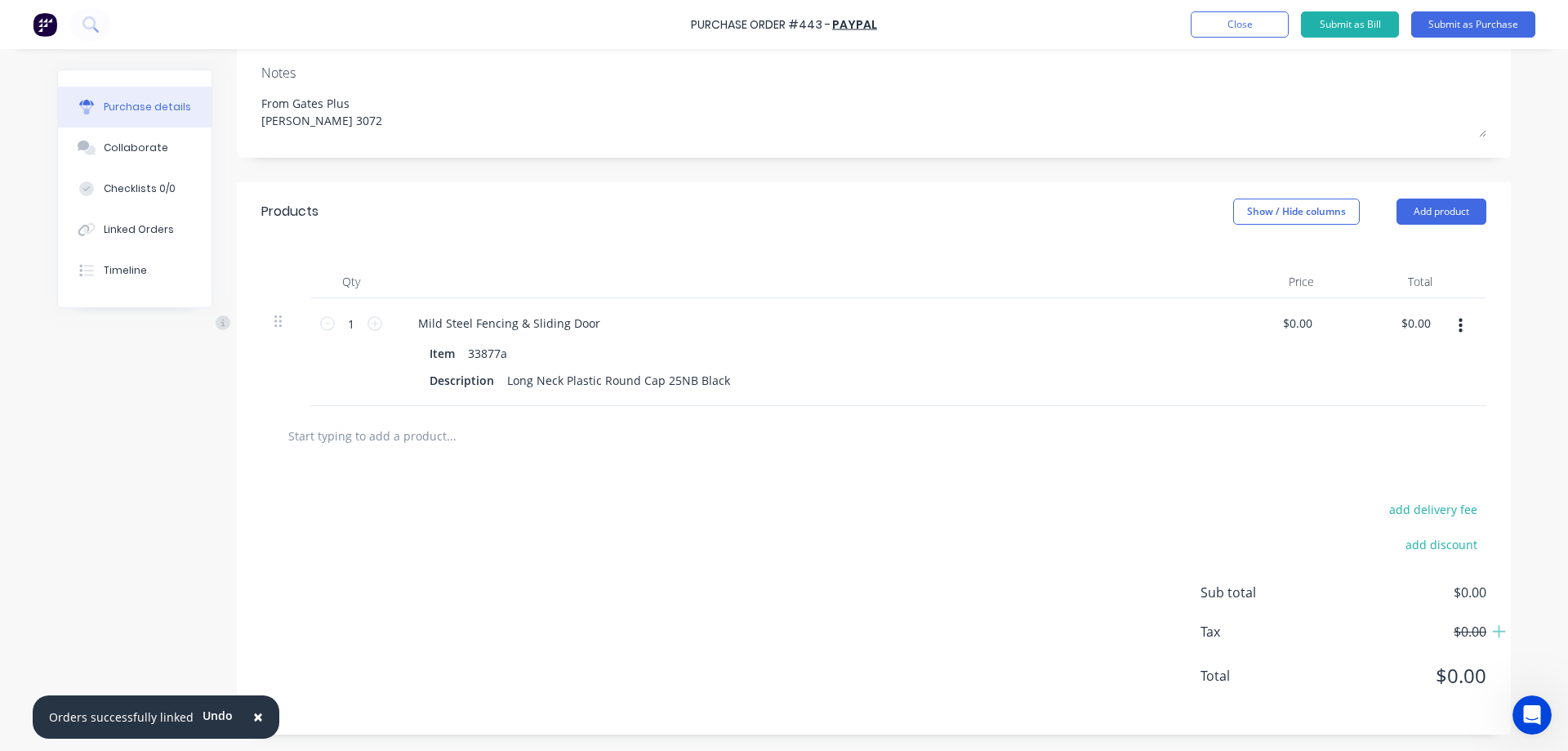
click at [386, 444] on input "text" at bounding box center [451, 435] width 327 height 33
type textarea "x"
type input "3"
type textarea "x"
type input "33"
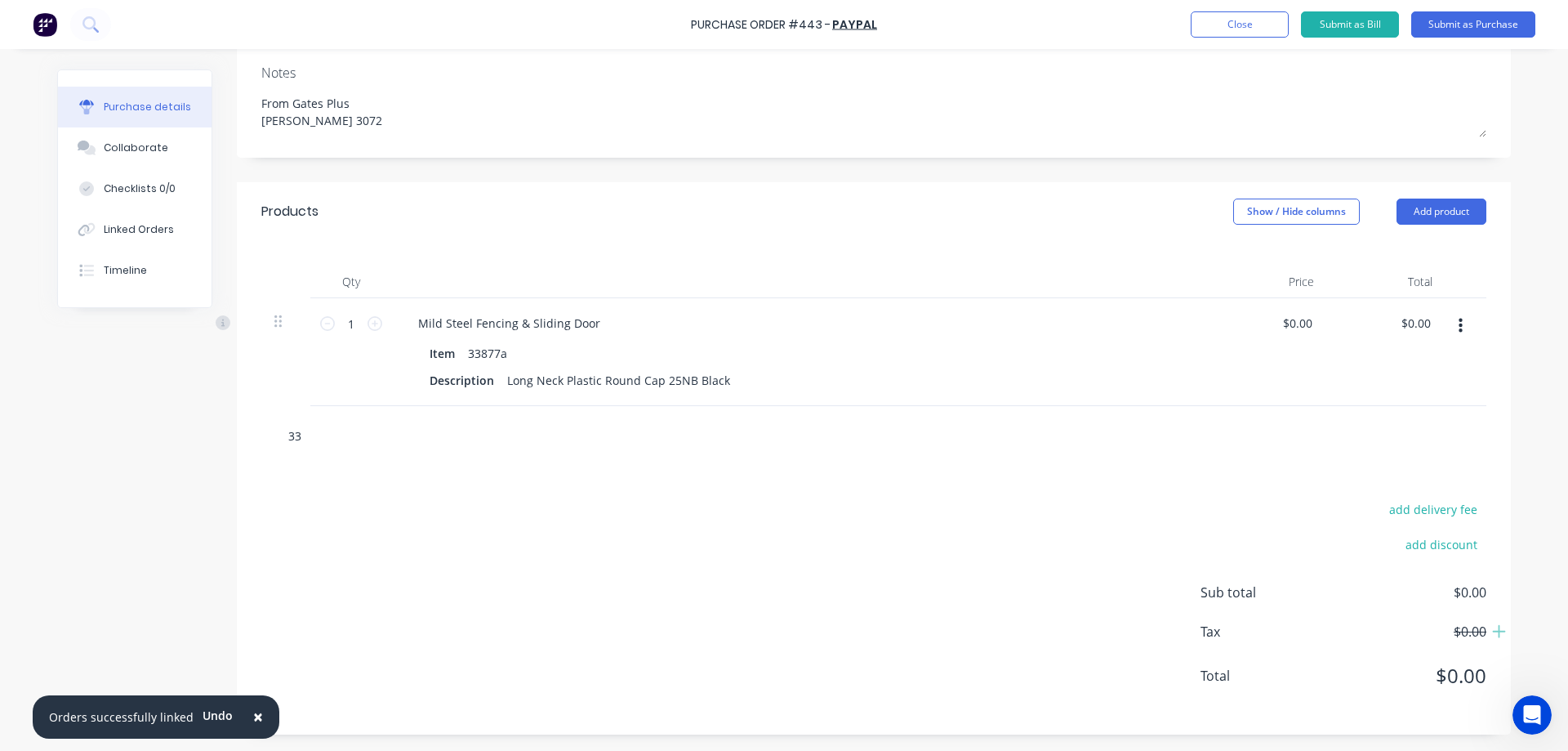
type textarea "x"
type input "338"
type textarea "x"
type input "3387"
type textarea "x"
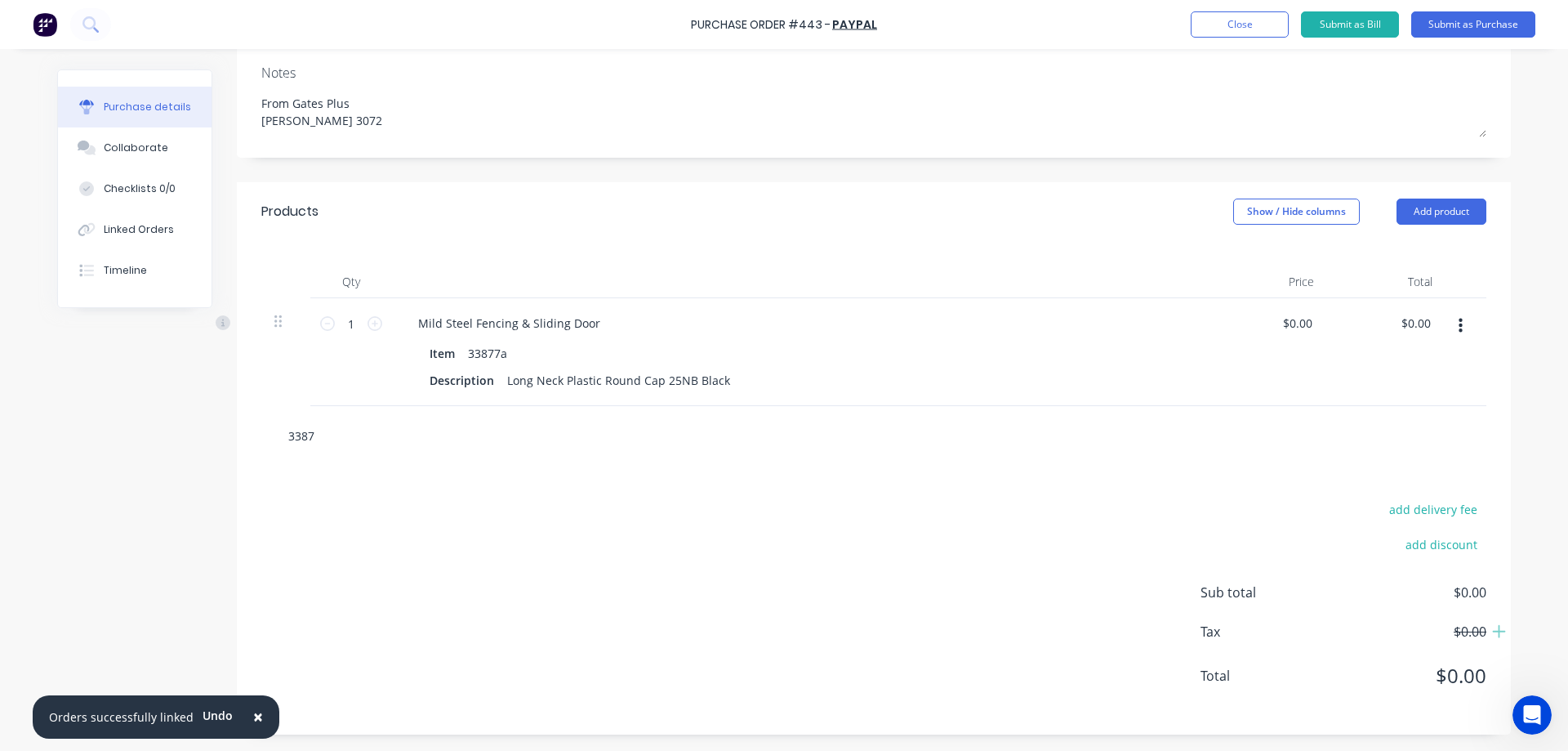
type input "33877"
type textarea "x"
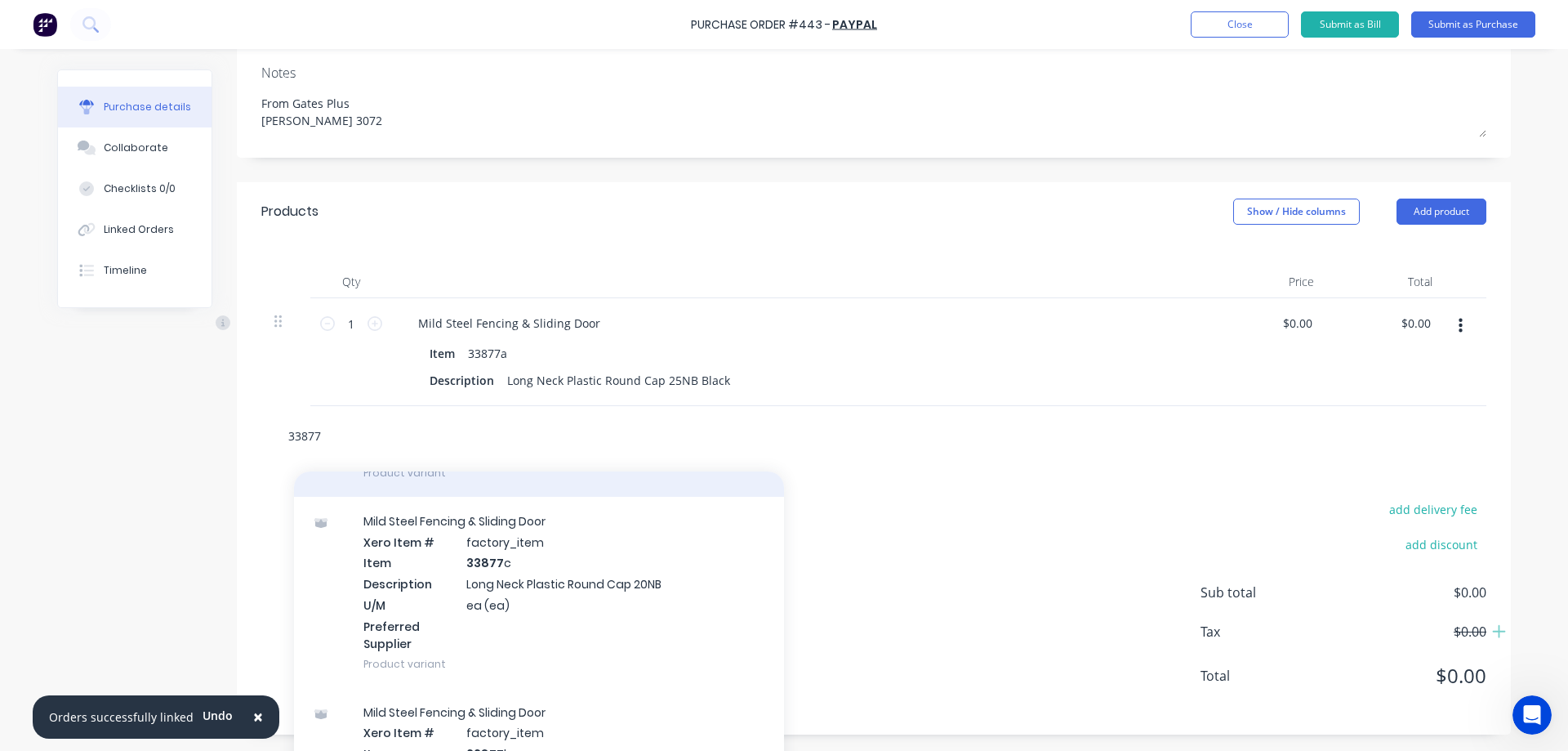
scroll to position [245, 0]
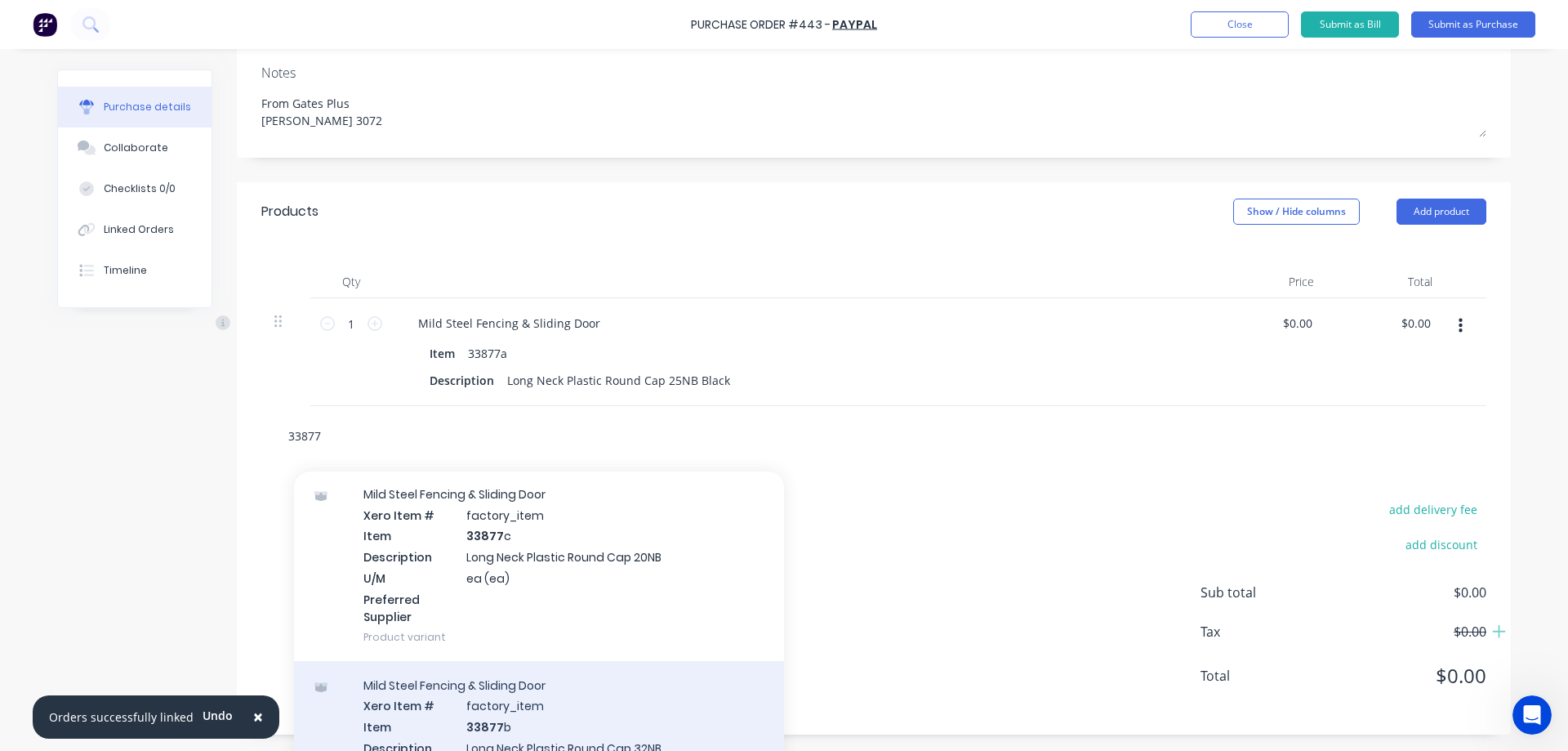
type input "33877"
click at [549, 695] on div "Mild Steel Fencing & Sliding Door Xero Item # factory_item Item 33877 b Descrip…" at bounding box center [538, 756] width 490 height 191
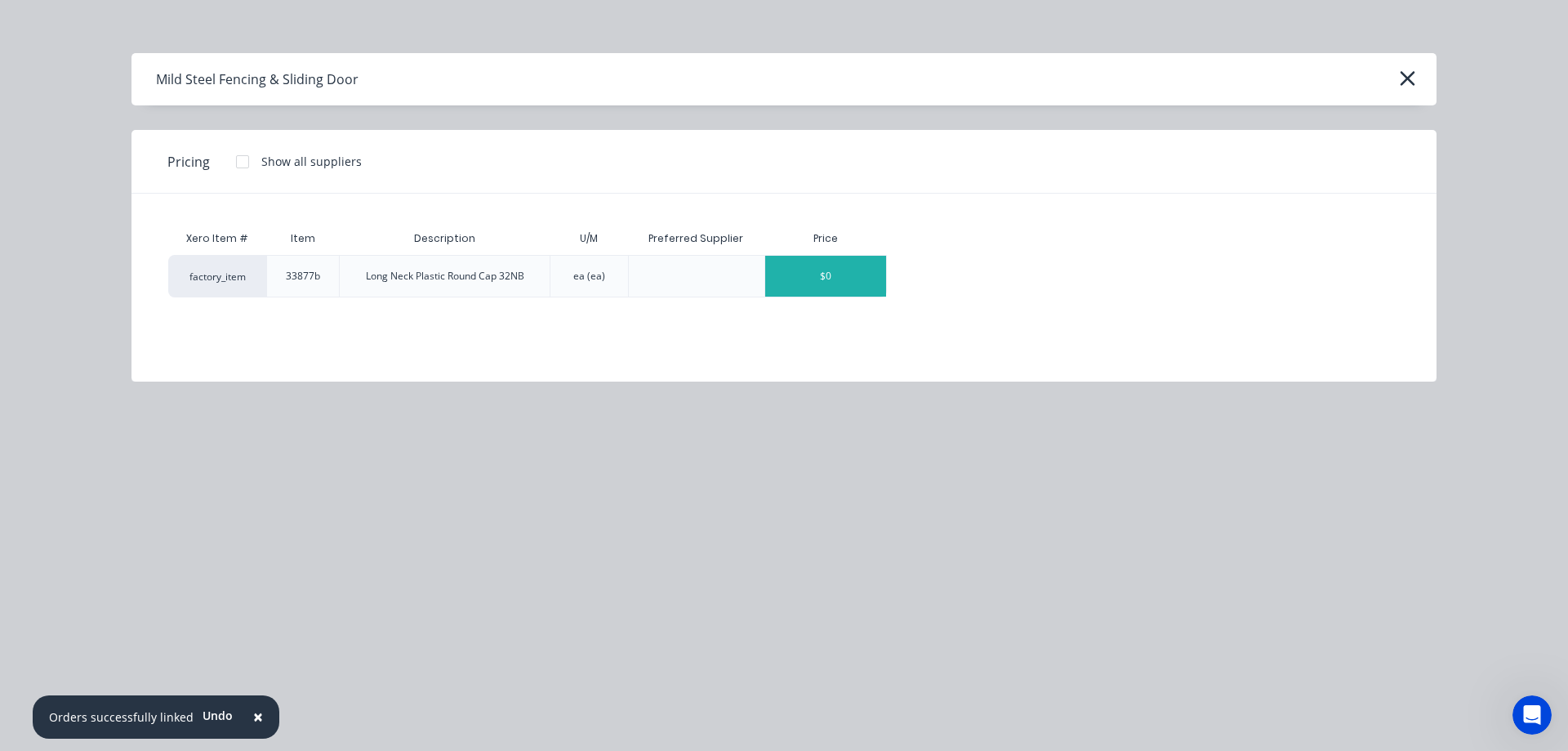
click at [826, 276] on div "$0" at bounding box center [826, 276] width 120 height 41
type textarea "x"
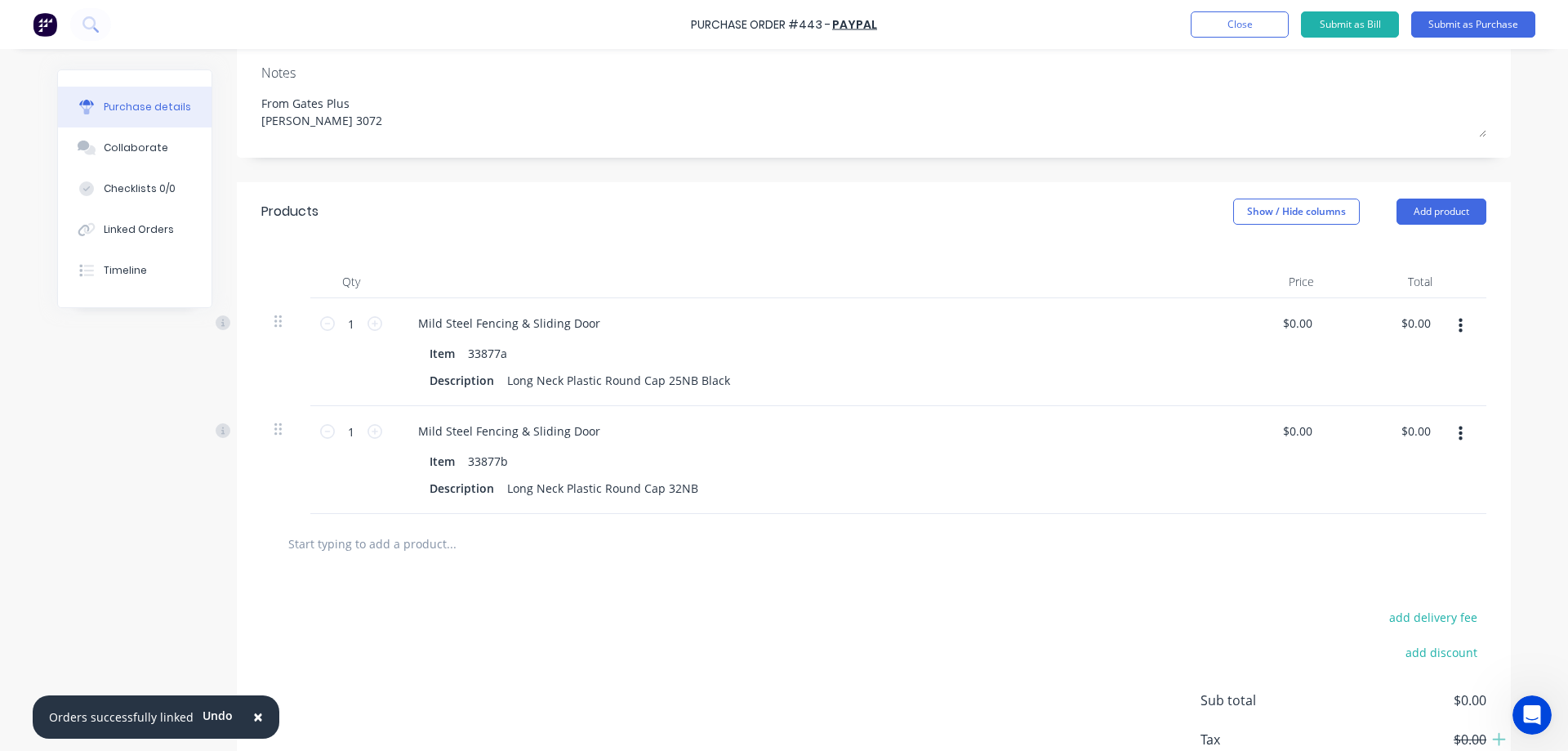
scroll to position [346, 0]
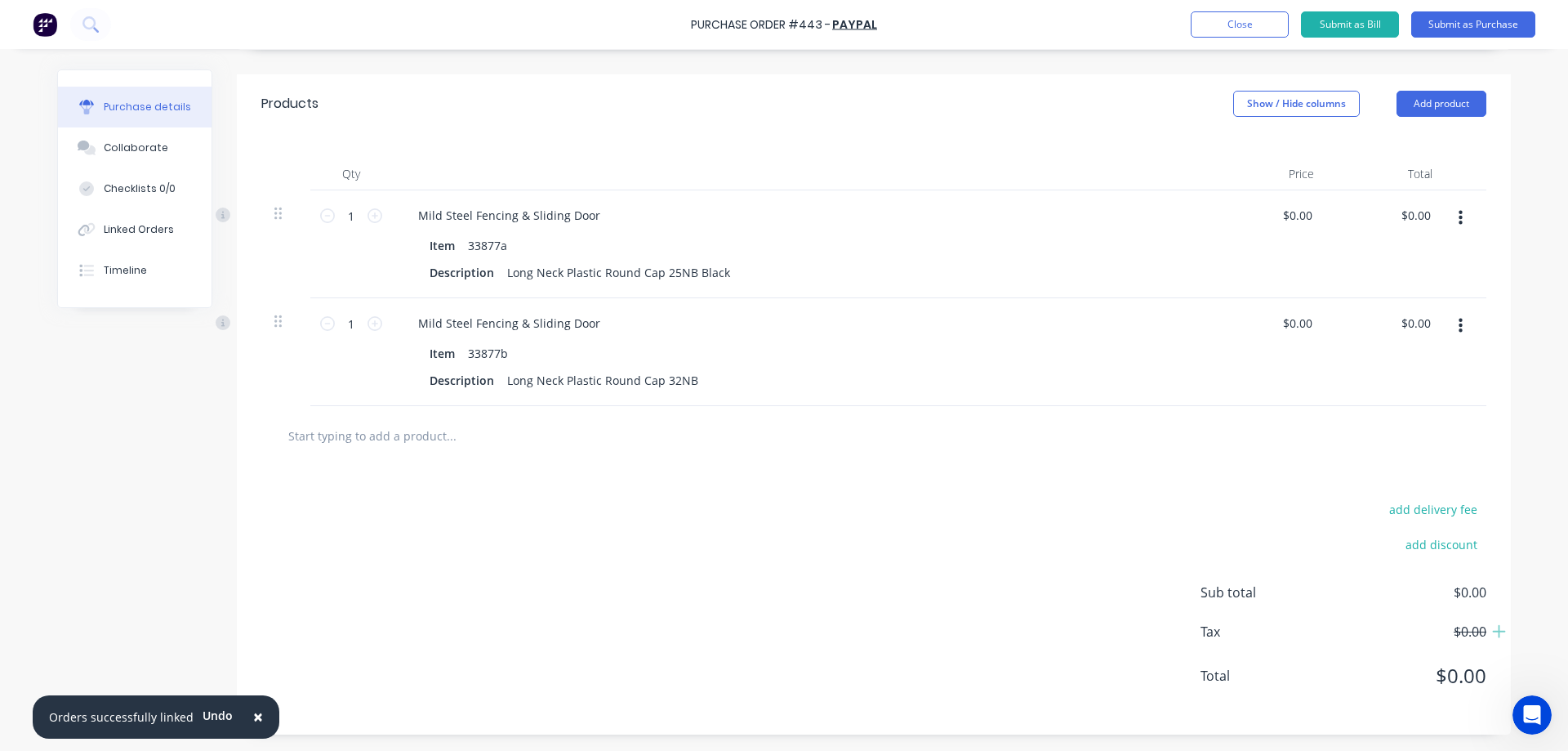
click at [407, 433] on input "text" at bounding box center [451, 435] width 327 height 33
type textarea "x"
type input "3"
type textarea "x"
type input "33"
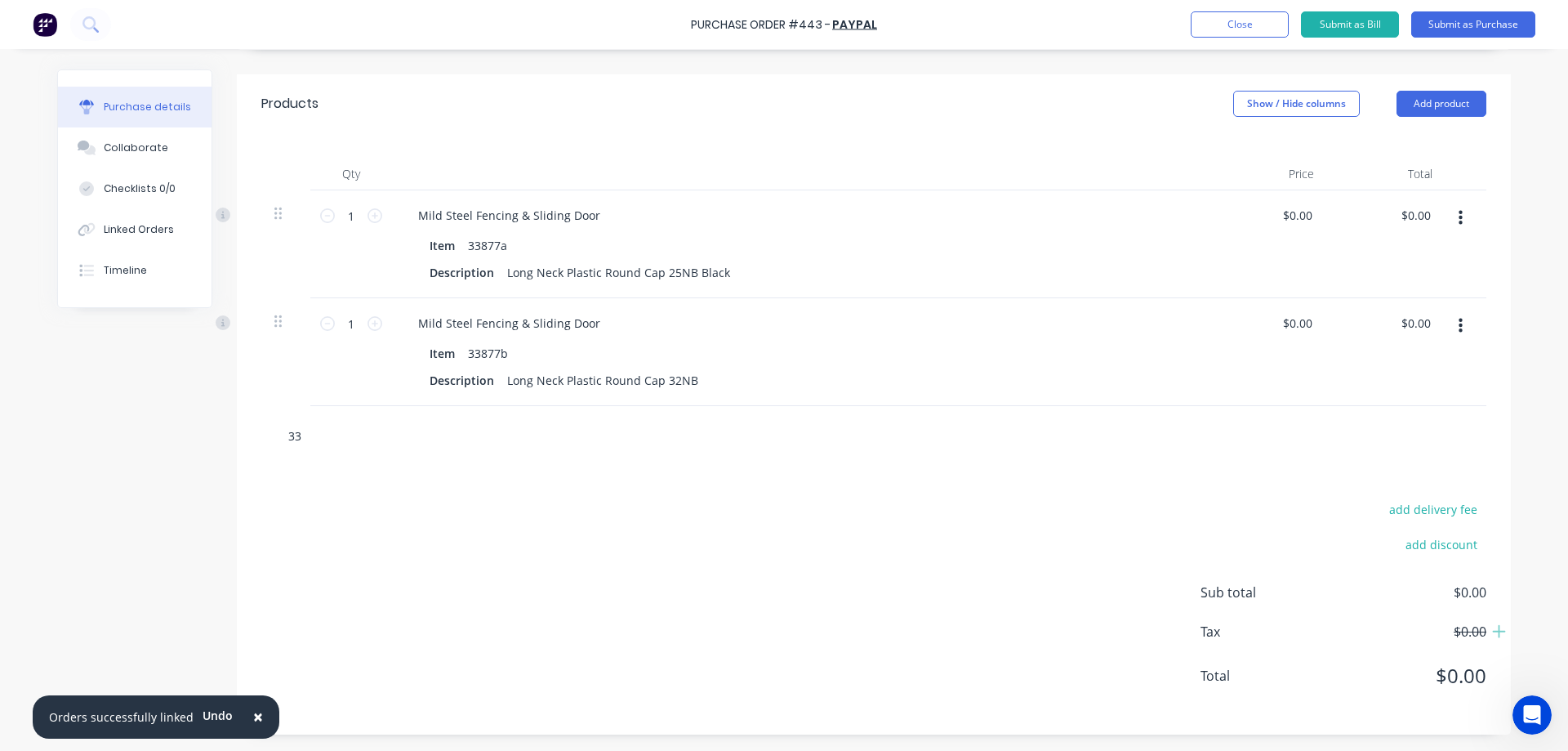
type textarea "x"
type input "338"
type textarea "x"
type input "3387"
type textarea "x"
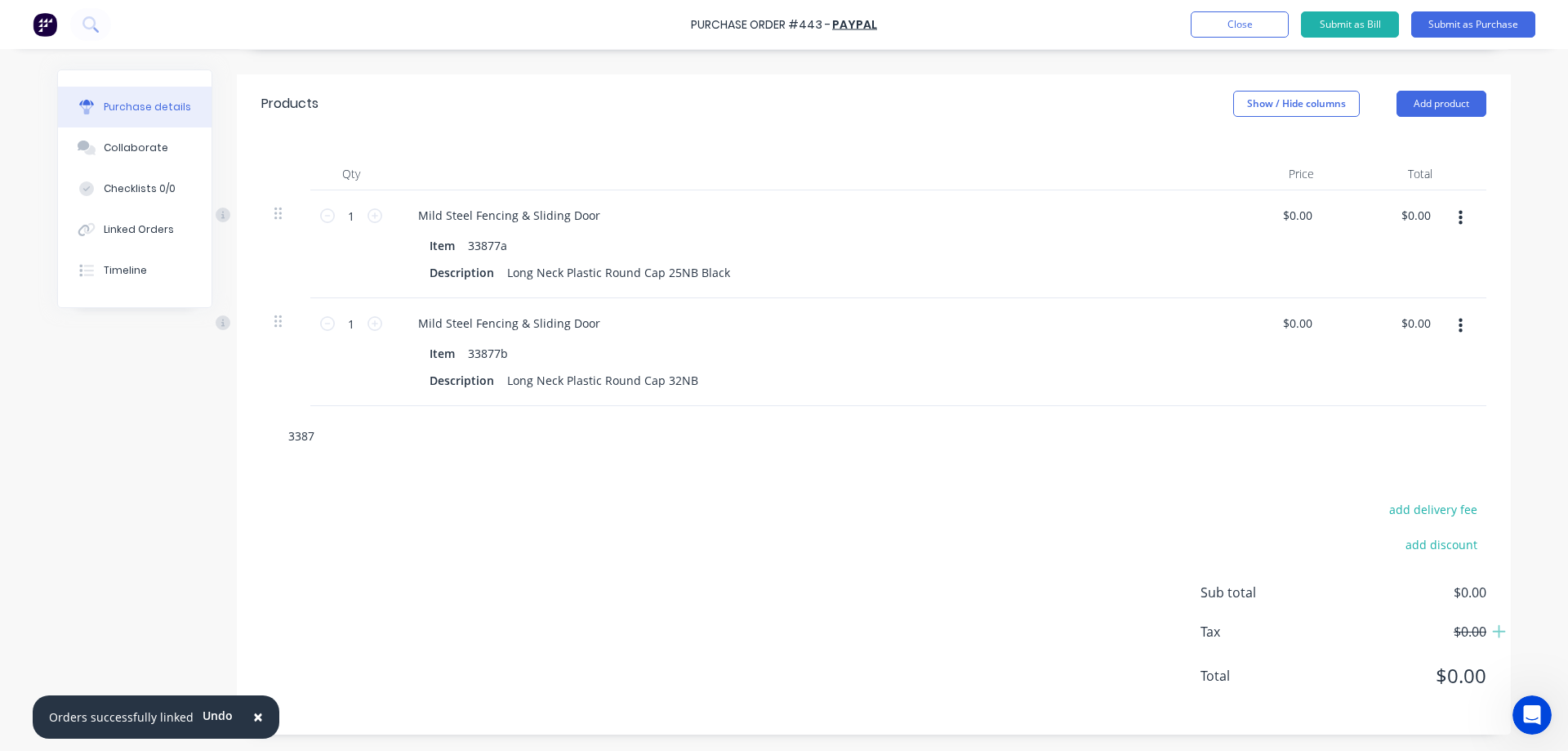
type input "33877"
type textarea "x"
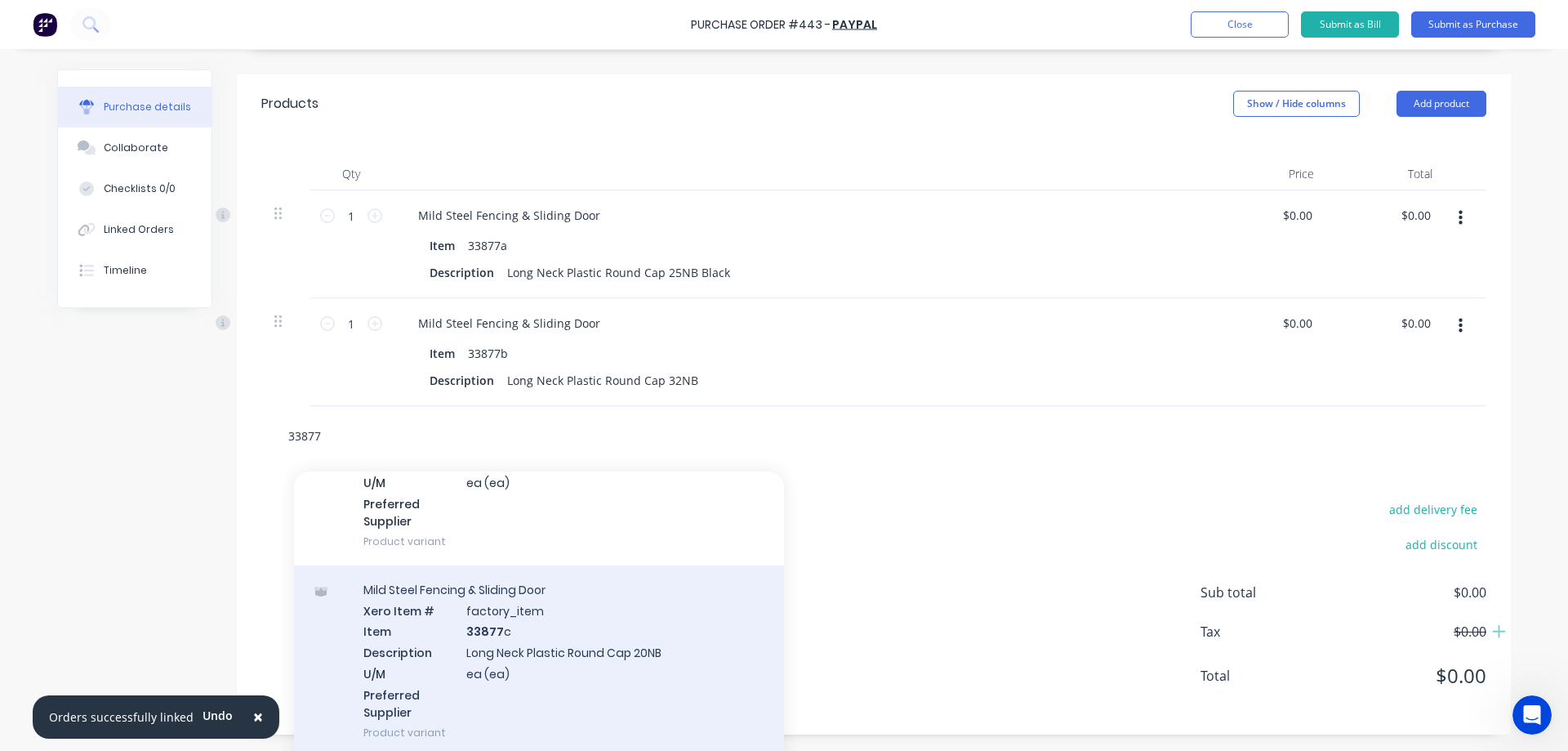
scroll to position [163, 0]
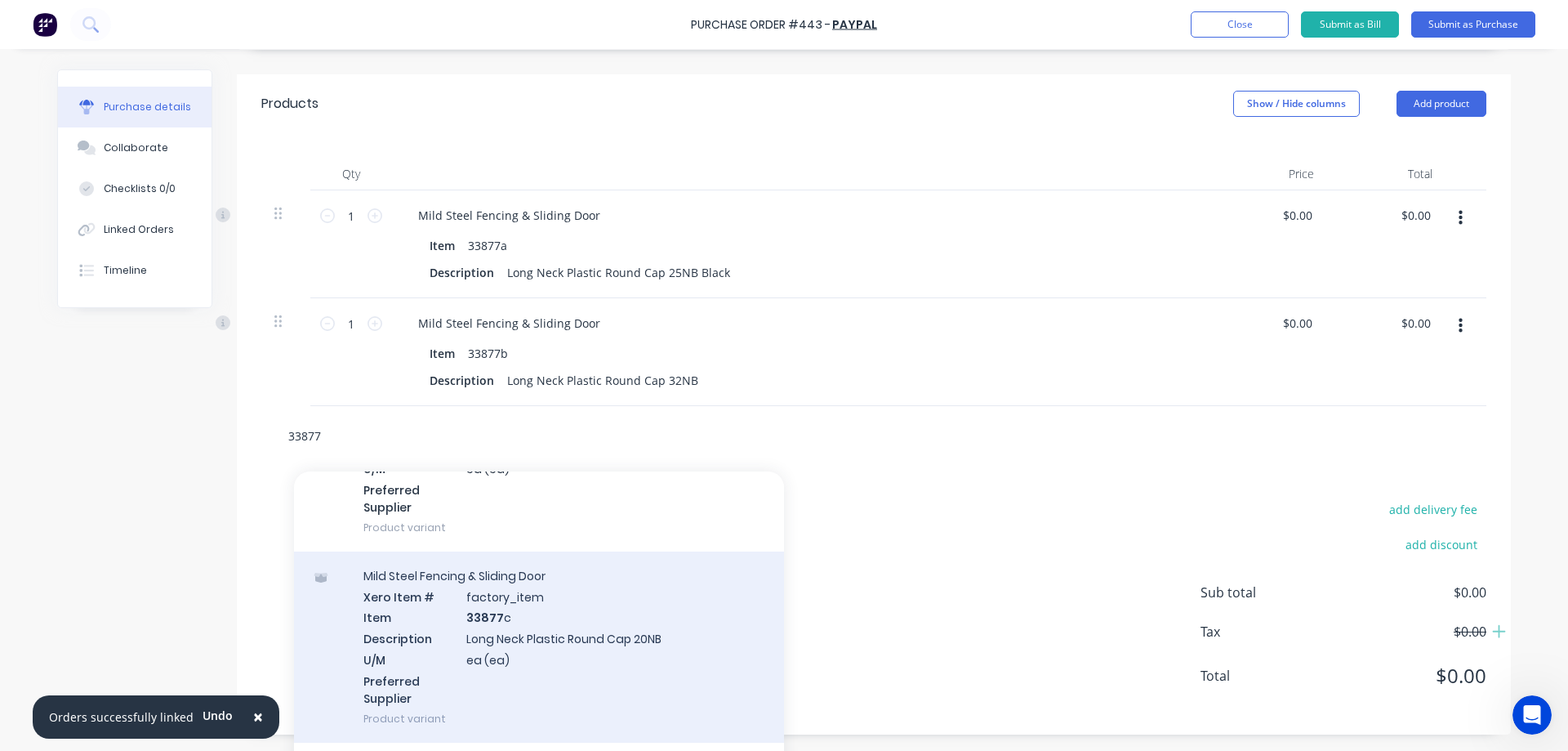
type input "33877"
click at [611, 629] on div "Mild Steel Fencing & Sliding Door Xero Item # factory_item Item 33877 c Descrip…" at bounding box center [538, 646] width 490 height 191
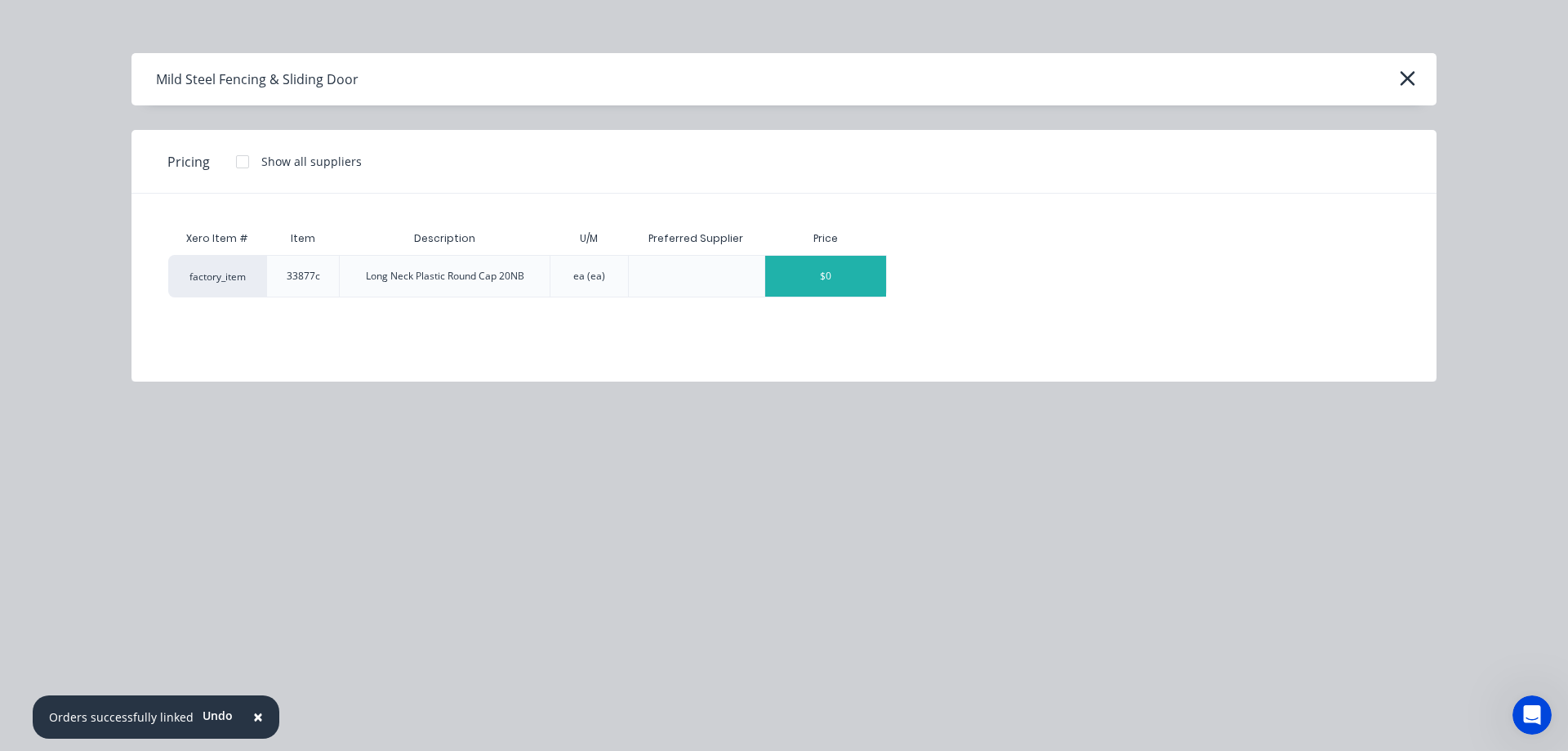
click at [818, 265] on div "$0" at bounding box center [826, 276] width 120 height 41
type textarea "x"
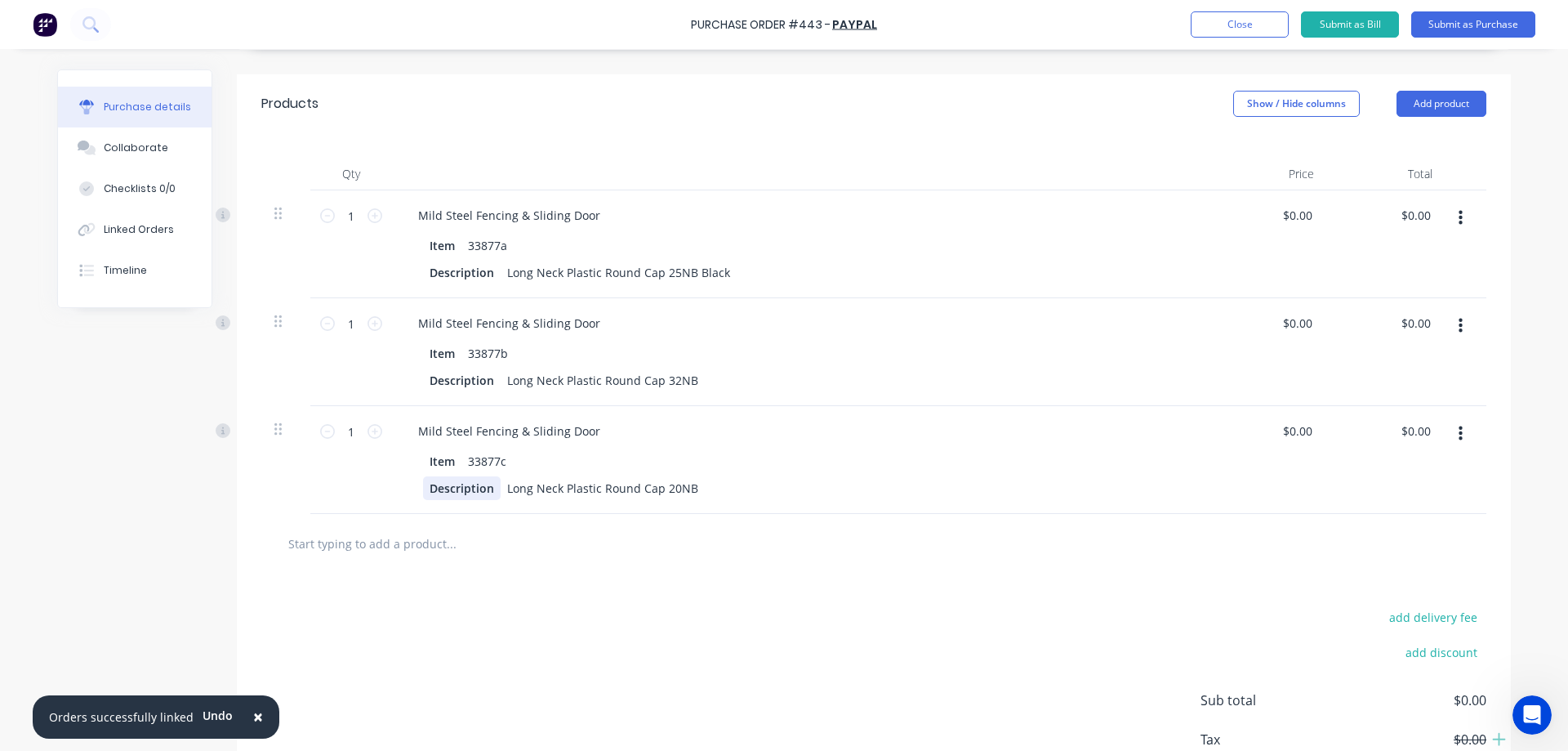
scroll to position [454, 0]
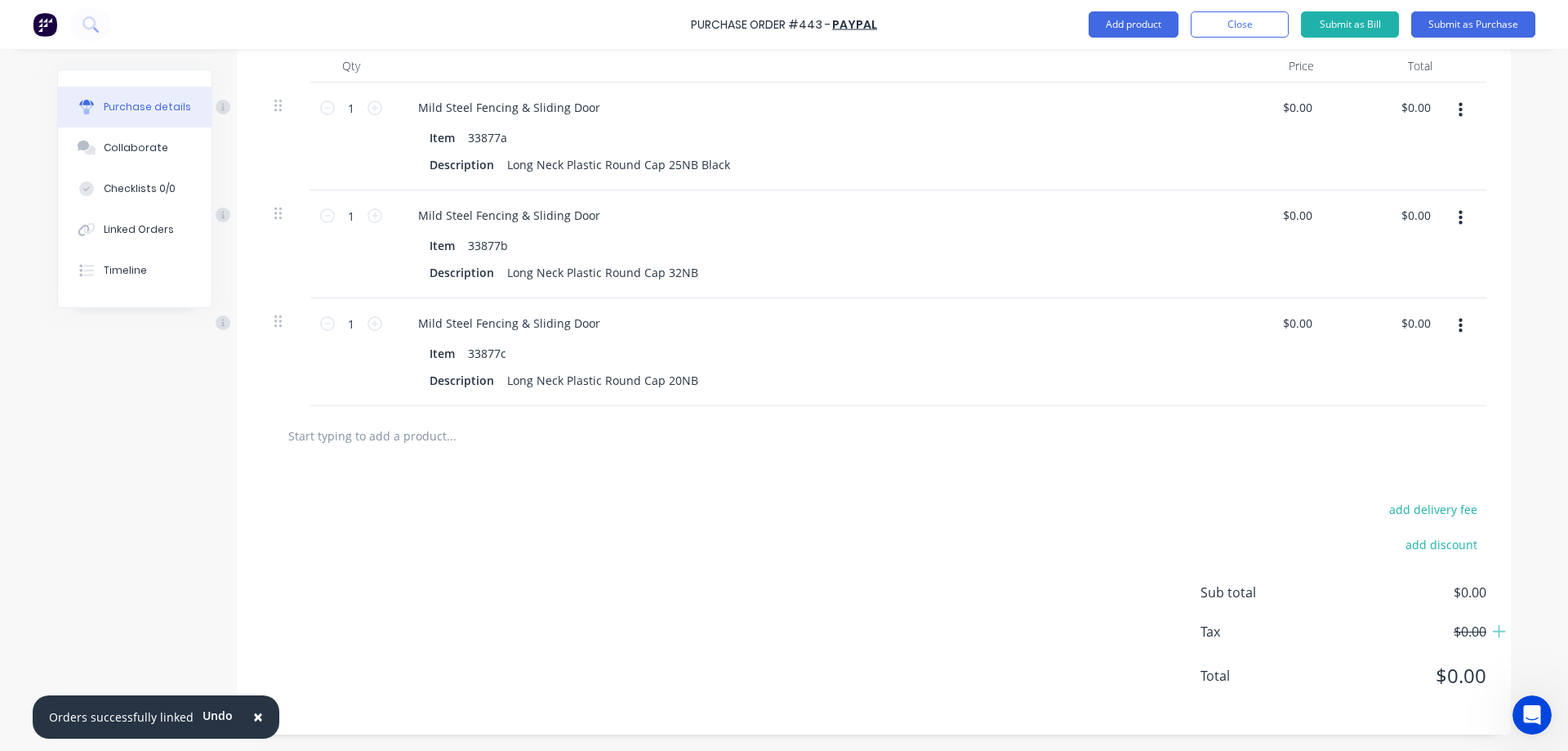
click at [405, 449] on input "text" at bounding box center [451, 435] width 327 height 33
type textarea "x"
type input "3"
type textarea "x"
type input "338"
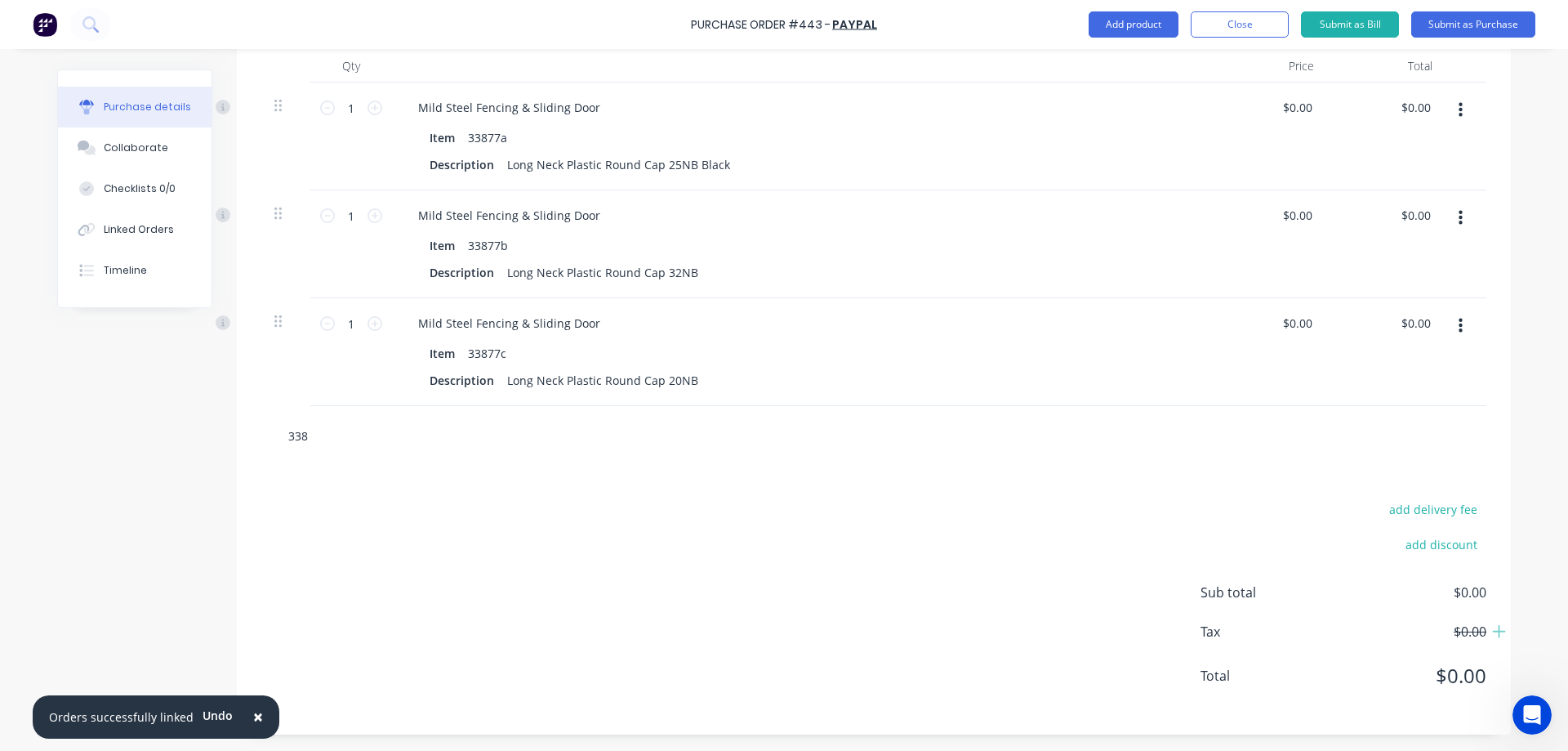
type textarea "x"
type input "3387"
type textarea "x"
type input "33877"
type textarea "x"
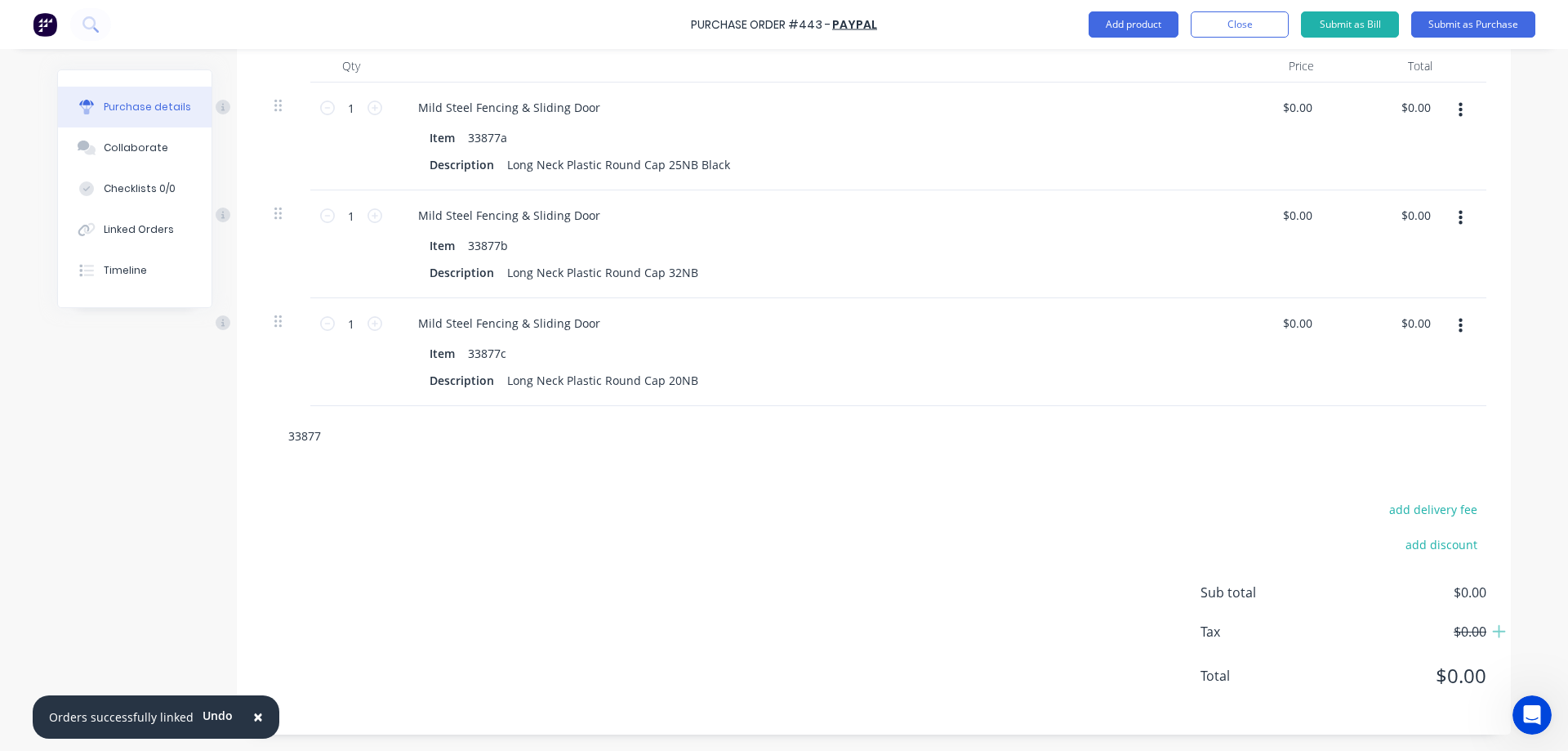
type input "338777"
type textarea "x"
type input "33877"
type textarea "x"
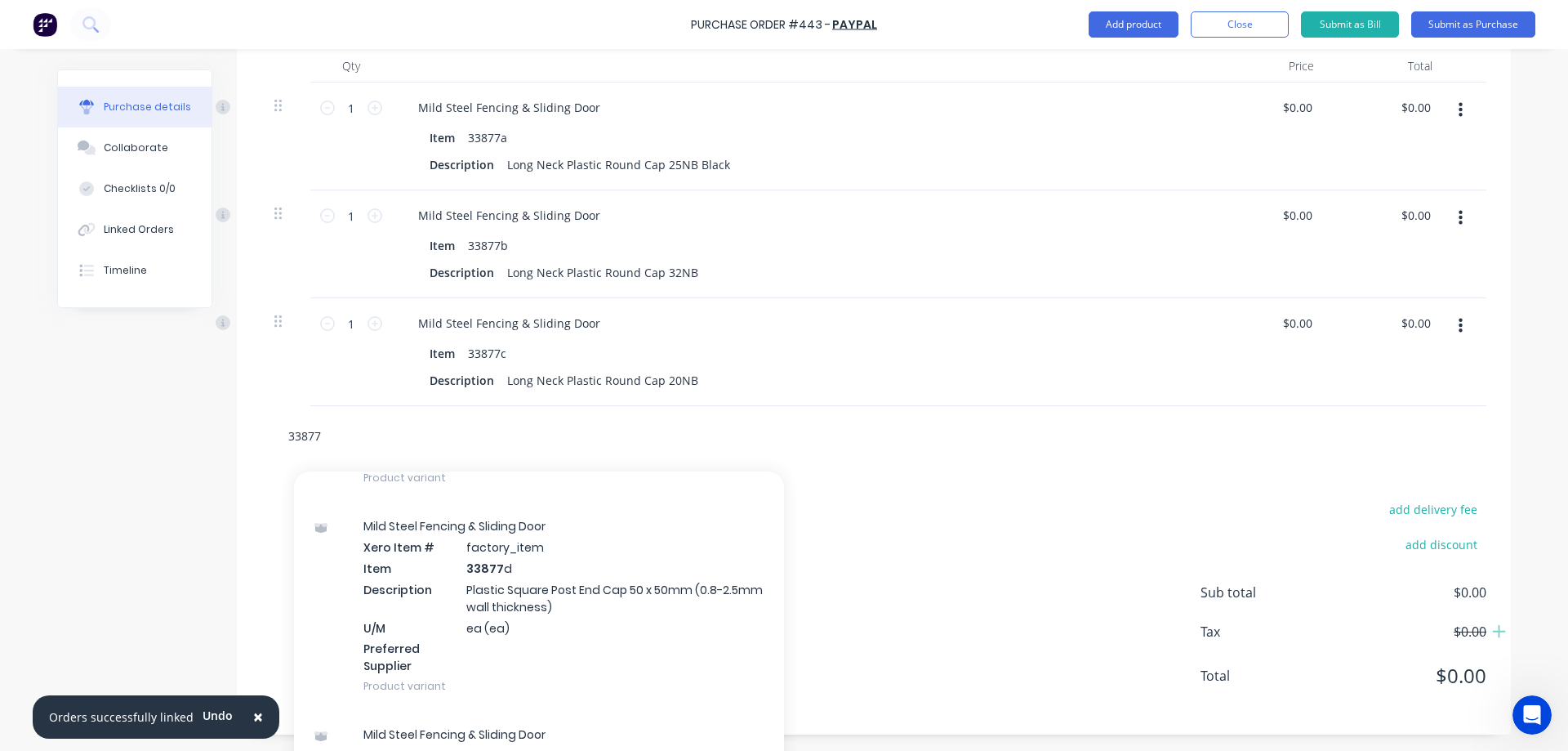
scroll to position [600, 0]
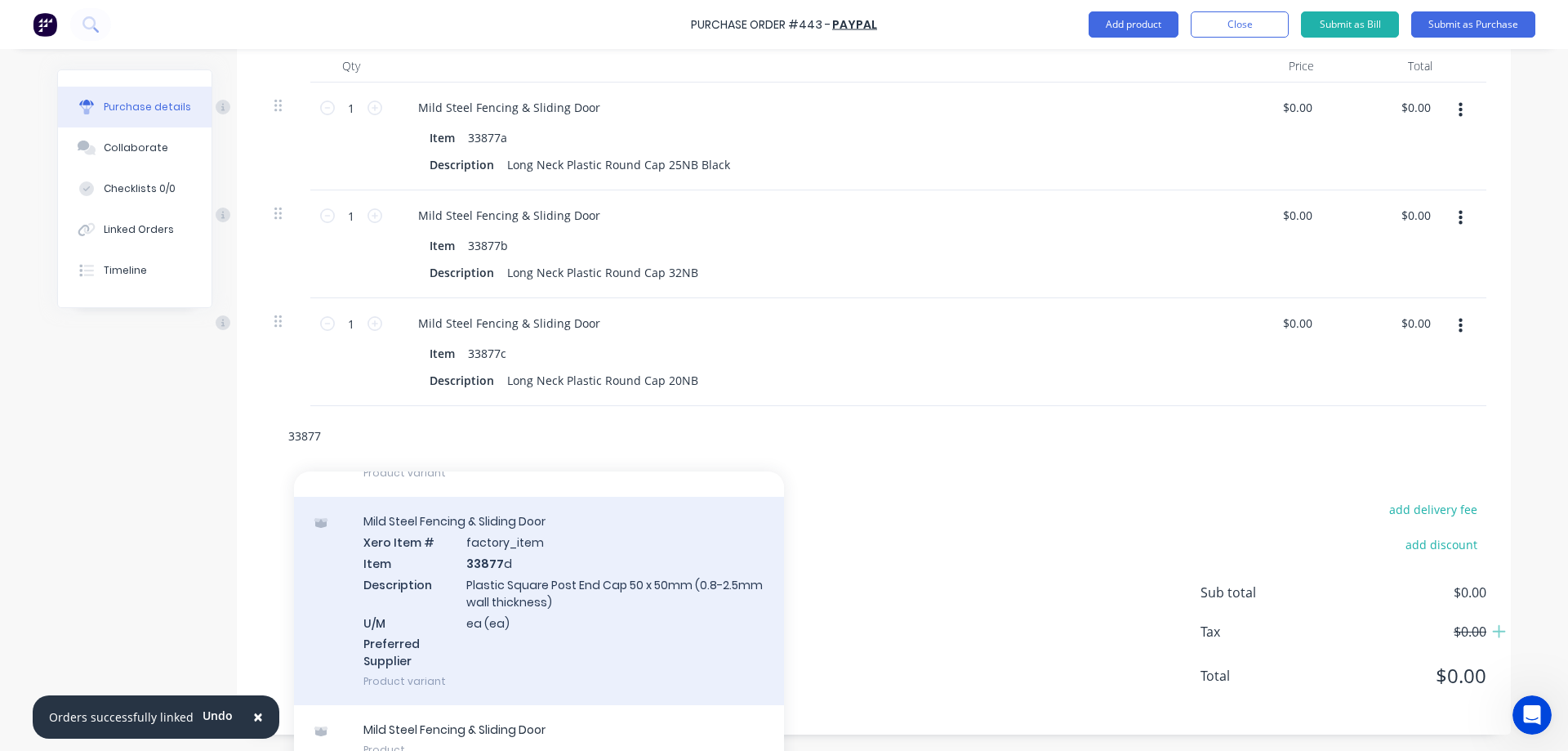
type input "33877"
click at [467, 580] on div "Mild Steel Fencing & Sliding Door Xero Item # factory_item Item 33877 d Descrip…" at bounding box center [538, 600] width 490 height 208
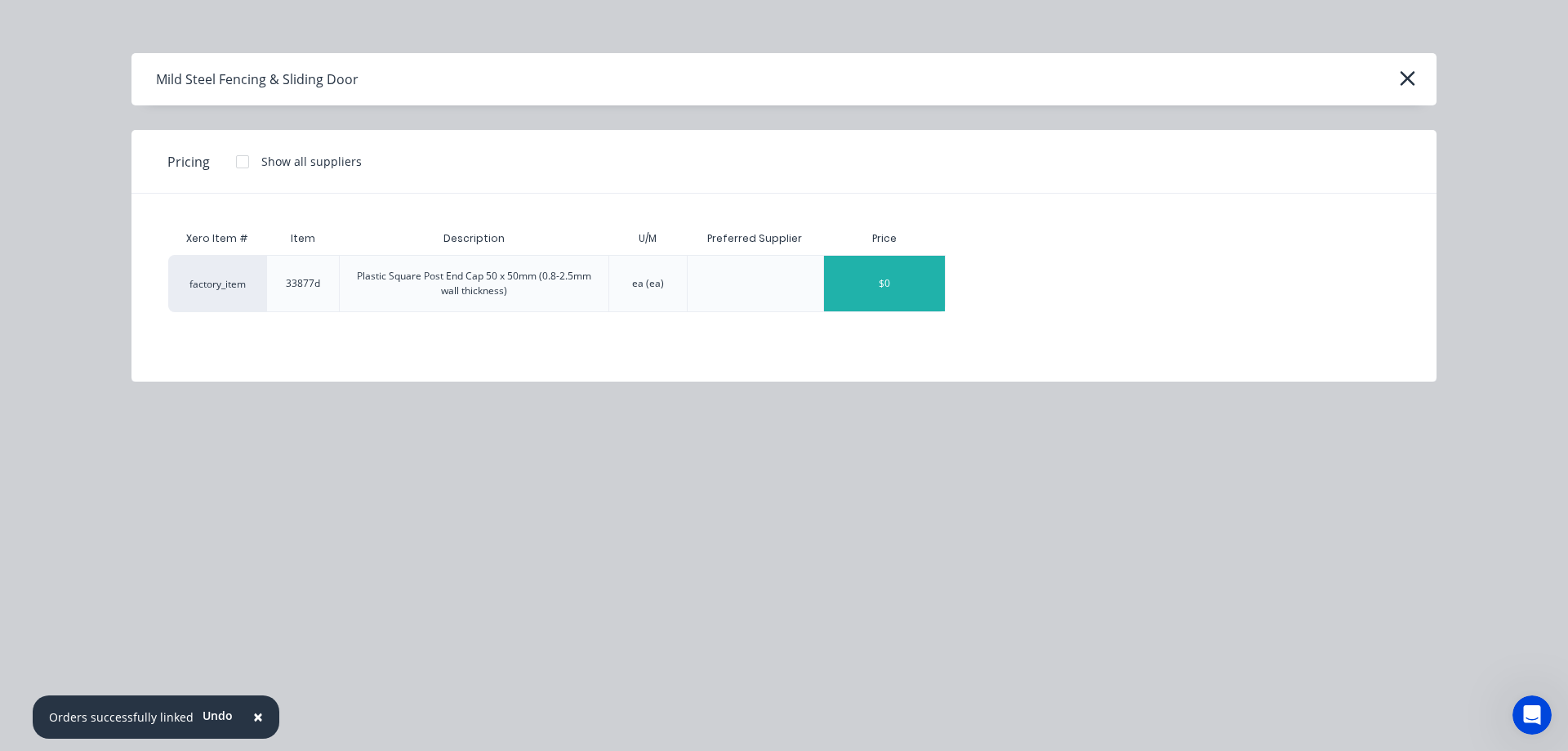
click at [866, 268] on div "$0" at bounding box center [884, 283] width 120 height 56
type textarea "x"
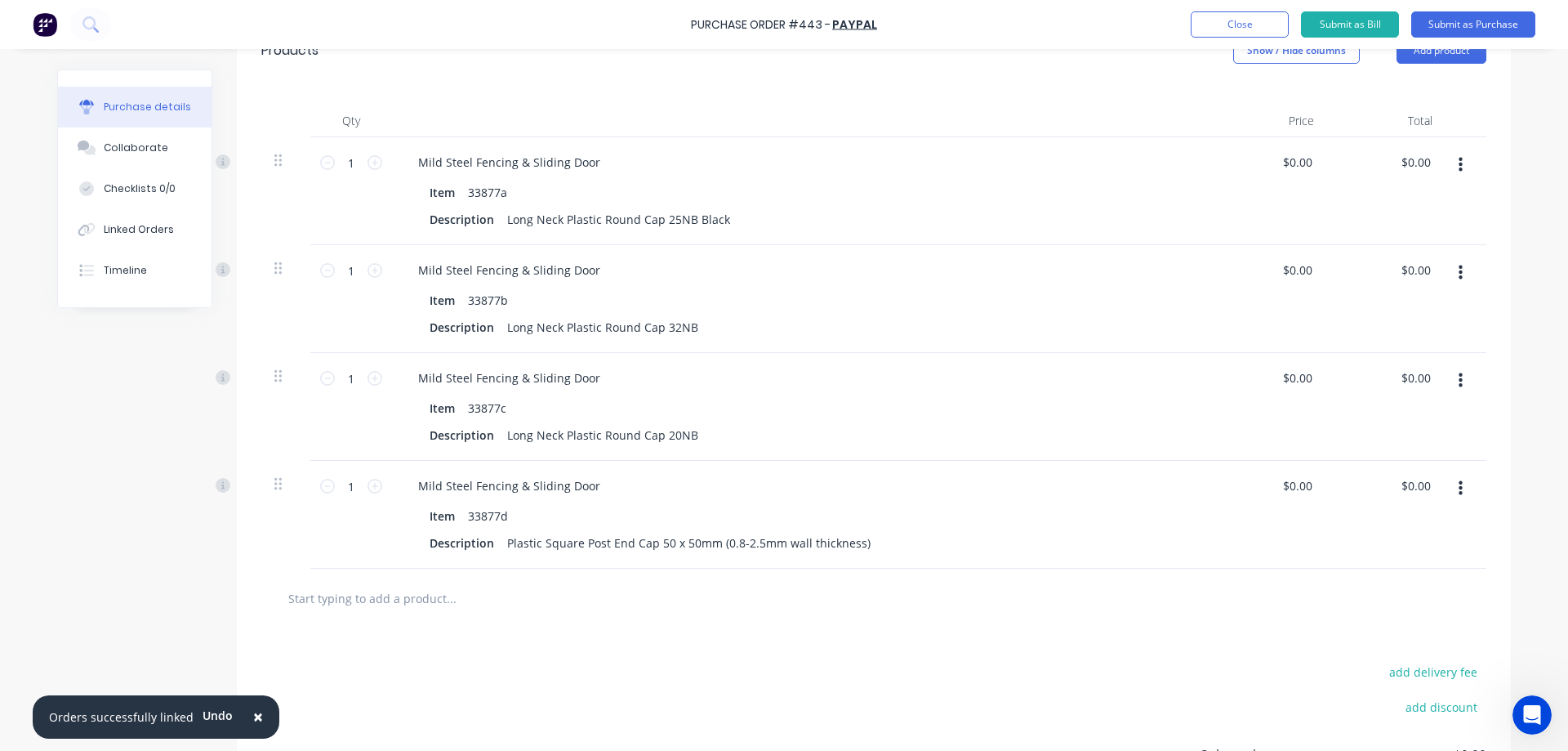
scroll to position [371, 0]
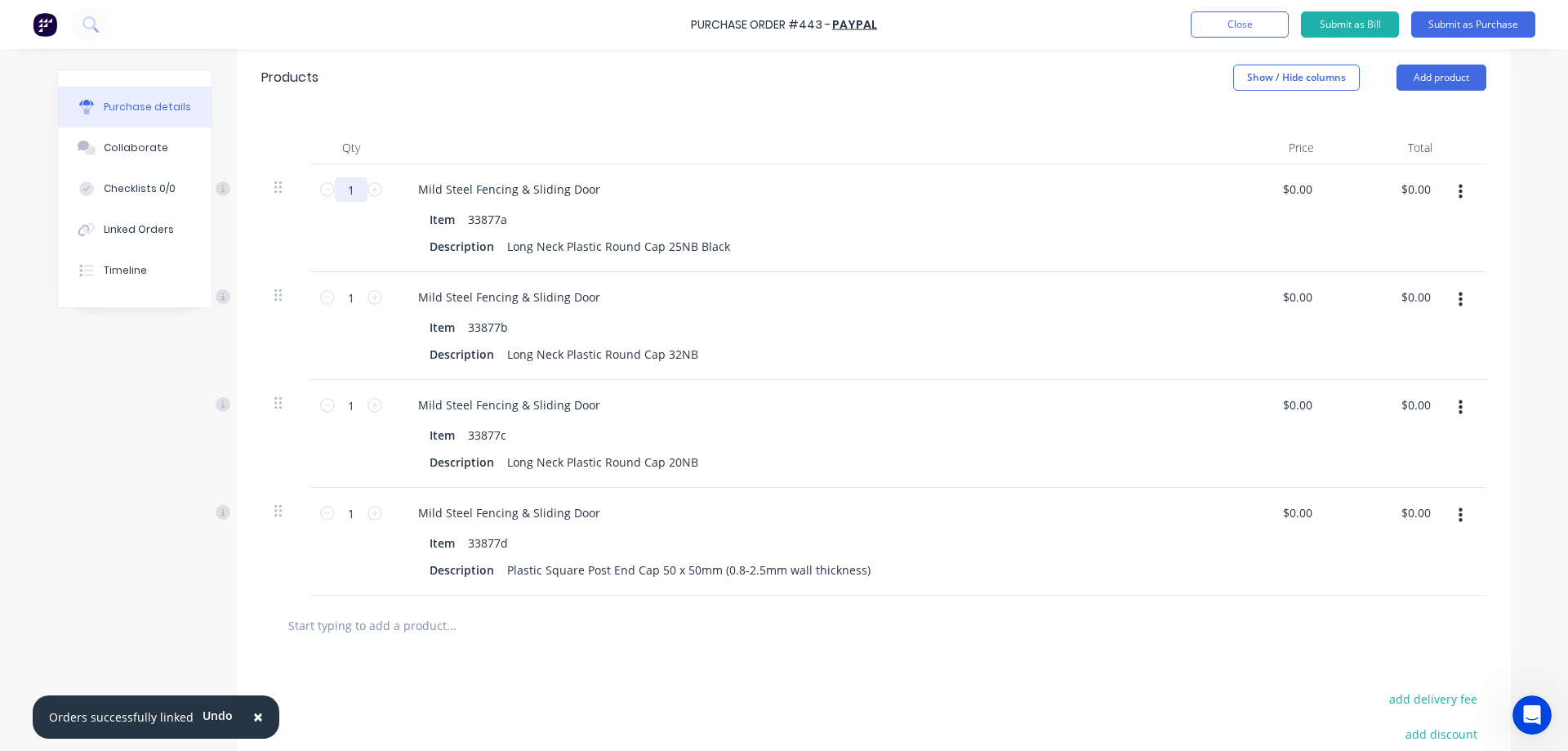
click at [345, 191] on input "1" at bounding box center [351, 189] width 33 height 25
type textarea "x"
type input "5"
type textarea "x"
type input "50"
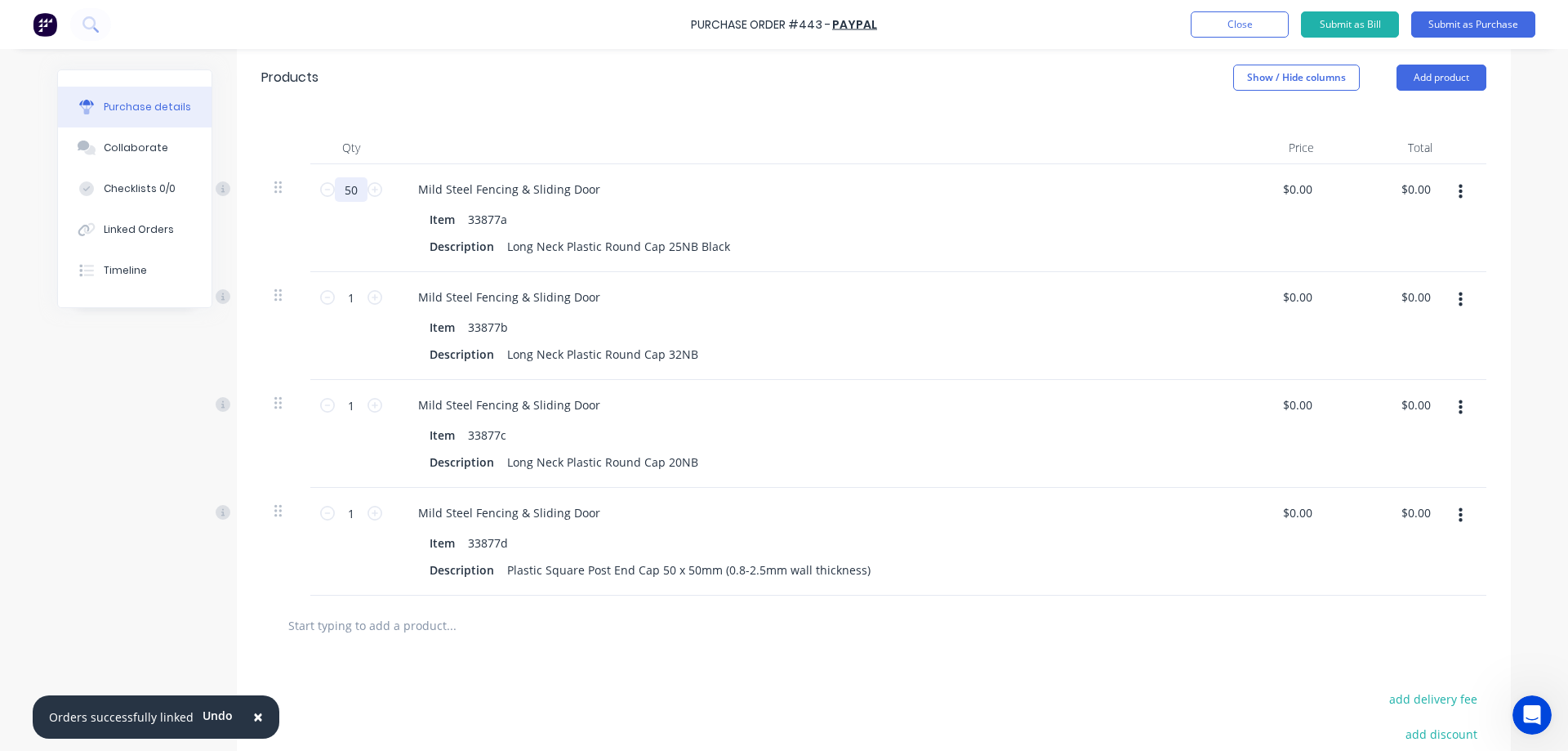
type textarea "x"
type input "50"
drag, startPoint x: 347, startPoint y: 293, endPoint x: 333, endPoint y: 293, distance: 14.0
click at [335, 293] on input "1" at bounding box center [351, 297] width 33 height 25
type textarea "x"
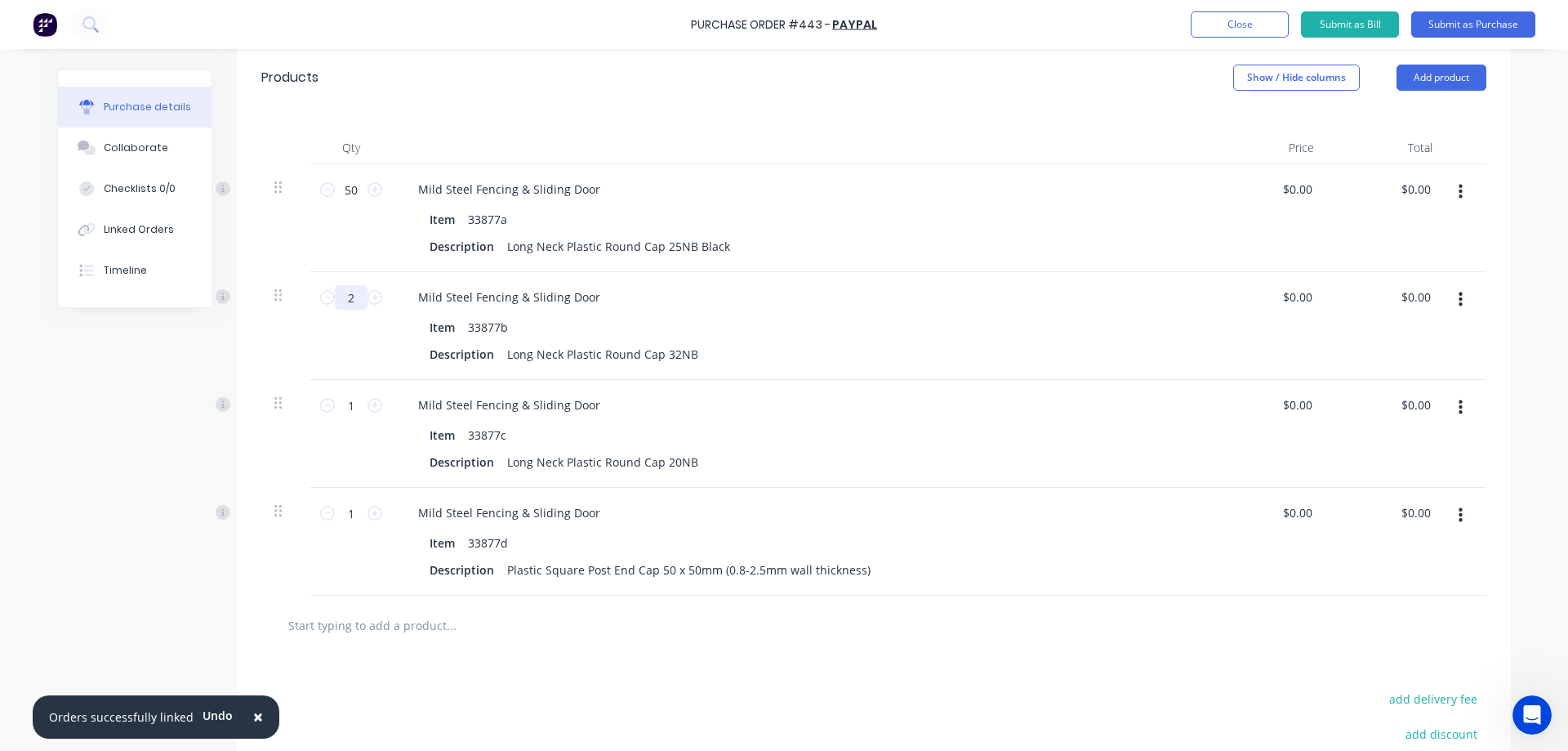
type input "20"
type textarea "x"
drag, startPoint x: 347, startPoint y: 403, endPoint x: 331, endPoint y: 403, distance: 16.0
click at [335, 403] on input "1" at bounding box center [351, 405] width 33 height 25
drag, startPoint x: 354, startPoint y: 513, endPoint x: 338, endPoint y: 516, distance: 16.3
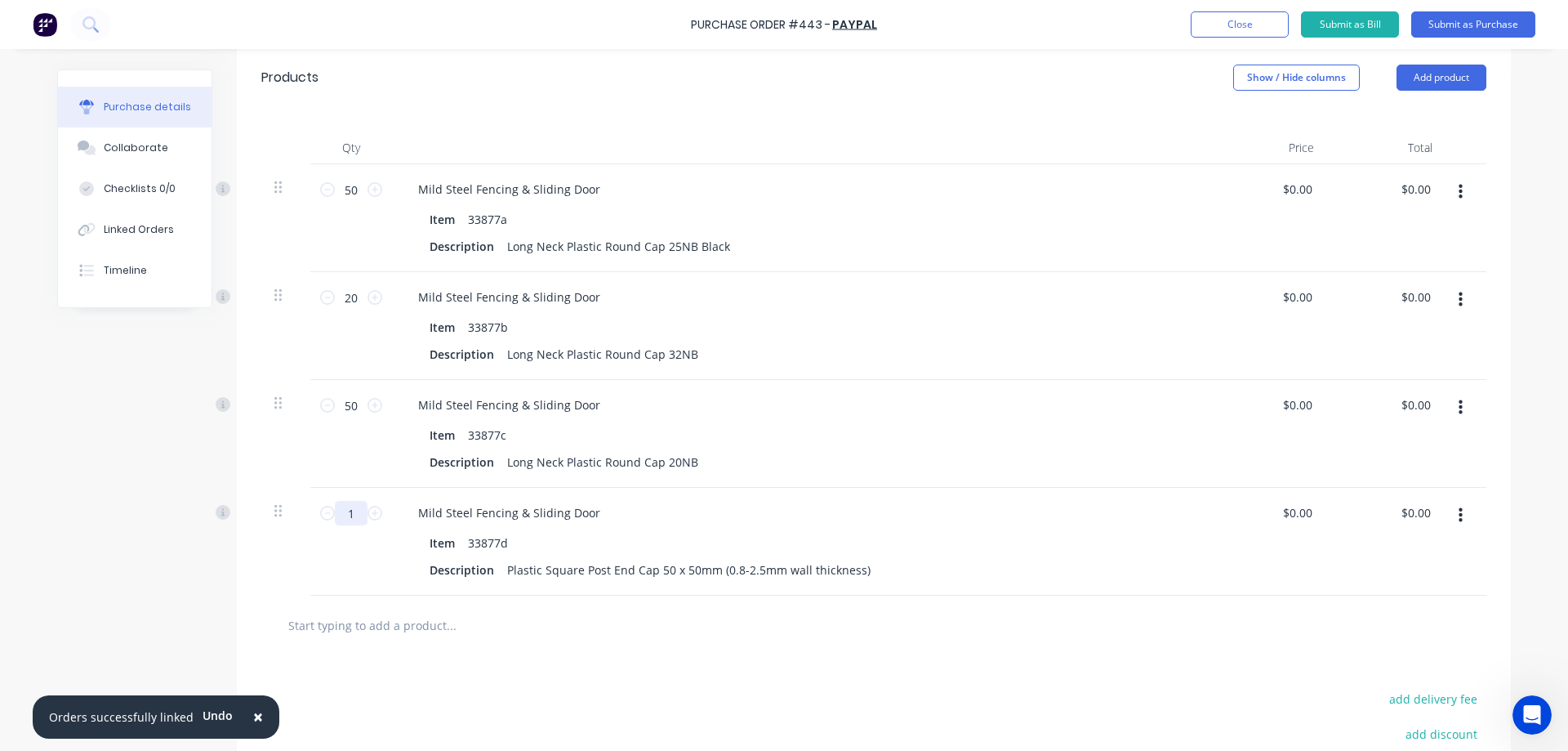
click at [338, 516] on input "1" at bounding box center [351, 513] width 33 height 25
click at [1522, 456] on div "× Orders successfully linked Undo Purchase Order #443 - Paypal Add product Clos…" at bounding box center [784, 375] width 1568 height 751
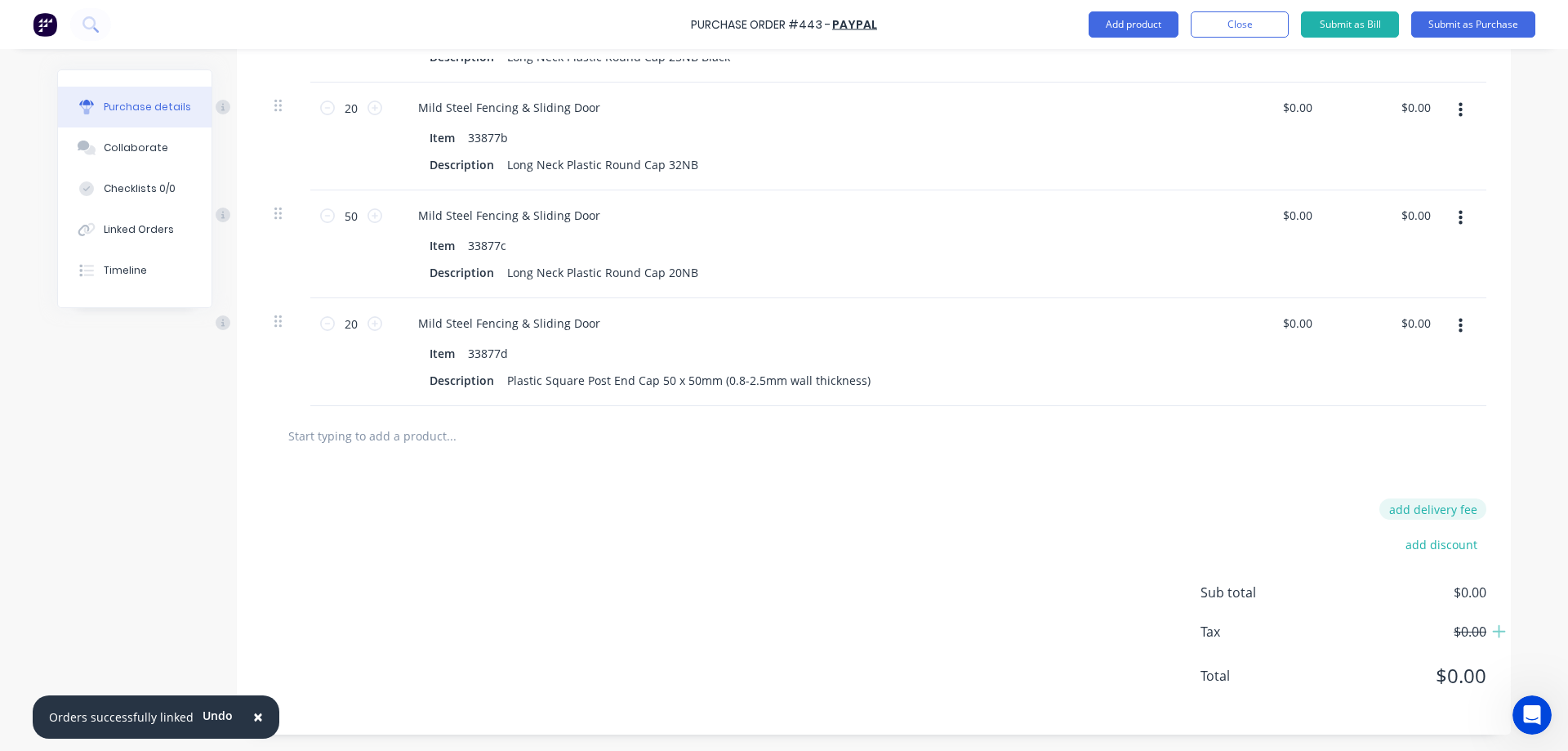
click at [1449, 505] on button "add delivery fee" at bounding box center [1432, 508] width 107 height 21
click at [1476, 465] on div "Delivery fee 47.27 add discount Sub total $0.00 Tax $0.00 Total $0.00" at bounding box center [874, 601] width 1273 height 272
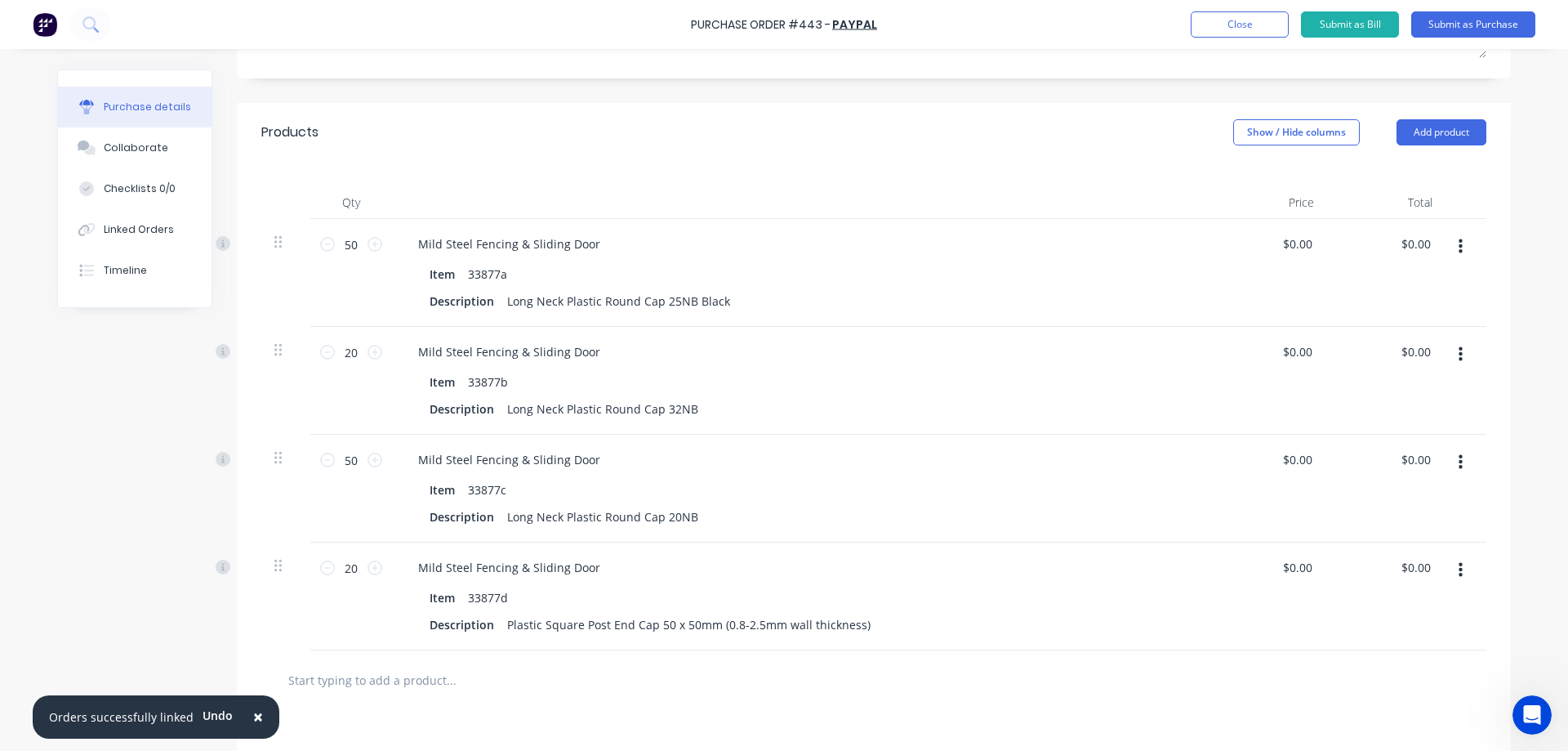
scroll to position [316, 0]
click at [1429, 245] on div "$0.00 $0.00" at bounding box center [1418, 245] width 44 height 24
drag, startPoint x: 1421, startPoint y: 245, endPoint x: 1382, endPoint y: 250, distance: 39.3
click at [1382, 250] on div "0.00 0.00" at bounding box center [1386, 274] width 119 height 108
click at [1512, 231] on div "Purchase details Collaborate Checklists 0/0 Linked Orders Timeline Created by […" at bounding box center [784, 34] width 1486 height 669
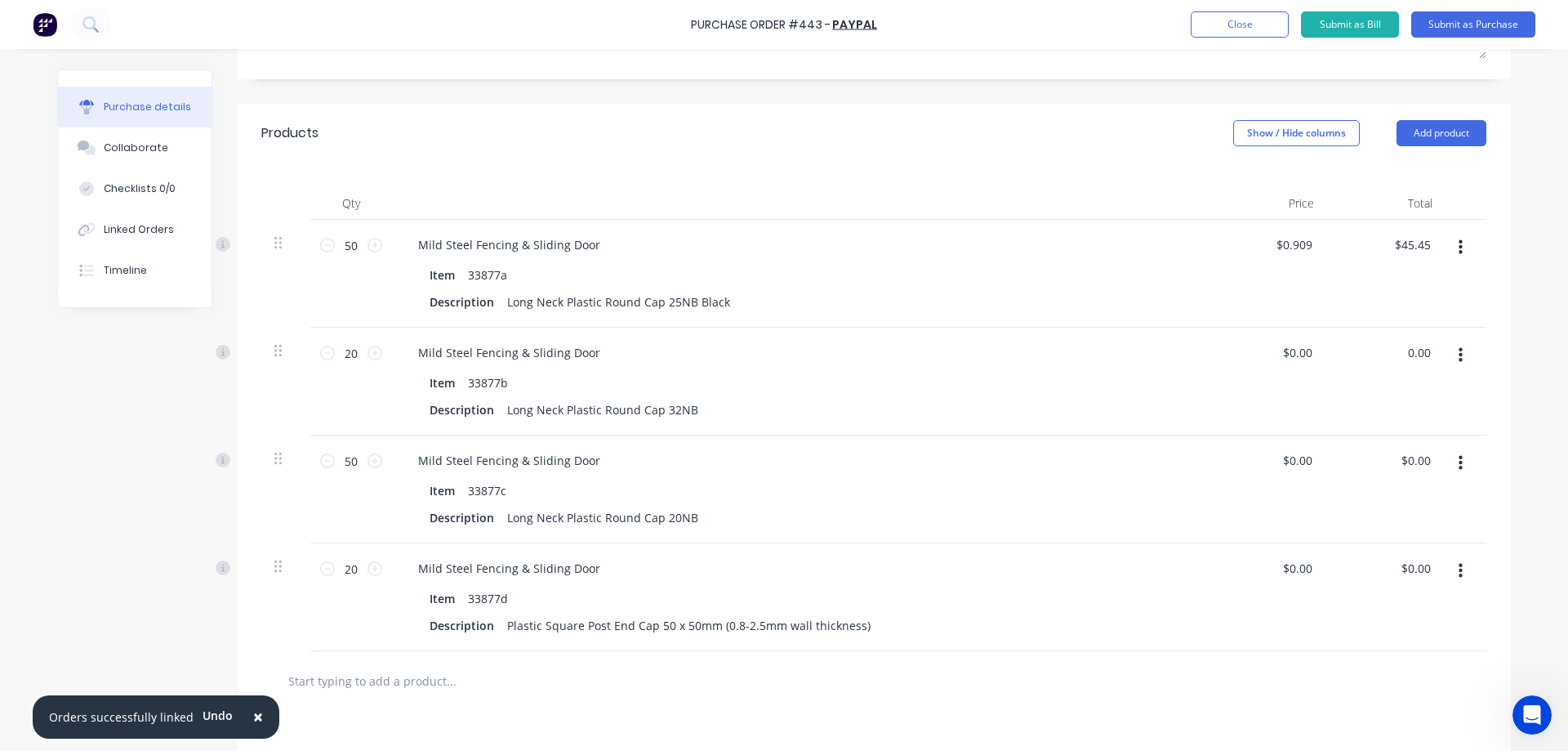
drag, startPoint x: 1421, startPoint y: 347, endPoint x: 1395, endPoint y: 349, distance: 26.1
click at [1395, 349] on div "0.00 0.00" at bounding box center [1386, 381] width 119 height 108
drag, startPoint x: 1428, startPoint y: 458, endPoint x: 1403, endPoint y: 461, distance: 25.2
click at [1403, 461] on div "$0.00 $0.00" at bounding box center [1418, 460] width 44 height 24
drag, startPoint x: 1425, startPoint y: 462, endPoint x: 1397, endPoint y: 464, distance: 28.1
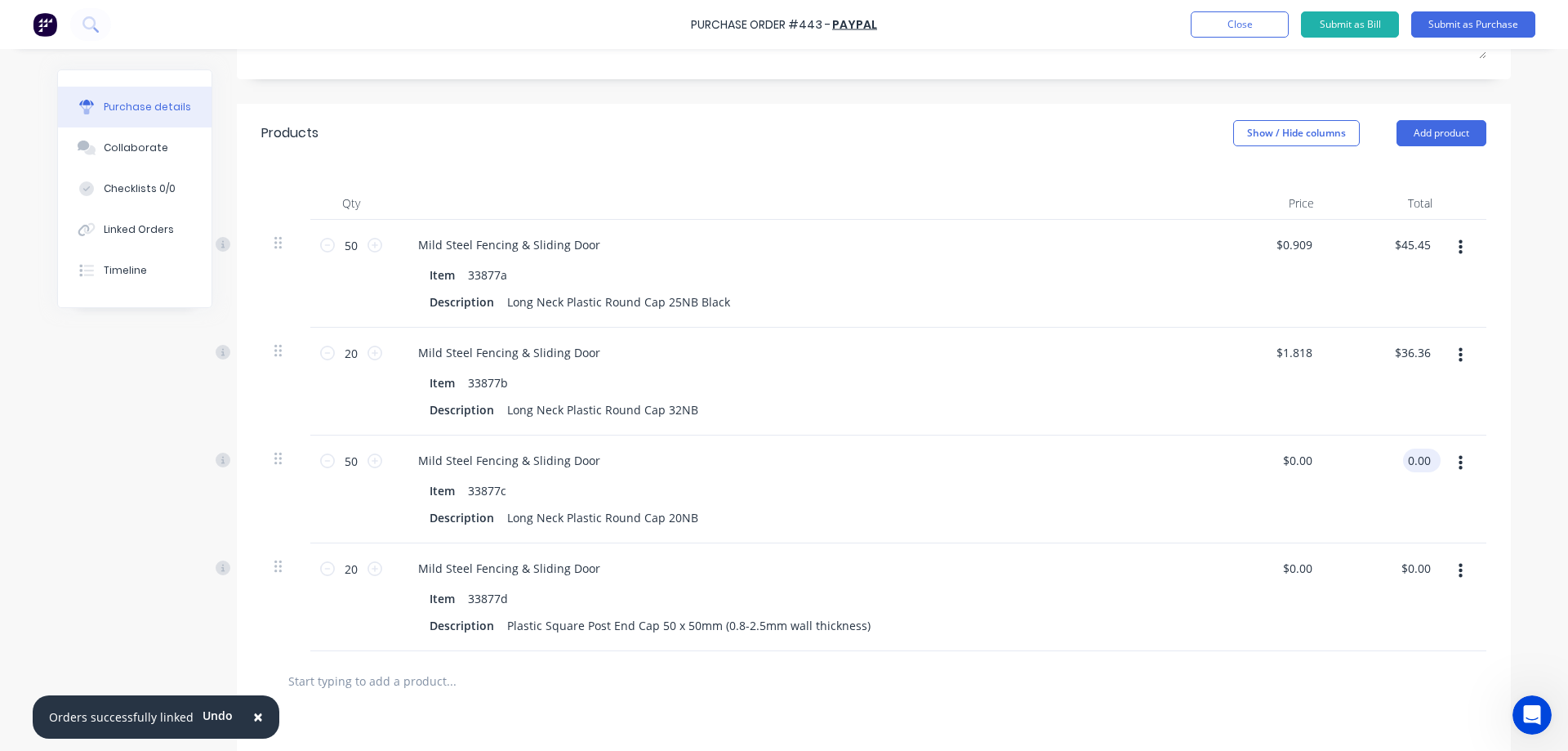
click at [1403, 464] on input "0.00" at bounding box center [1418, 460] width 31 height 24
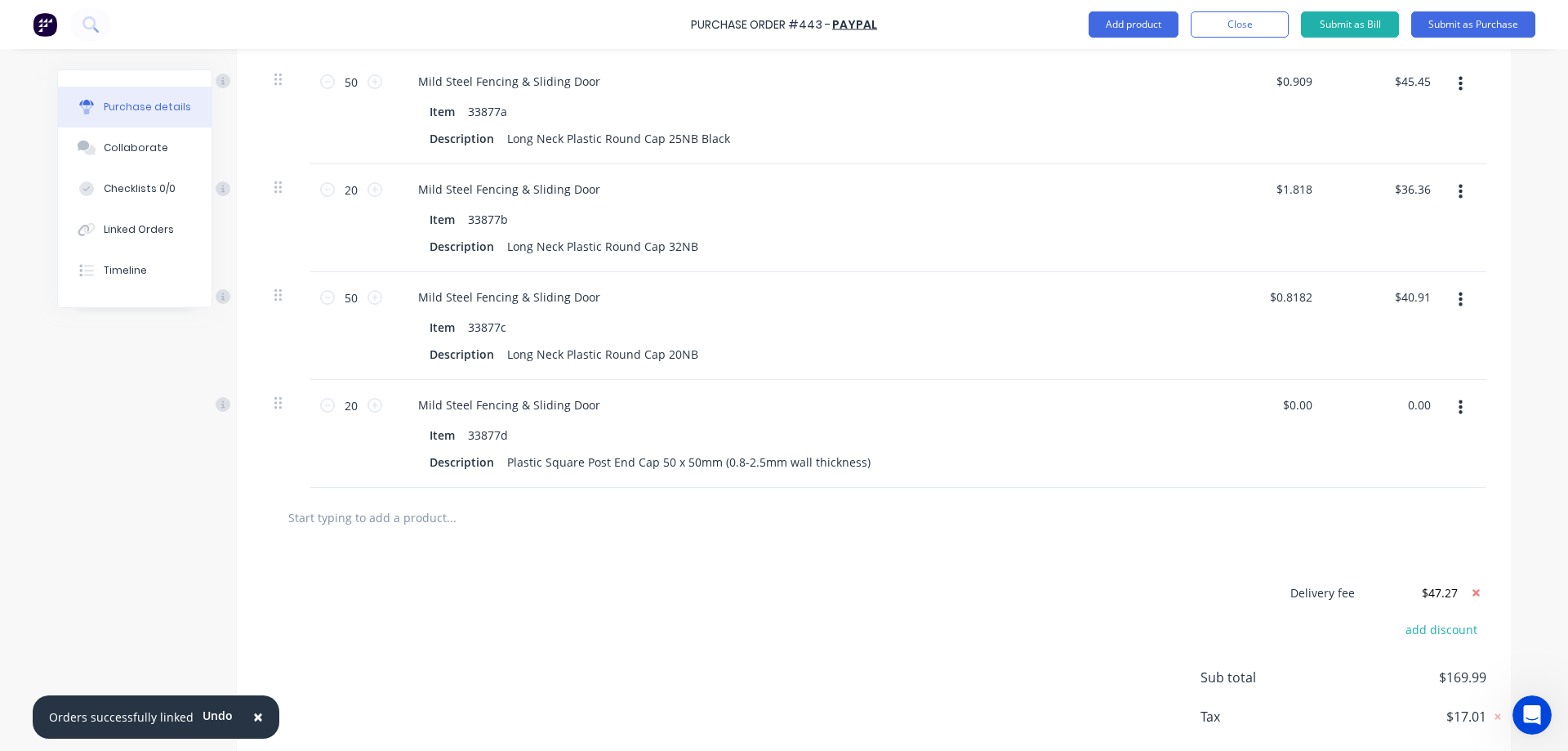
drag, startPoint x: 1423, startPoint y: 409, endPoint x: 1392, endPoint y: 404, distance: 31.4
click at [1392, 404] on div "0.00 0.00" at bounding box center [1386, 433] width 119 height 108
click at [1478, 349] on div at bounding box center [1465, 326] width 41 height 108
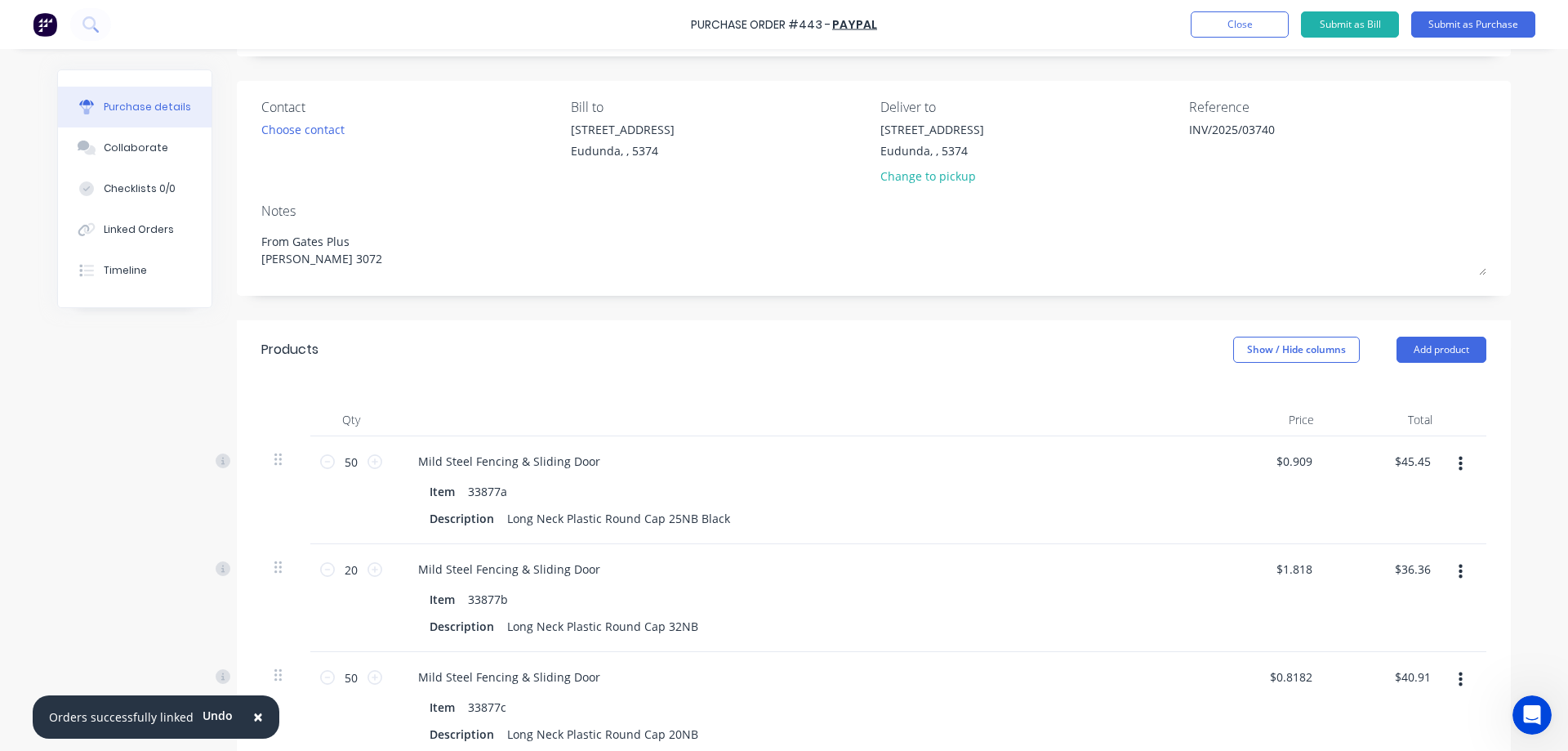
scroll to position [0, 0]
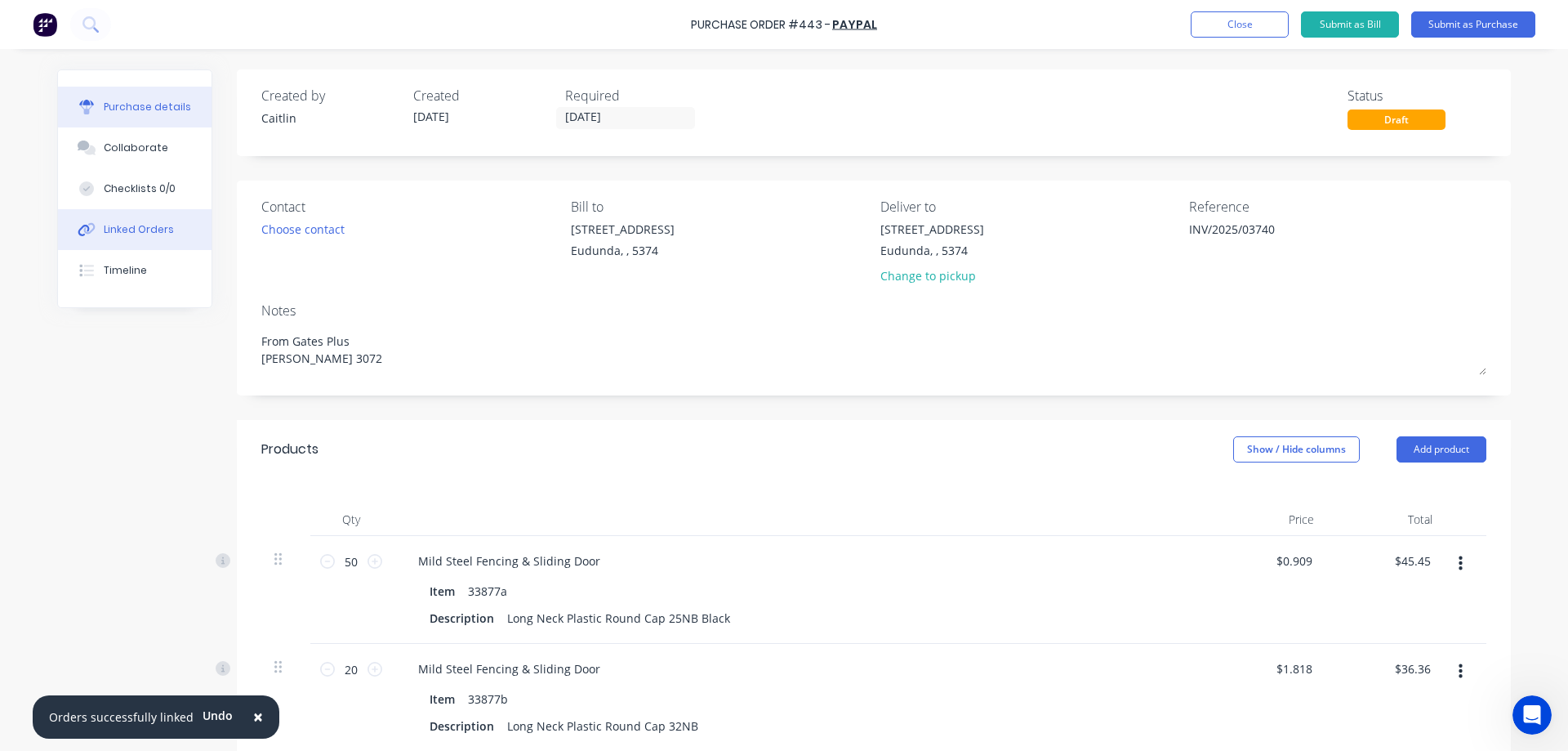
click at [140, 228] on div "Linked Orders" at bounding box center [139, 229] width 70 height 15
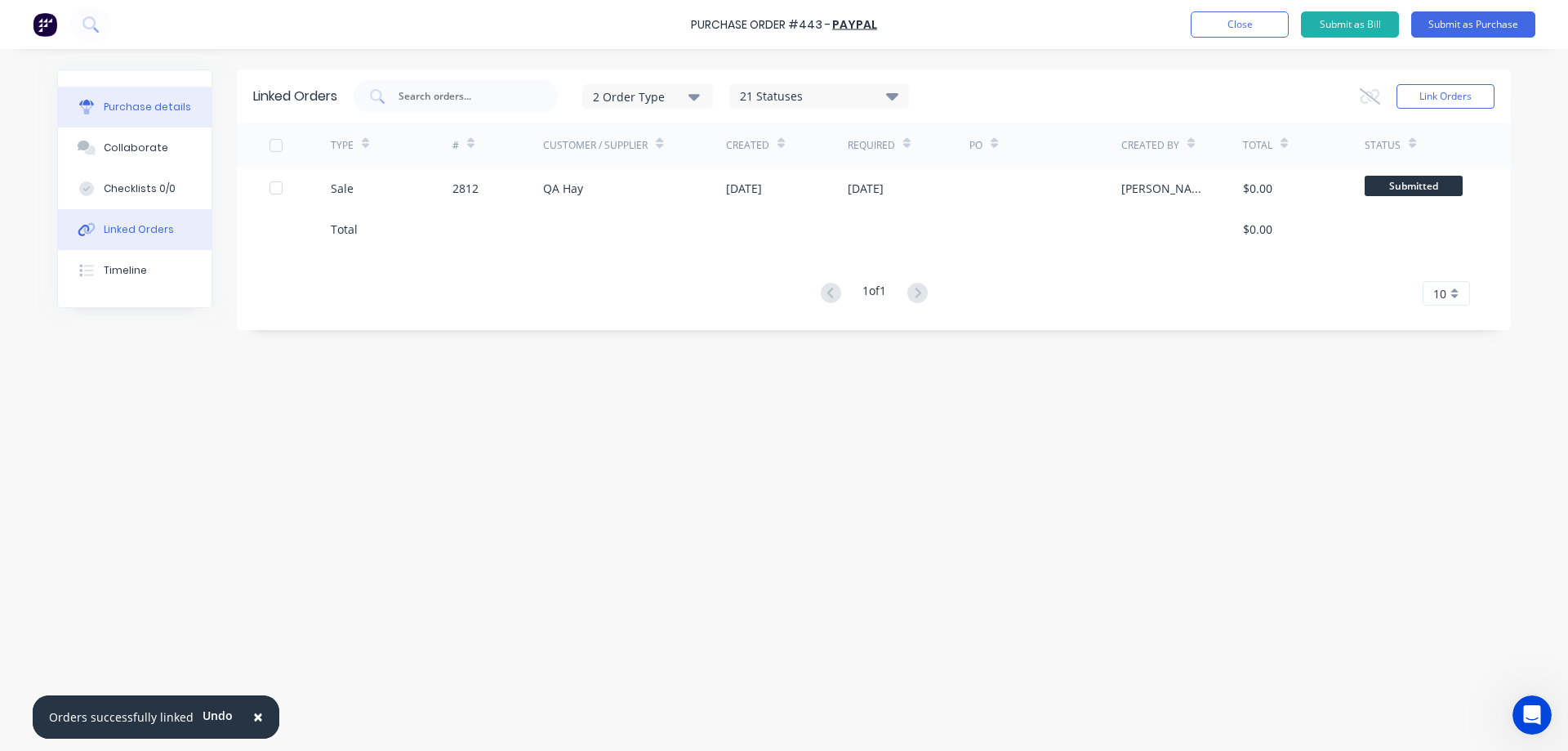
click at [174, 113] on div "Purchase details" at bounding box center [148, 107] width 88 height 15
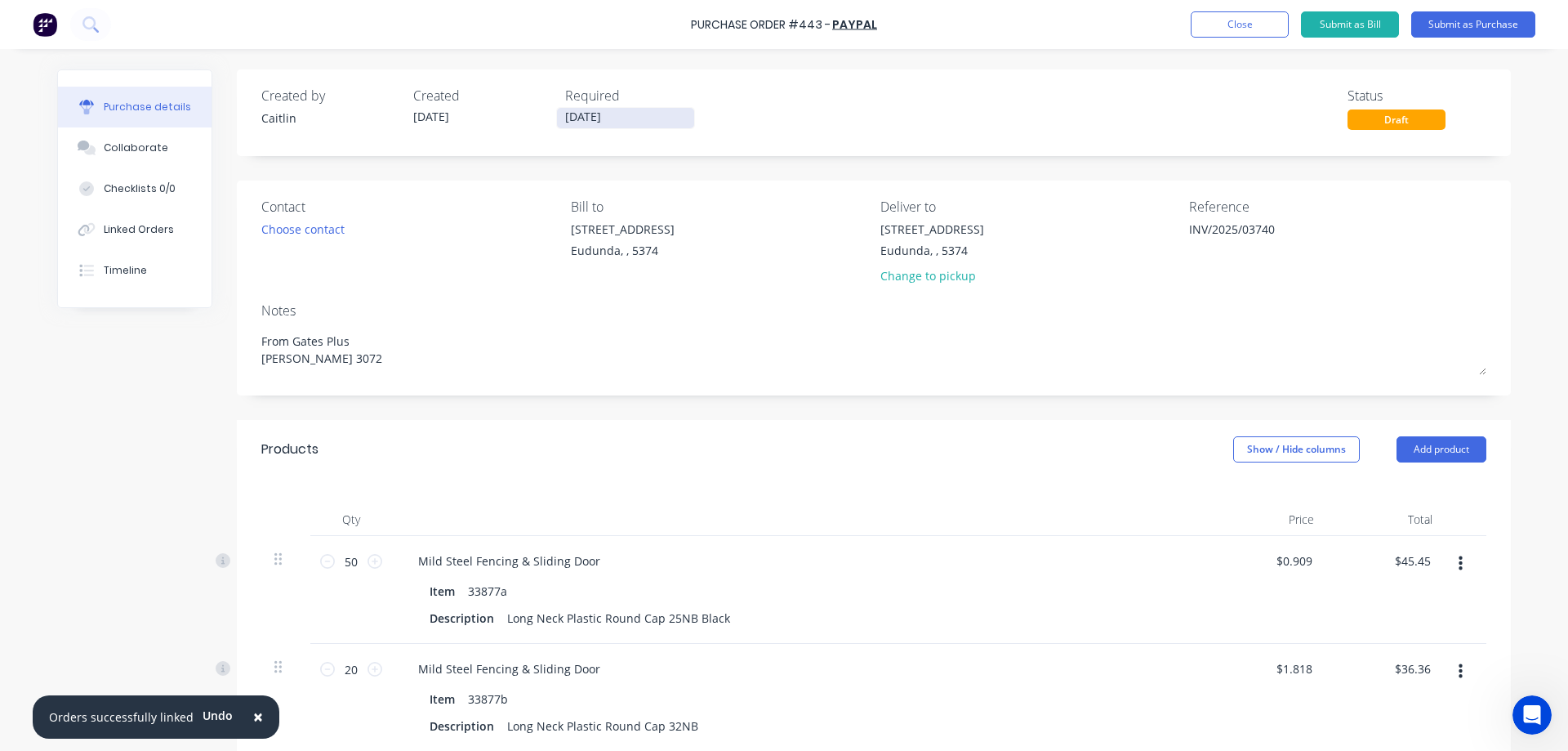
click at [574, 123] on input "[DATE]" at bounding box center [625, 118] width 137 height 20
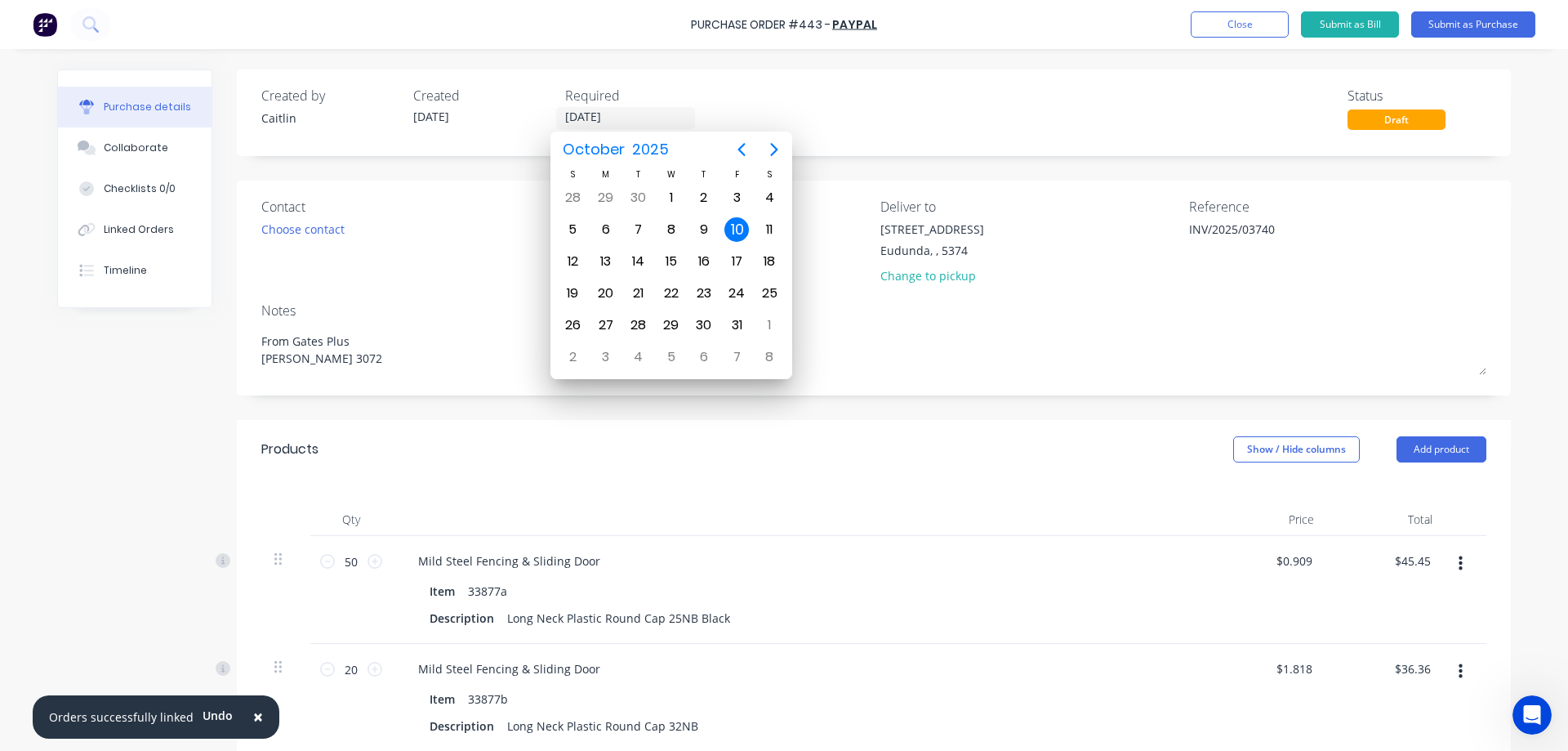
click at [898, 125] on div "Created by [PERSON_NAME] Created [DATE] Required [DATE] Status Draft" at bounding box center [873, 108] width 1225 height 44
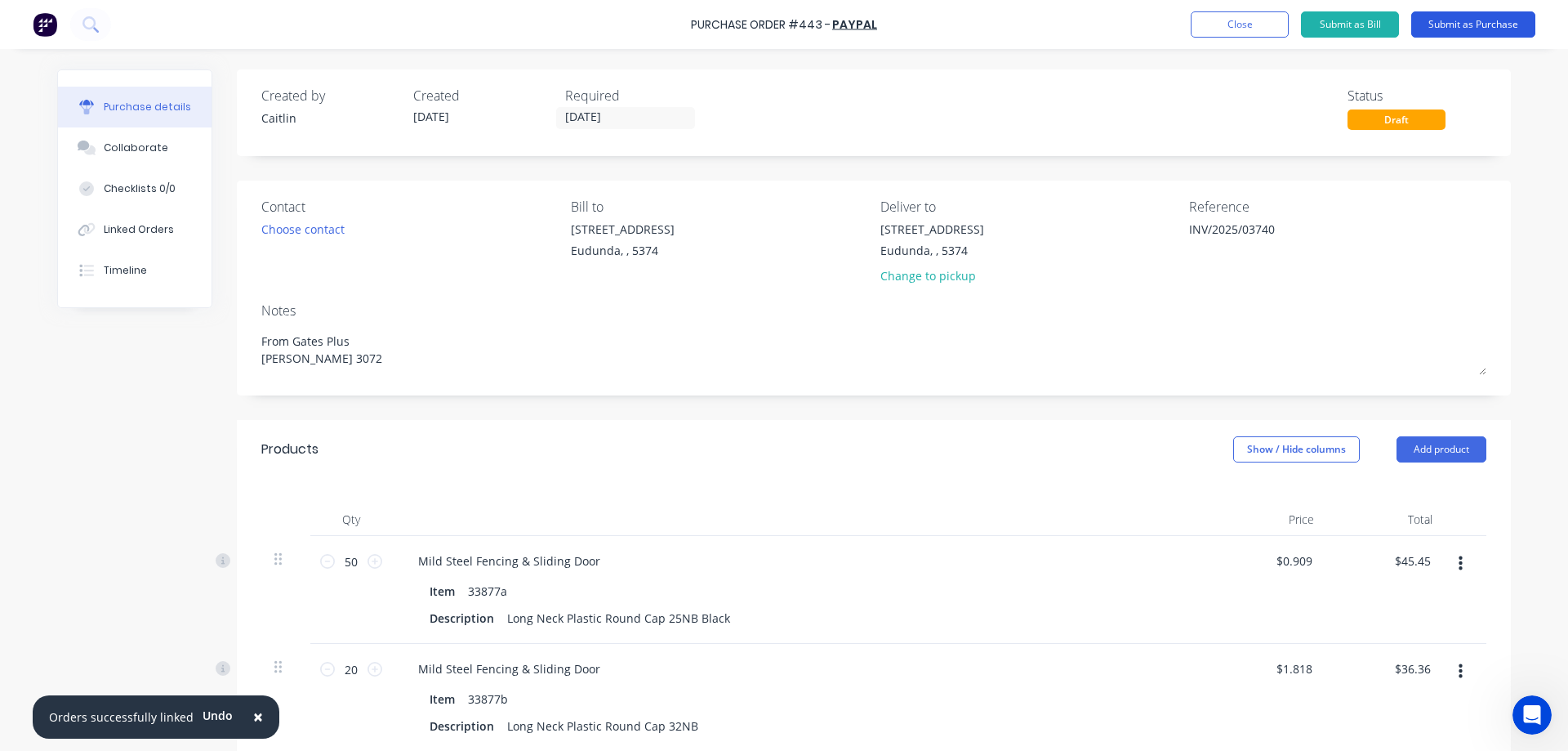
click at [1492, 34] on button "Submit as Purchase" at bounding box center [1473, 25] width 124 height 26
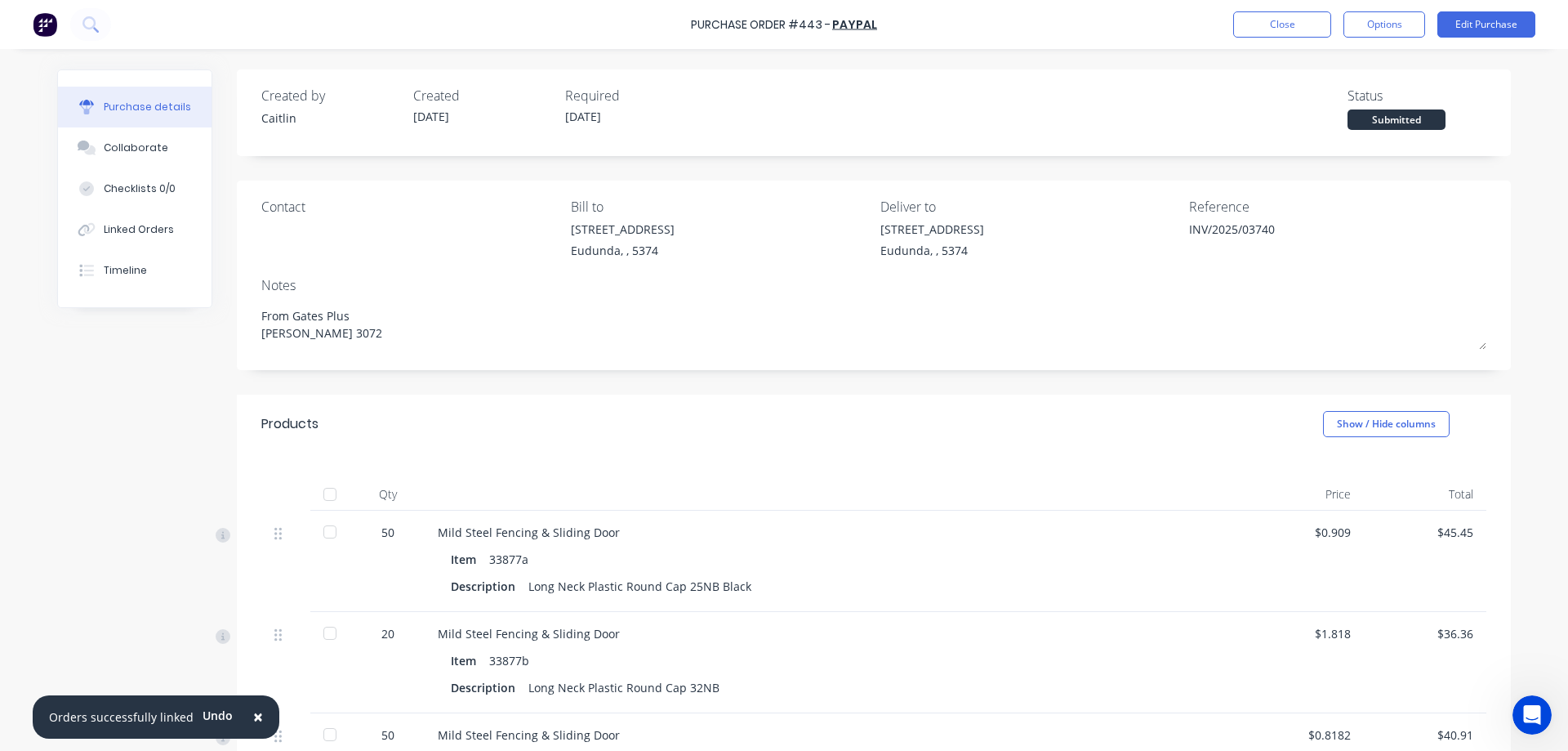
click at [316, 495] on div at bounding box center [330, 495] width 33 height 33
click at [1379, 24] on button "Options" at bounding box center [1384, 25] width 82 height 26
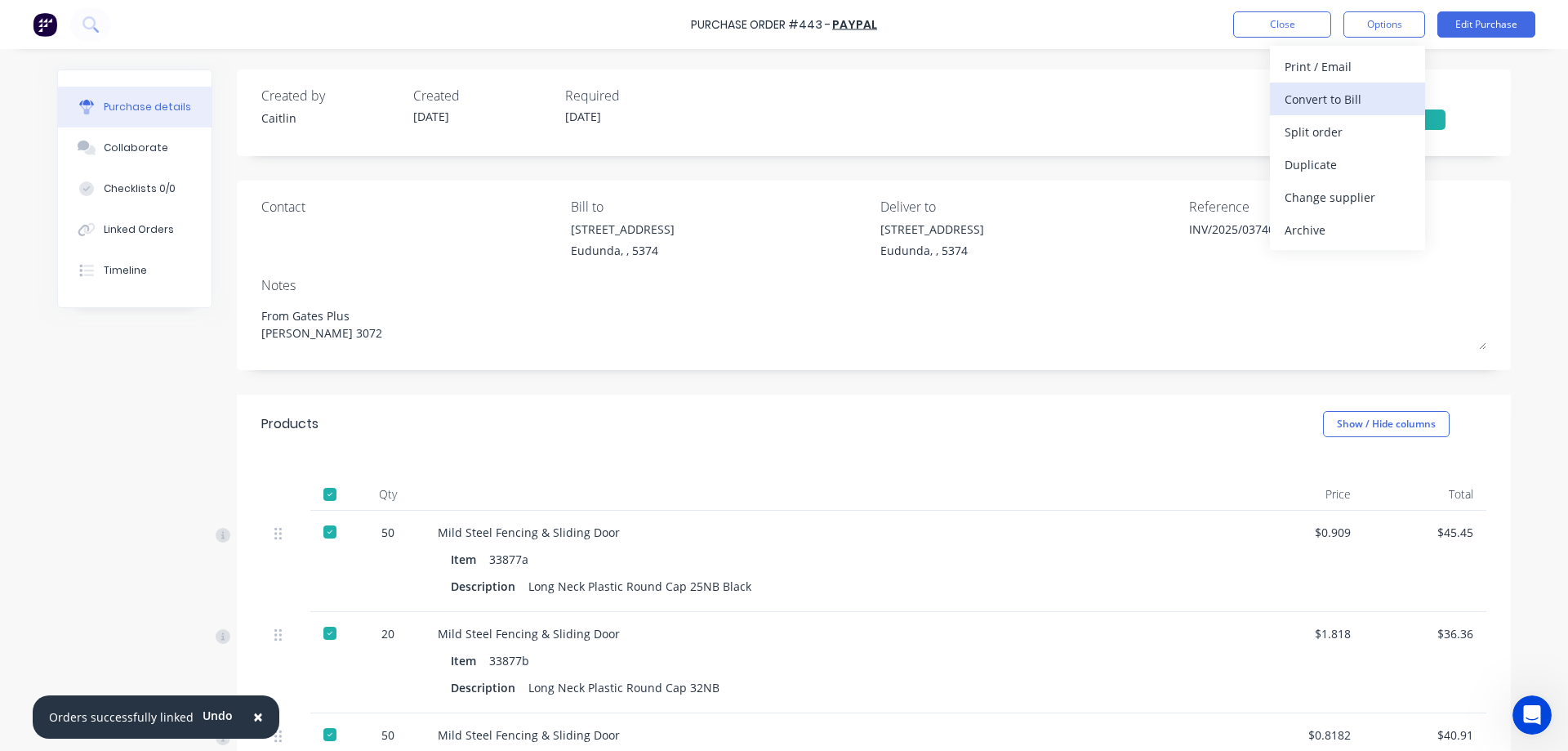
click at [1361, 97] on div "Convert to Bill" at bounding box center [1347, 99] width 126 height 24
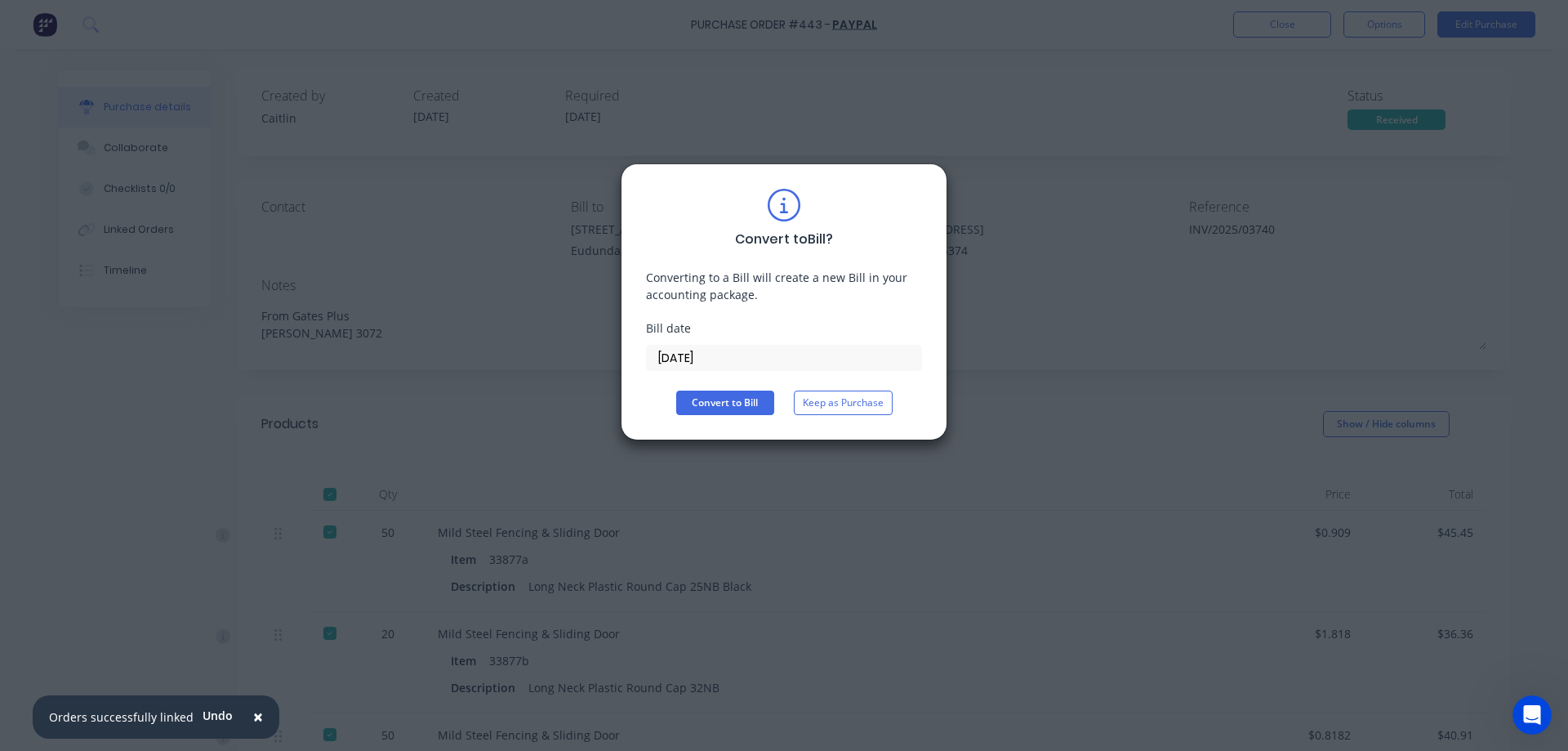
click at [733, 365] on input "[DATE]" at bounding box center [784, 358] width 275 height 25
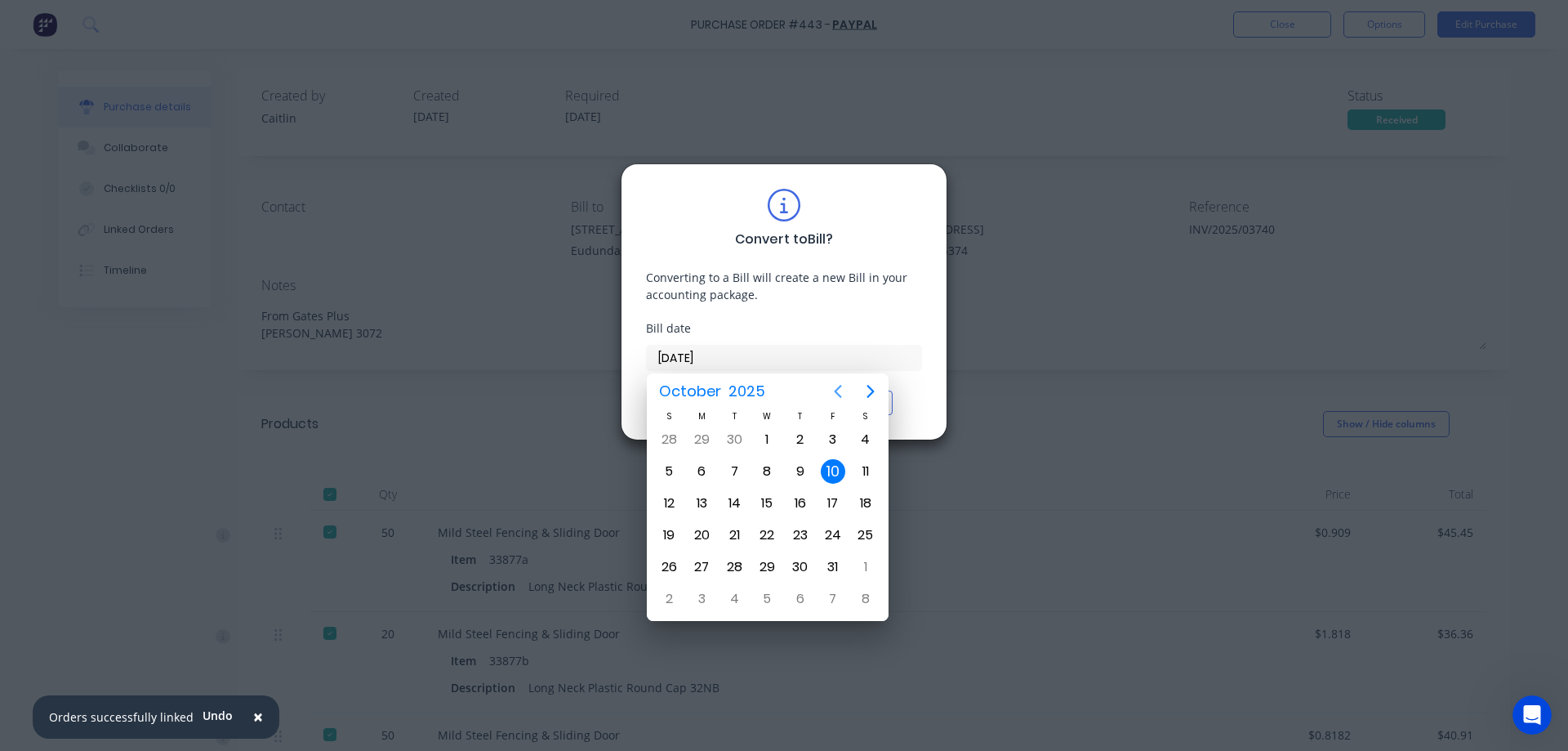
click at [829, 391] on icon "Previous page" at bounding box center [837, 391] width 19 height 19
click at [831, 433] on div "5" at bounding box center [833, 439] width 25 height 25
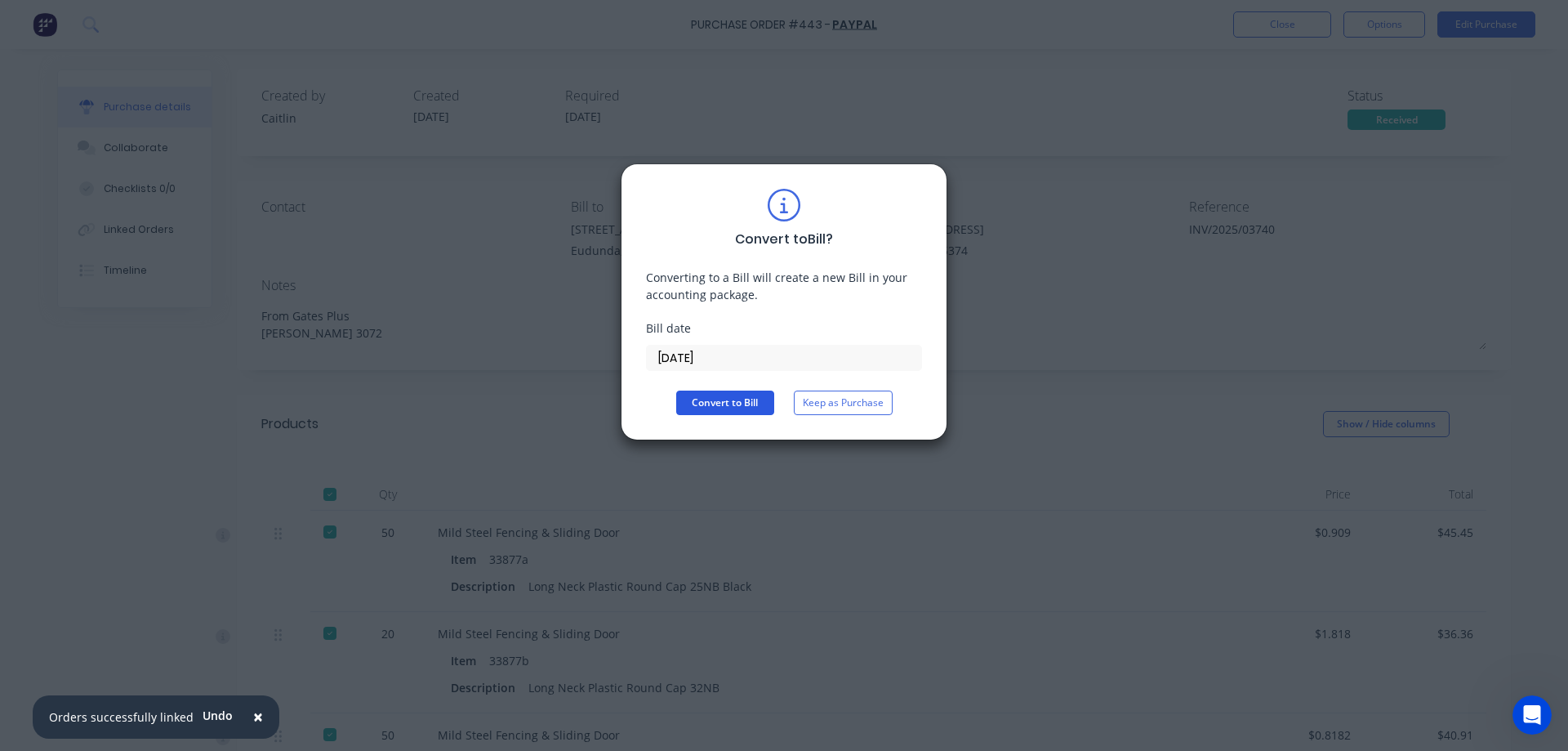
click at [720, 397] on button "Convert to Bill" at bounding box center [724, 402] width 98 height 25
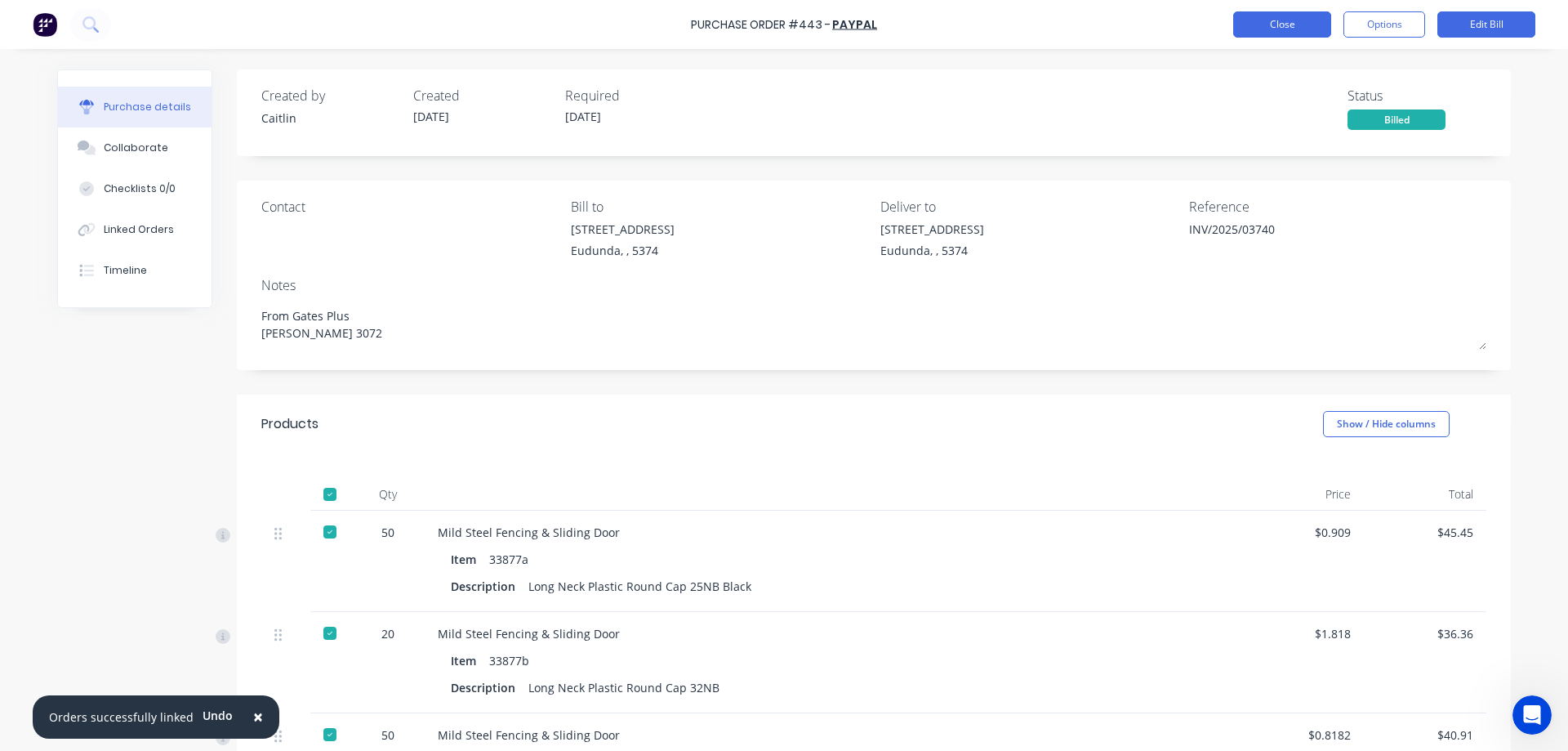
click at [1288, 28] on button "Close" at bounding box center [1282, 25] width 98 height 26
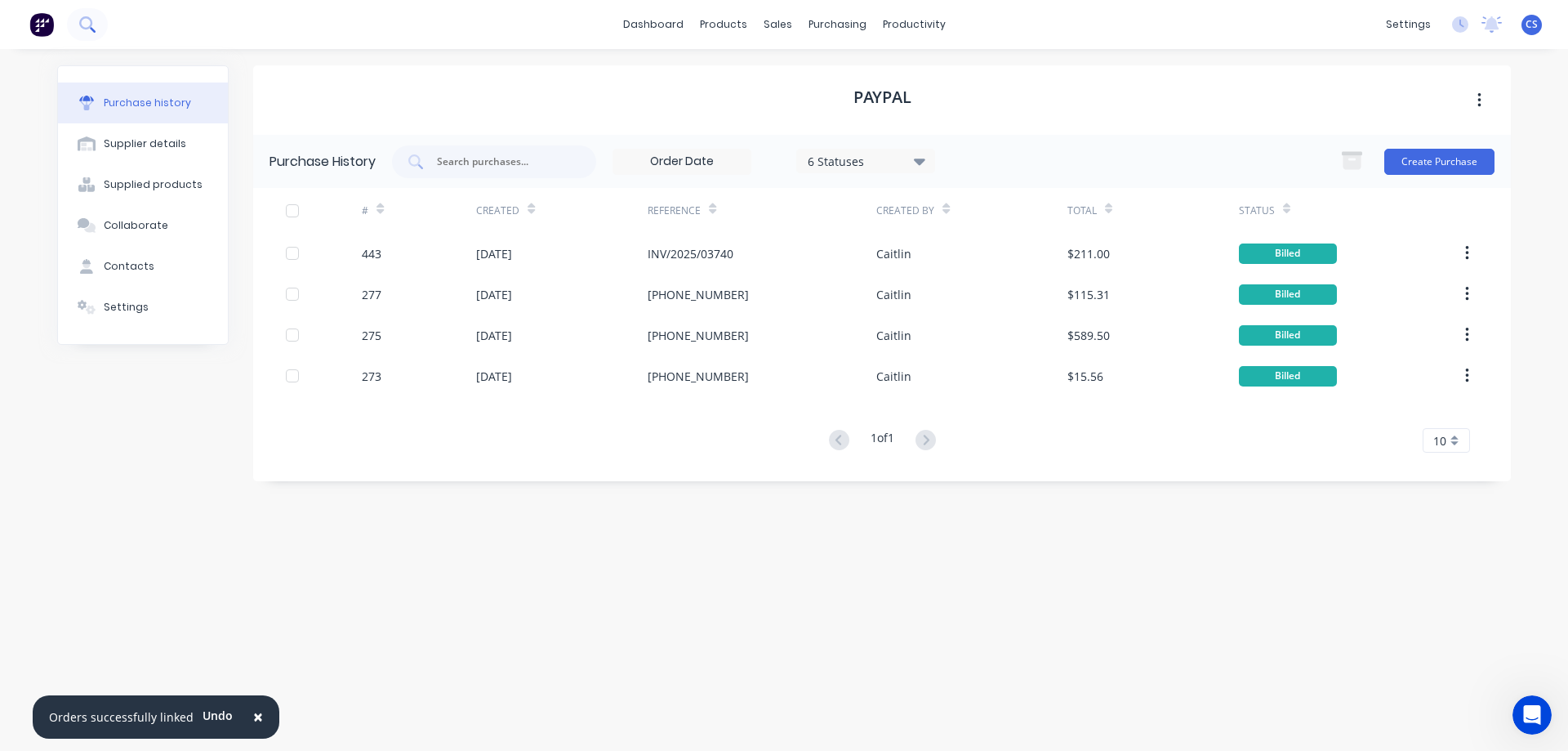
click at [81, 15] on button at bounding box center [87, 25] width 41 height 33
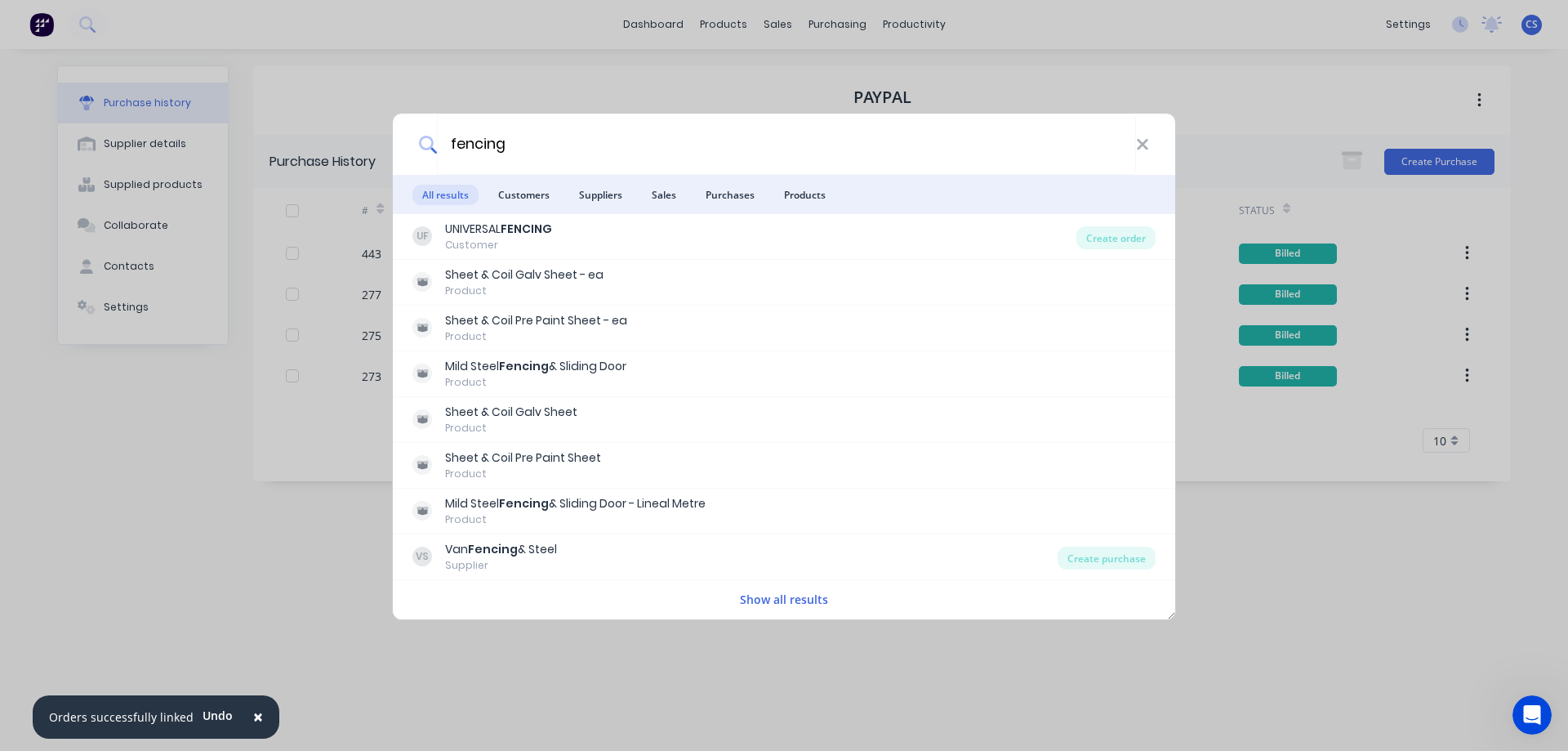
click at [801, 183] on li "Products" at bounding box center [805, 194] width 61 height 39
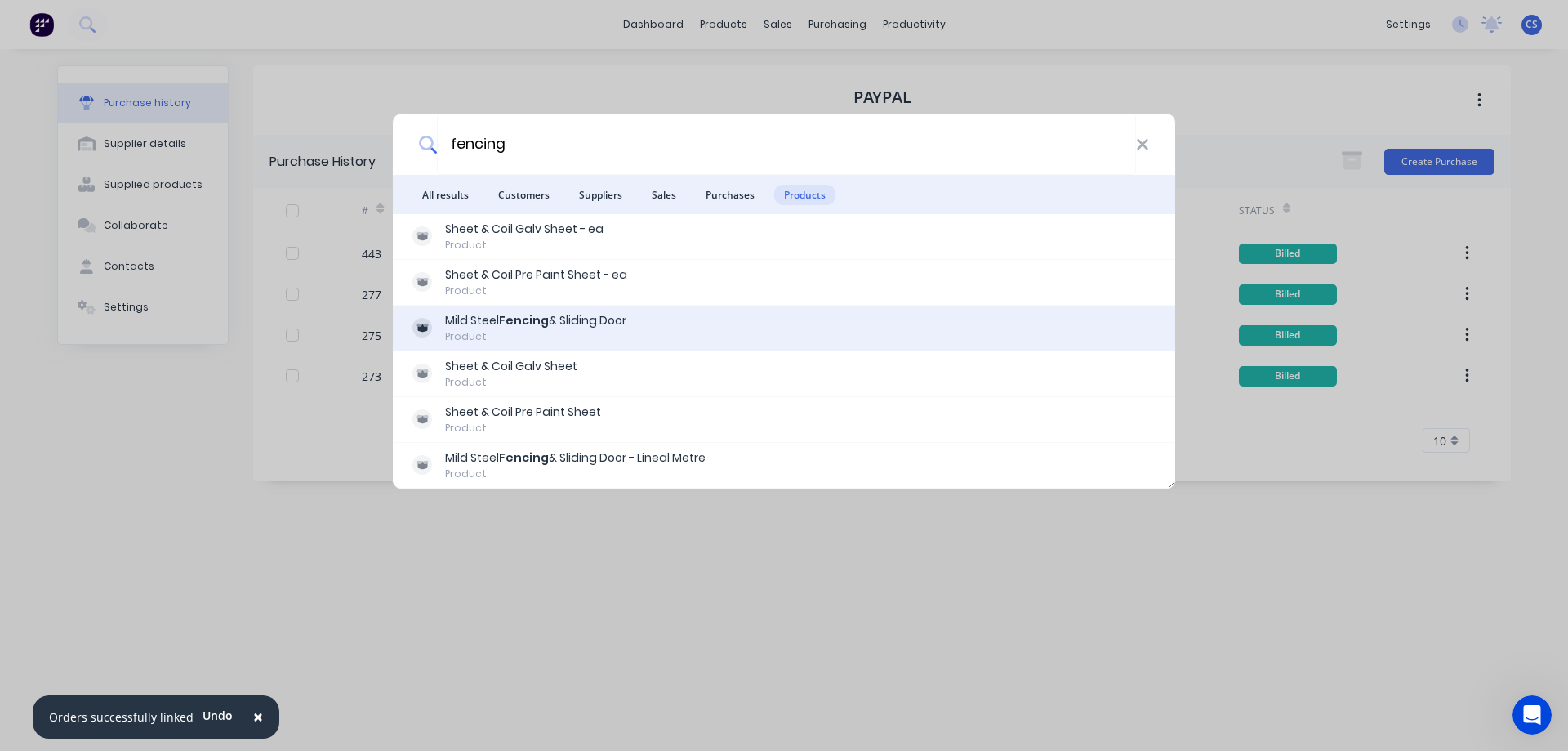
click at [663, 323] on div "Mild Steel Fencing & Sliding Door Product" at bounding box center [784, 328] width 743 height 32
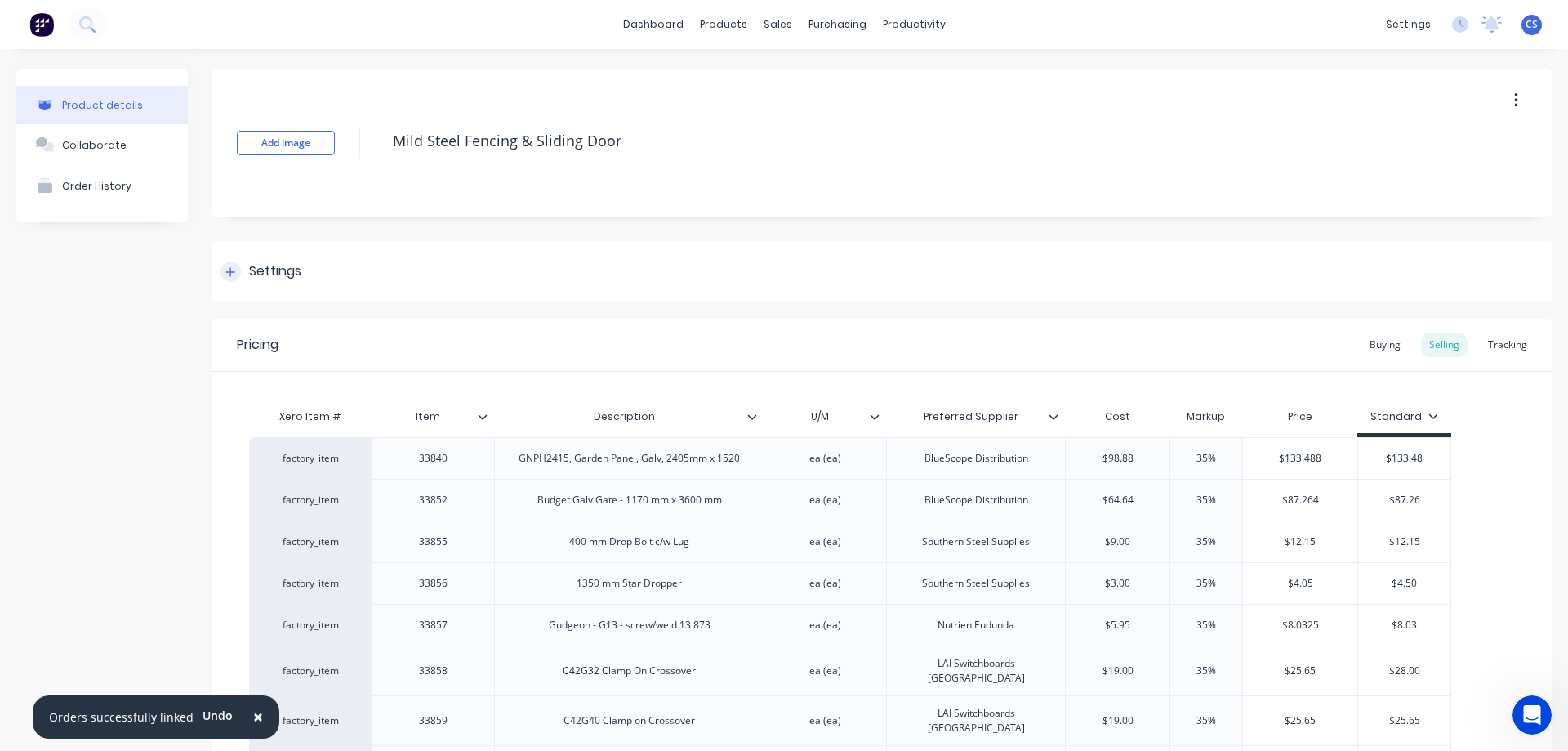
click at [292, 265] on div "Settings" at bounding box center [275, 271] width 52 height 20
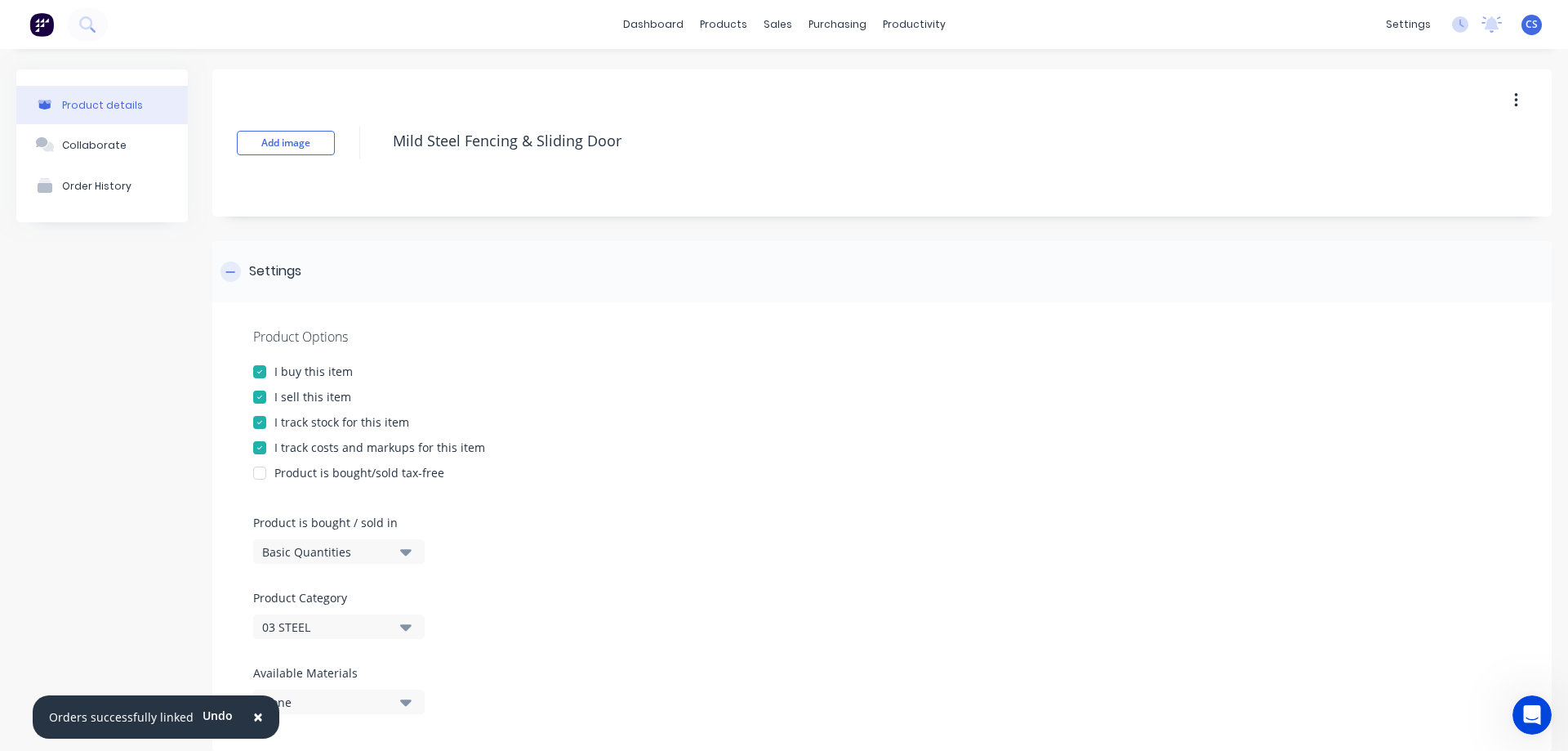
click at [282, 277] on div "Settings" at bounding box center [275, 271] width 52 height 20
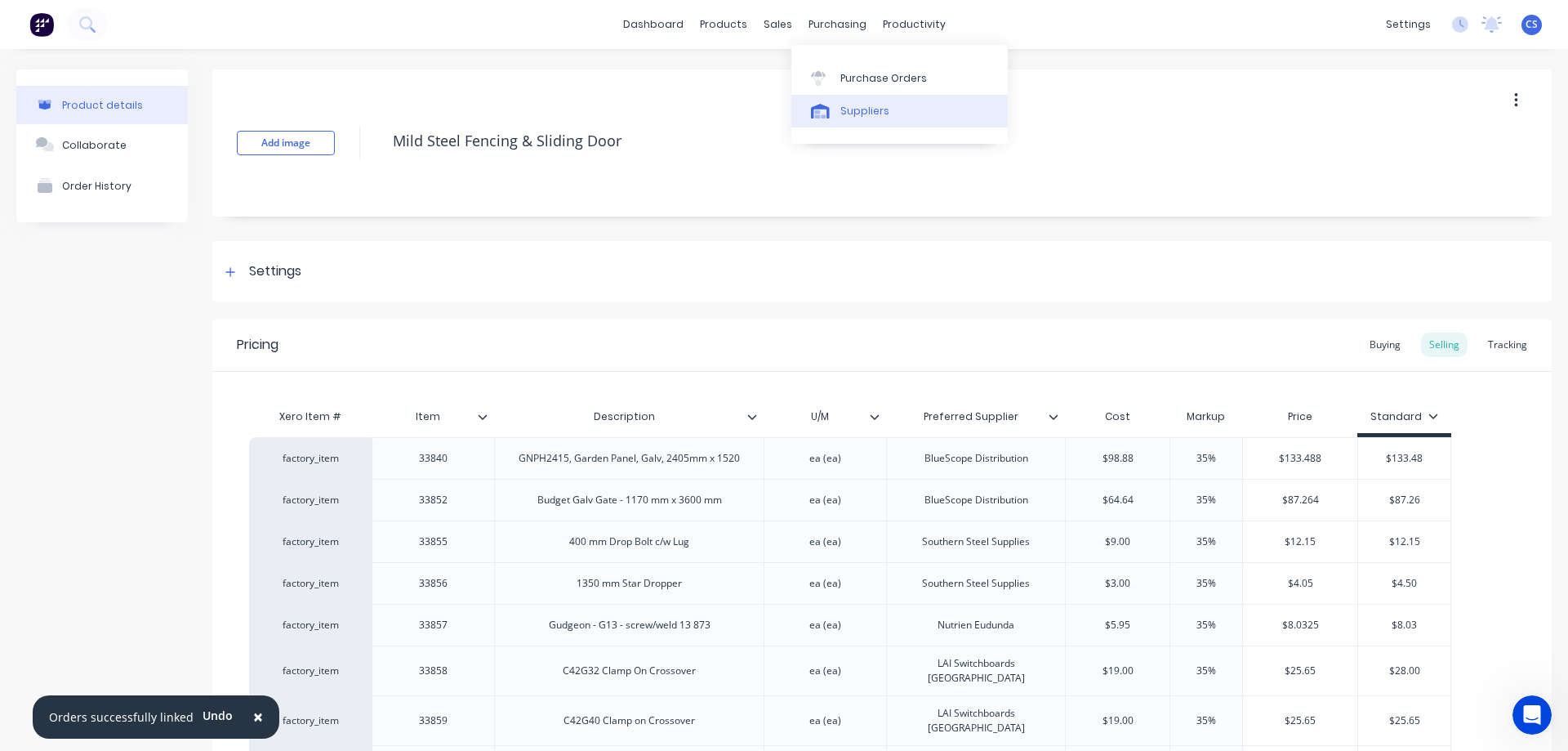
click at [847, 107] on div "Suppliers" at bounding box center [865, 111] width 49 height 15
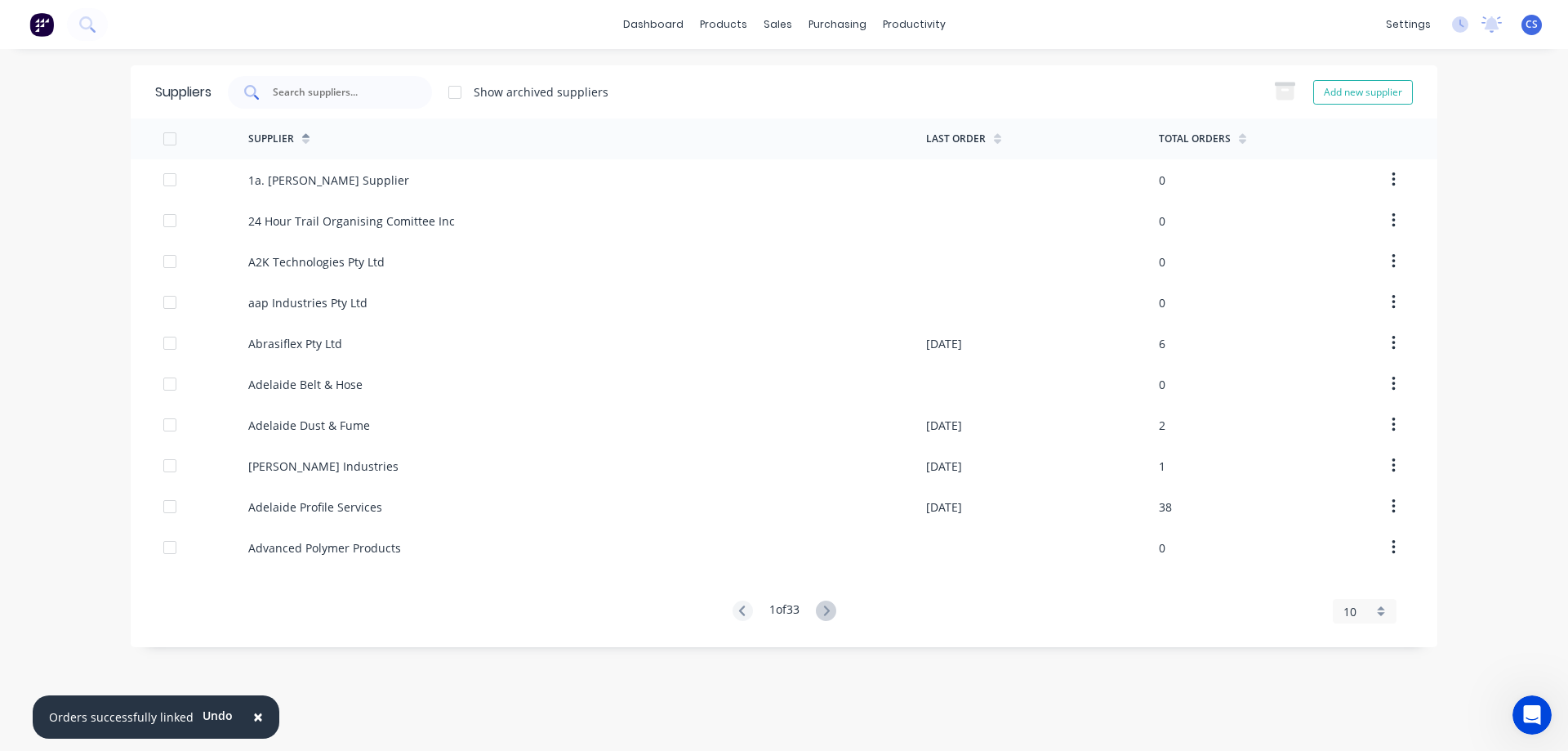
click at [358, 90] on input "text" at bounding box center [338, 92] width 136 height 16
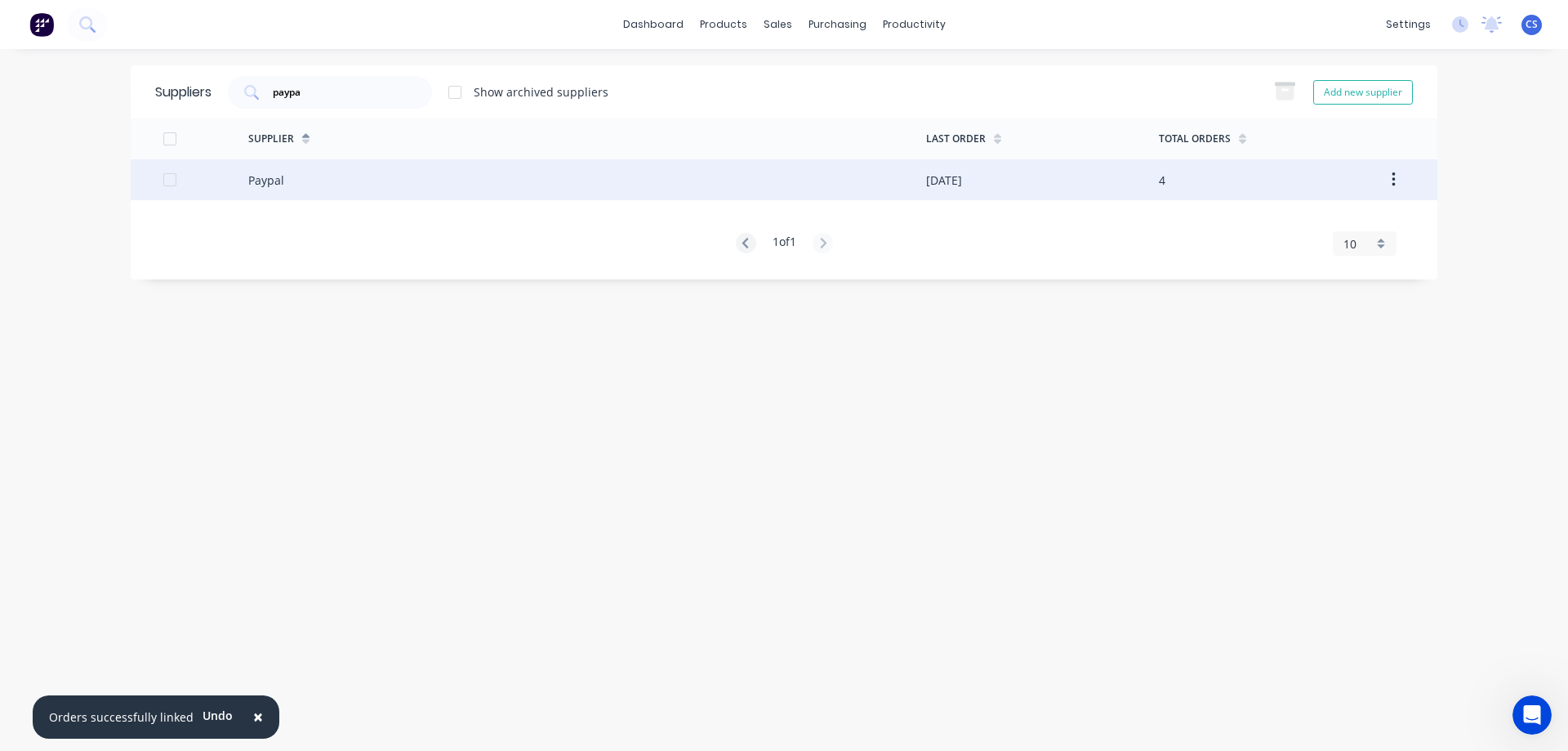
click at [390, 174] on div "Paypal" at bounding box center [587, 180] width 678 height 41
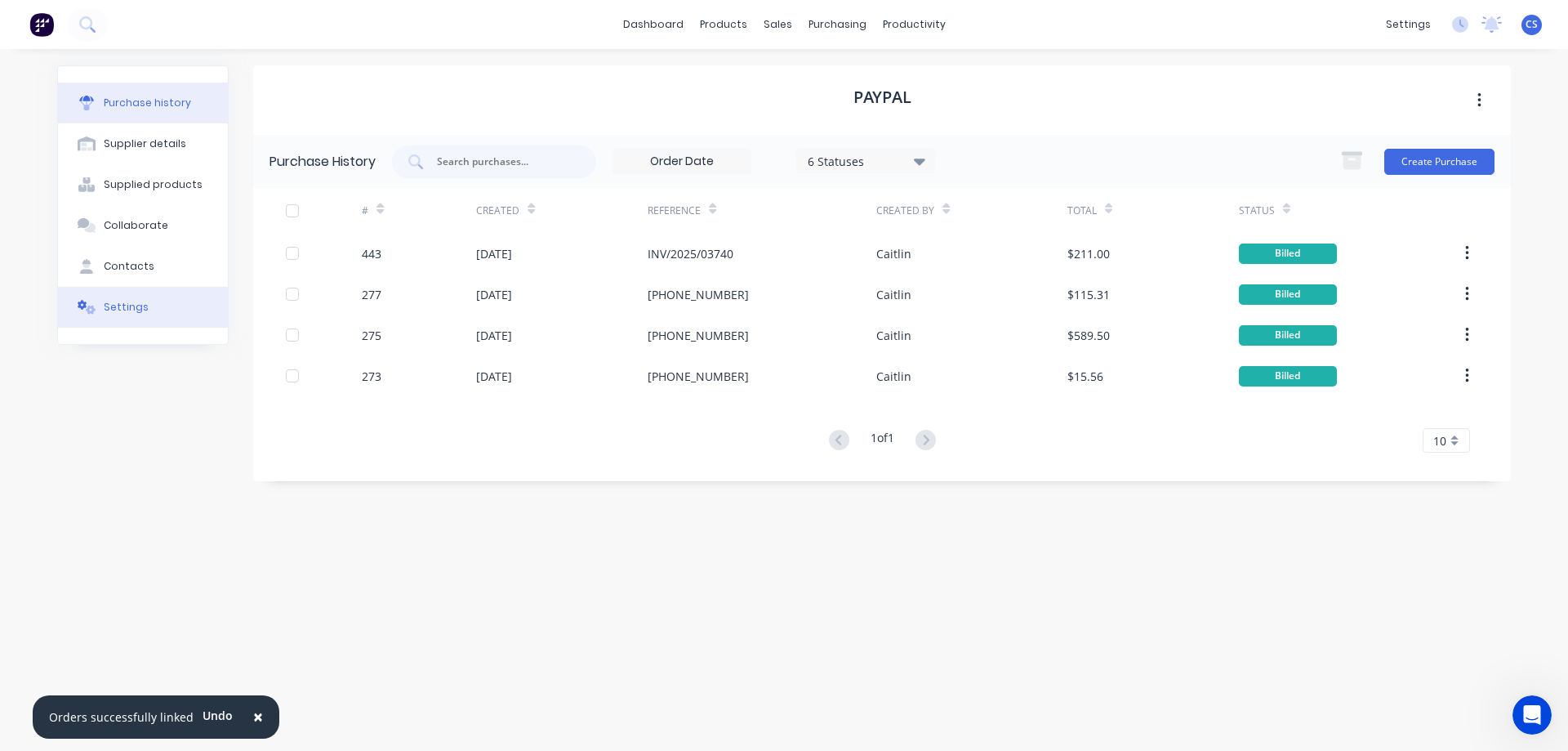
click at [176, 300] on button "Settings" at bounding box center [143, 307] width 170 height 41
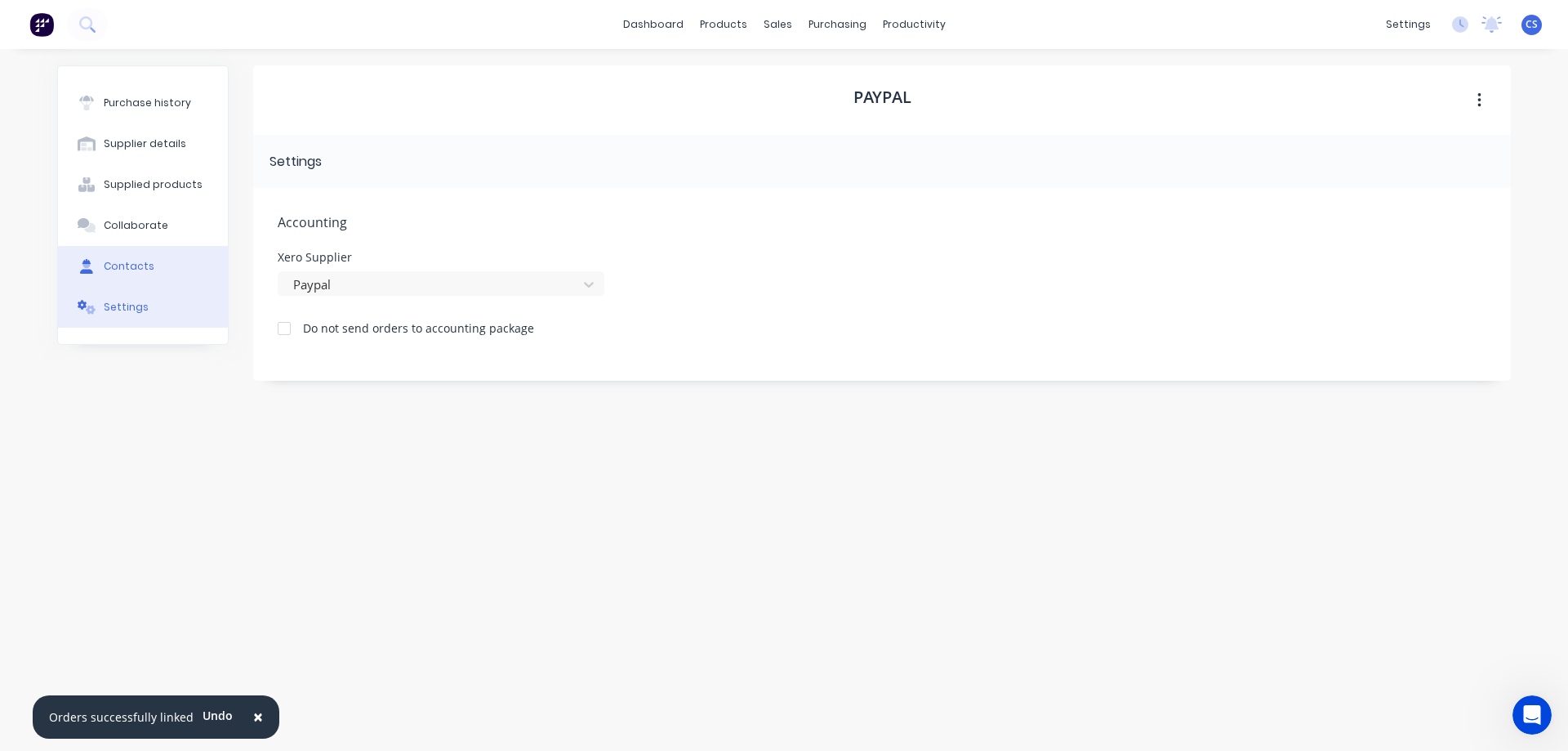
click at [189, 276] on button "Contacts" at bounding box center [143, 266] width 170 height 41
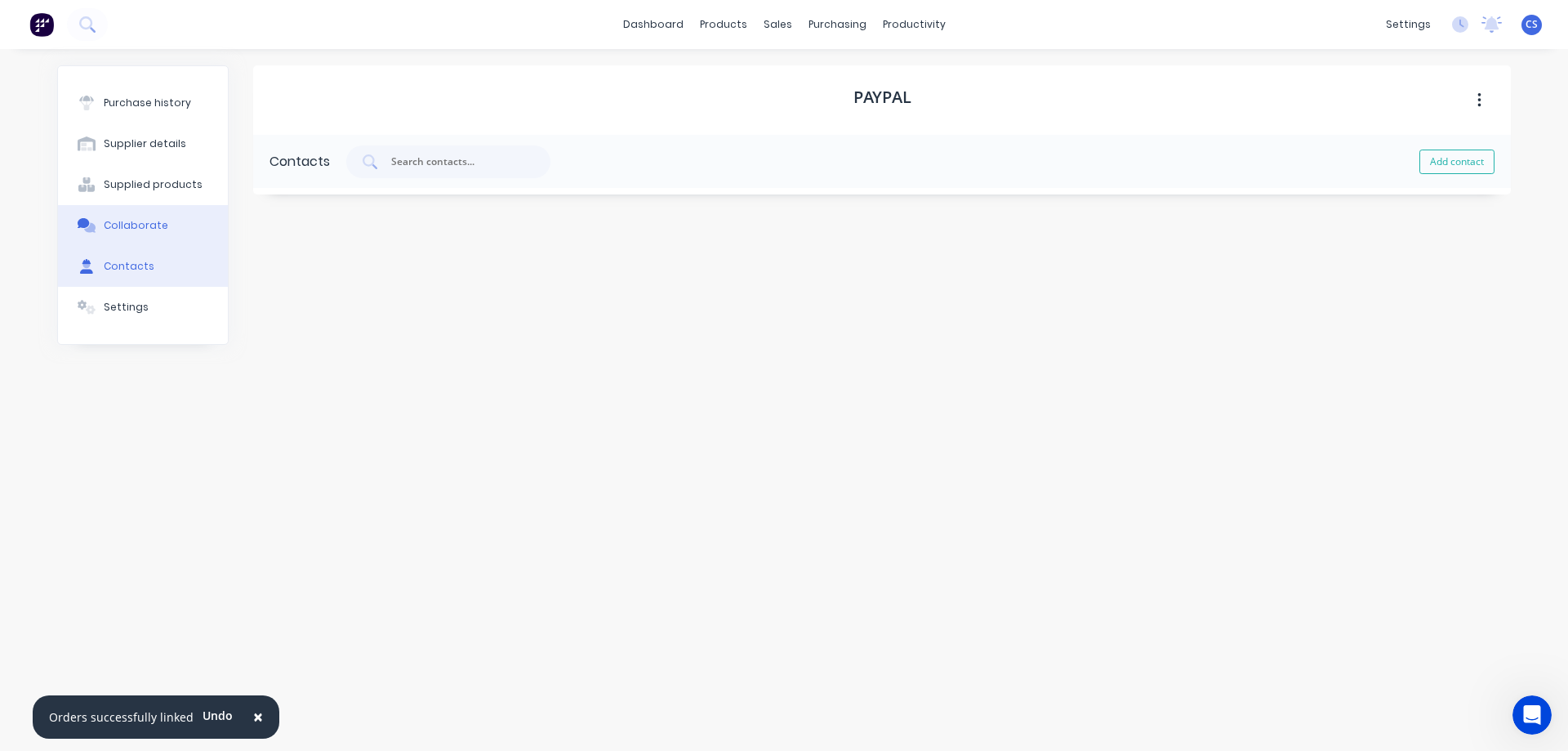
click at [182, 235] on button "Collaborate" at bounding box center [143, 225] width 170 height 41
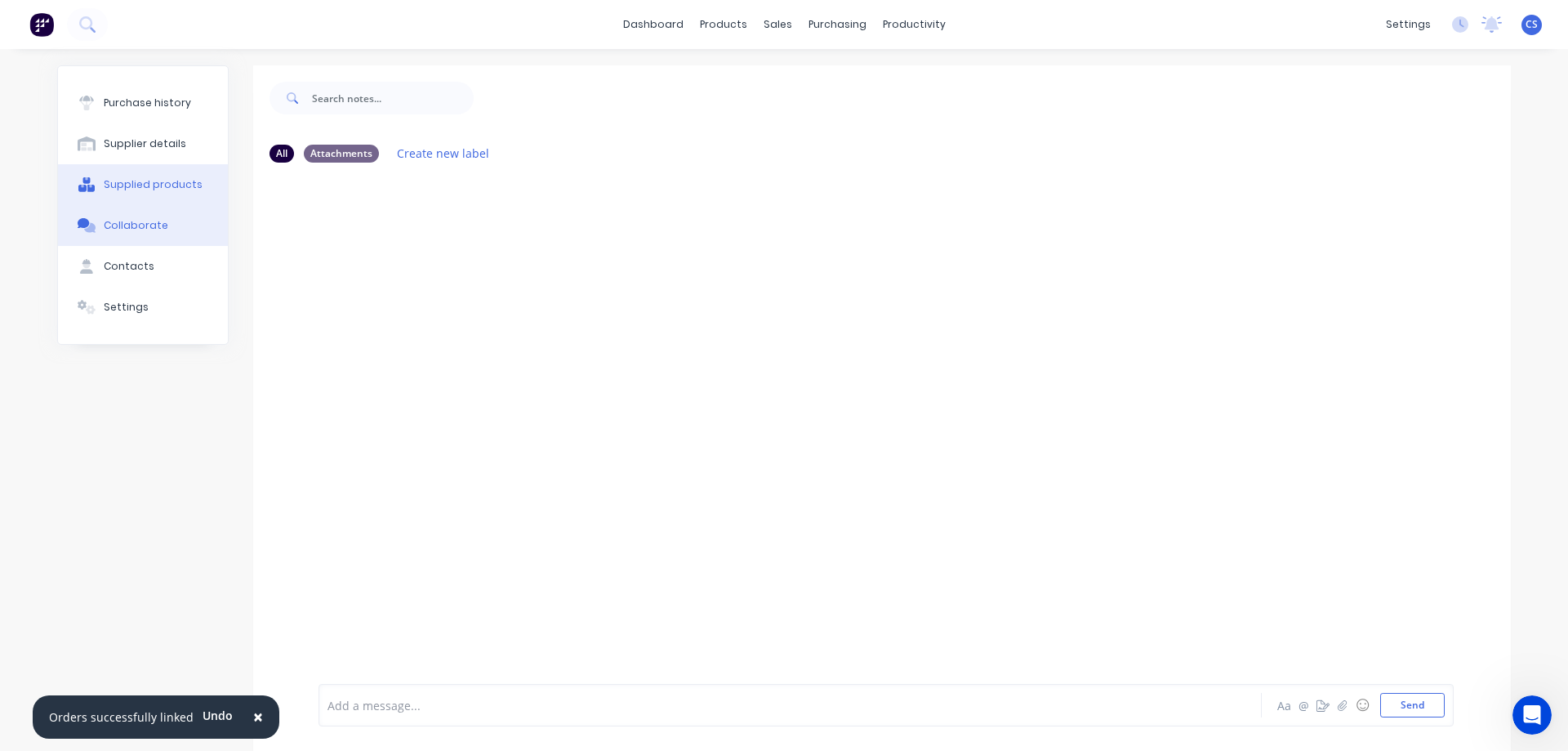
click at [182, 194] on button "Supplied products" at bounding box center [143, 184] width 170 height 41
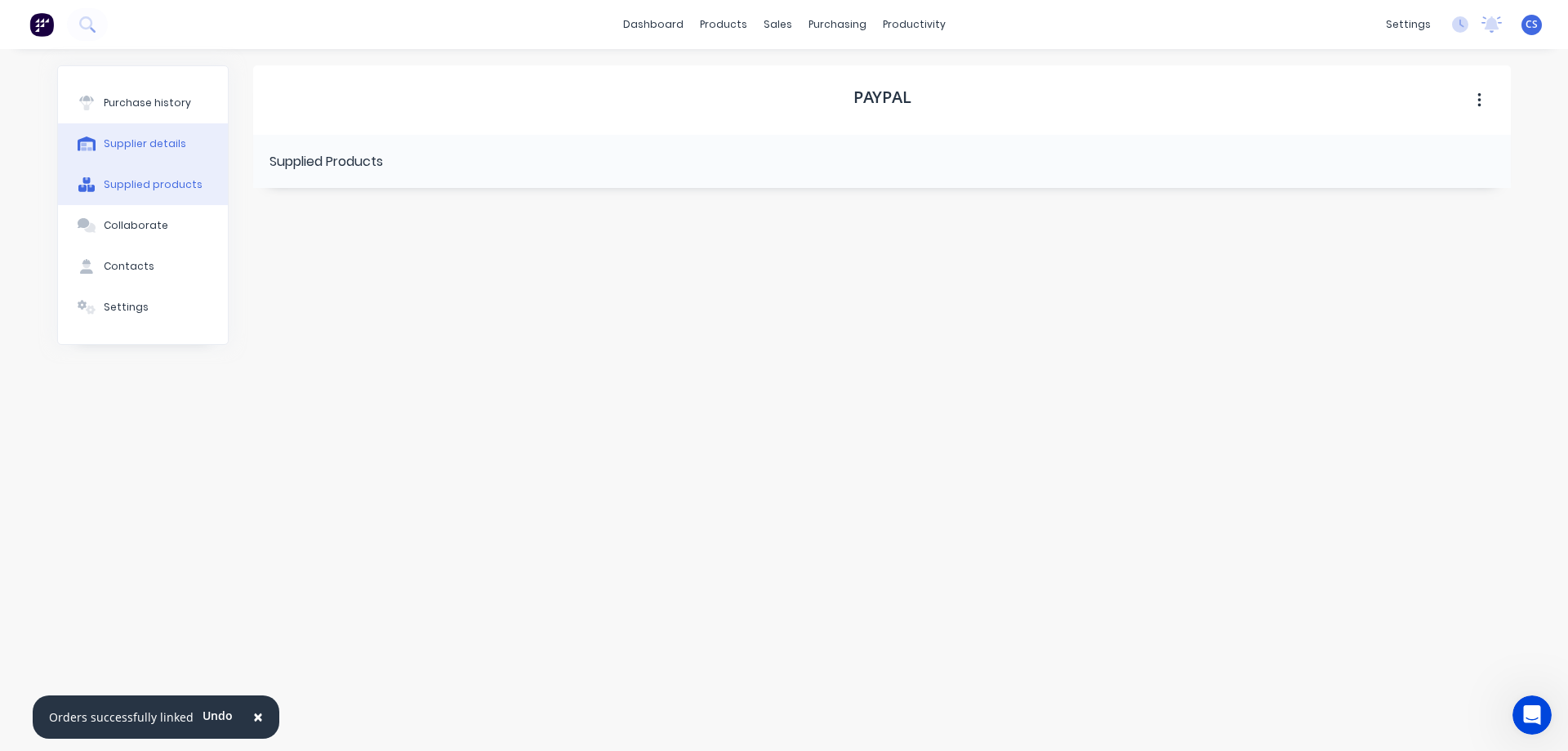
click at [197, 154] on button "Supplier details" at bounding box center [143, 143] width 170 height 41
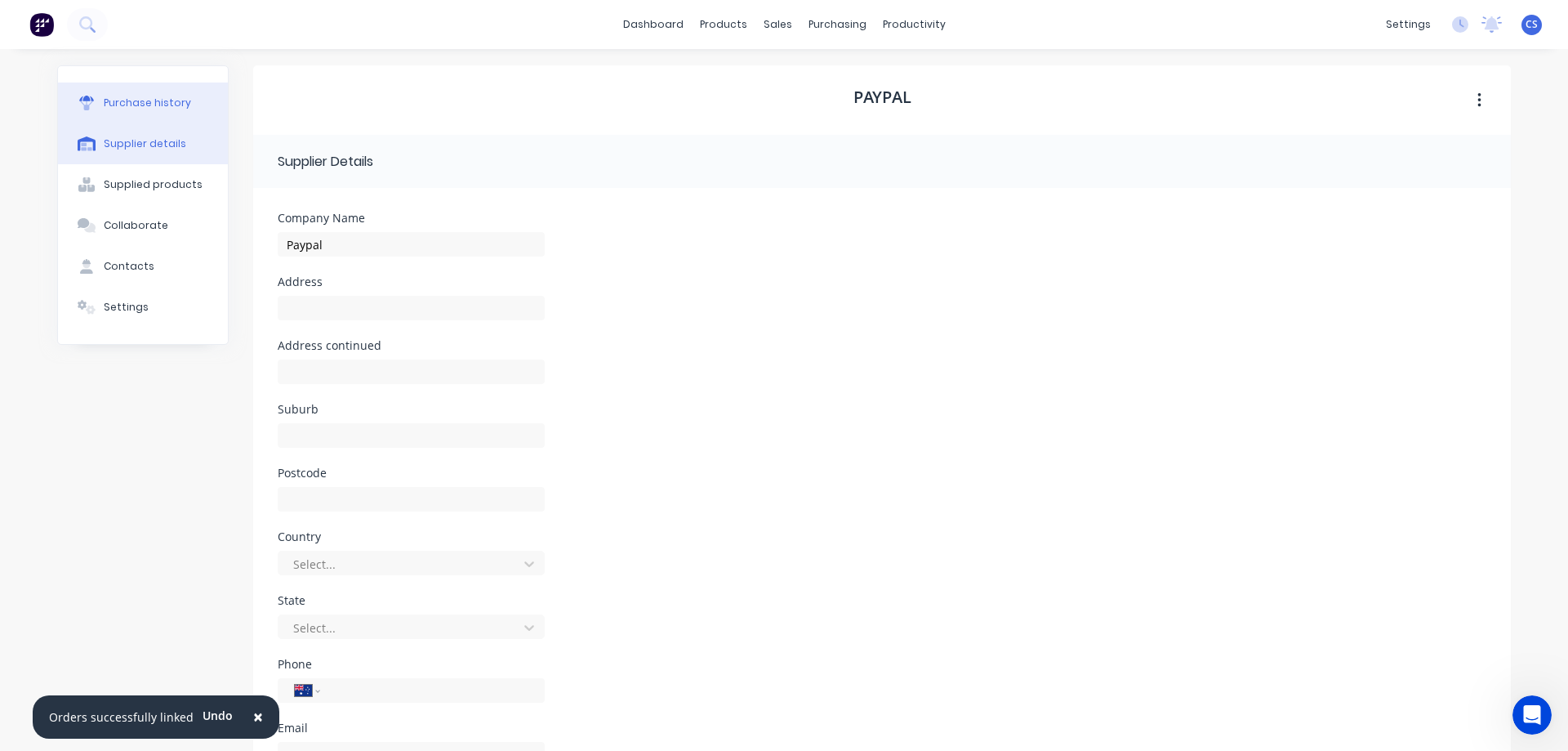
click at [202, 101] on button "Purchase history" at bounding box center [143, 102] width 170 height 41
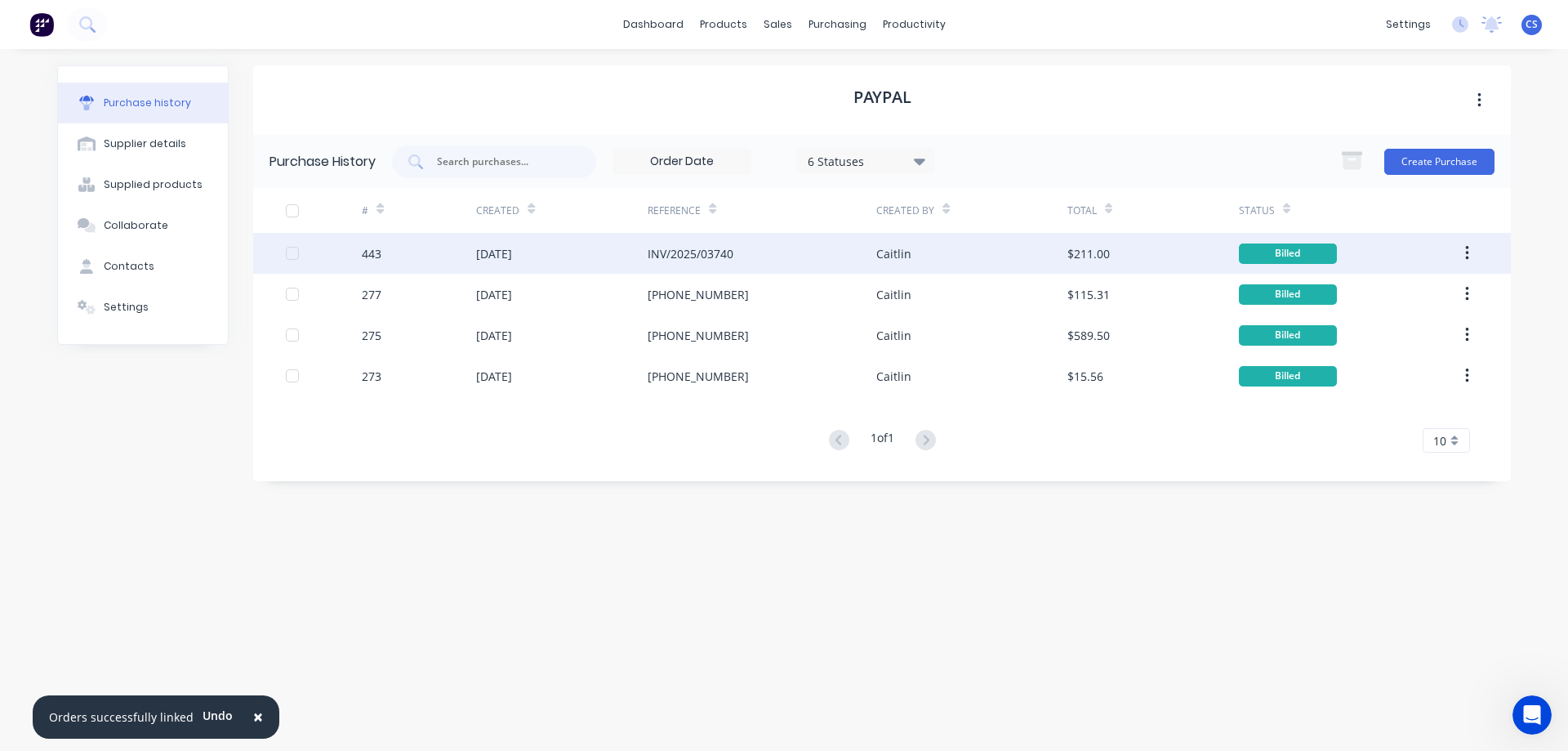
click at [896, 245] on div "Caitlin" at bounding box center [893, 254] width 35 height 17
